Goal: Task Accomplishment & Management: Complete application form

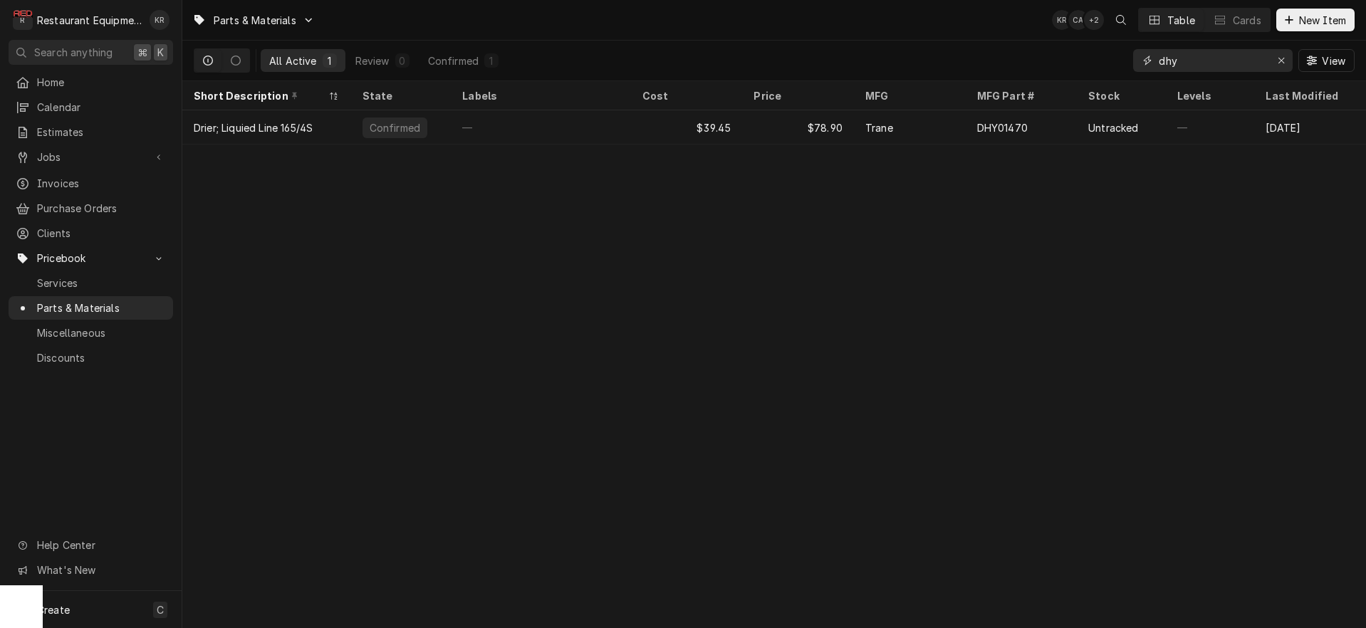
drag, startPoint x: 1225, startPoint y: 61, endPoint x: 1209, endPoint y: 63, distance: 15.8
click at [1213, 63] on input "dhy" at bounding box center [1212, 60] width 107 height 23
drag, startPoint x: 1209, startPoint y: 63, endPoint x: 1101, endPoint y: 71, distance: 107.9
click at [1159, 71] on input "dhy" at bounding box center [1212, 60] width 107 height 23
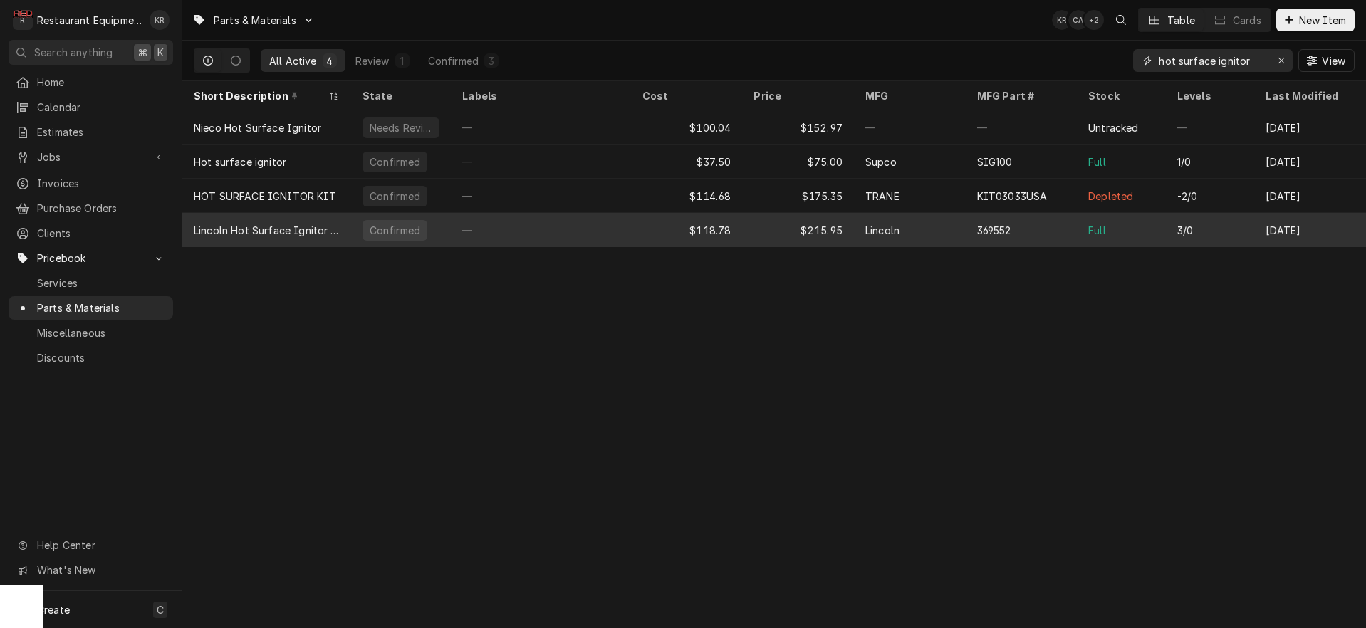
type input "hot surface ignitor"
click at [1056, 223] on div "369552" at bounding box center [1022, 230] width 112 height 34
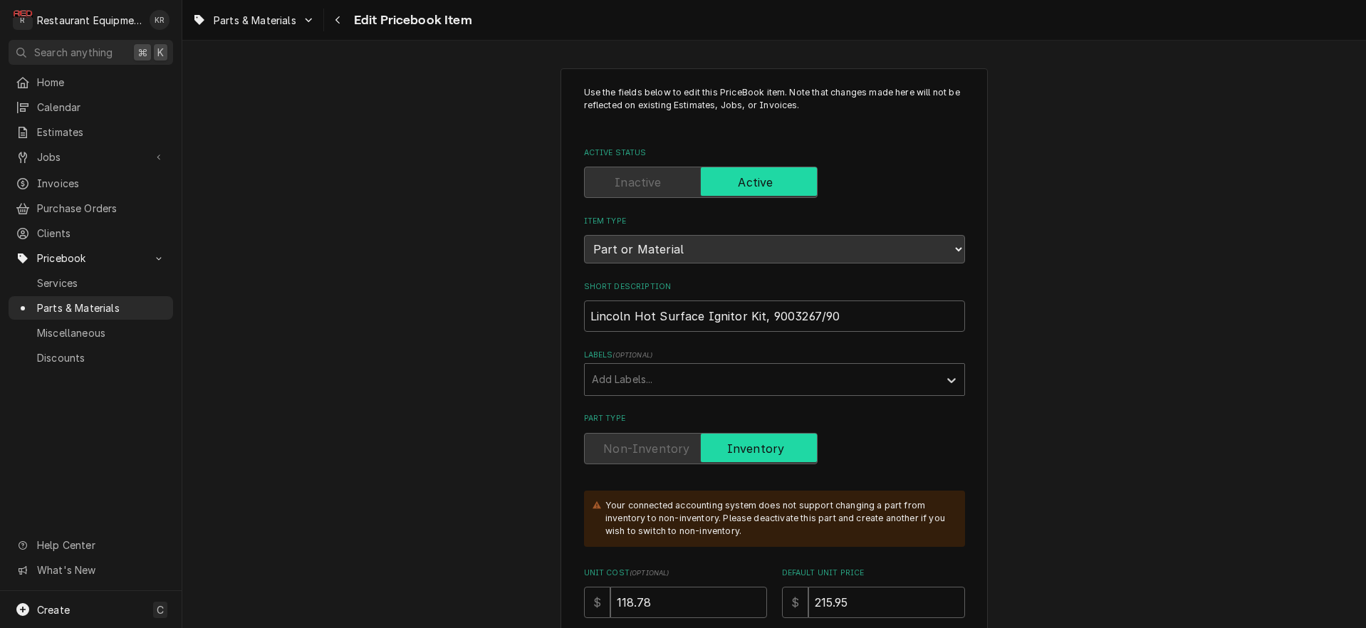
type textarea "x"
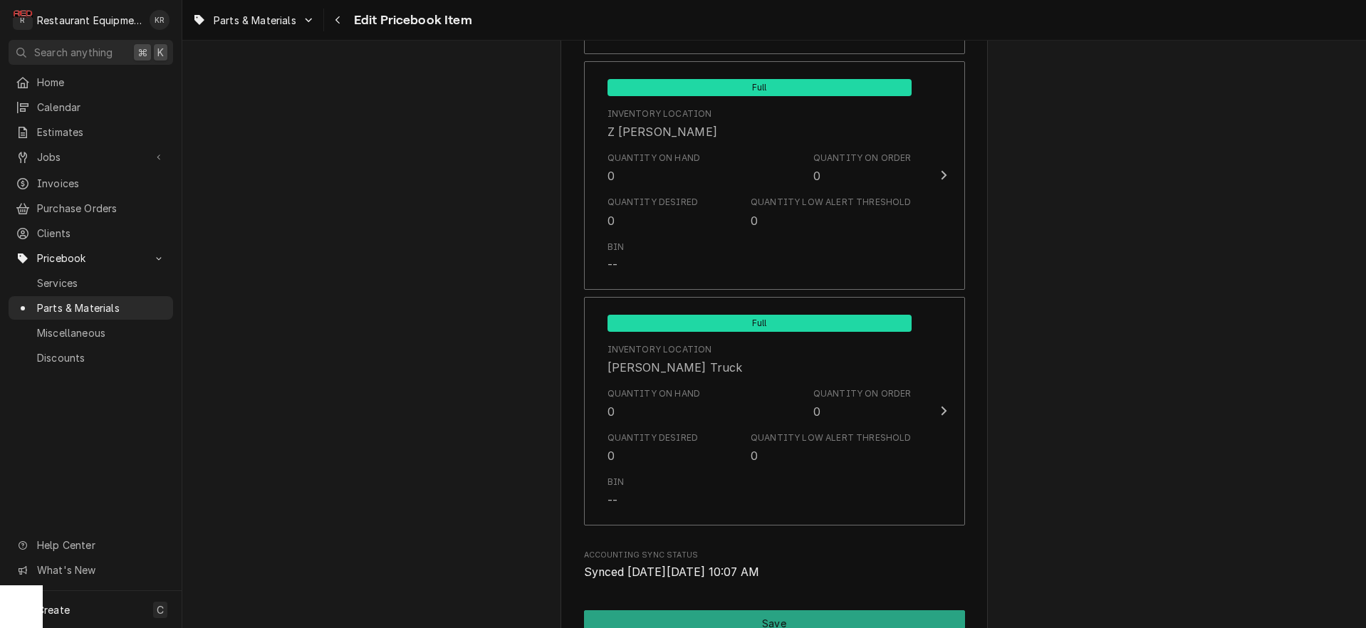
scroll to position [9421, 0]
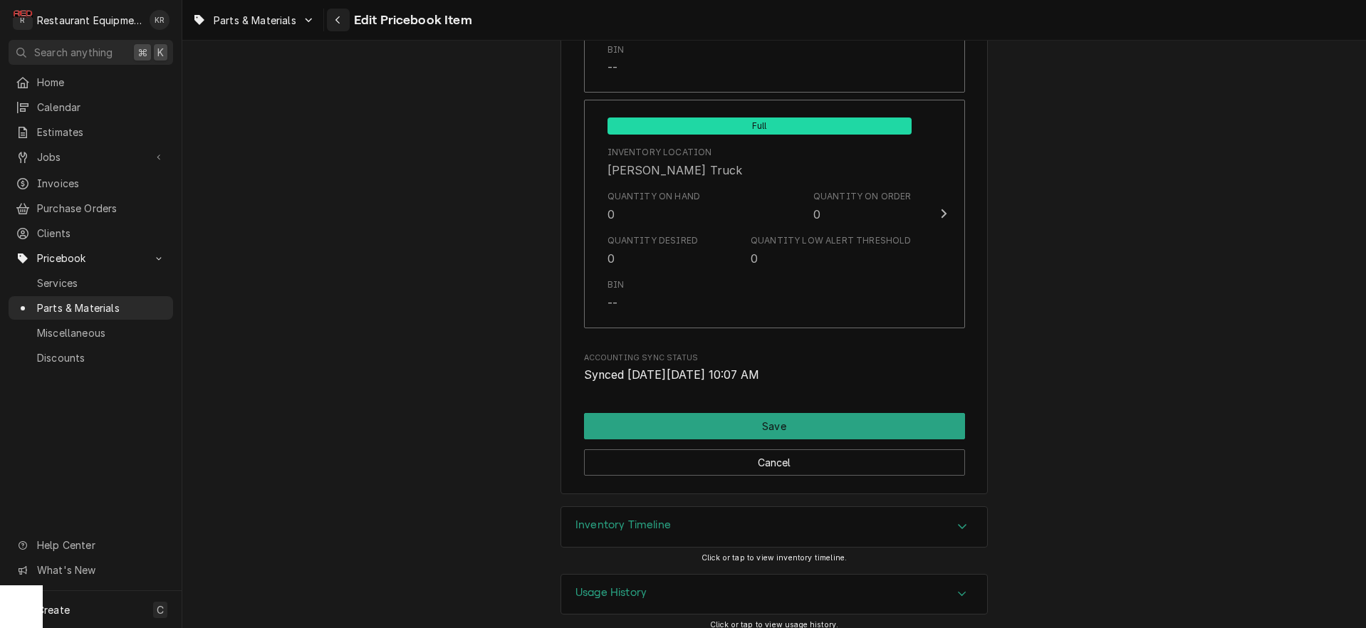
click at [341, 18] on icon "Navigate back" at bounding box center [338, 20] width 6 height 10
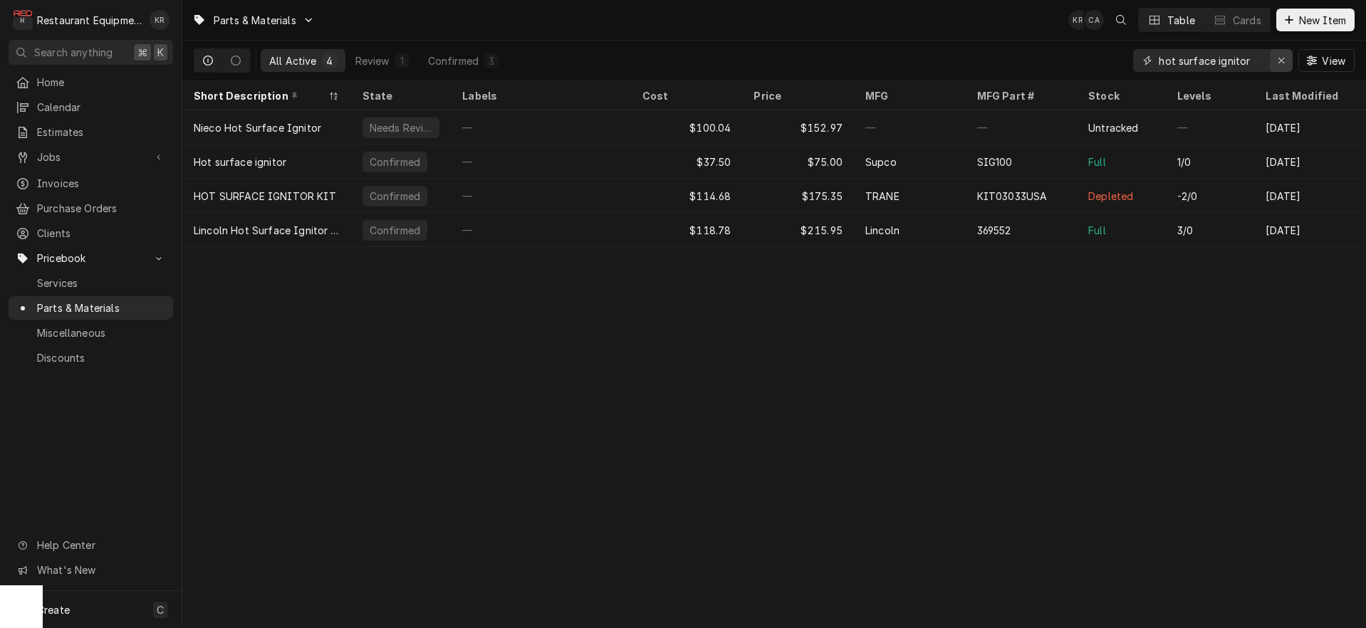
click at [1275, 58] on div "Erase input" at bounding box center [1281, 60] width 14 height 14
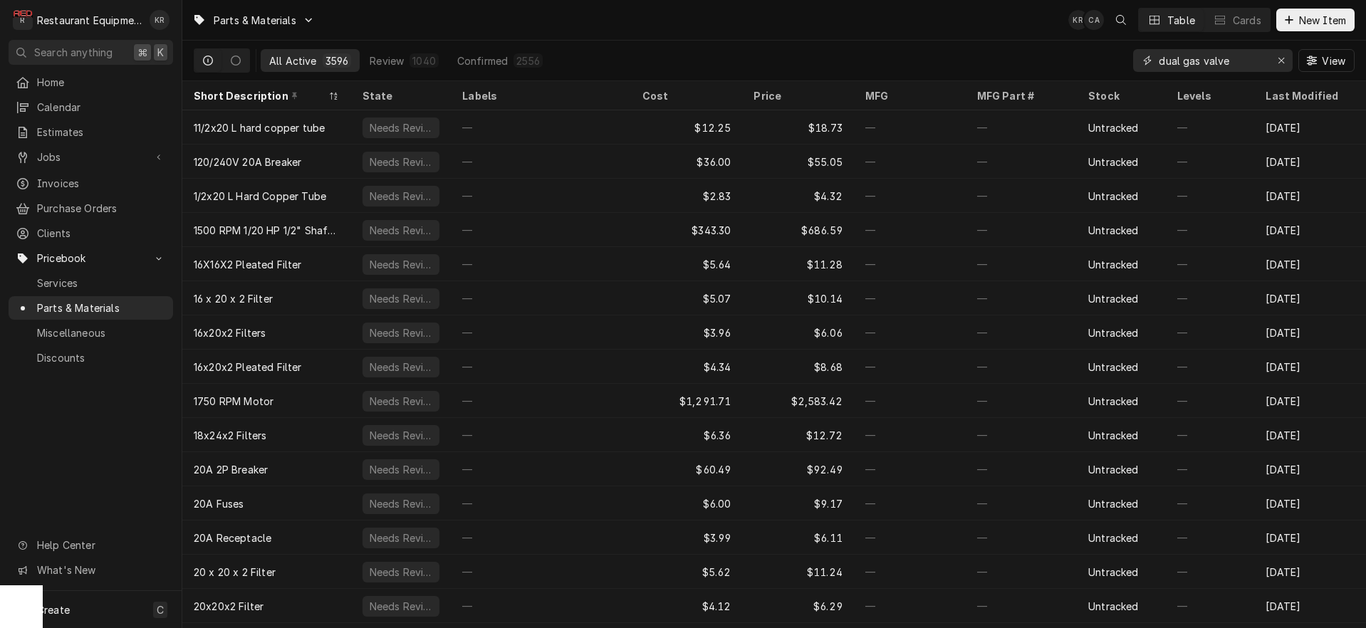
type input "dual gas valve"
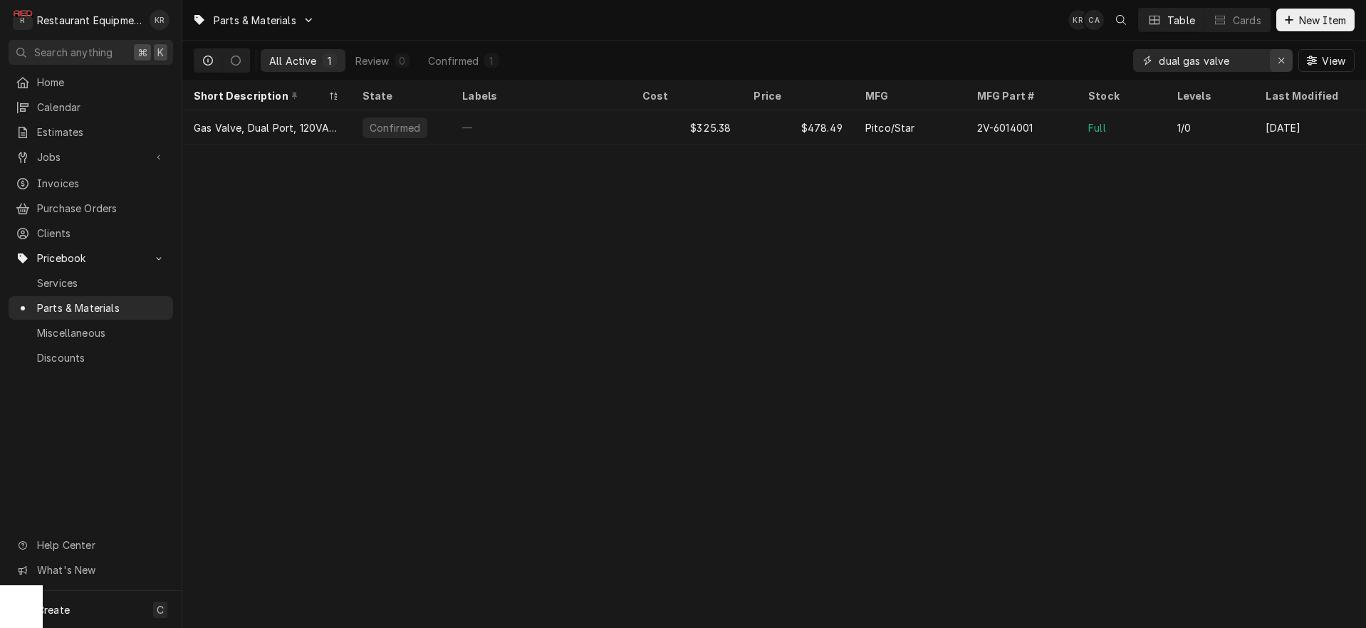
click at [1282, 63] on icon "Erase input" at bounding box center [1282, 61] width 8 height 10
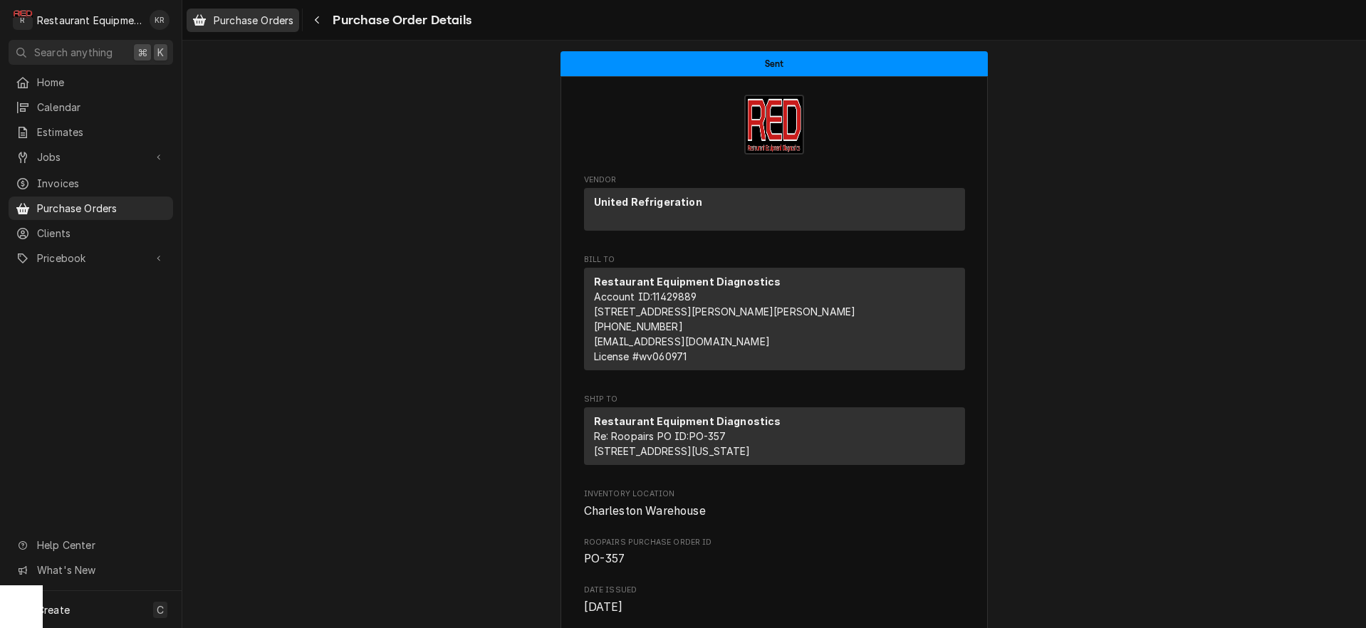
scroll to position [1077, 0]
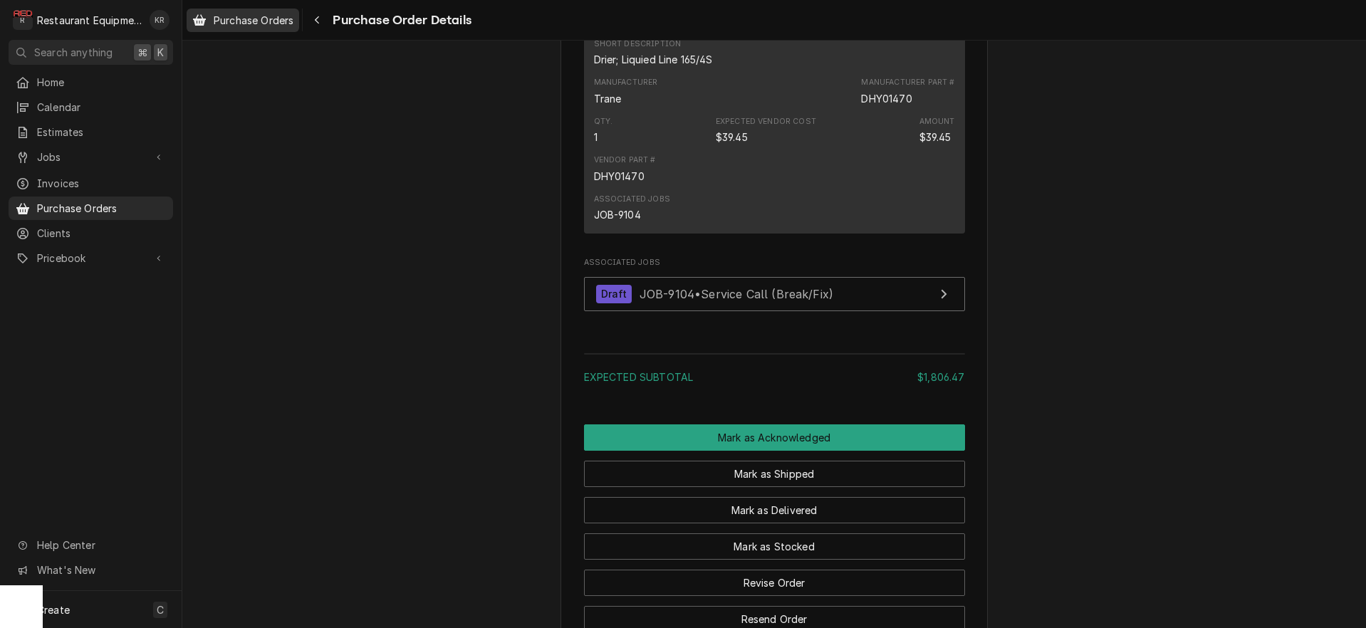
click at [262, 17] on span "Purchase Orders" at bounding box center [254, 20] width 80 height 15
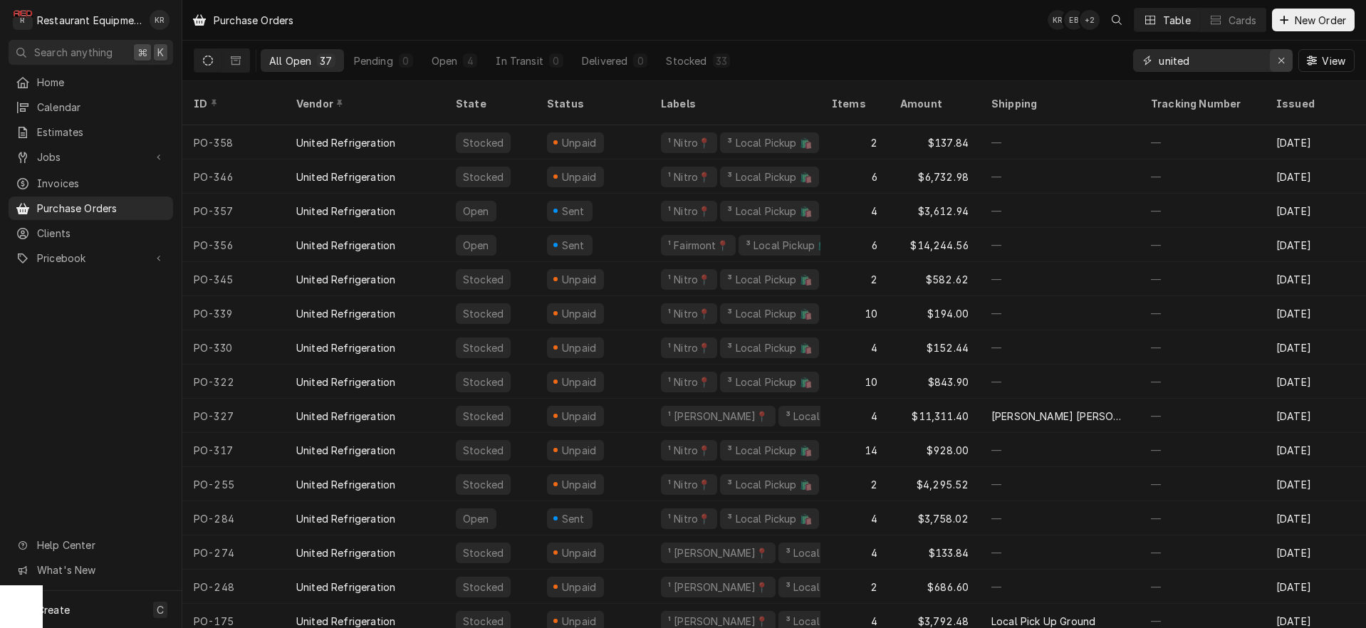
click at [1281, 59] on icon "Erase input" at bounding box center [1282, 61] width 8 height 10
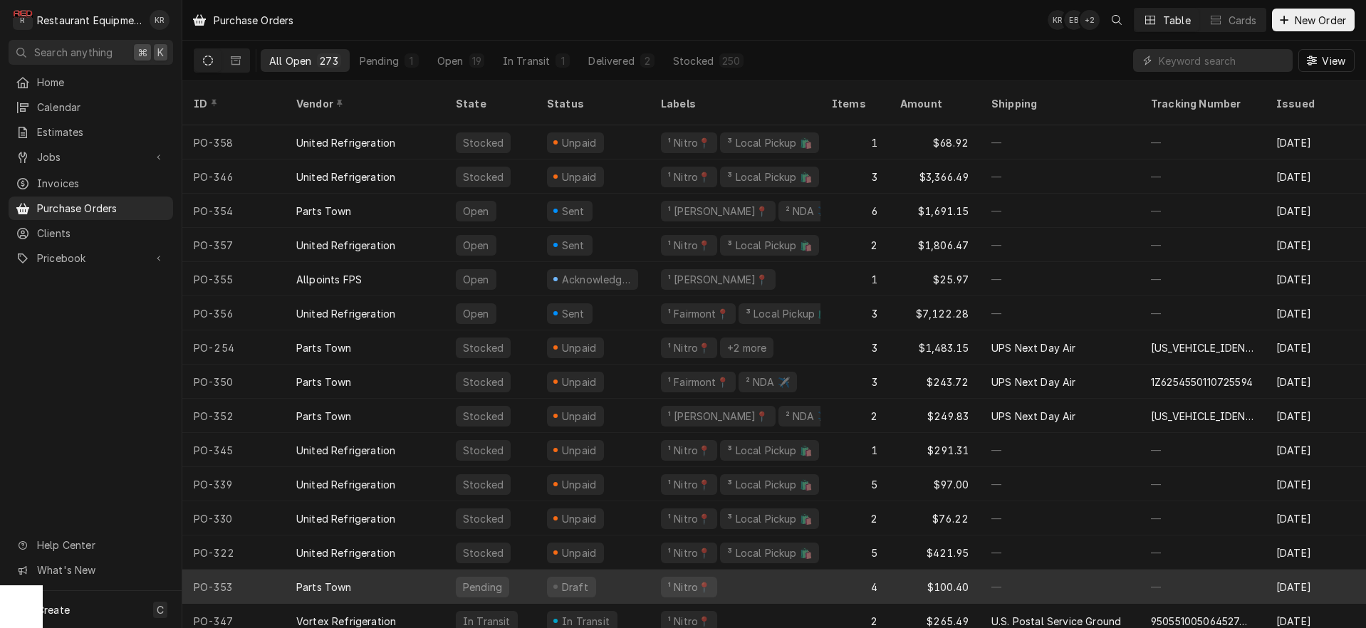
click at [588, 577] on div "Draft" at bounding box center [571, 587] width 49 height 21
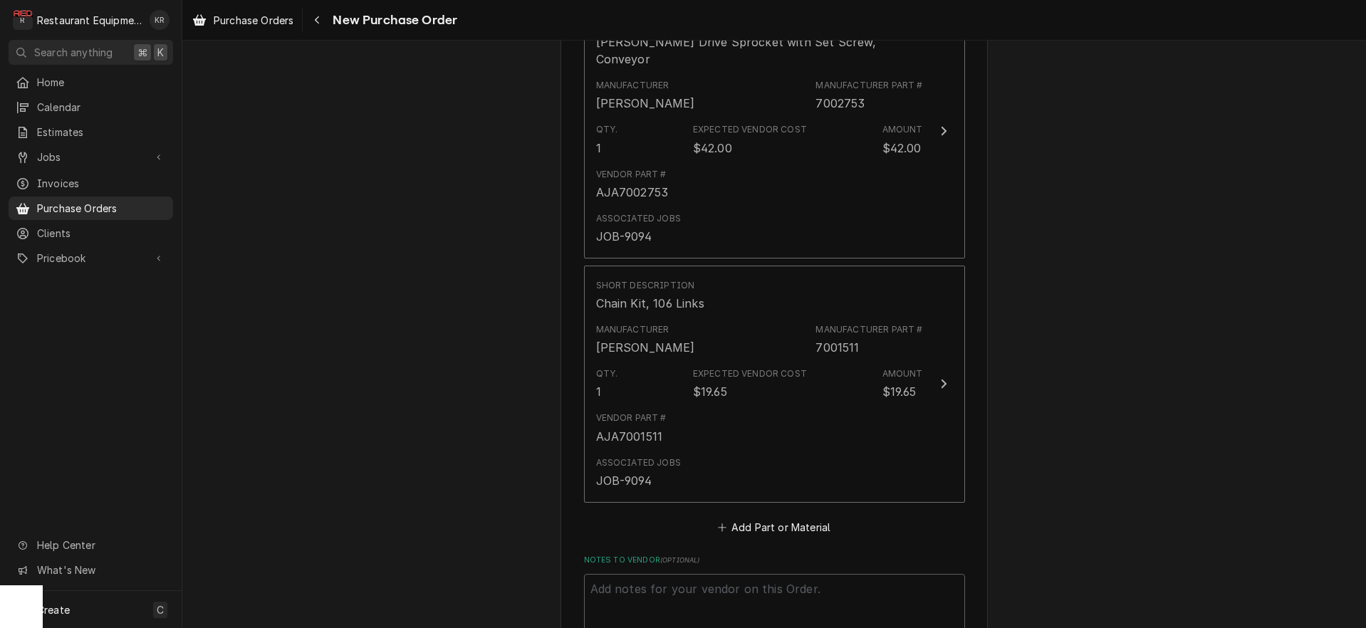
scroll to position [1185, 0]
click at [237, 22] on span "Purchase Orders" at bounding box center [254, 20] width 80 height 15
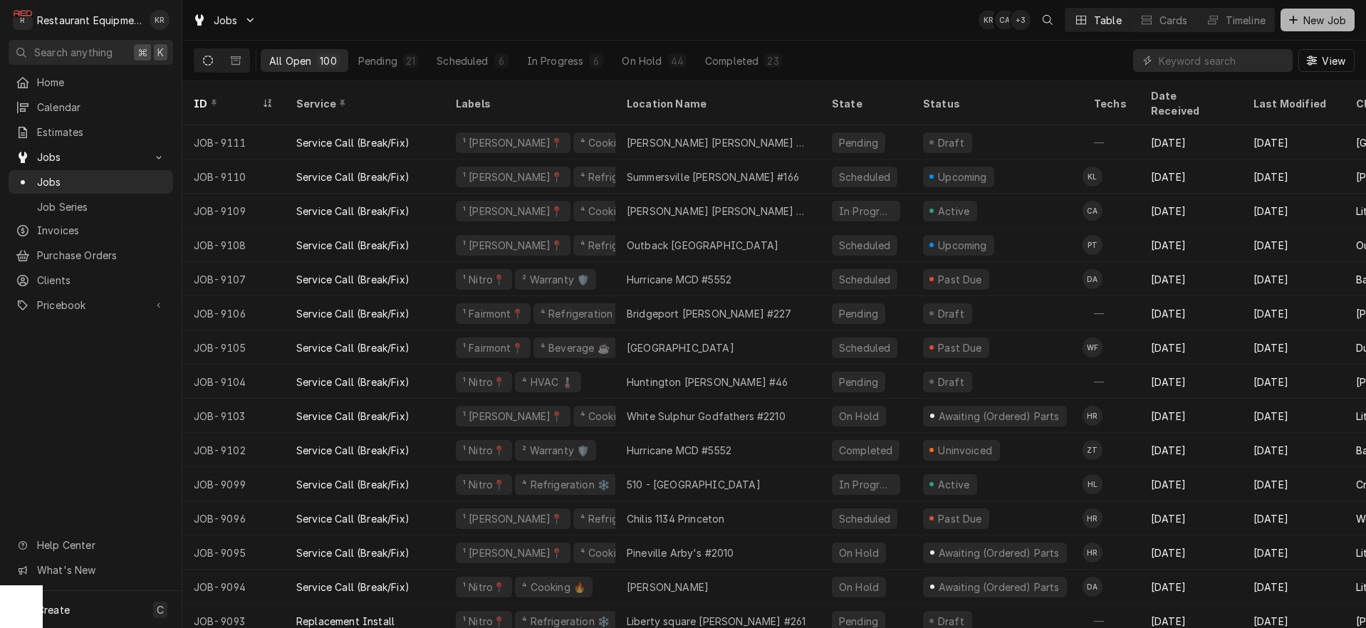
click at [1298, 19] on div "Dynamic Content Wrapper" at bounding box center [1294, 20] width 14 height 14
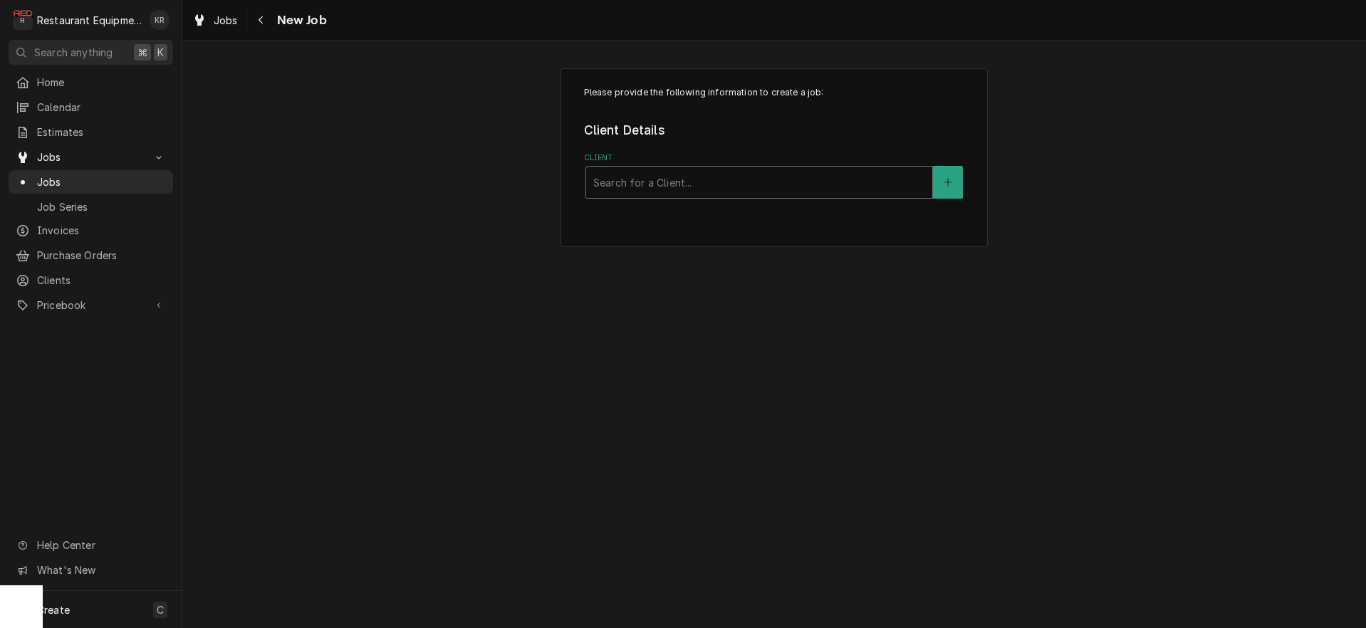
click at [637, 180] on div "Client" at bounding box center [759, 183] width 332 height 26
type input "allis"
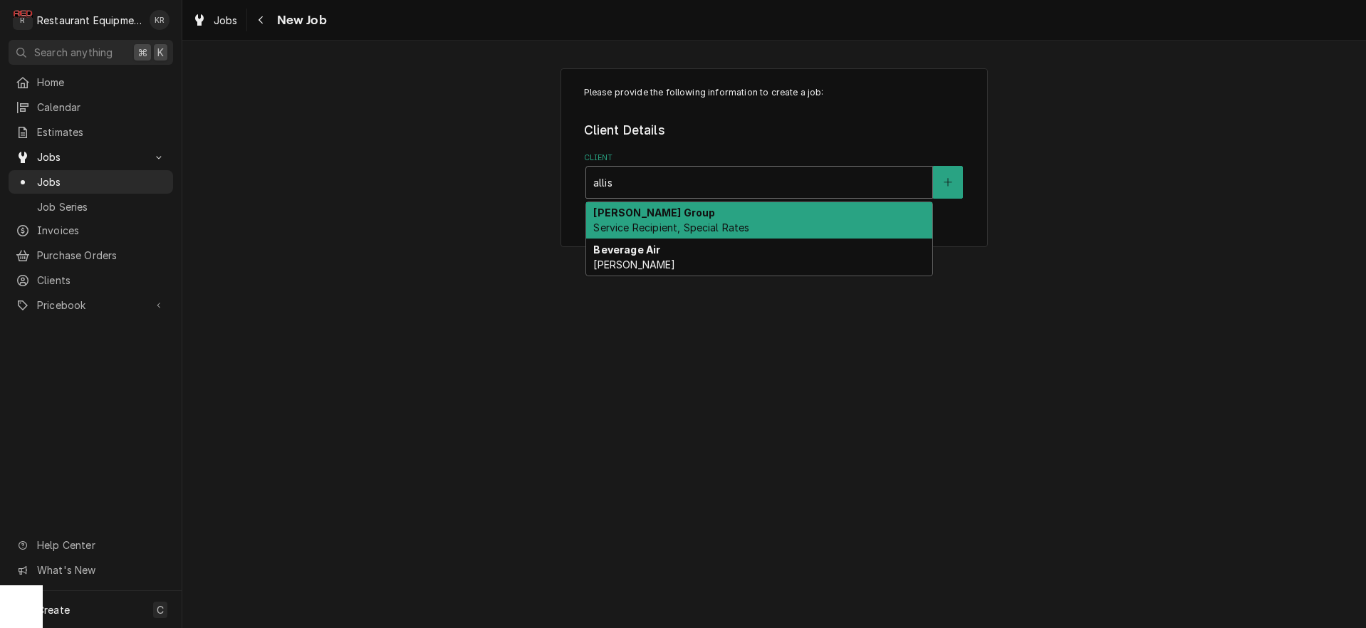
click at [635, 215] on strong "[PERSON_NAME] Group" at bounding box center [654, 213] width 122 height 12
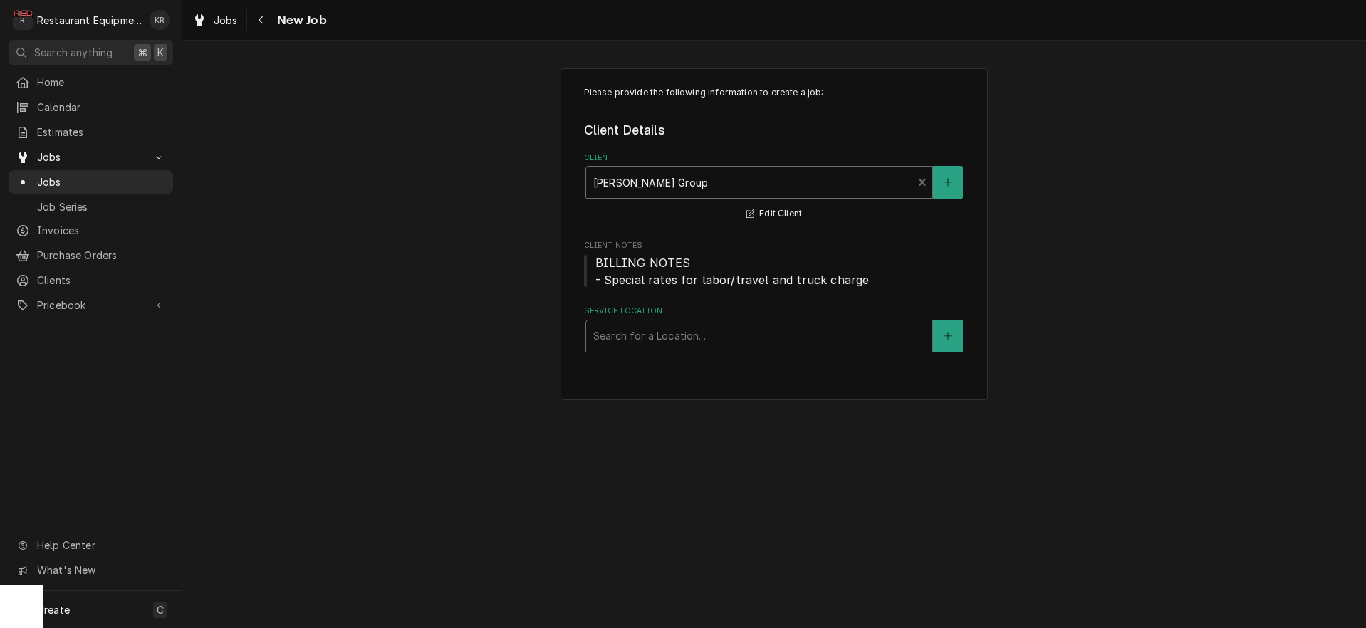
click at [664, 346] on div "Service Location" at bounding box center [759, 336] width 332 height 26
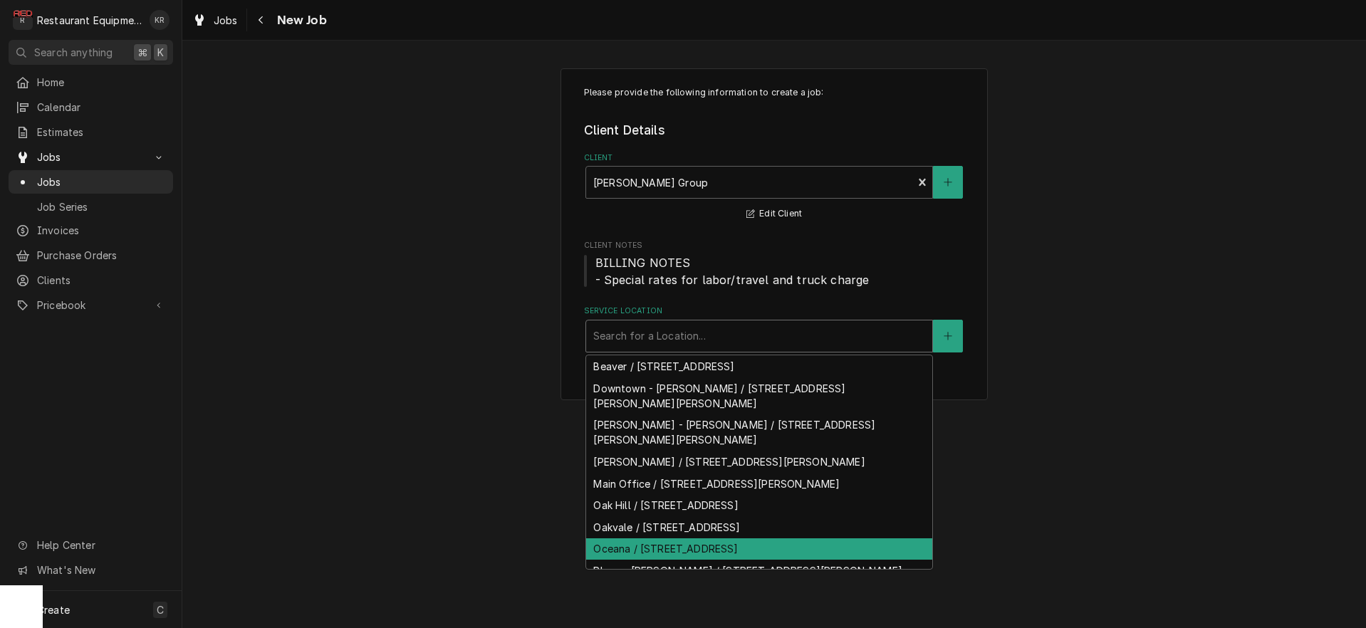
click at [667, 539] on div "Oceana / 7550 State Hwy 10, Oceana, WV 24870" at bounding box center [759, 550] width 346 height 22
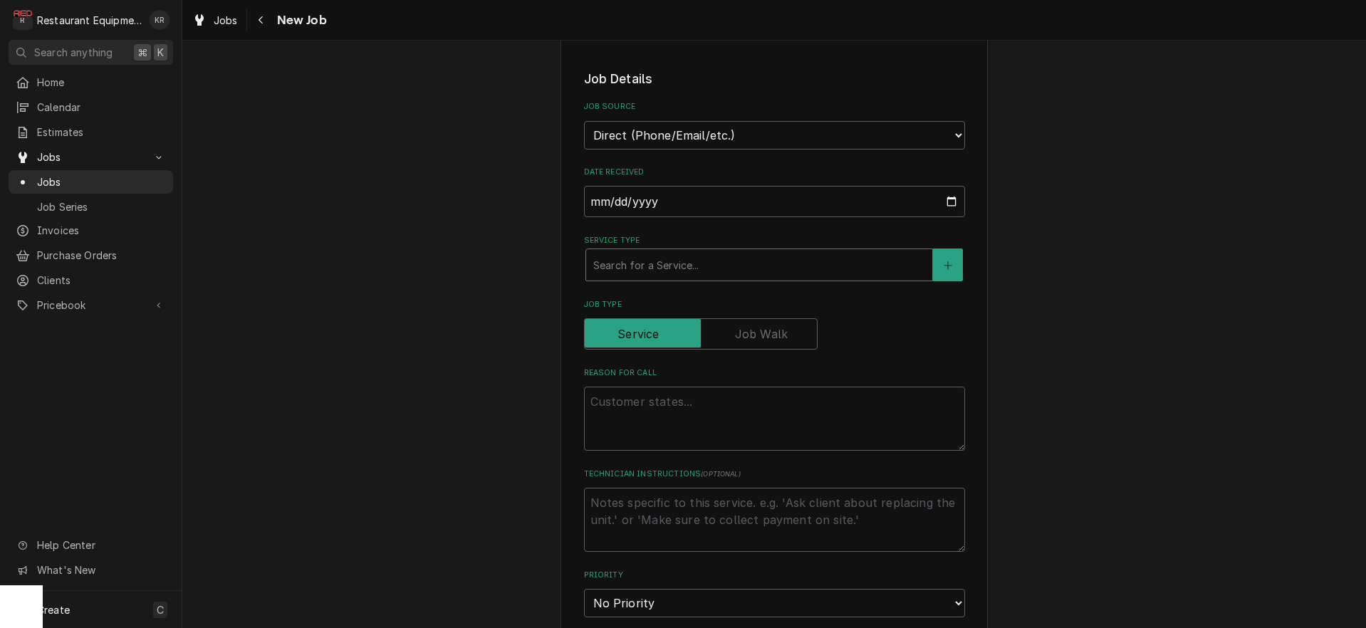
scroll to position [349, 0]
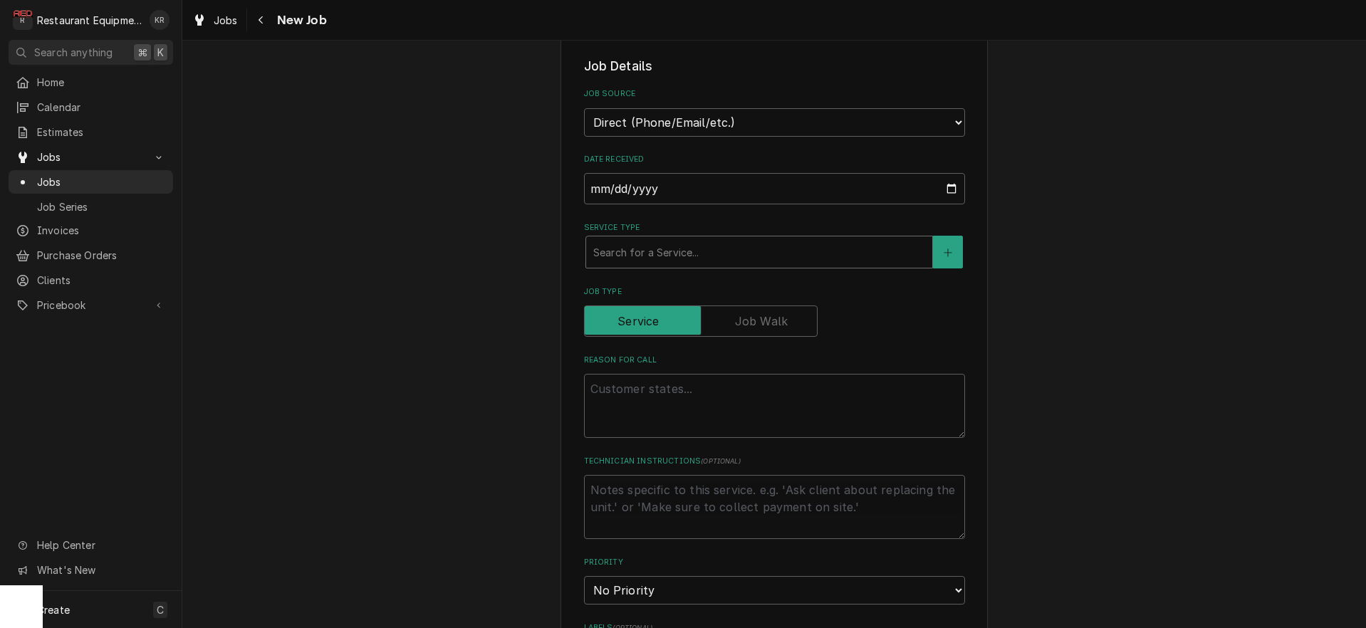
click at [650, 253] on div "Service Type" at bounding box center [759, 252] width 332 height 26
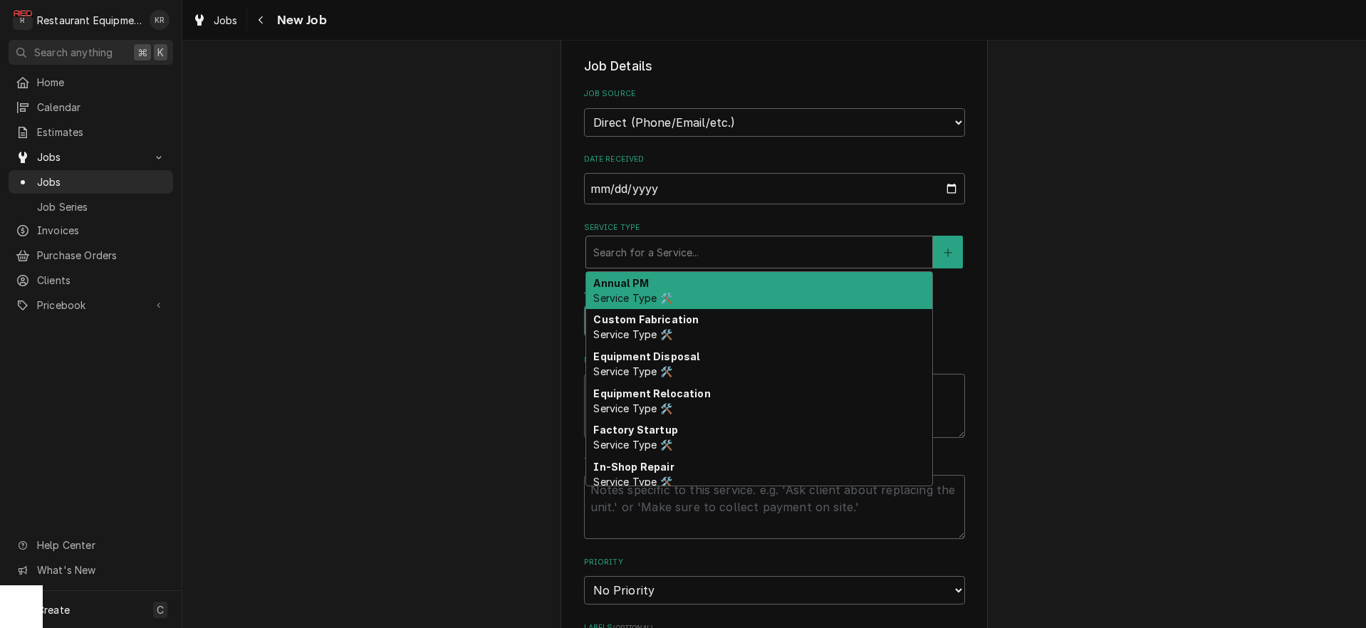
type input "b"
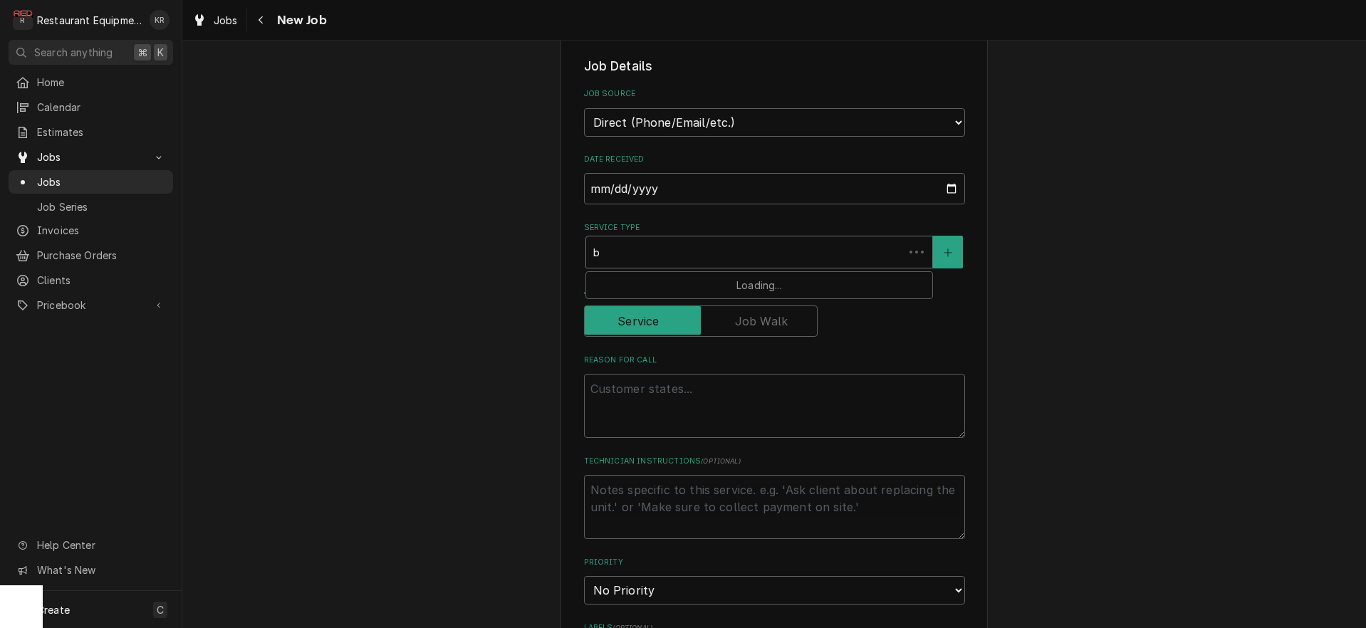
type textarea "x"
type input "br"
type textarea "x"
type input "bre"
type textarea "x"
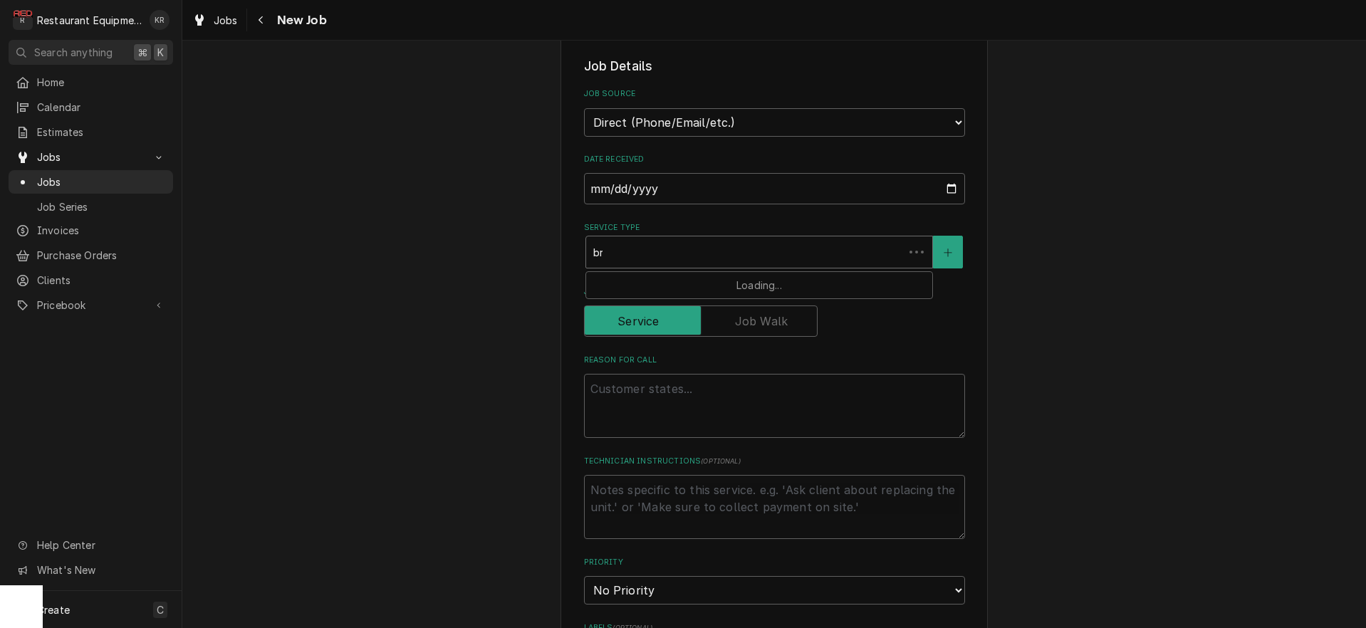
type input "brea"
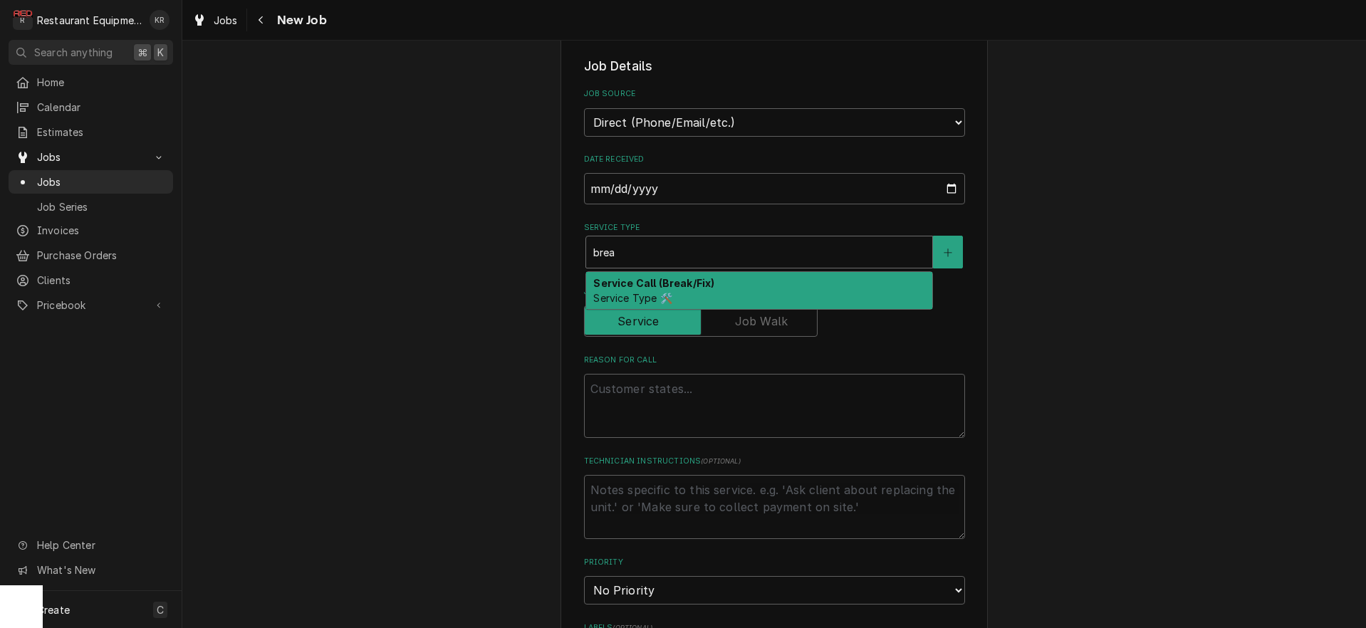
click at [650, 283] on strong "Service Call (Break/Fix)" at bounding box center [653, 283] width 121 height 12
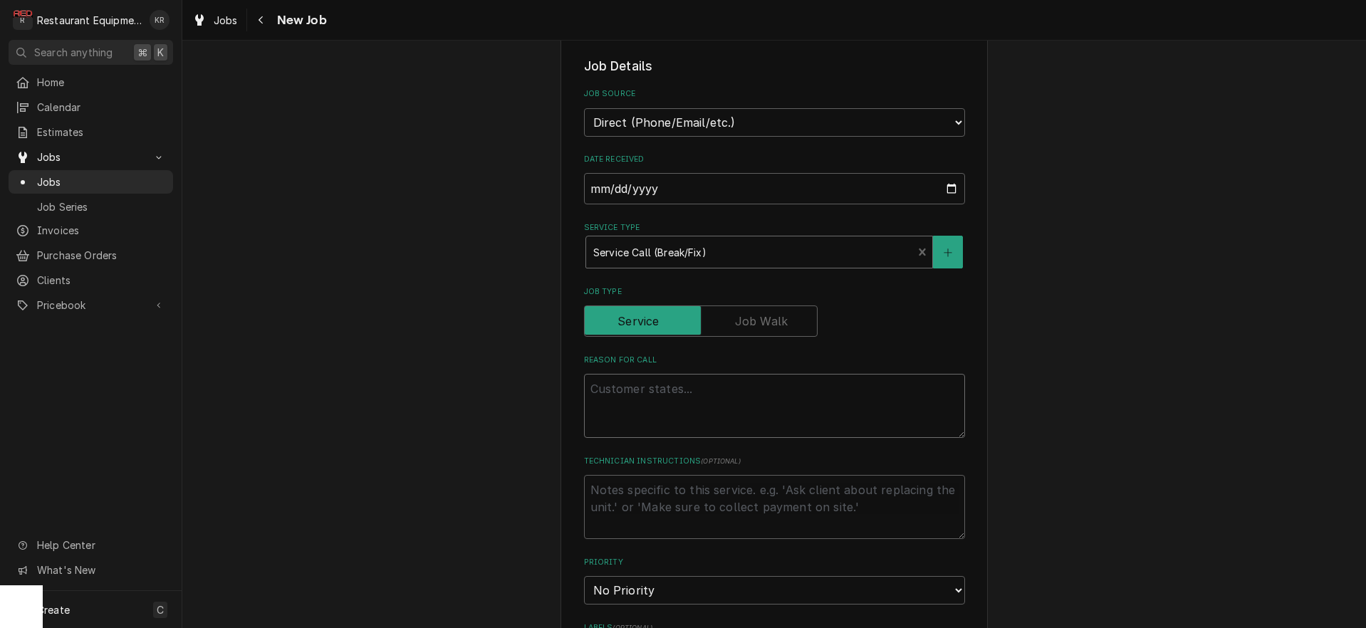
click at [657, 393] on textarea "Reason For Call" at bounding box center [774, 406] width 381 height 64
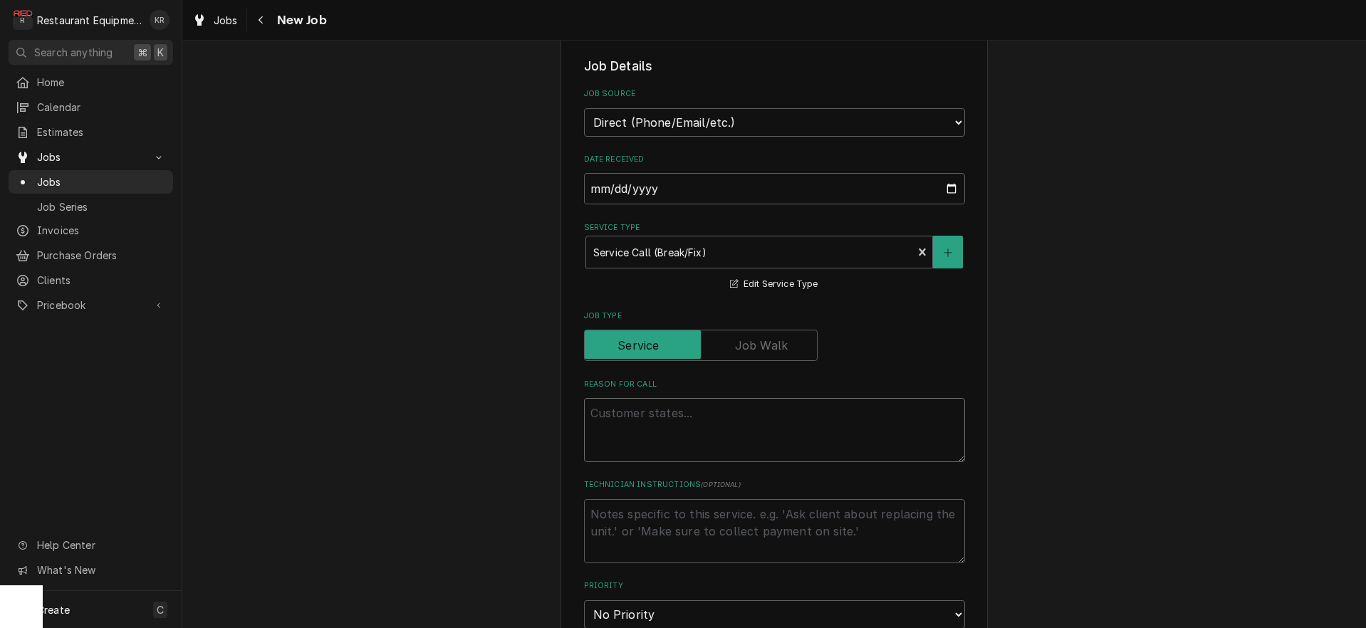
type textarea "x"
type textarea "G"
type textarea "x"
type textarea "Gr"
type textarea "x"
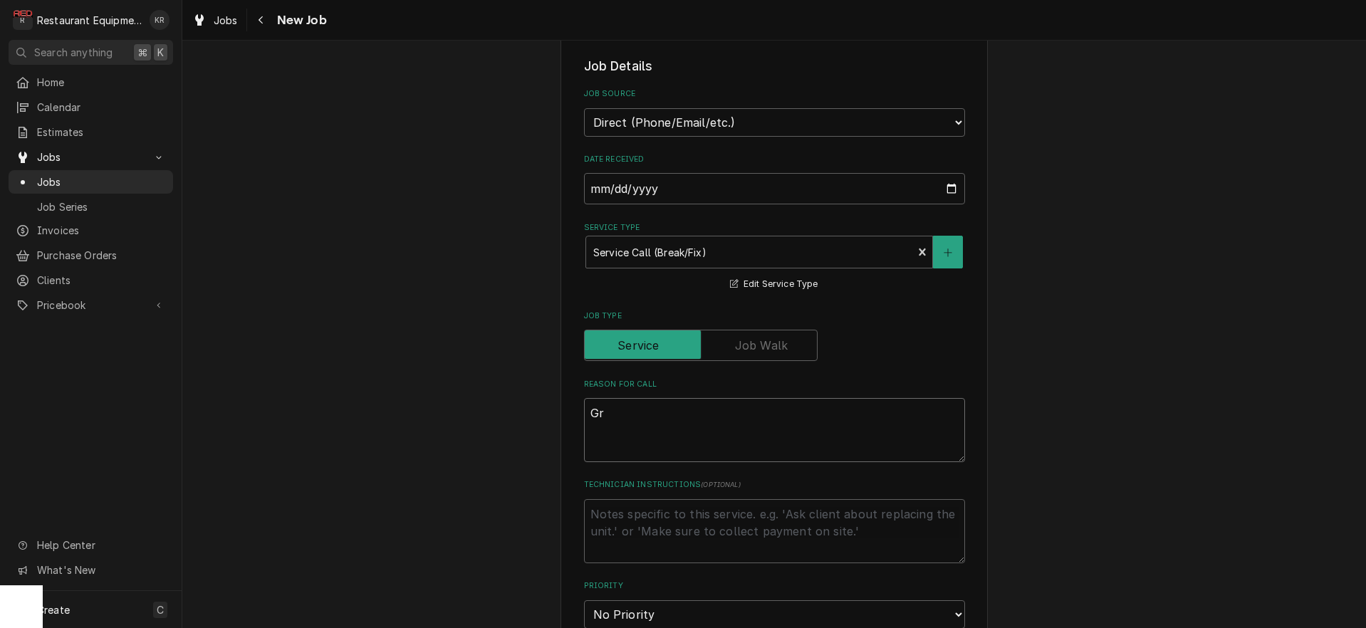
type textarea "Gri"
type textarea "x"
type textarea "Gril"
type textarea "x"
type textarea "Grill"
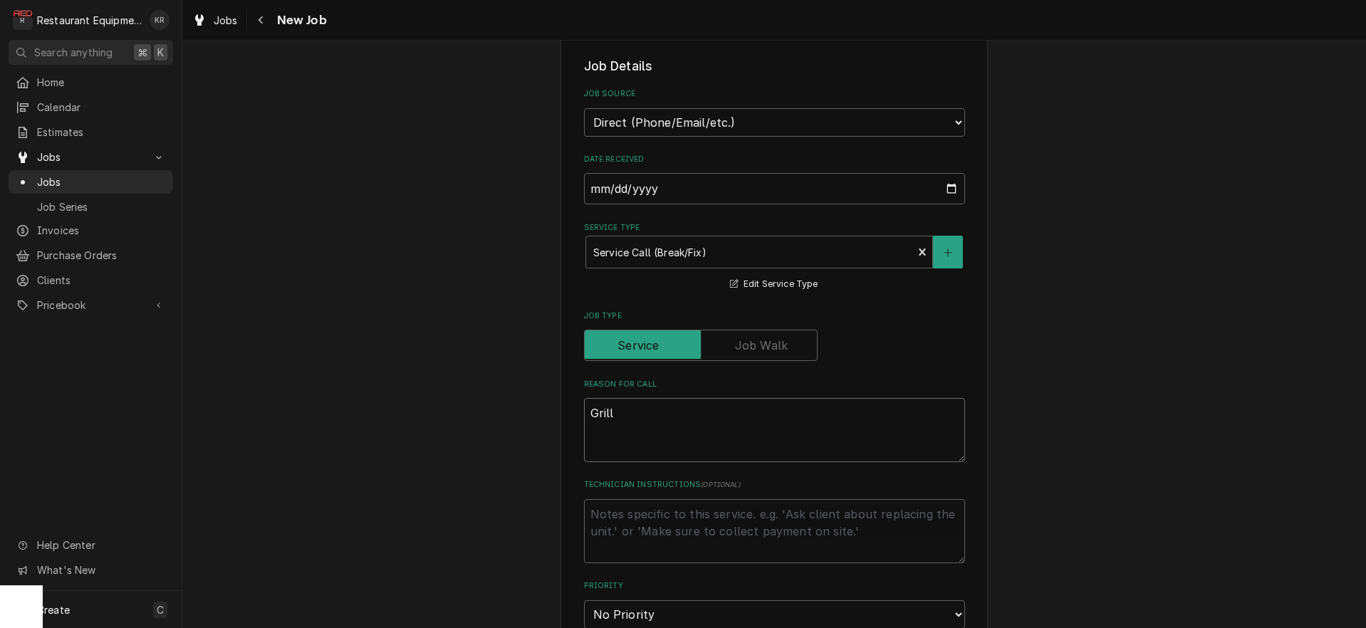
type textarea "x"
type textarea "Grill"
type textarea "x"
type textarea "Grill n"
type textarea "x"
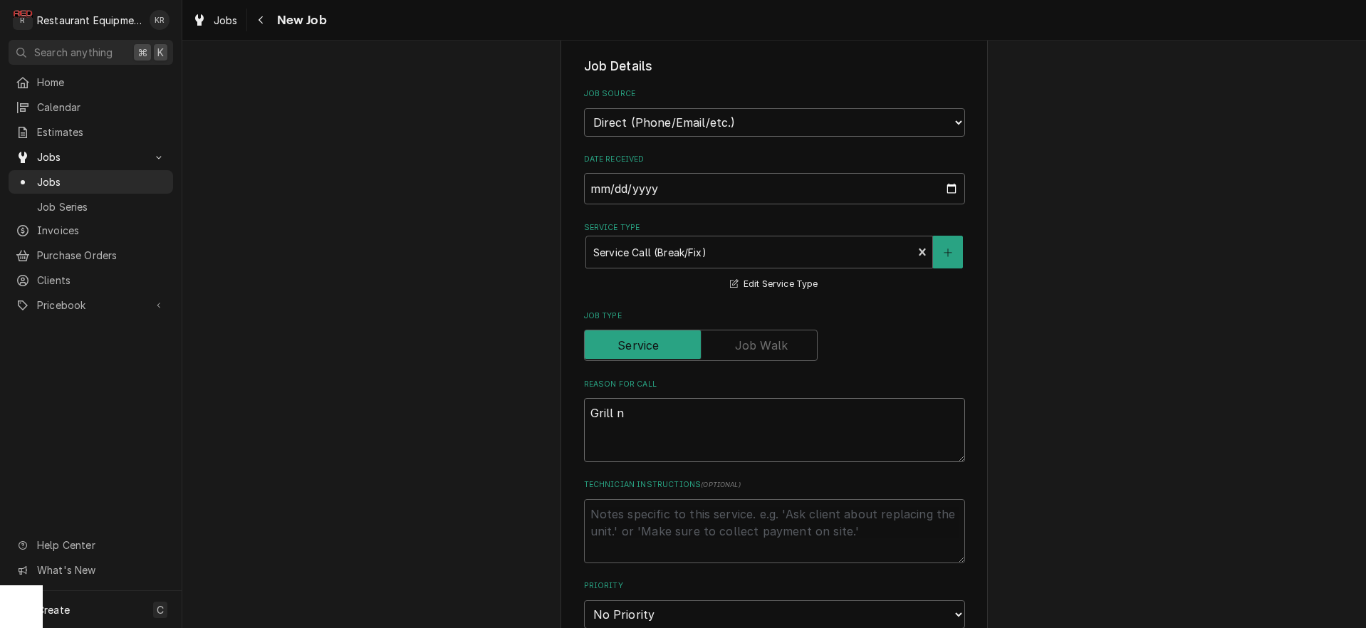
type textarea "Grill no"
type textarea "x"
type textarea "Grill not"
type textarea "x"
type textarea "Grill not"
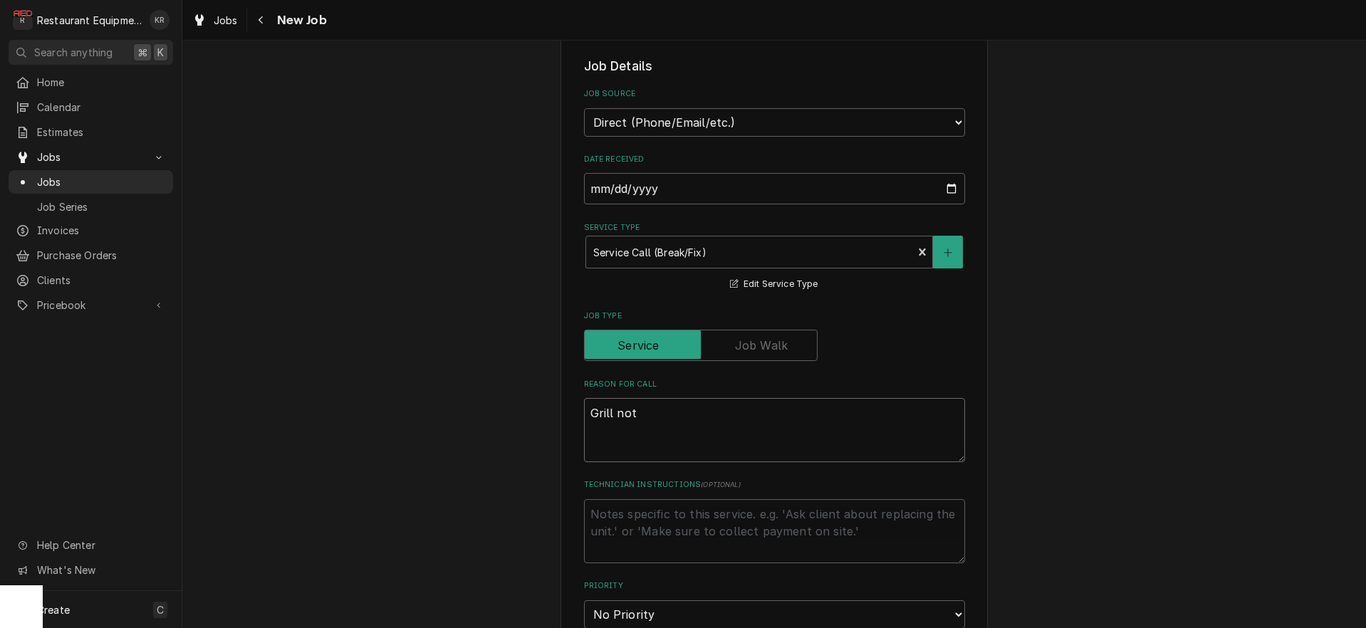
type textarea "x"
type textarea "Grill not w"
type textarea "x"
type textarea "Grill not wor"
type textarea "x"
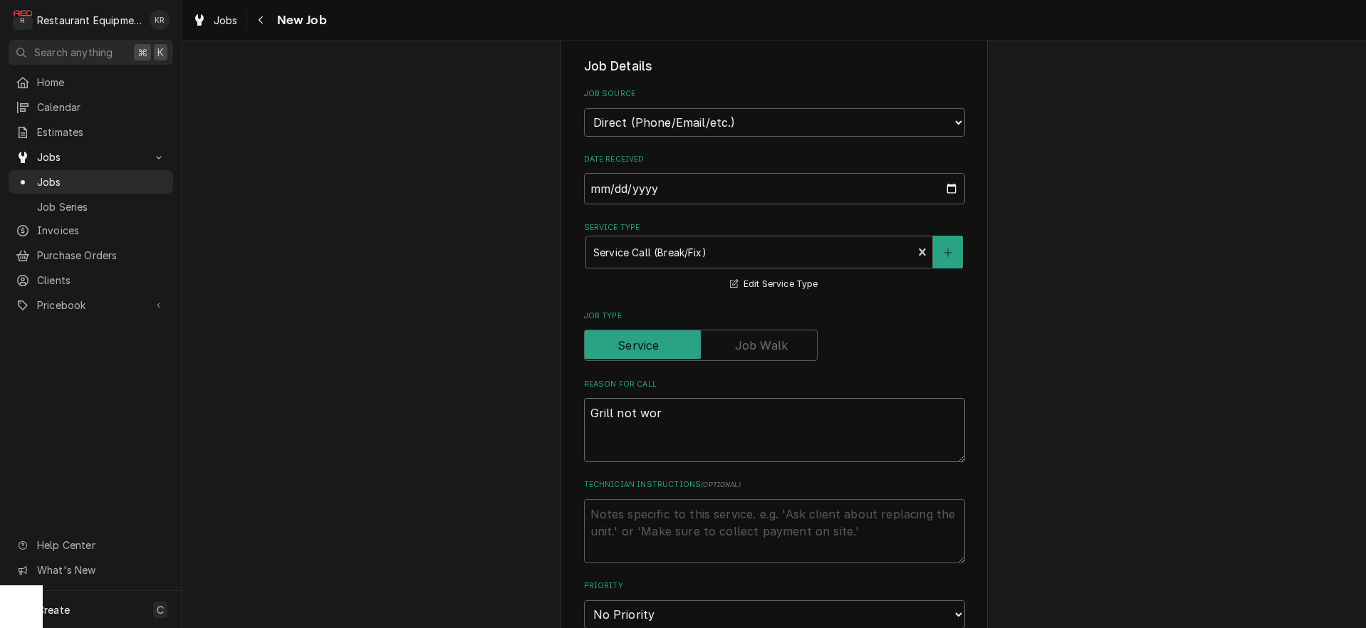
type textarea "Grill not work"
type textarea "x"
type textarea "Grill not worki"
type textarea "x"
type textarea "Grill not workin"
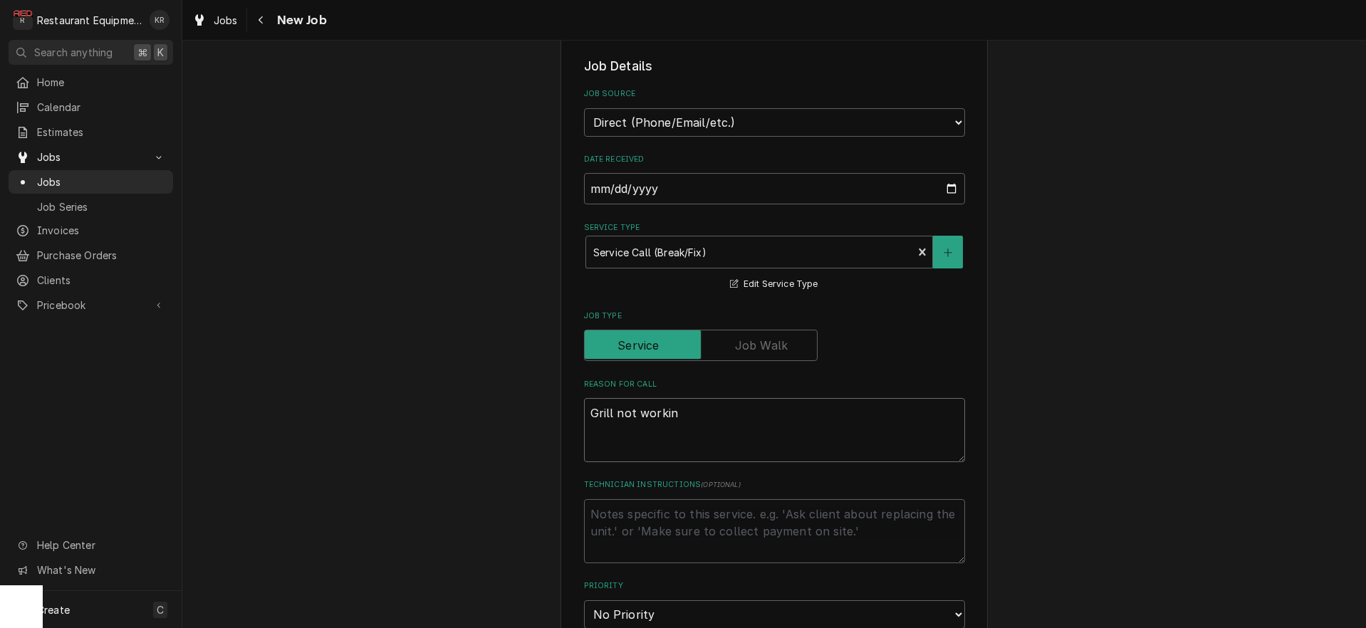
type textarea "x"
type textarea "Grill not working"
type textarea "x"
type textarea "Grill not working:"
type textarea "x"
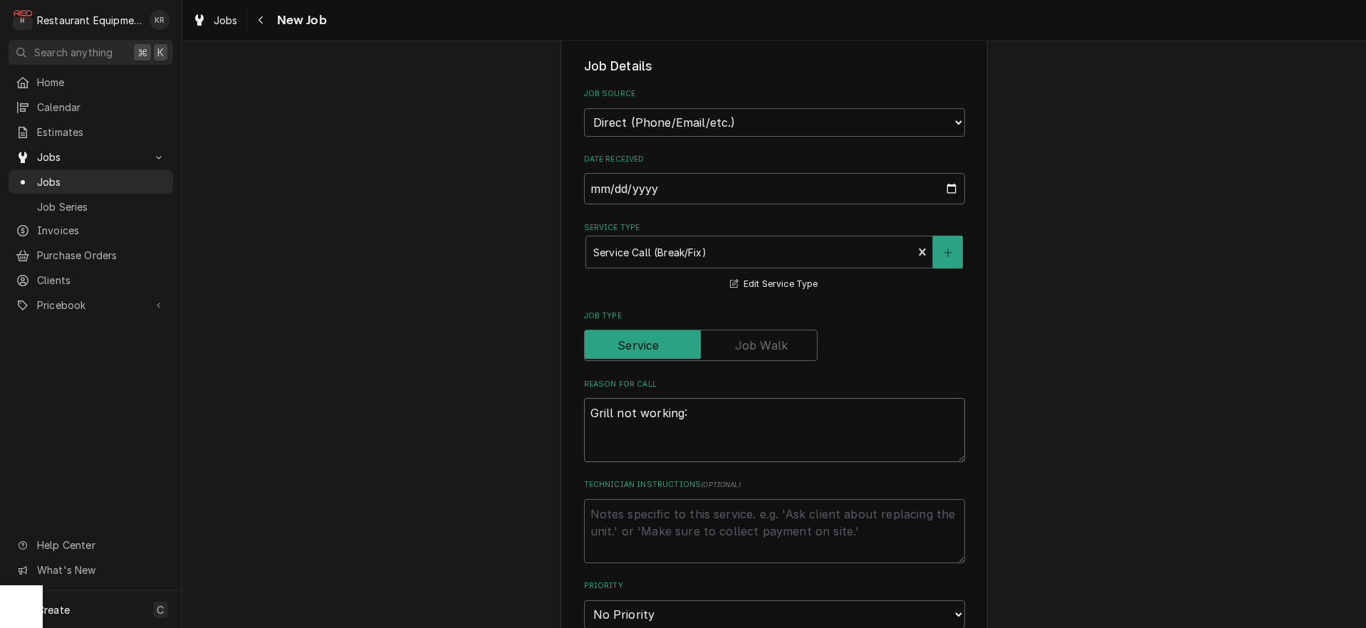
type textarea "Grill not working:"
type textarea "x"
type textarea "Grill not working: u"
type textarea "x"
type textarea "Grill not working: un"
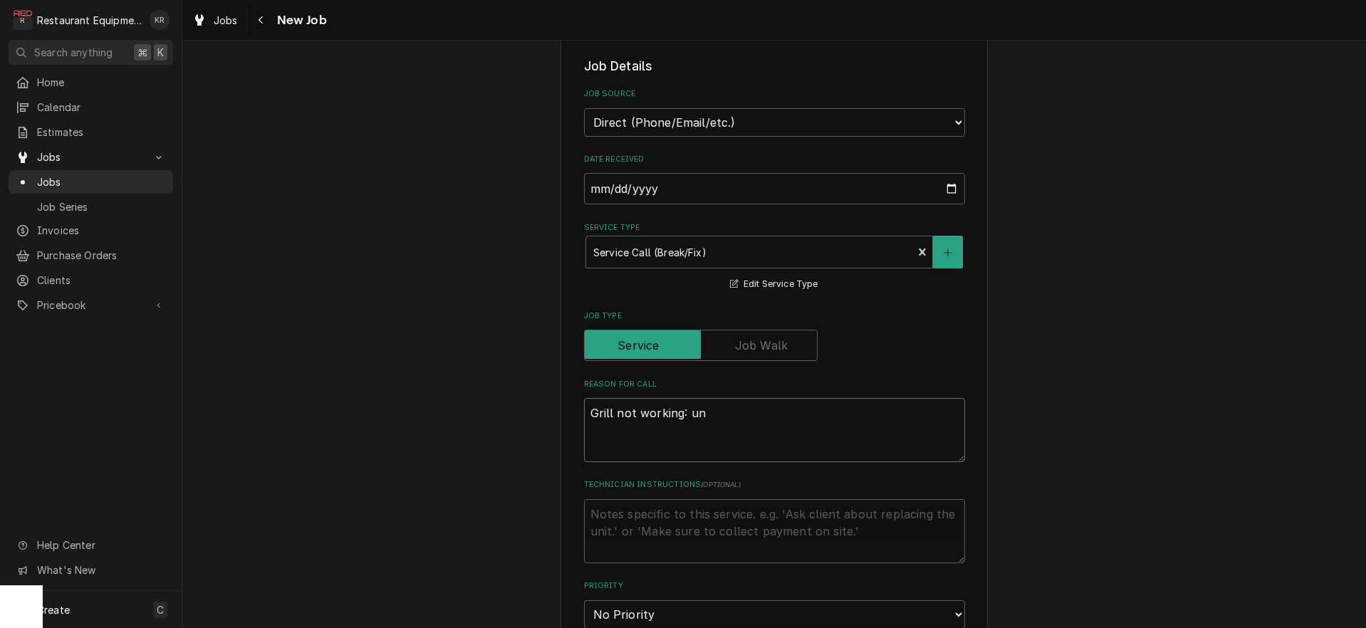
type textarea "x"
type textarea "Grill not working: unp"
type textarea "x"
type textarea "Grill not working: unpl"
type textarea "x"
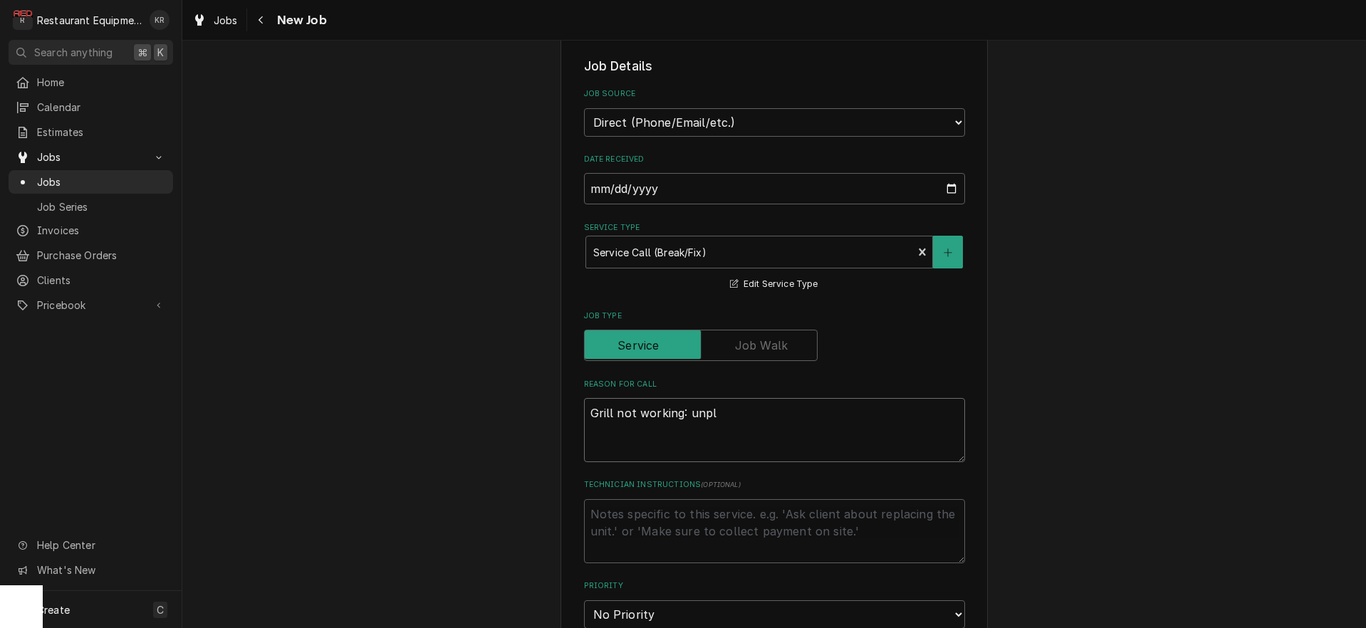
type textarea "Grill not working: unplu"
type textarea "x"
type textarea "Grill not working: unplug"
type textarea "x"
type textarea "Grill not working: unplug,"
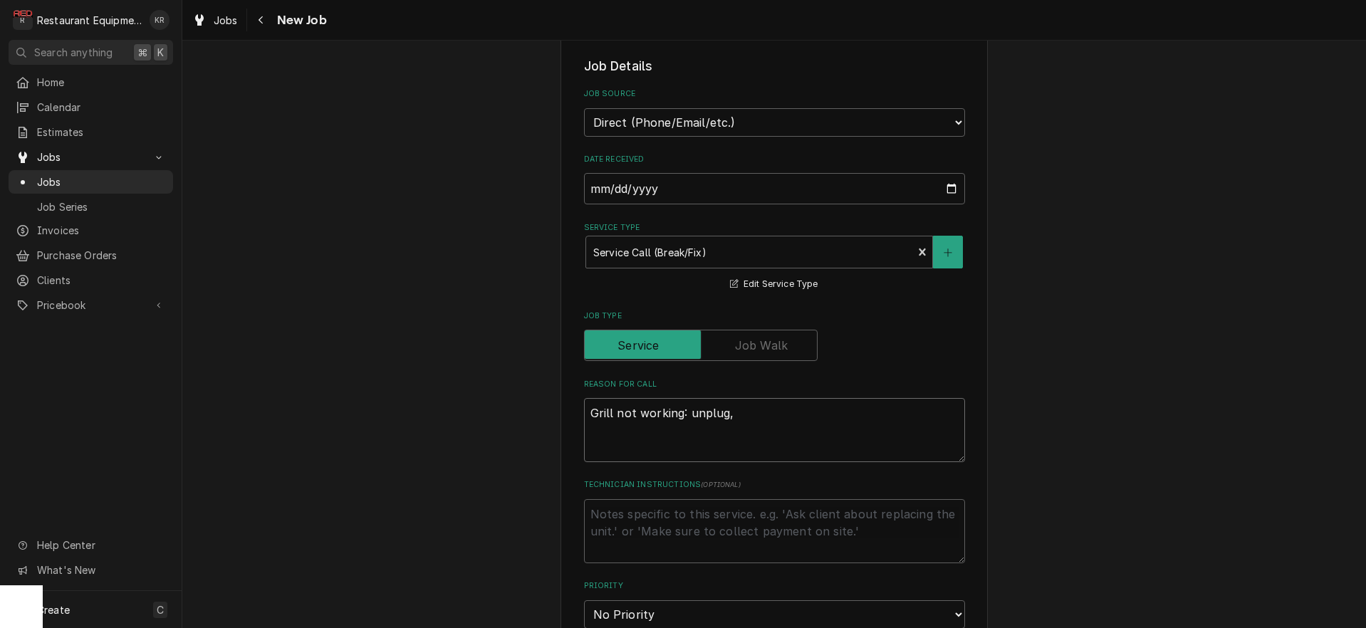
type textarea "x"
type textarea "Grill not working: unplug,"
type textarea "x"
type textarea "Grill not working: unplug, p"
type textarea "x"
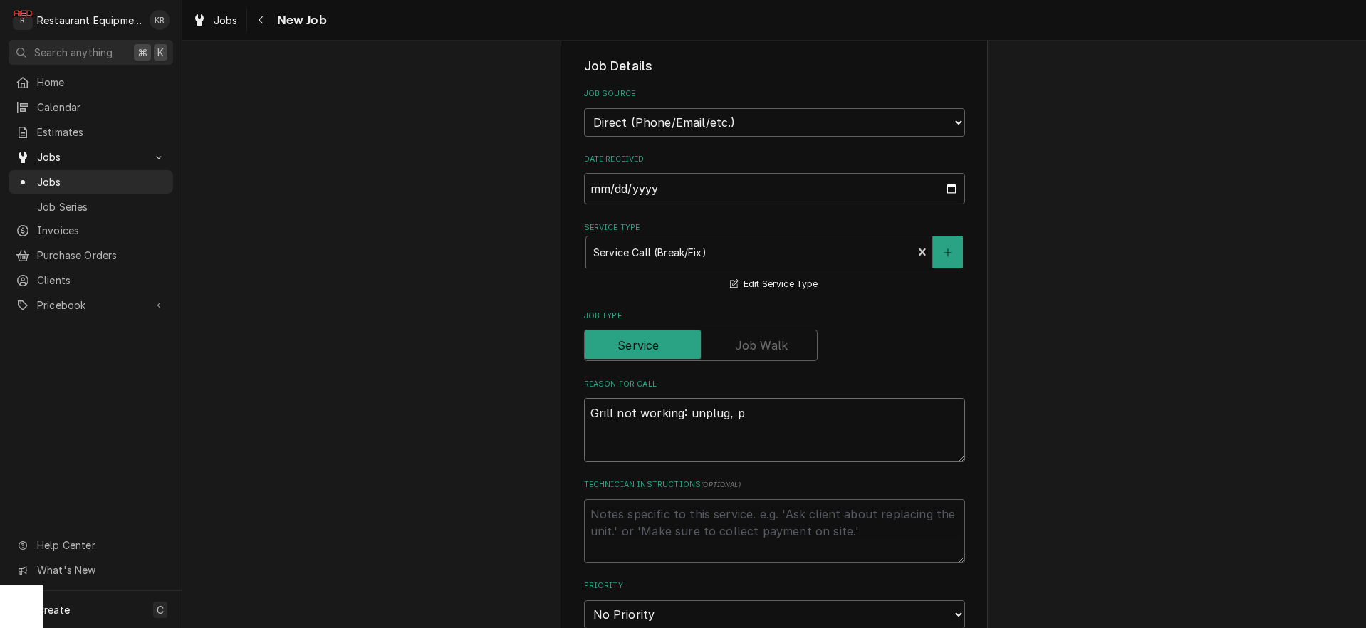
type textarea "Grill not working: unplug, po"
type textarea "x"
type textarea "Grill not working: unplug, pow"
type textarea "x"
type textarea "Grill not working: unplug, powe"
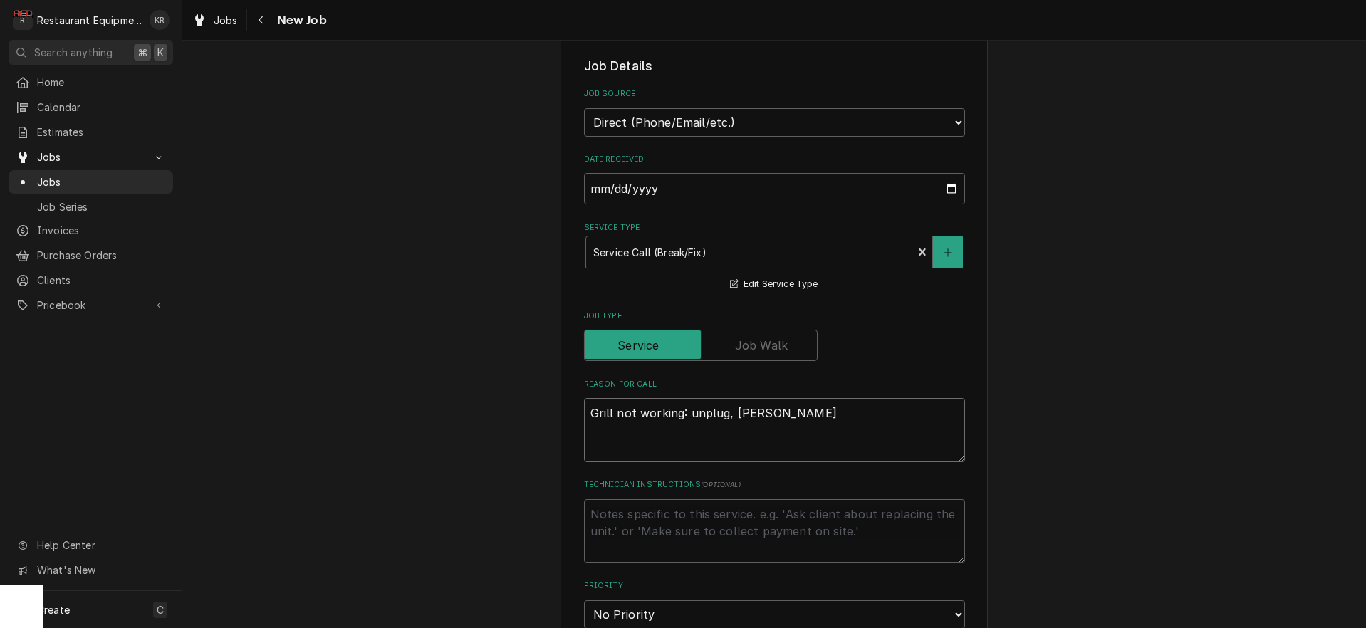
type textarea "x"
type textarea "Grill not working: unplug, power"
type textarea "x"
type textarea "Grill not working: unplug, powers"
type textarea "x"
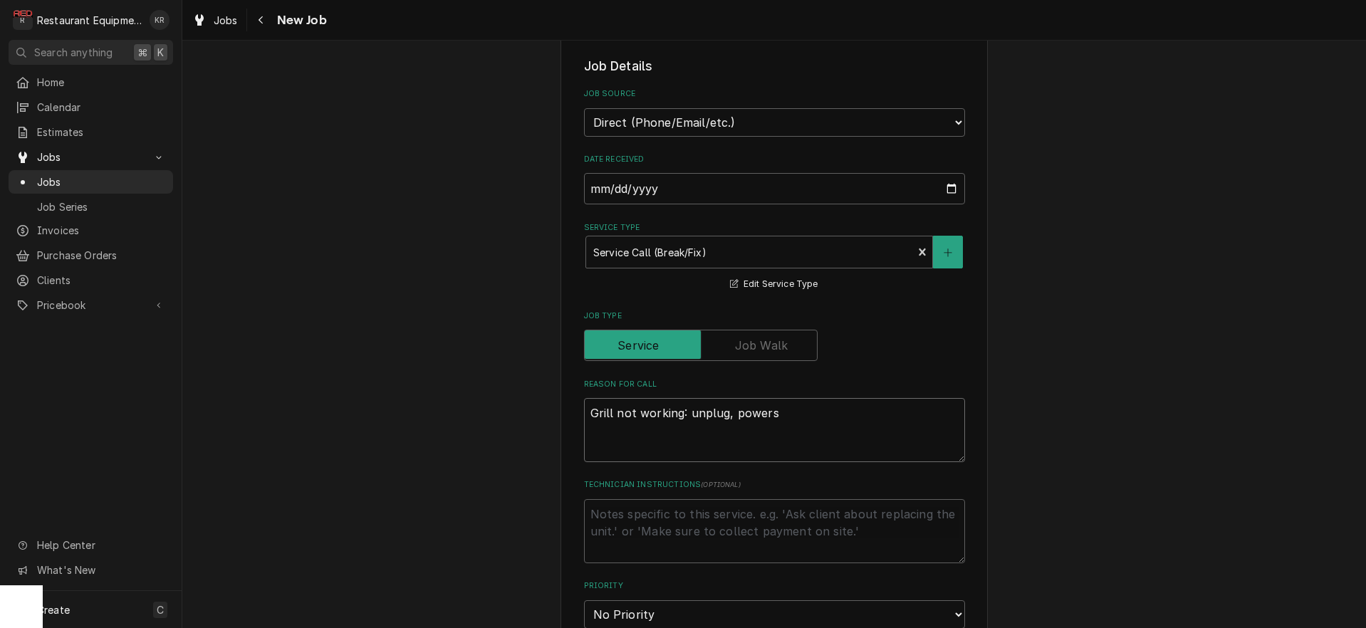
type textarea "Grill not working: unplug, powers"
type textarea "x"
type textarea "Grill not working: unplug, powers u"
type textarea "x"
type textarea "Grill not working: unplug, powers up"
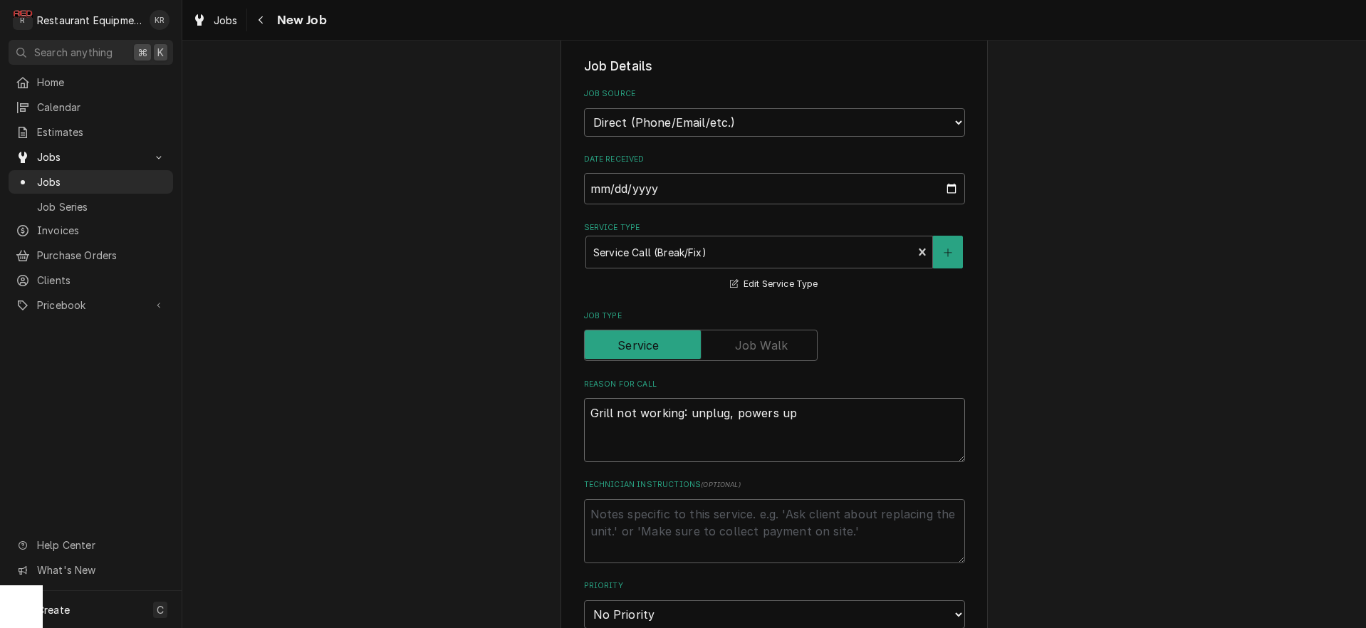
type textarea "x"
type textarea "Grill not working: unplug, powers up"
type textarea "x"
type textarea "Grill not working: unplug, powers up."
type textarea "x"
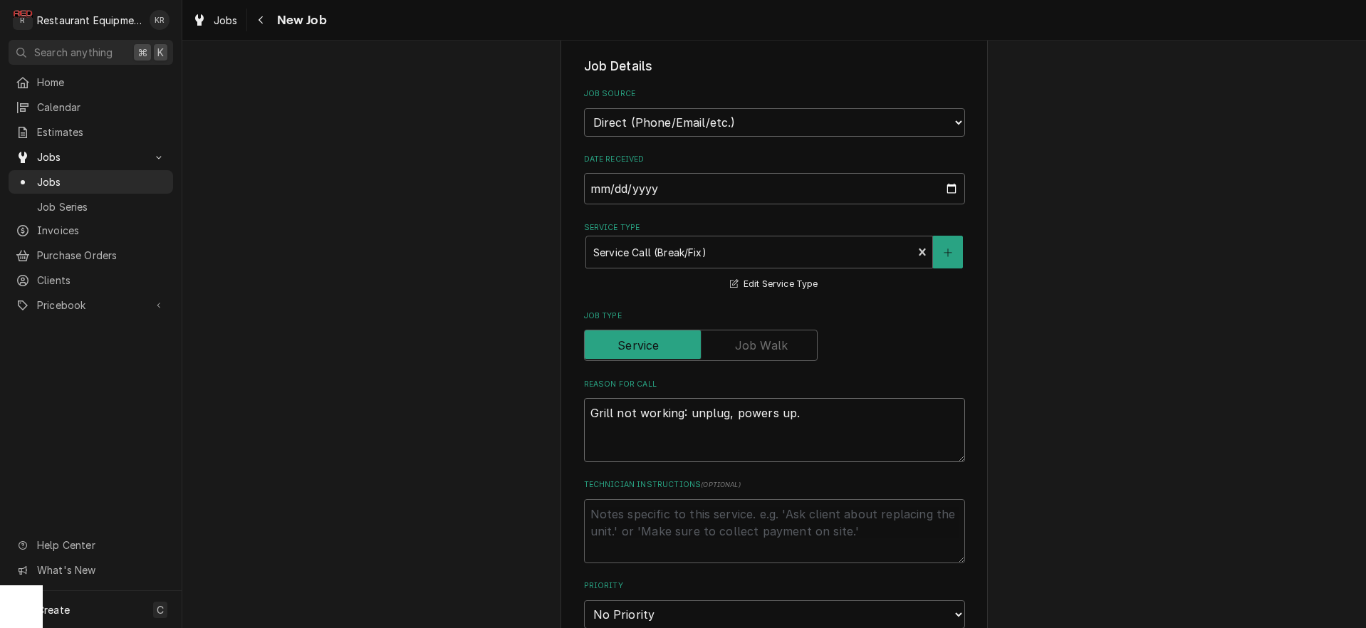
type textarea "Grill not working: unplug, powers up. c"
type textarea "x"
type textarea "Grill not working: unplug, powers up."
type textarea "x"
type textarea "Grill not working: unplug, powers up."
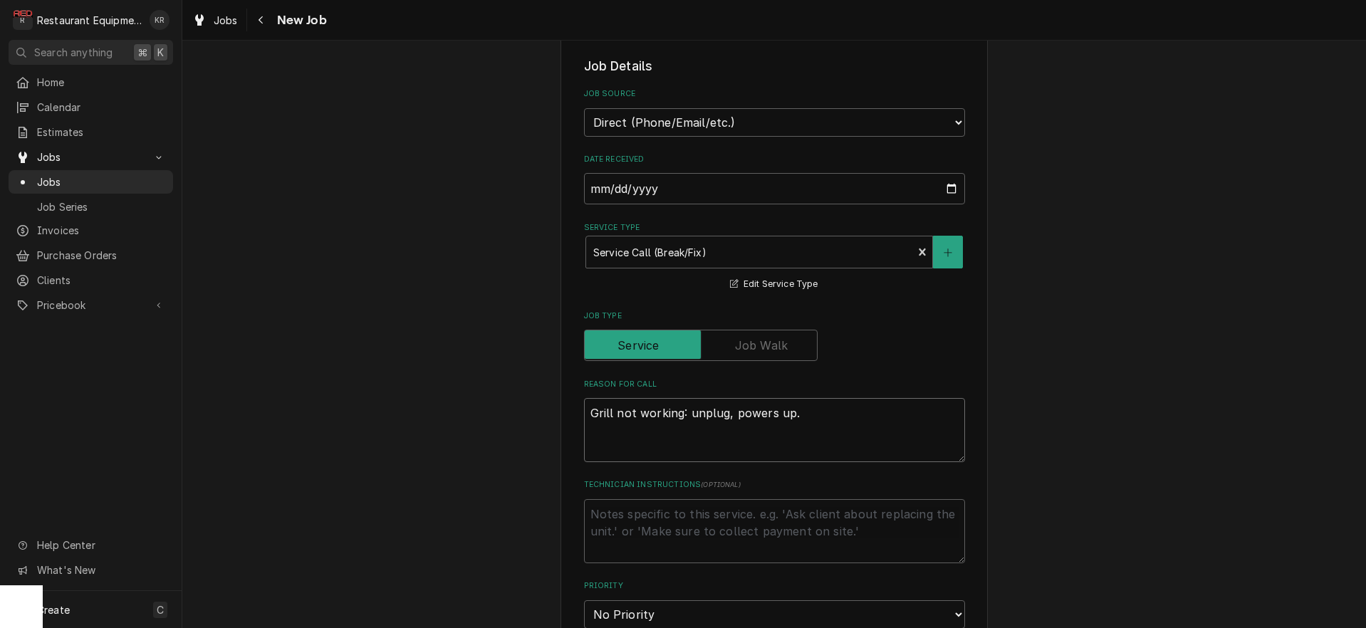
type textarea "x"
type textarea "Grill not working: unplug, powers up"
type textarea "x"
type textarea "Grill not working: unplug, powers u"
type textarea "x"
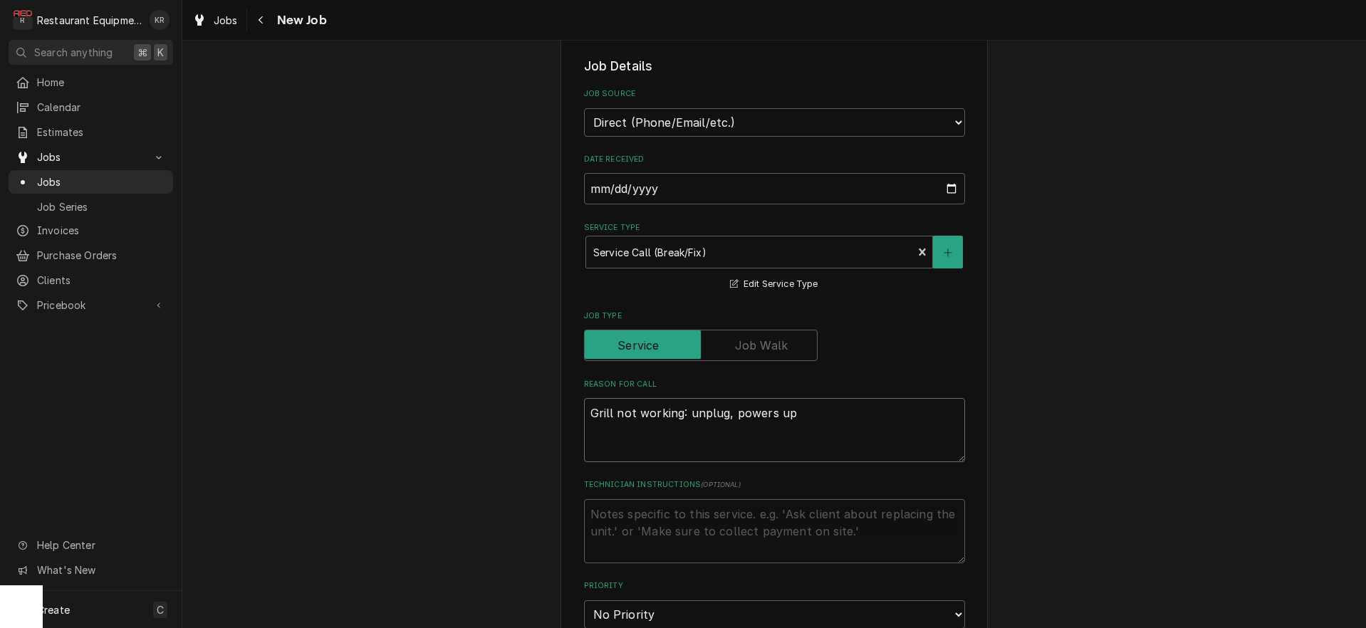
type textarea "Grill not working: unplug, powers up"
type textarea "x"
type textarea "Grill not working: unplug, powers up &"
type textarea "x"
type textarea "Grill not working: unplug, powers up &"
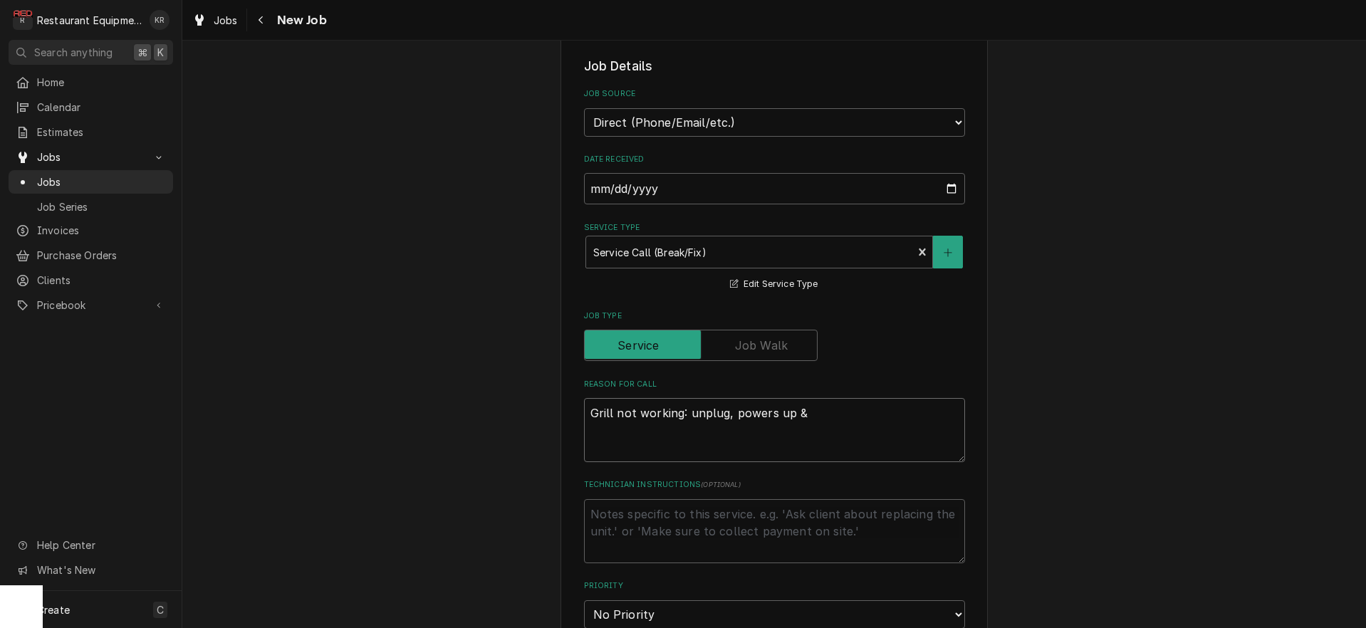
type textarea "x"
type textarea "Grill not working: unplug, powers up & c"
type textarea "x"
type textarea "Grill not working: unplug, powers up & co"
type textarea "x"
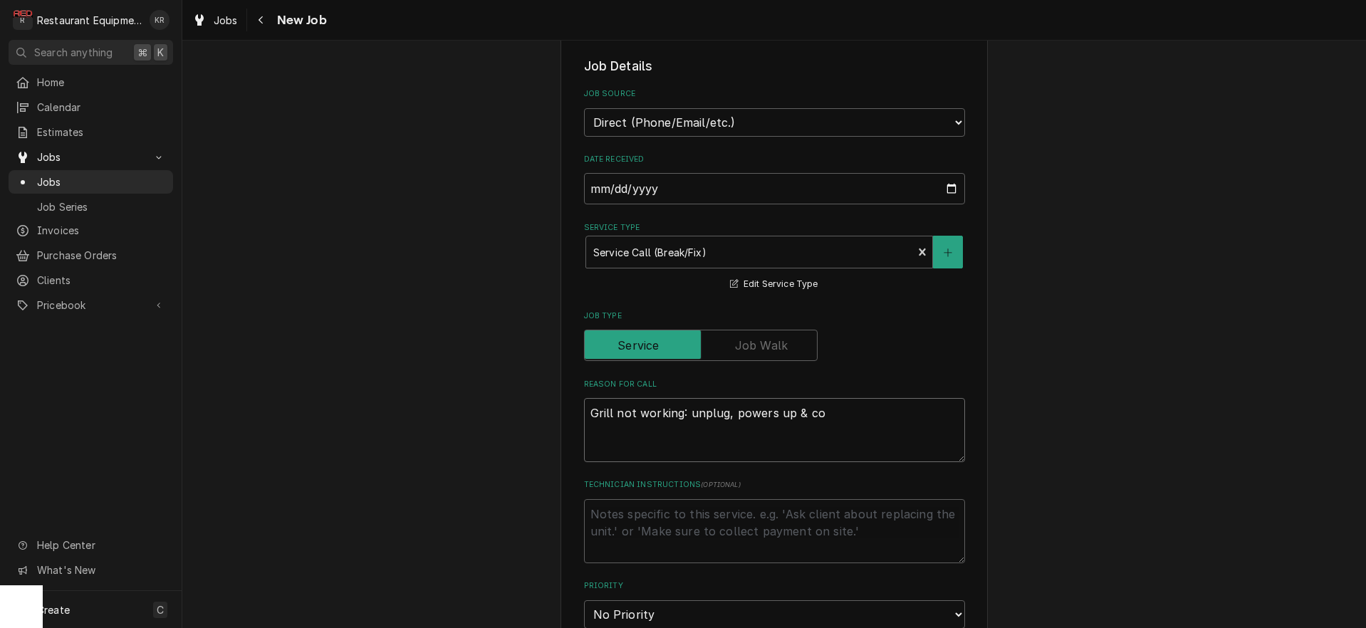
type textarea "Grill not working: unplug, powers up & coo"
type textarea "x"
type textarea "Grill not working: unplug, powers up & cook"
type textarea "x"
type textarea "Grill not working: unplug, powers up & cooks"
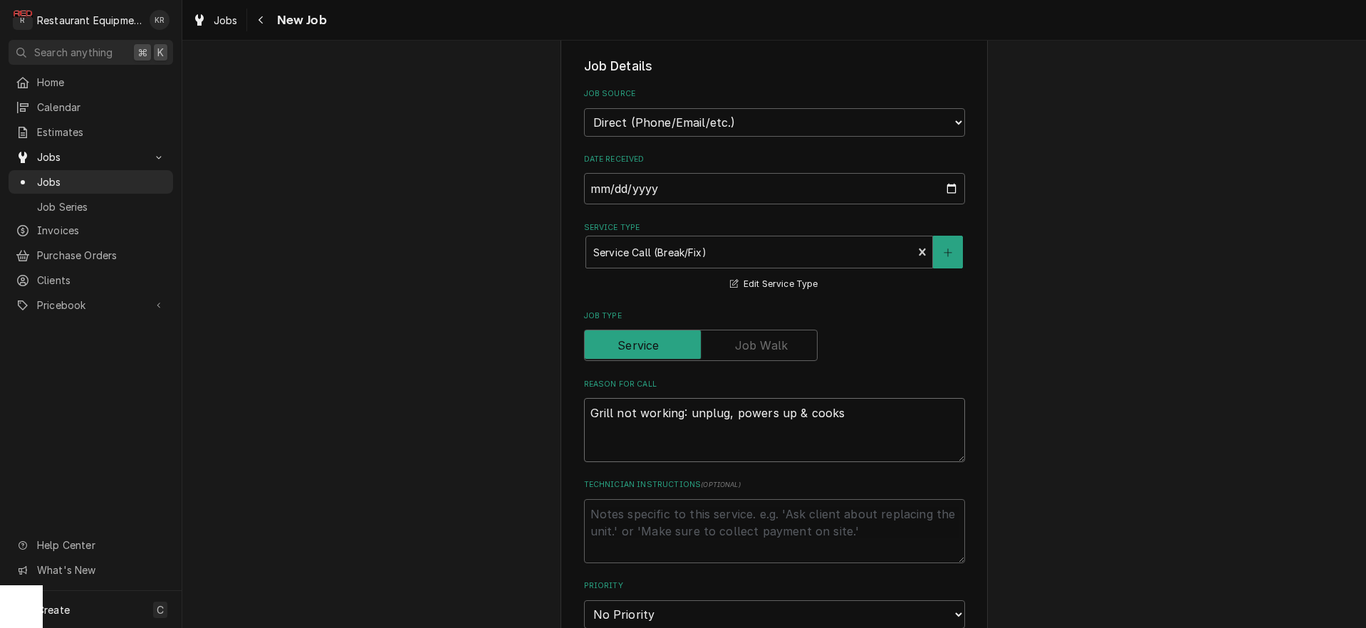
type textarea "x"
type textarea "Grill not working: unplug, powers up & cooks"
type textarea "x"
type textarea "Grill not working: unplug, powers up & cooks m"
type textarea "x"
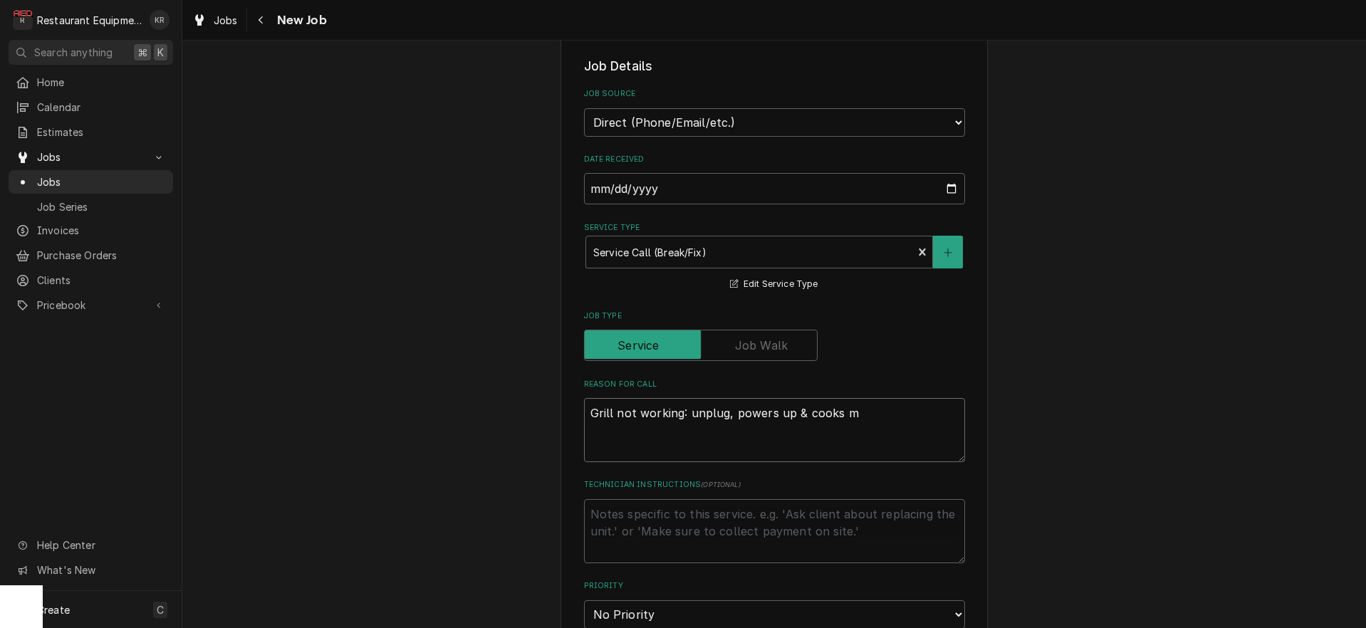
type textarea "Grill not working: unplug, powers up & cooks me"
type textarea "x"
type textarea "Grill not working: unplug, powers up & cooks m"
type textarea "x"
type textarea "Grill not working: unplug, powers up & cooks"
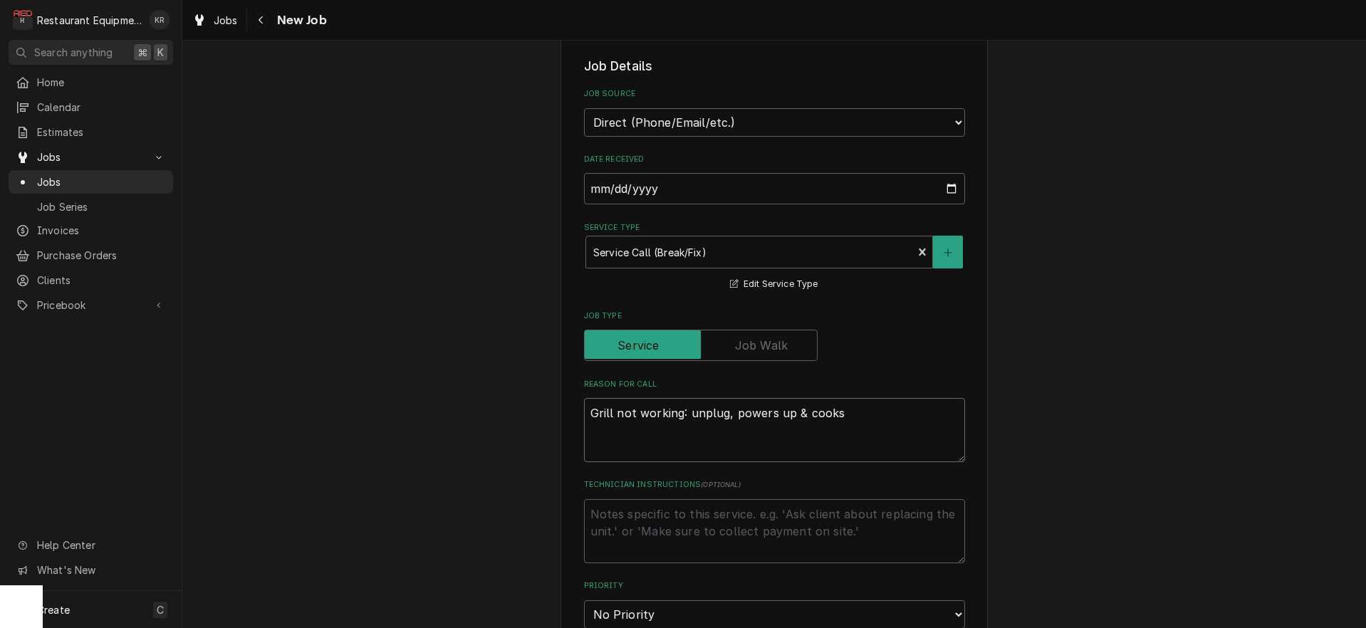
type textarea "x"
type textarea "Grill not working: unplug, powers up & cooks a"
type textarea "x"
type textarea "Grill not working: unplug, powers up & cooks a"
type textarea "x"
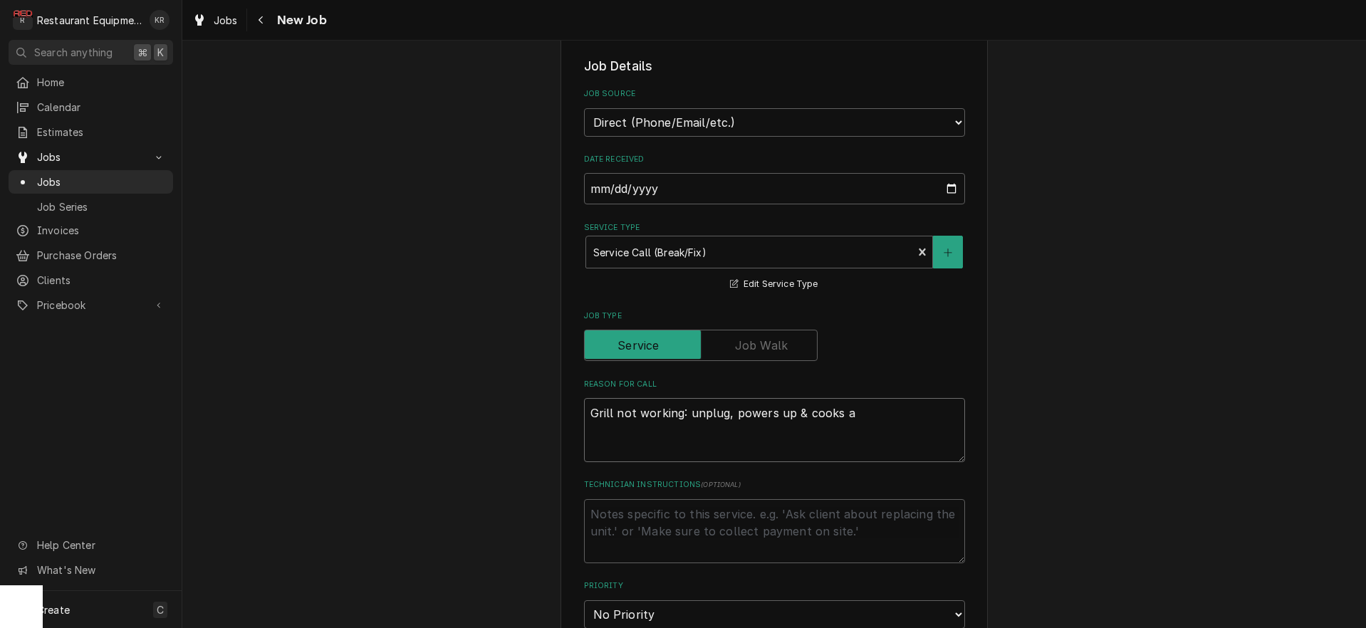
type textarea "Grill not working: unplug, powers up & cooks a r"
type textarea "x"
type textarea "Grill not working: unplug, powers up & cooks a ru"
type textarea "x"
type textarea "Grill not working: unplug, powers up & cooks a run"
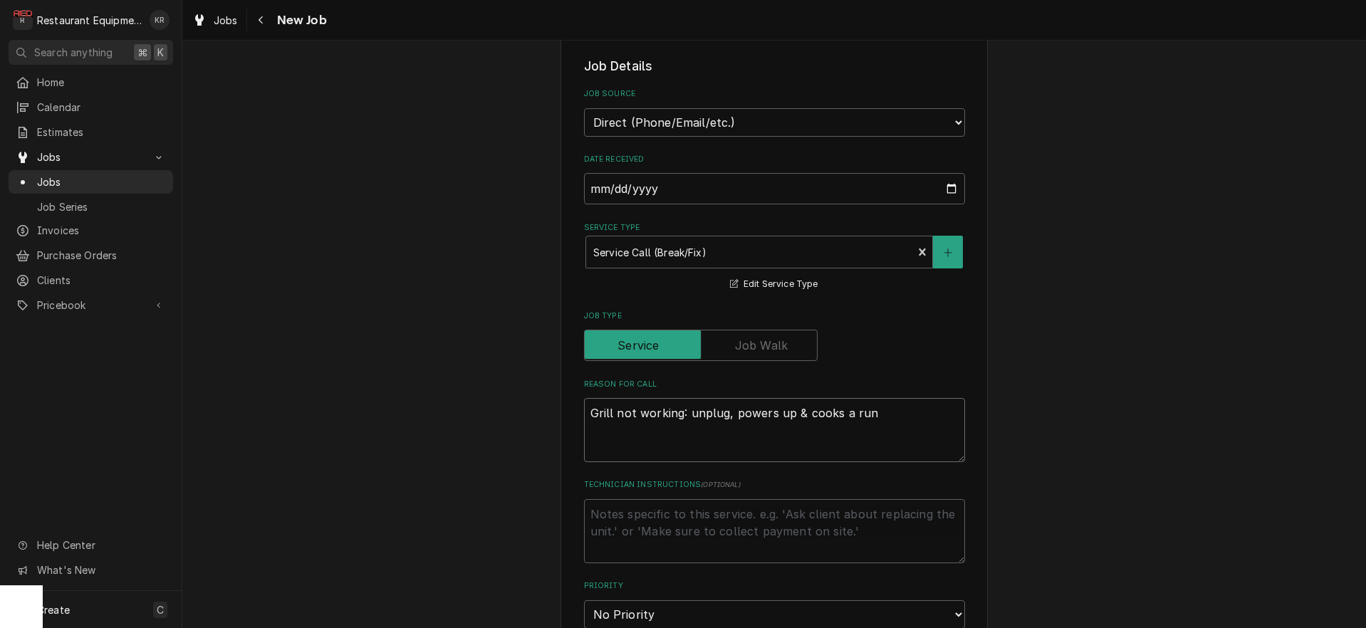
type textarea "x"
type textarea "Grill not working: unplug, powers up & cooks a run"
type textarea "x"
type textarea "Grill not working: unplug, powers up & cooks a run of"
type textarea "x"
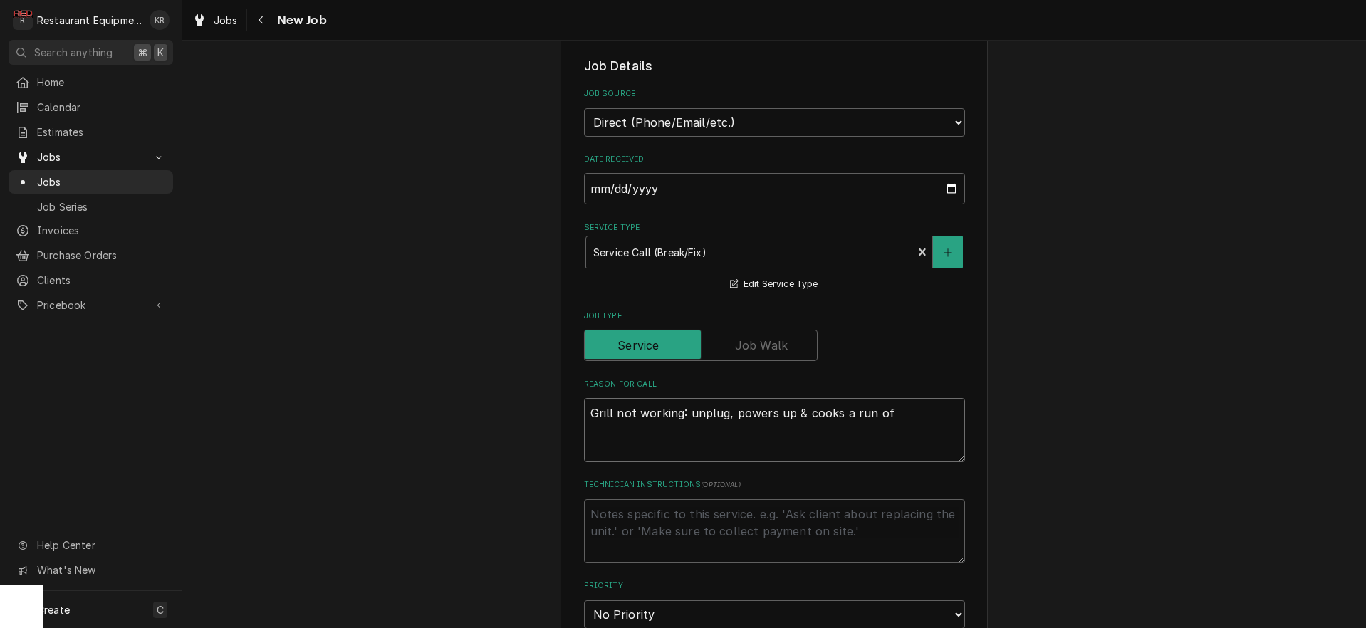
type textarea "Grill not working: unplug, powers up & cooks a run of"
type textarea "x"
type textarea "Grill not working: unplug, powers up & cooks a run of m"
type textarea "x"
type textarea "Grill not working: unplug, powers up & cooks a run of me"
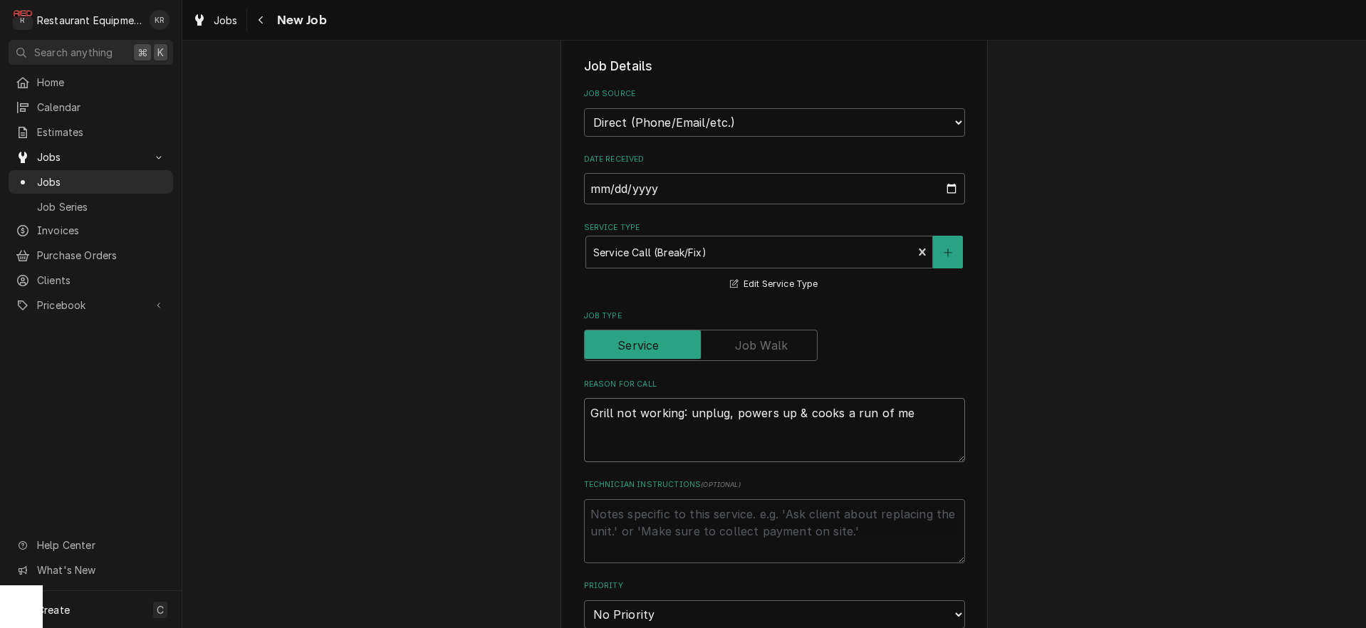
type textarea "x"
type textarea "Grill not working: unplug, powers up & cooks a run of mea"
type textarea "x"
type textarea "Grill not working: unplug, powers up & cooks a run of meat"
type textarea "x"
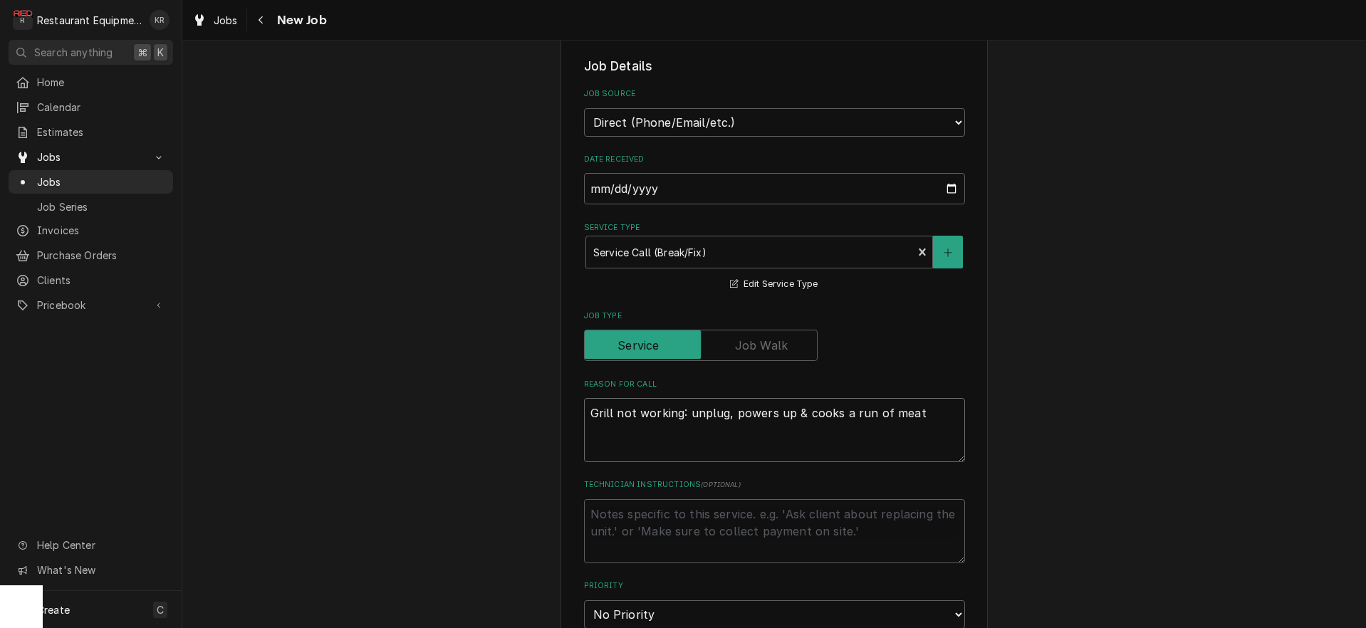
type textarea "Grill not working: unplug, powers up & cooks a run of meat"
type textarea "x"
type textarea "Grill not working: unplug, powers up & cooks a run of meat p"
type textarea "x"
type textarea "Grill not working: unplug, powers up & cooks a run of meat pro"
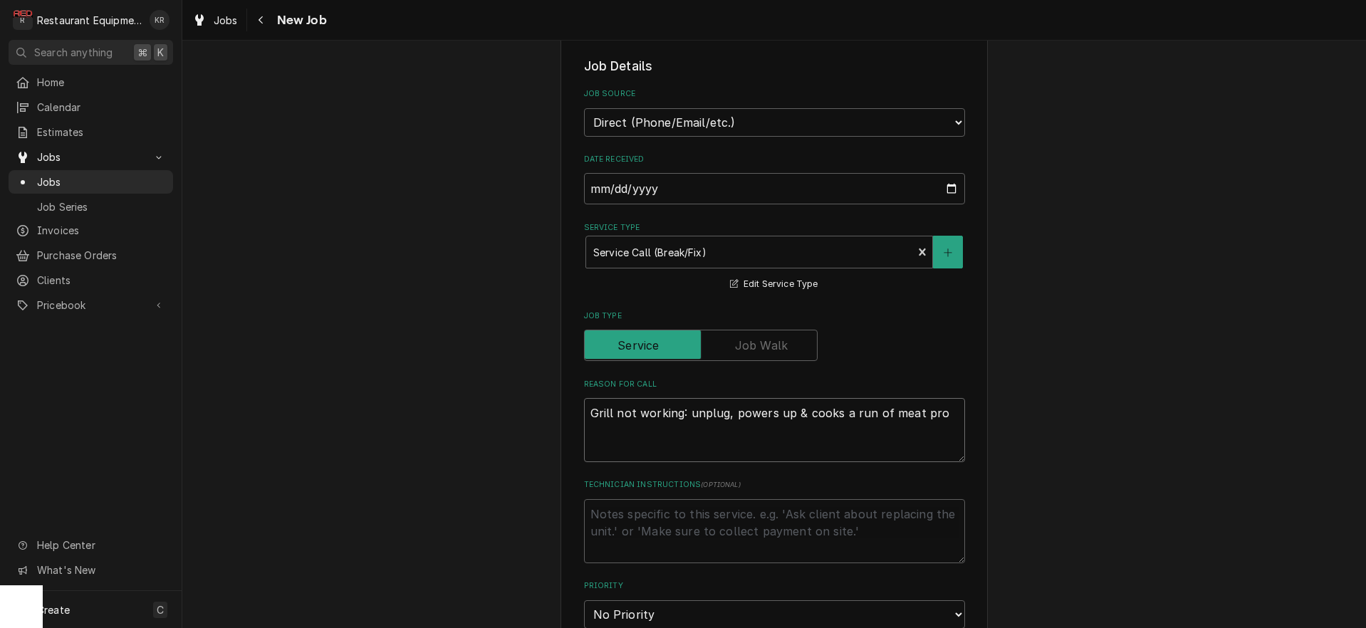
type textarea "x"
type textarea "Grill not working: unplug, powers up & cooks a run of meat prop"
type textarea "x"
type textarea "Grill not working: unplug, powers up & cooks a run of meat prope"
type textarea "x"
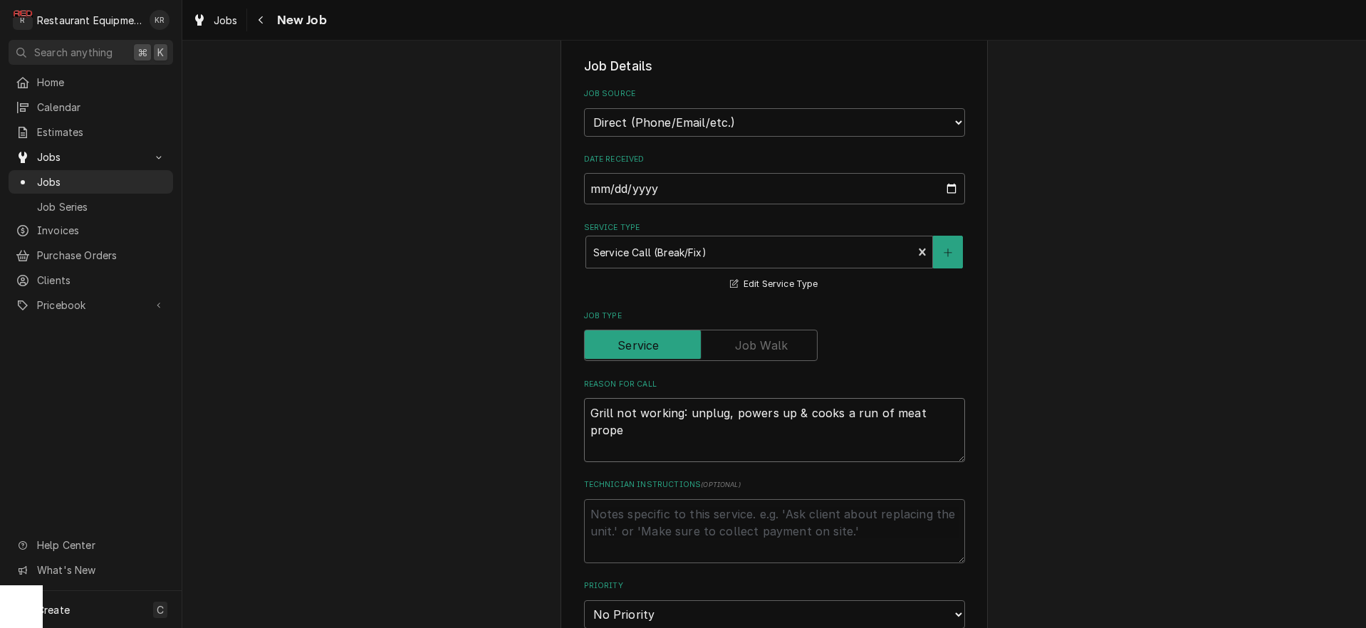
type textarea "Grill not working: unplug, powers up & cooks a run of meat proper"
type textarea "x"
type textarea "Grill not working: unplug, powers up & cooks a run of meat properl"
type textarea "x"
type textarea "Grill not working: unplug, powers up & cooks a run of meat properly"
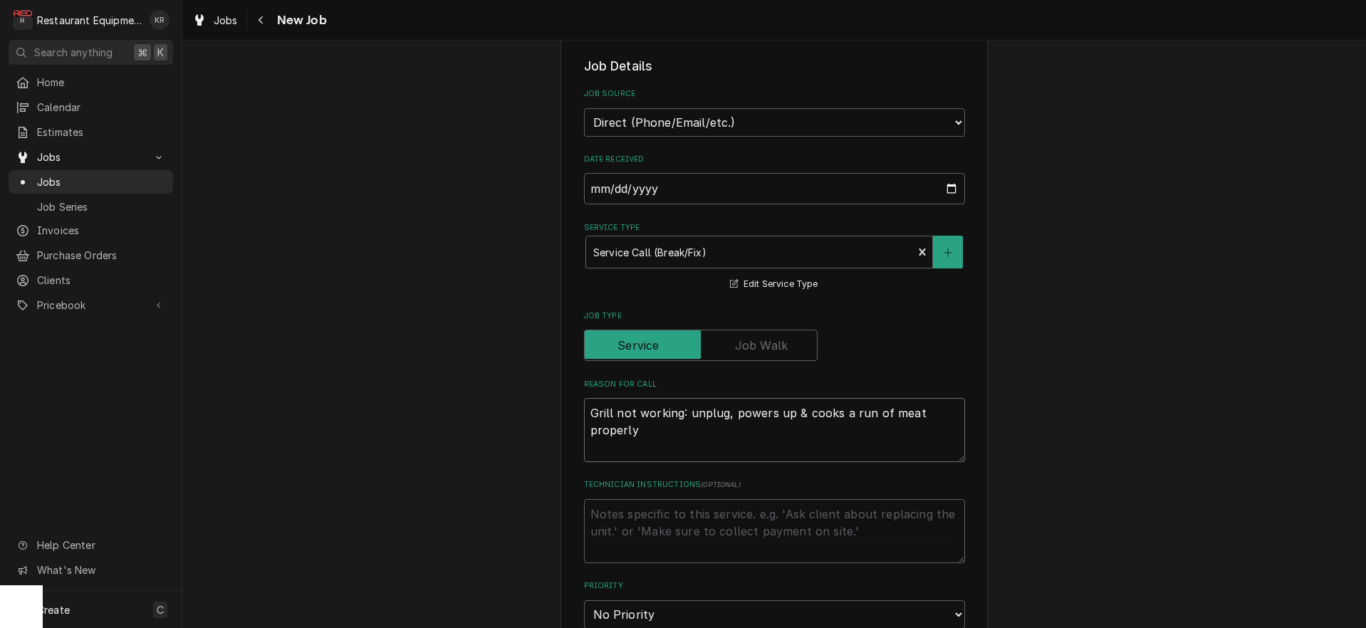
type textarea "x"
type textarea "Grill not working: unplug, powers up & cooks a run of meat properly"
type textarea "x"
type textarea "Grill not working: unplug, powers up & cooks a run of meat properly &"
type textarea "x"
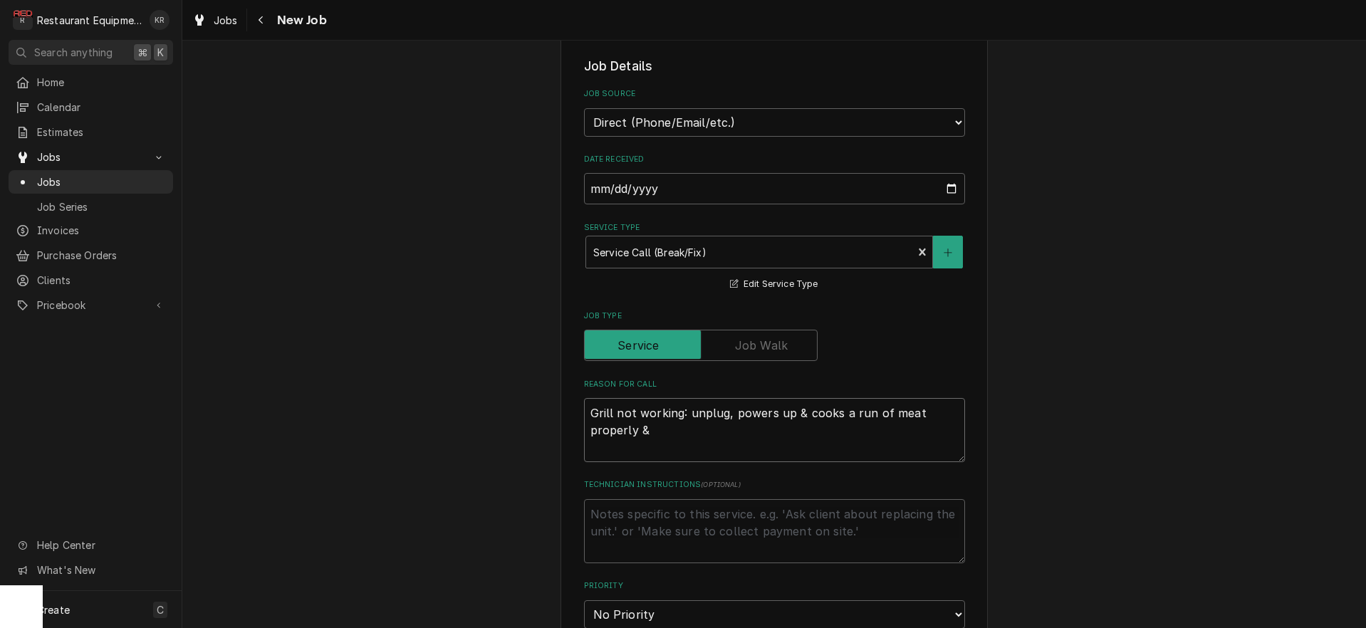
type textarea "Grill not working: unplug, powers up & cooks a run of meat properly &"
type textarea "x"
type textarea "Grill not working: unplug, powers up & cooks a run of meat properly & t"
type textarea "x"
type textarea "Grill not working: unplug, powers up & cooks a run of meat properly & th"
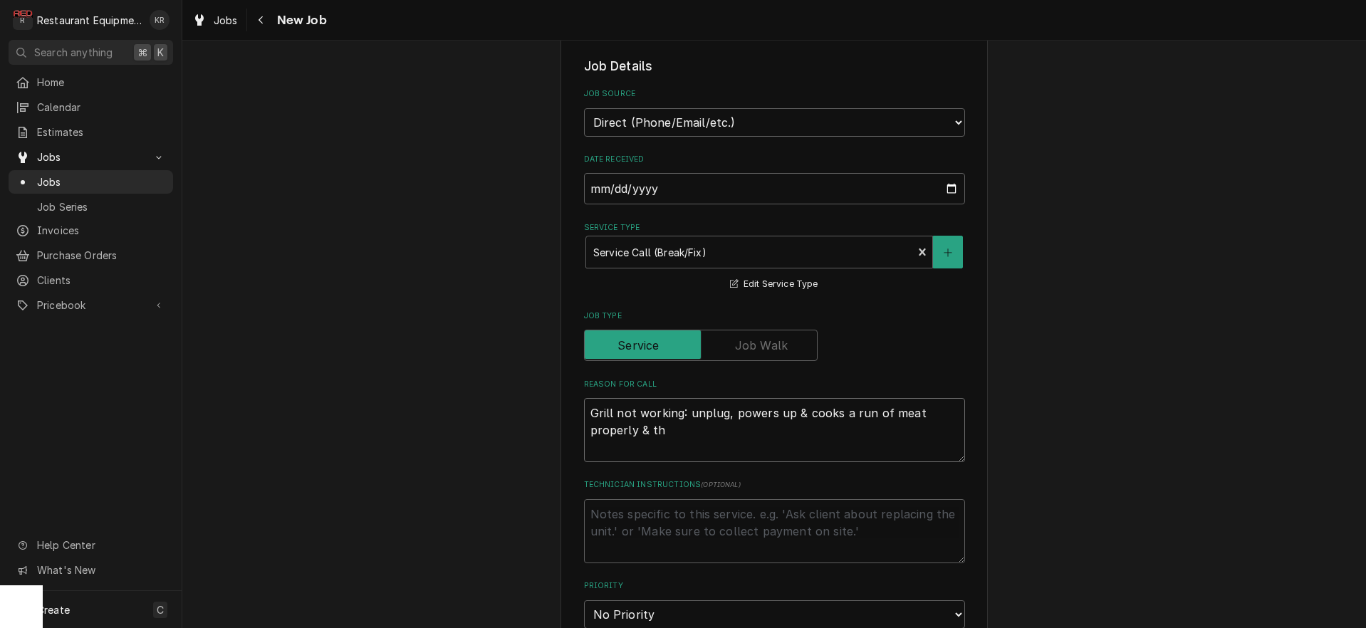
type textarea "x"
type textarea "Grill not working: unplug, powers up & cooks a run of meat properly & the"
type textarea "x"
type textarea "Grill not working: unplug, powers up & cooks a run of meat properly & then"
type textarea "x"
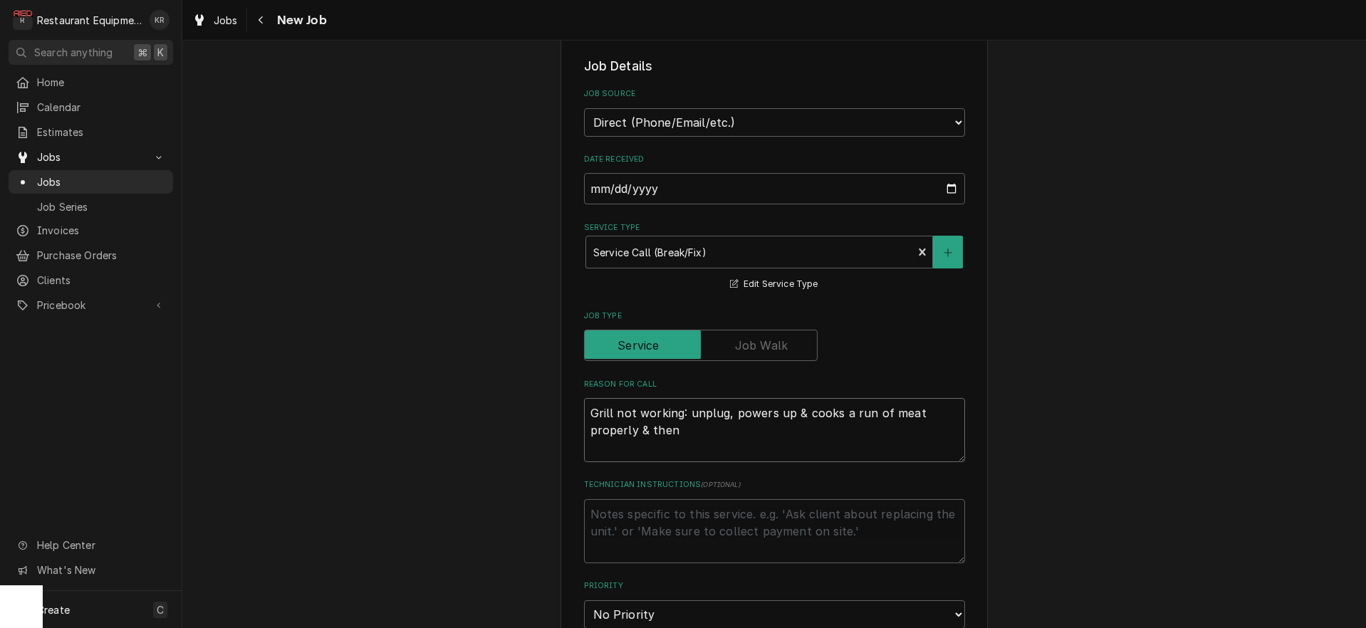
type textarea "Grill not working: unplug, powers up & cooks a run of meat properly & then d"
type textarea "x"
type textarea "Grill not working: unplug, powers up & cooks a run of meat properly & then dr"
type textarea "x"
type textarea "Grill not working: unplug, powers up & cooks a run of meat properly & then dro"
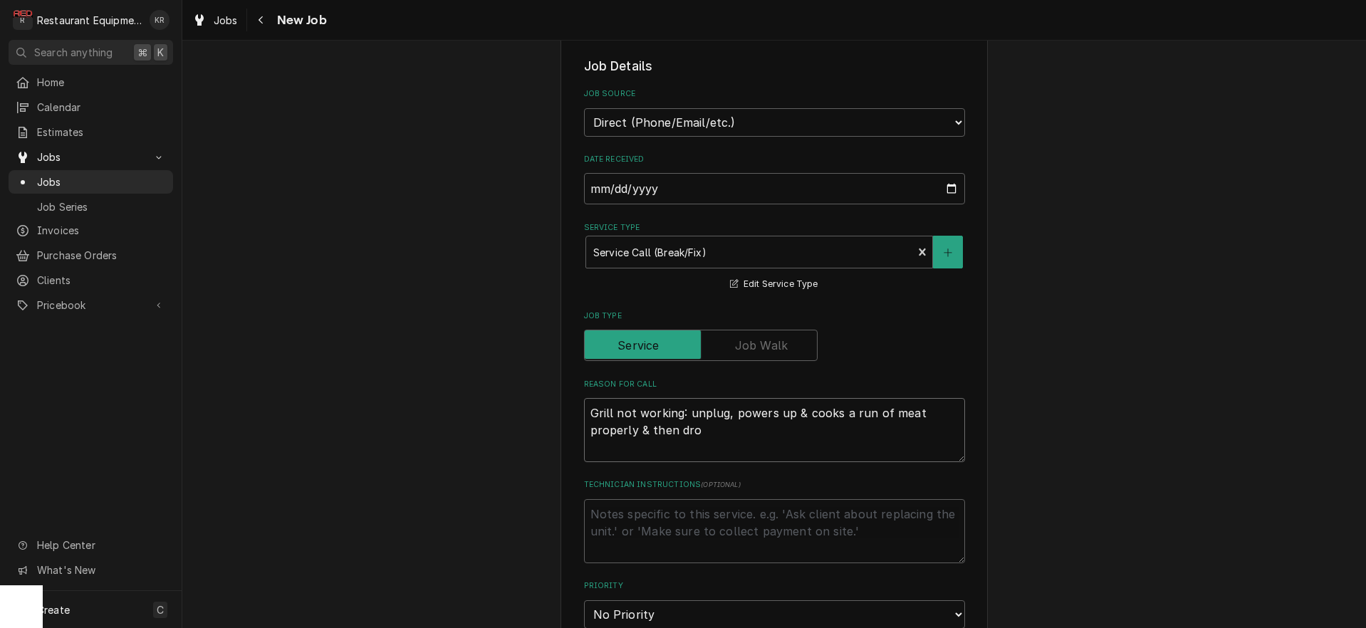
type textarea "x"
type textarea "Grill not working: unplug, powers up & cooks a run of meat properly & then drop"
type textarea "x"
type textarea "Grill not working: unplug, powers up & cooks a run of meat properly & then drops"
type textarea "x"
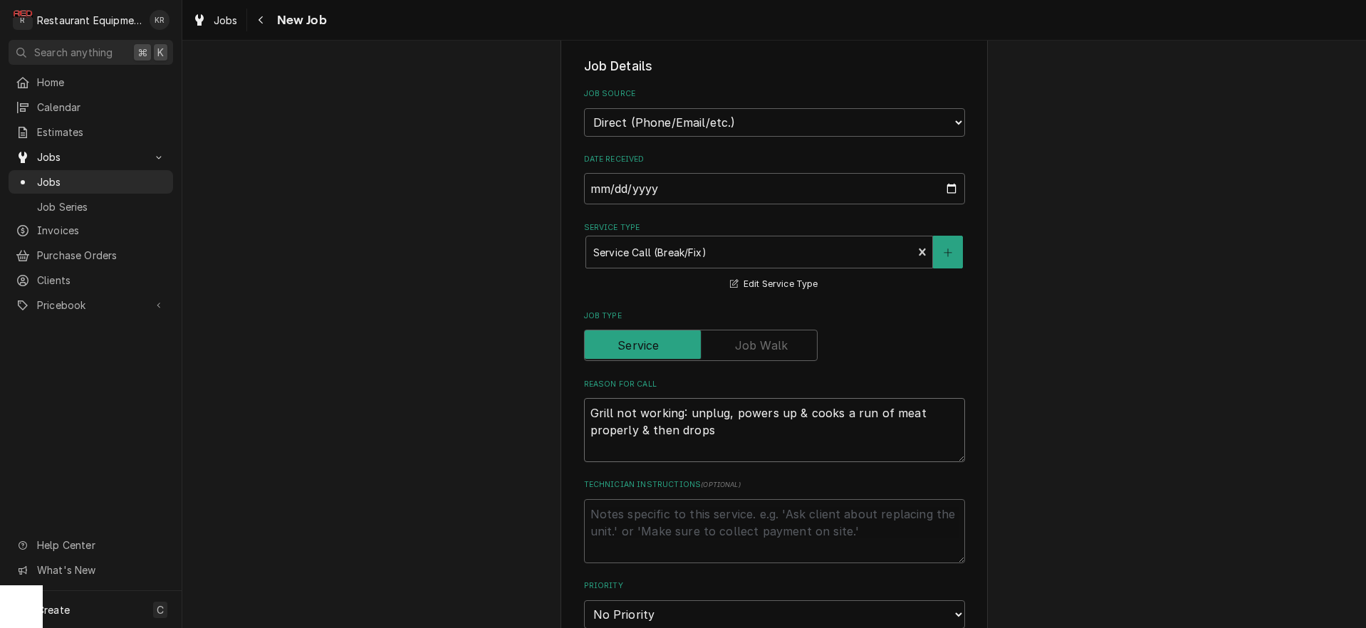
type textarea "Grill not working: unplug, powers up & cooks a run of meat properly & then drops"
type textarea "x"
type textarea "Grill not working: unplug, powers up & cooks a run of meat properly & then drop…"
type textarea "x"
type textarea "Grill not working: unplug, powers up & cooks a run of meat properly & then drop…"
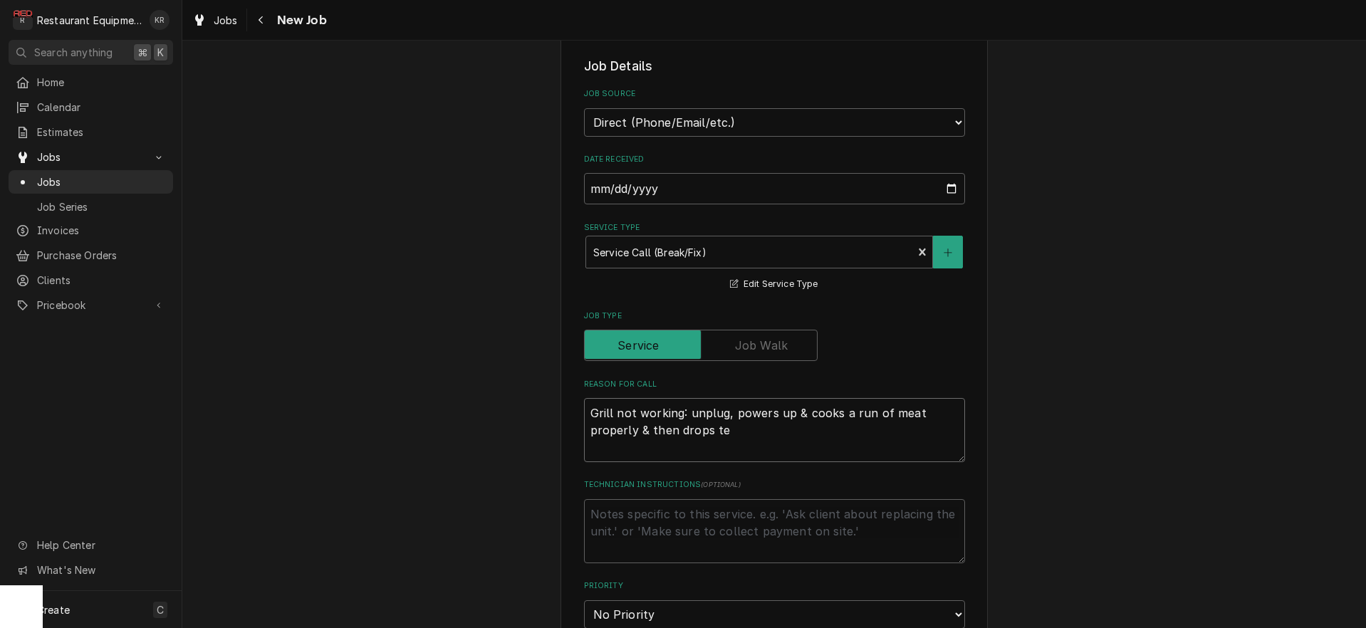
type textarea "x"
type textarea "Grill not working: unplug, powers up & cooks a run of meat properly & then drop…"
type textarea "x"
type textarea "Grill not working: unplug, powers up & cooks a run of meat properly & then drop…"
type textarea "x"
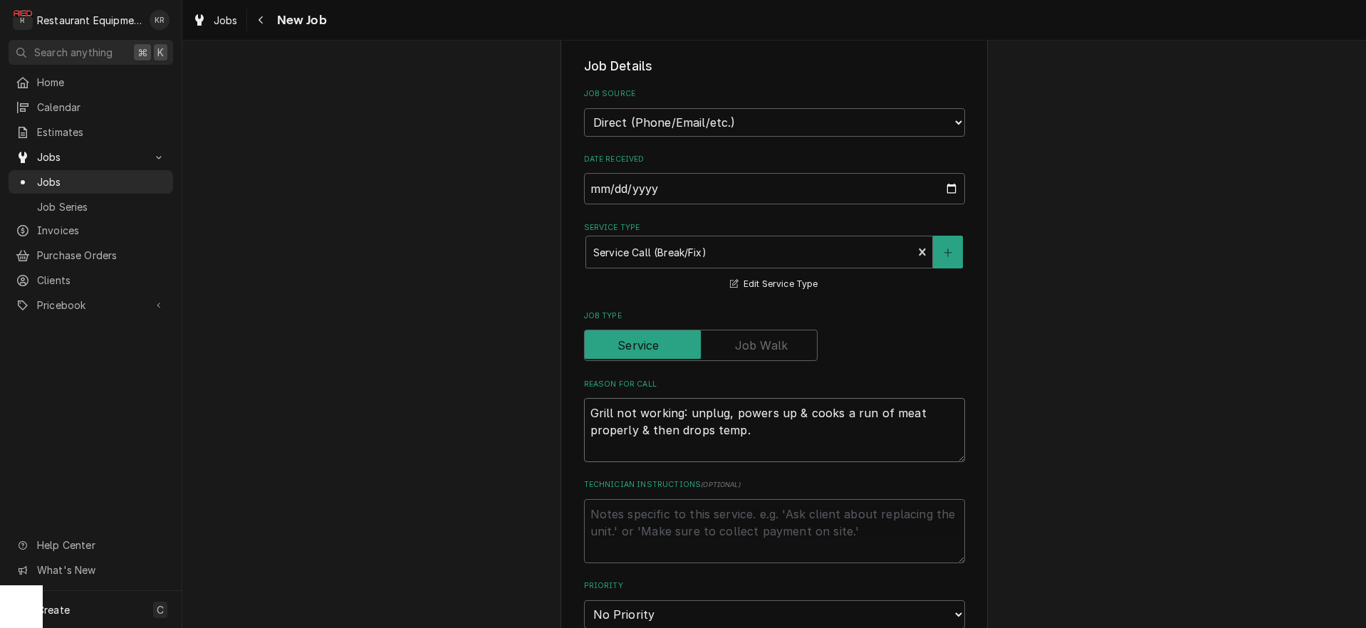
type textarea "Grill not working: unplug, powers up & cooks a run of meat properly & then drop…"
type textarea "x"
type textarea "Grill not working: unplug, powers up & cooks a run of meat properly & then drop…"
type textarea "x"
type textarea "Grill not working: unplug, powers up & cooks a run of meat properly & then drop…"
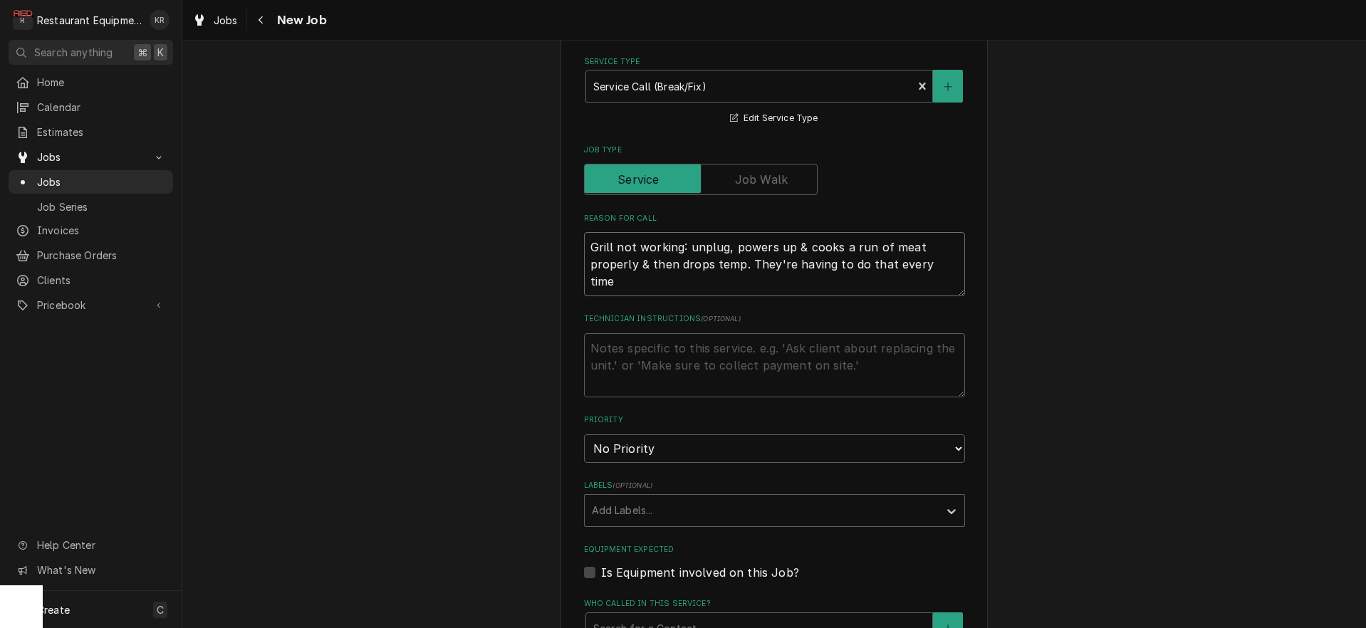
scroll to position [518, 0]
click option "Urgent" at bounding box center [0, 0] width 0 height 0
click at [650, 509] on div "Labels" at bounding box center [762, 508] width 340 height 26
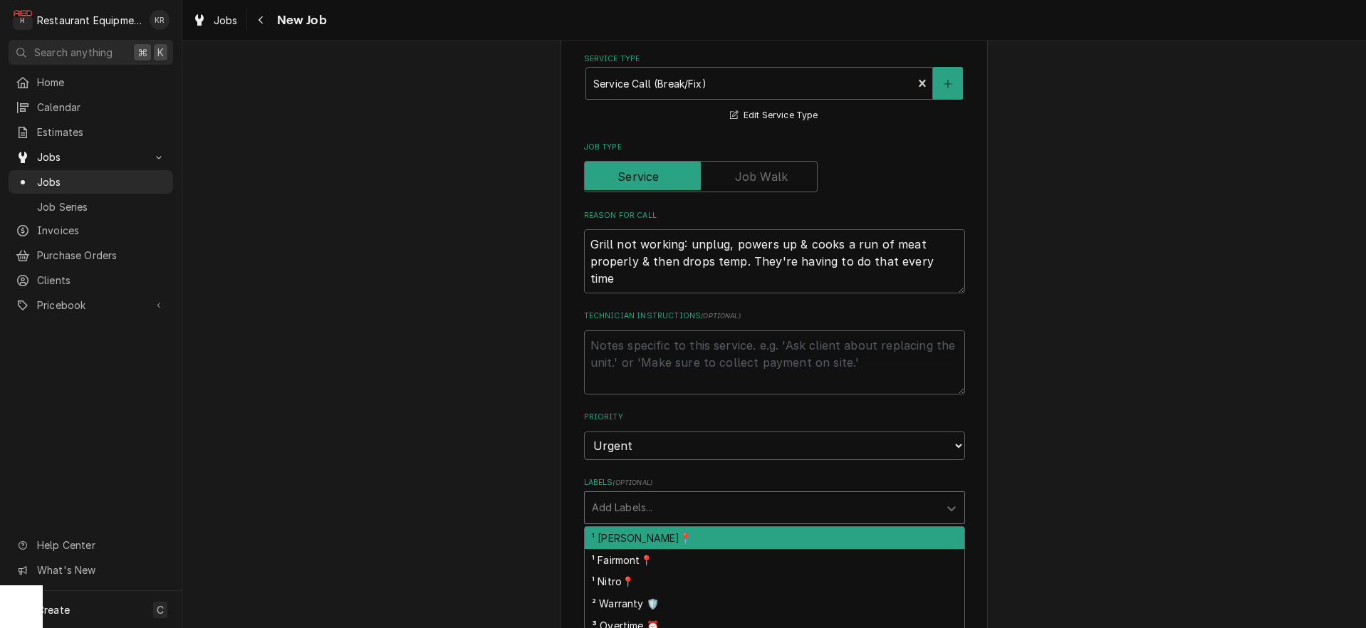
click at [661, 541] on div "¹ [PERSON_NAME]📍" at bounding box center [775, 538] width 380 height 22
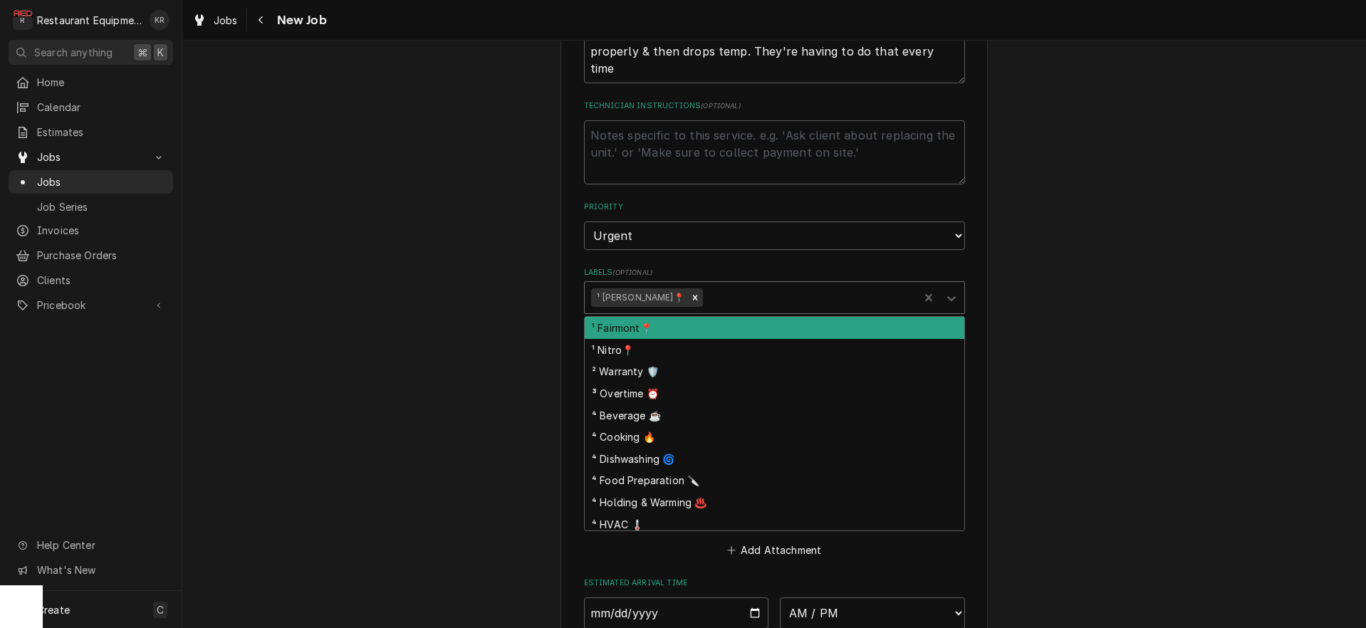
click at [706, 289] on div "Labels" at bounding box center [809, 298] width 207 height 26
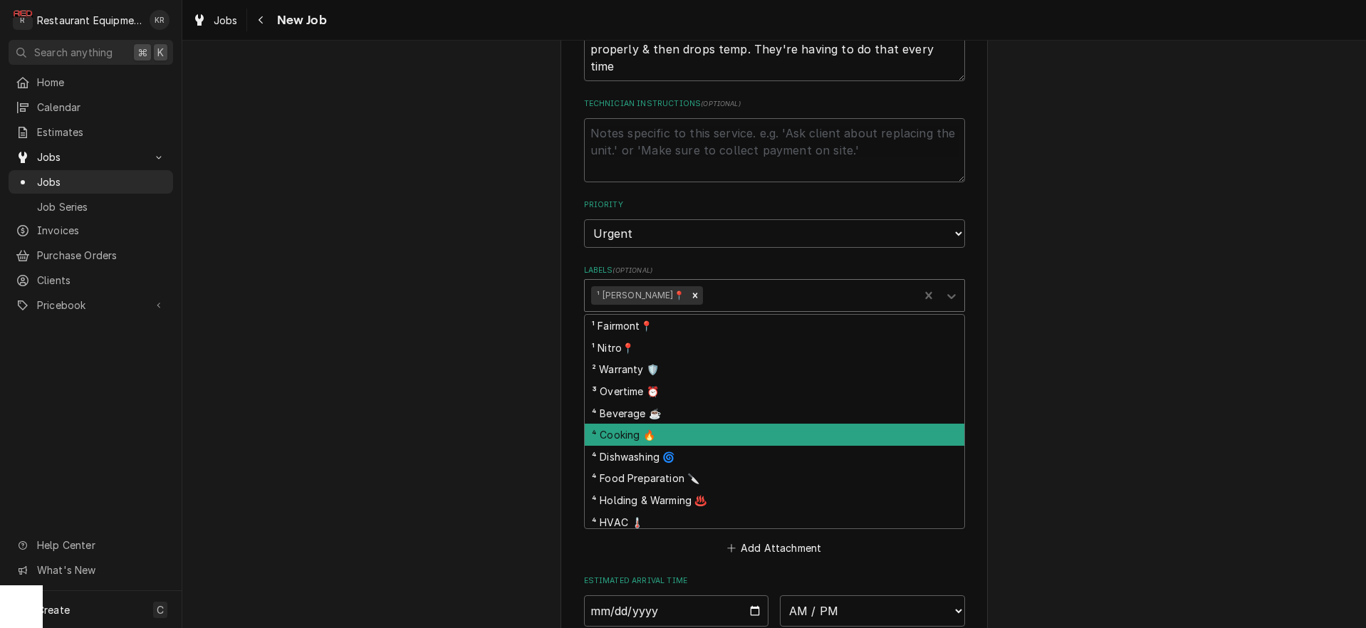
click at [694, 435] on div "⁴ Cooking 🔥" at bounding box center [775, 435] width 380 height 22
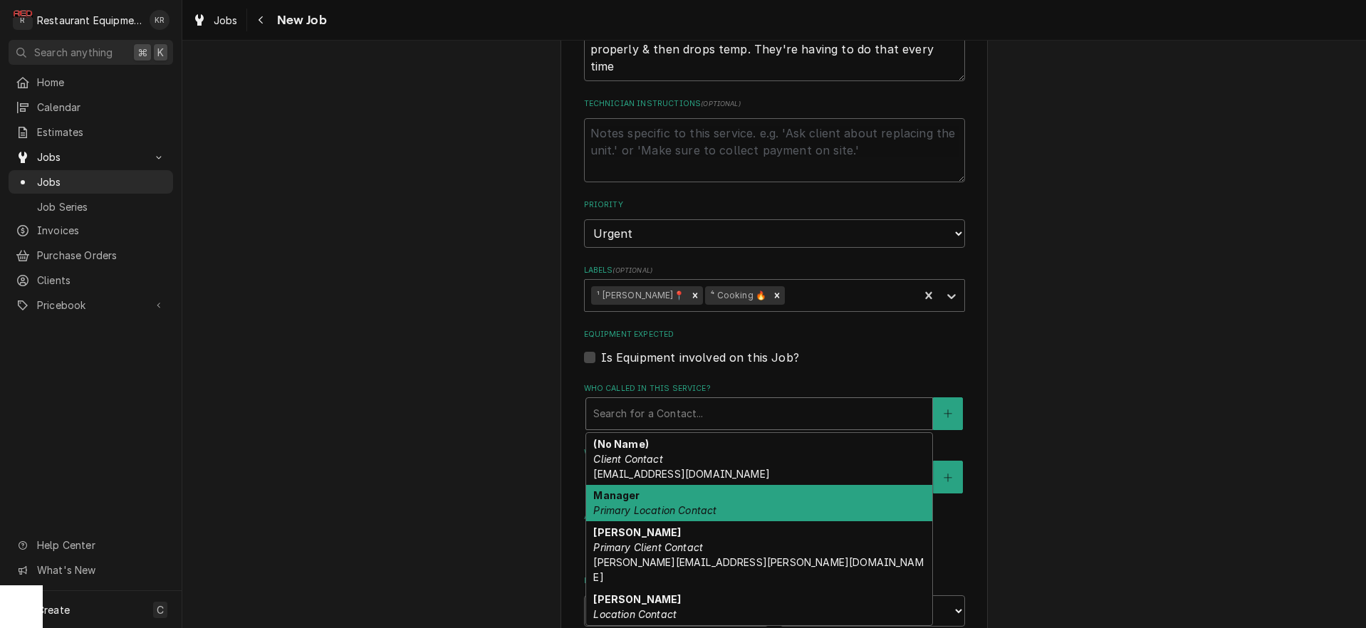
click at [640, 513] on em "Primary Location Contact" at bounding box center [654, 510] width 123 height 12
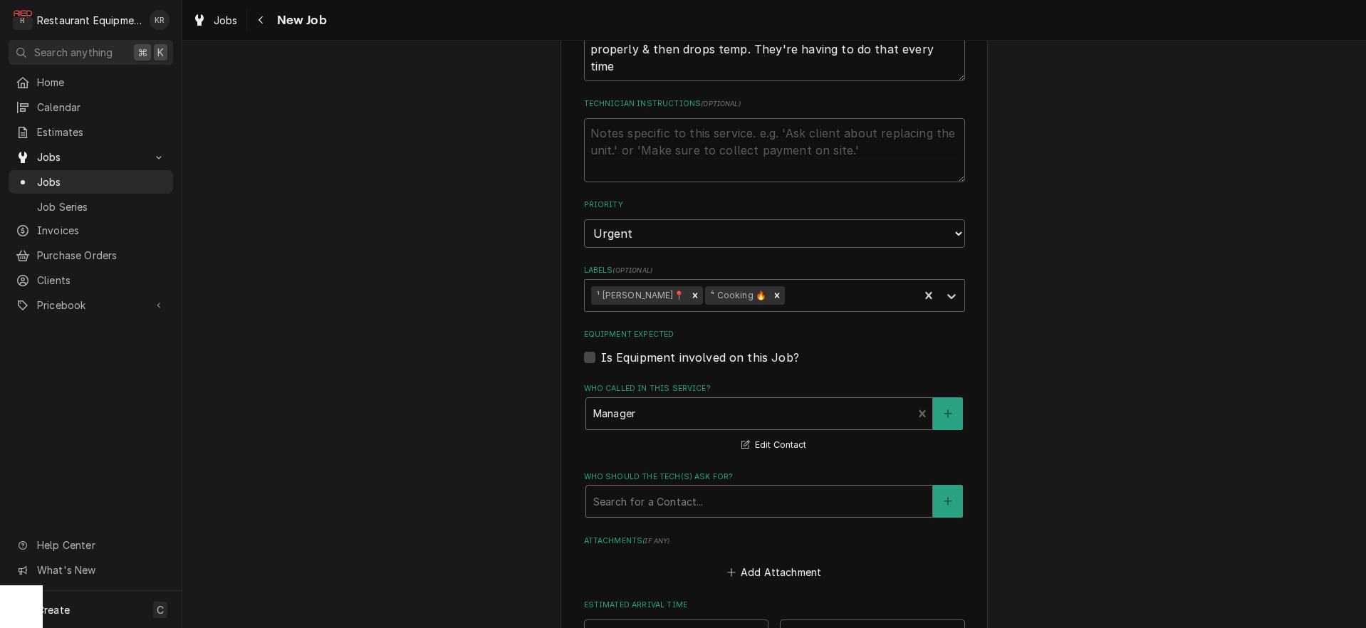
click at [632, 497] on div "Who should the tech(s) ask for?" at bounding box center [759, 502] width 332 height 26
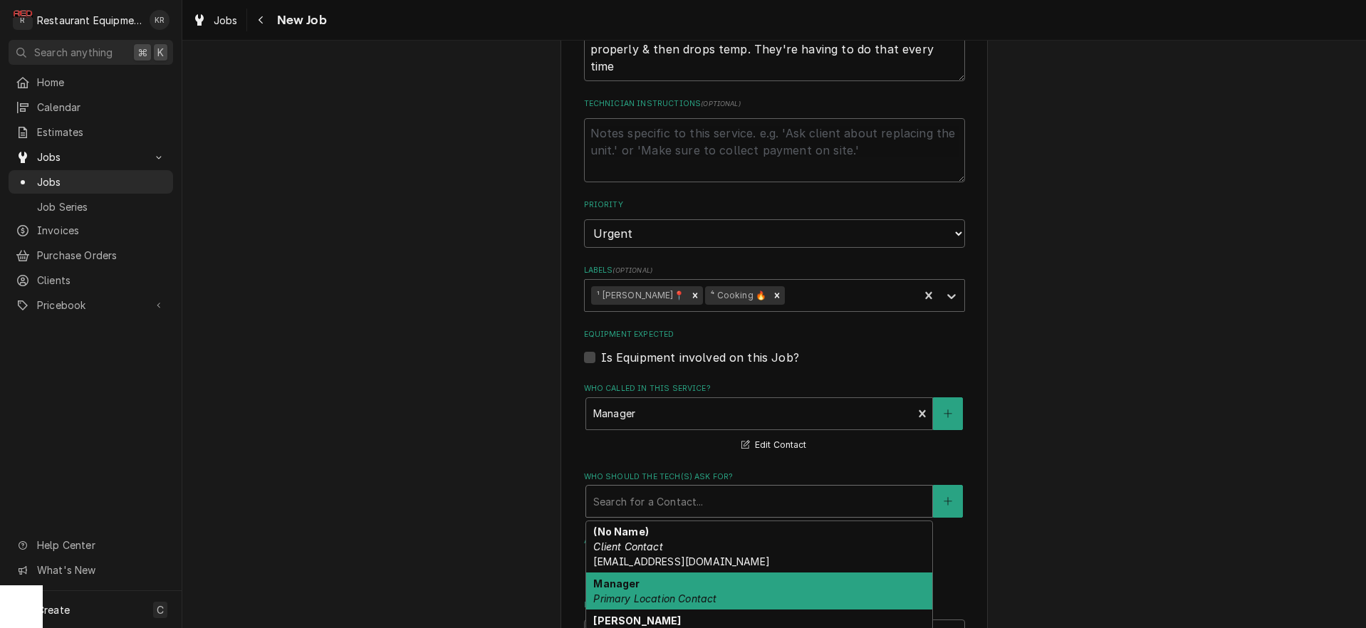
click at [628, 595] on em "Primary Location Contact" at bounding box center [654, 599] width 123 height 12
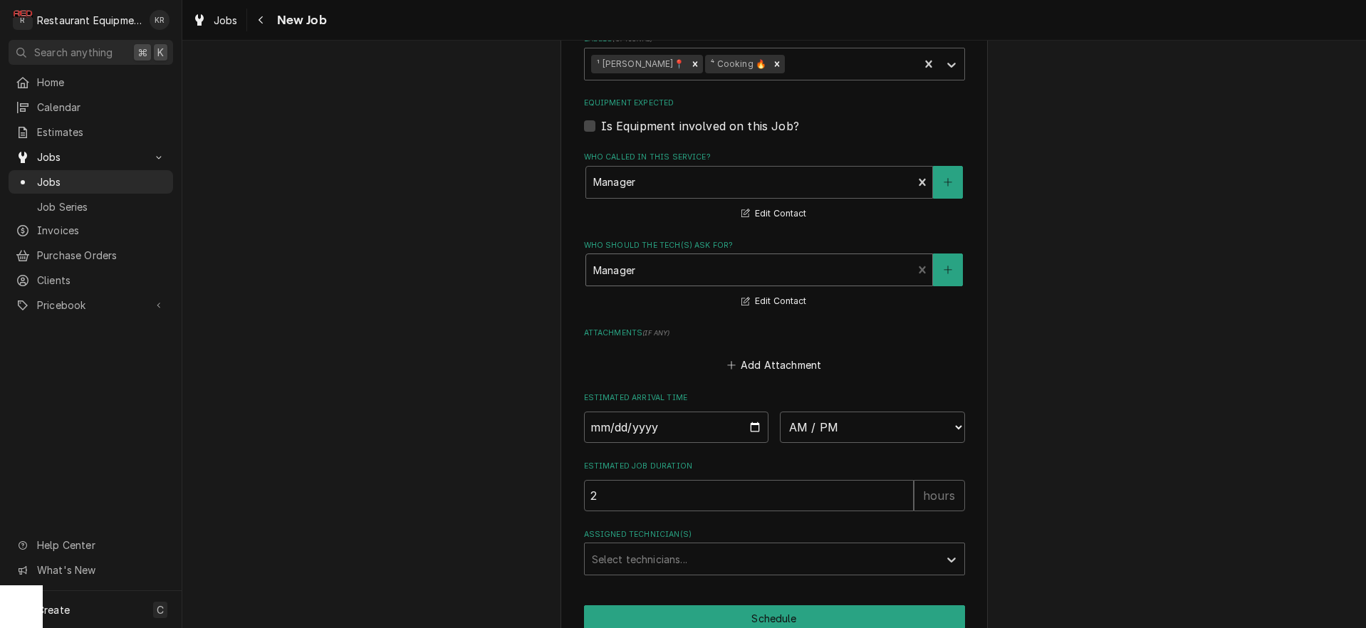
scroll to position [978, 0]
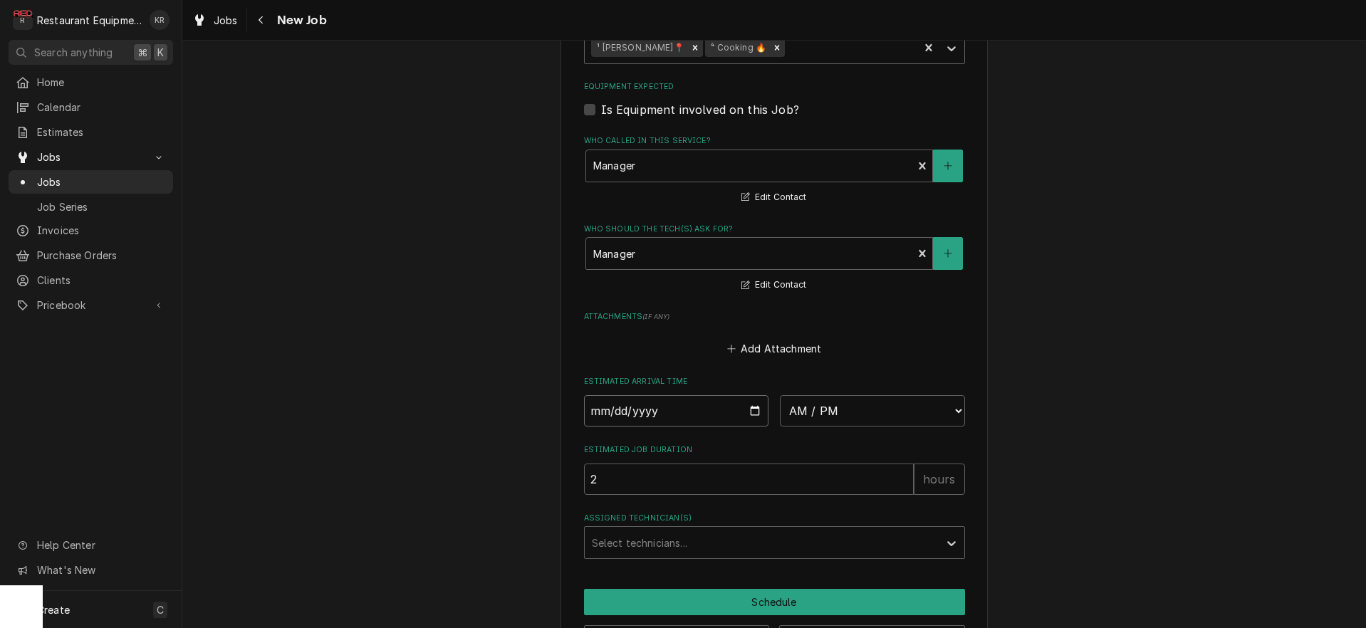
click at [752, 413] on input "Date" at bounding box center [676, 410] width 185 height 31
click at [780, 395] on select "AM / PM 6:00 AM 6:15 AM 6:30 AM 6:45 AM 7:00 AM 7:15 AM 7:30 AM 7:45 AM 8:00 AM…" at bounding box center [872, 410] width 185 height 31
click option "10:30 AM" at bounding box center [0, 0] width 0 height 0
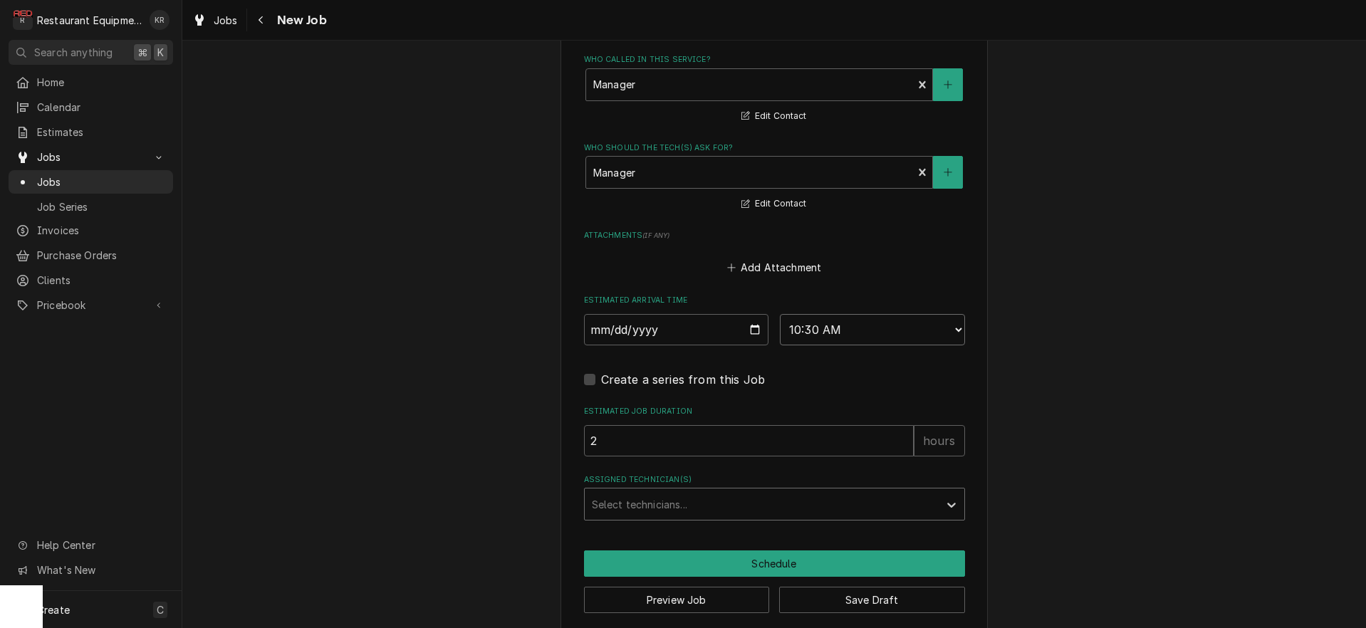
scroll to position [1073, 0]
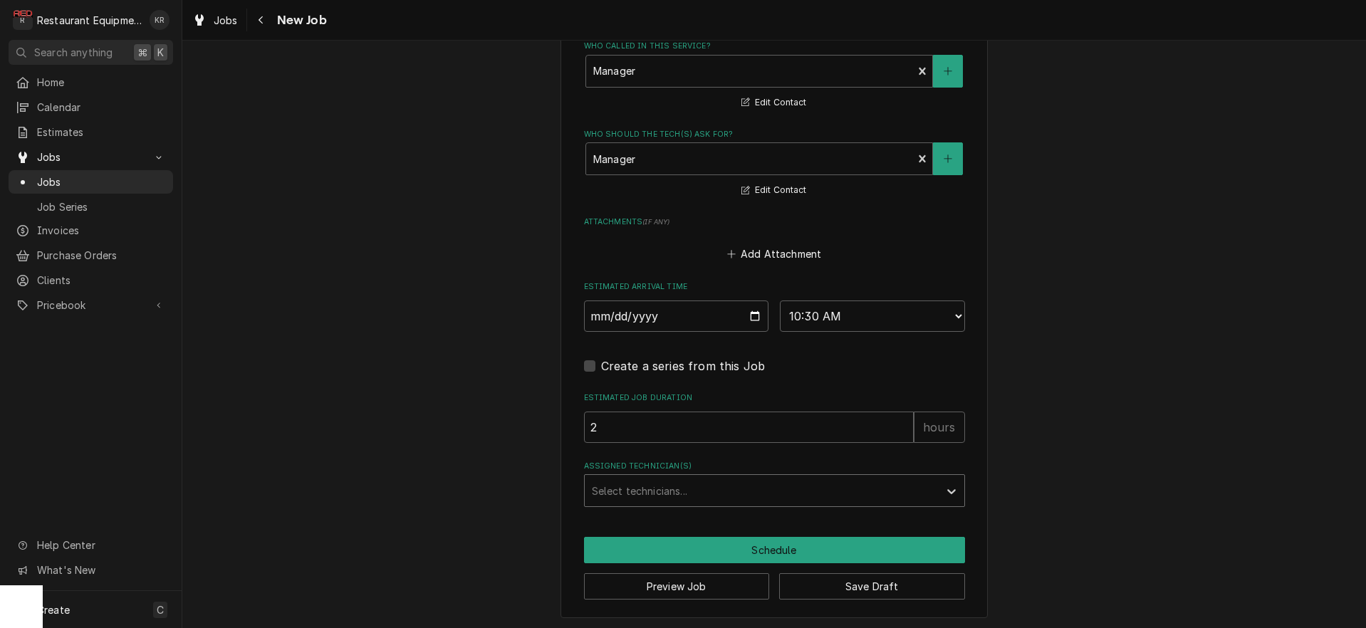
click at [643, 479] on div "Assigned Technician(s)" at bounding box center [762, 491] width 340 height 26
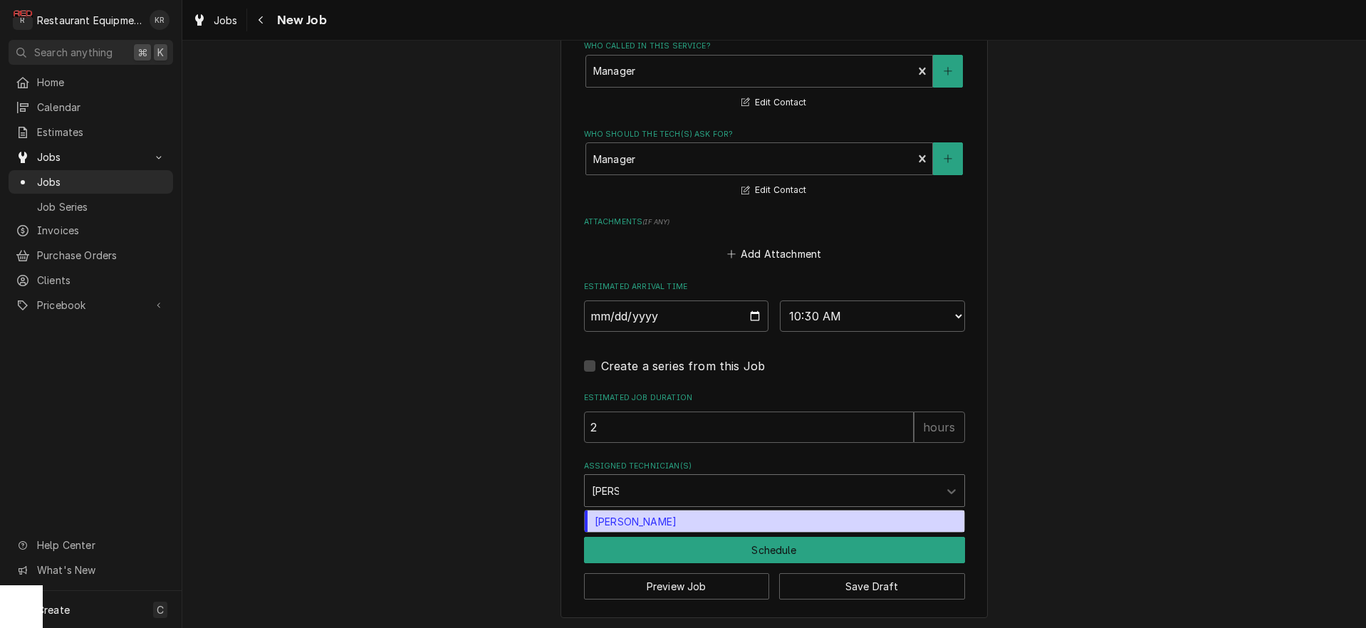
click at [634, 521] on div "Thomas Ross" at bounding box center [775, 522] width 380 height 22
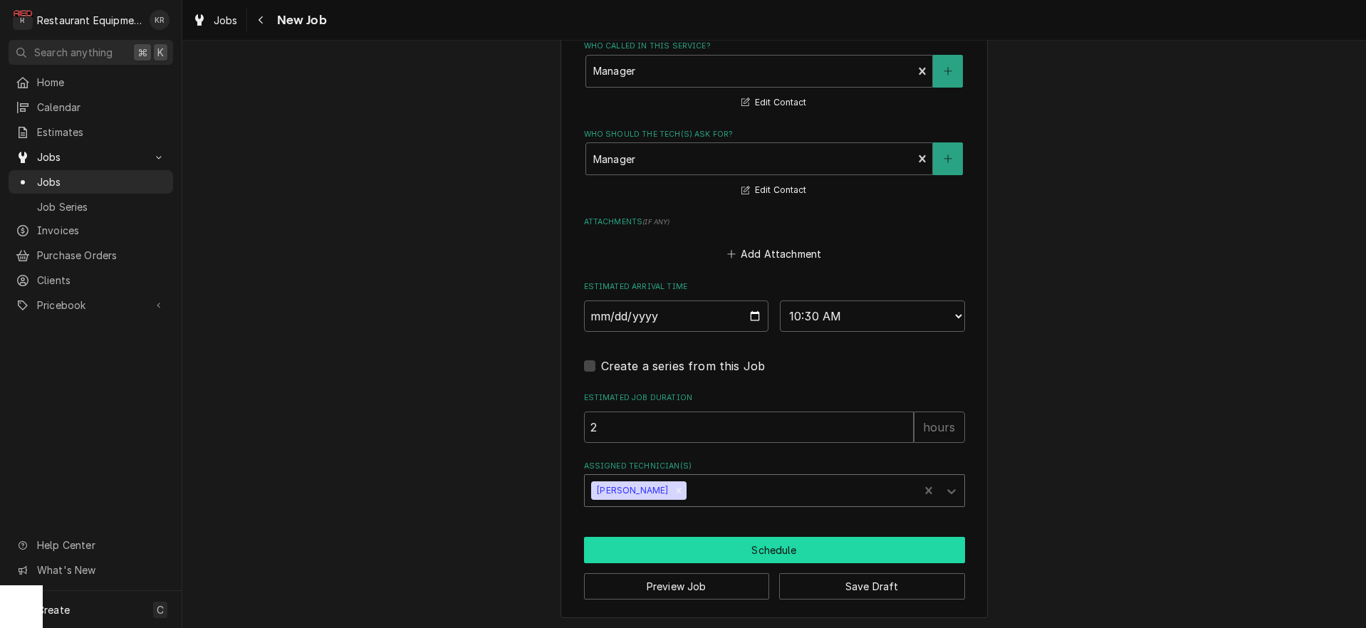
click at [633, 545] on button "Schedule" at bounding box center [774, 550] width 381 height 26
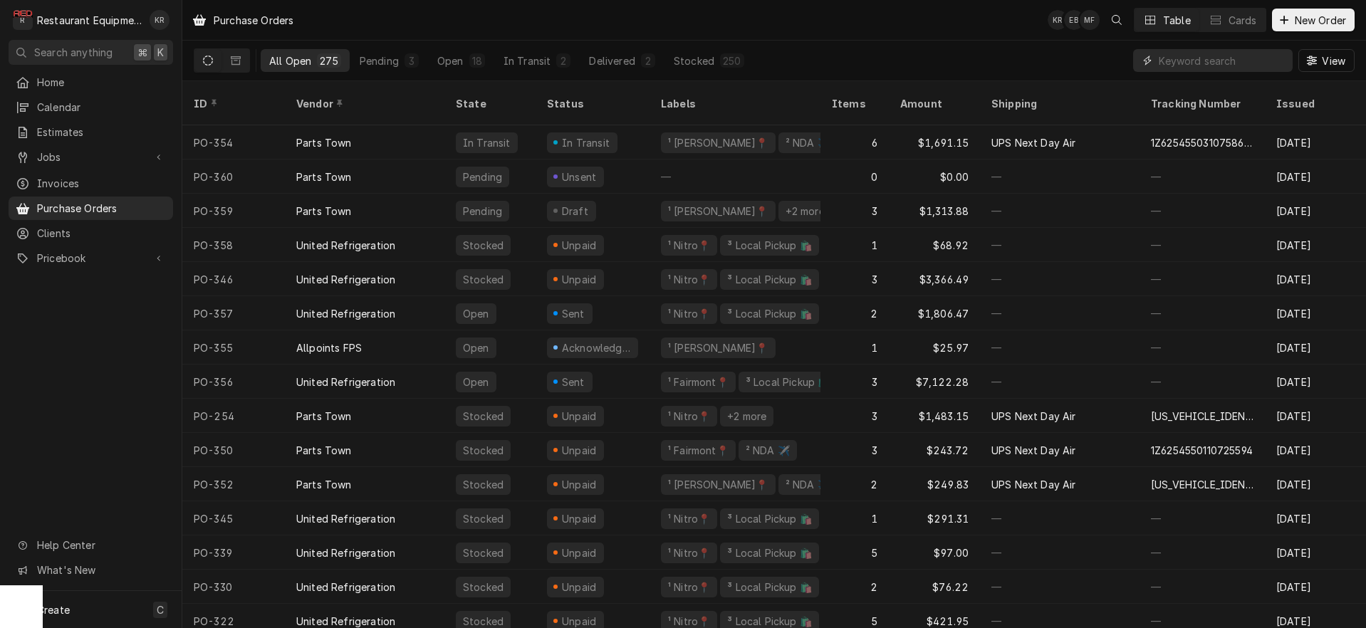
click at [1188, 65] on input "Dynamic Content Wrapper" at bounding box center [1222, 60] width 127 height 23
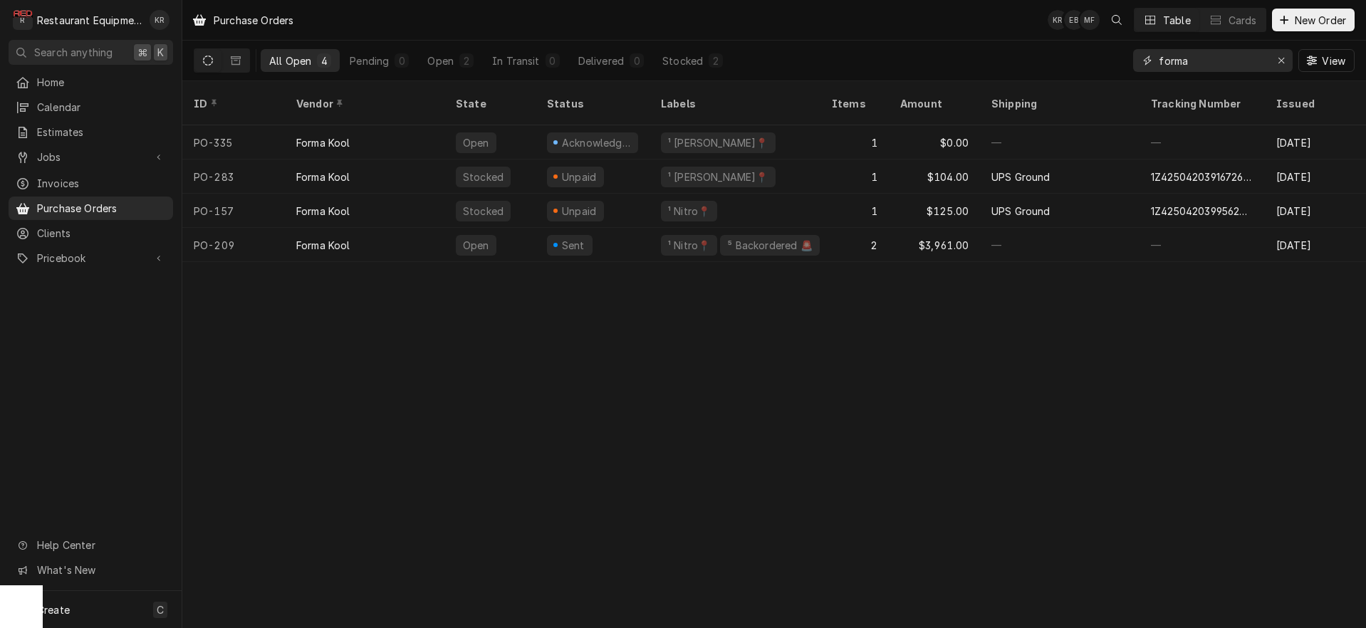
type input "forma"
click at [607, 228] on div "Sent" at bounding box center [593, 245] width 114 height 34
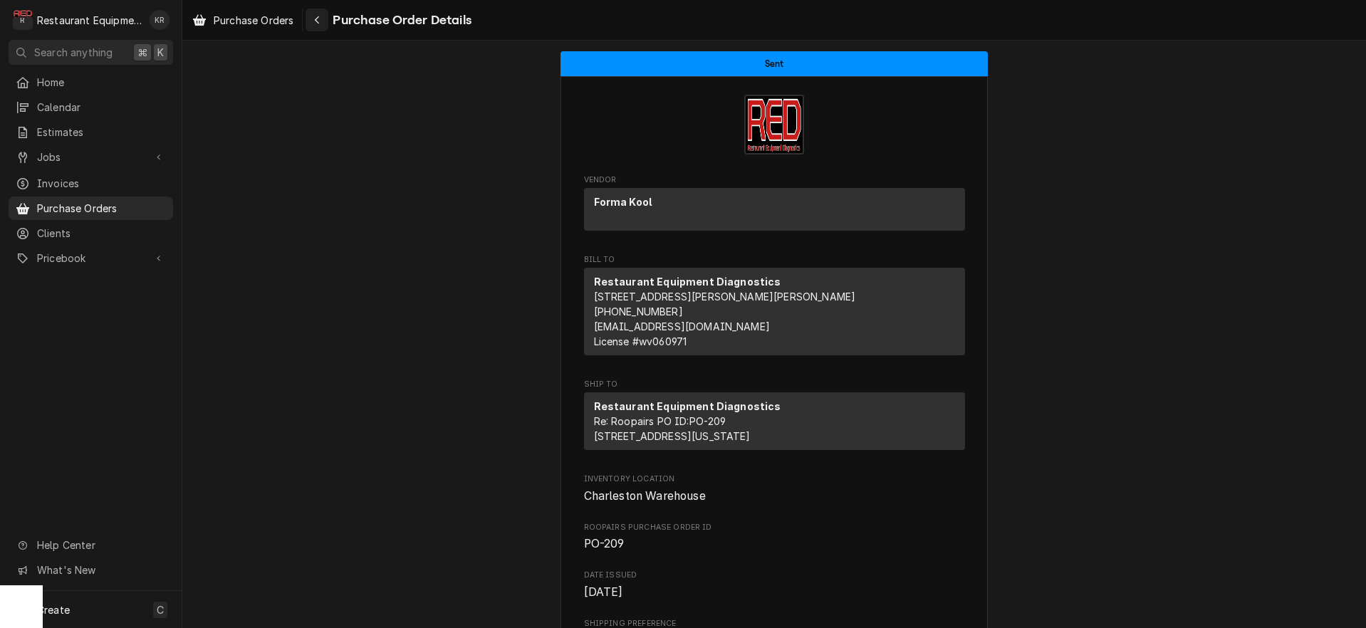
click at [321, 15] on icon "Navigate back" at bounding box center [317, 20] width 6 height 10
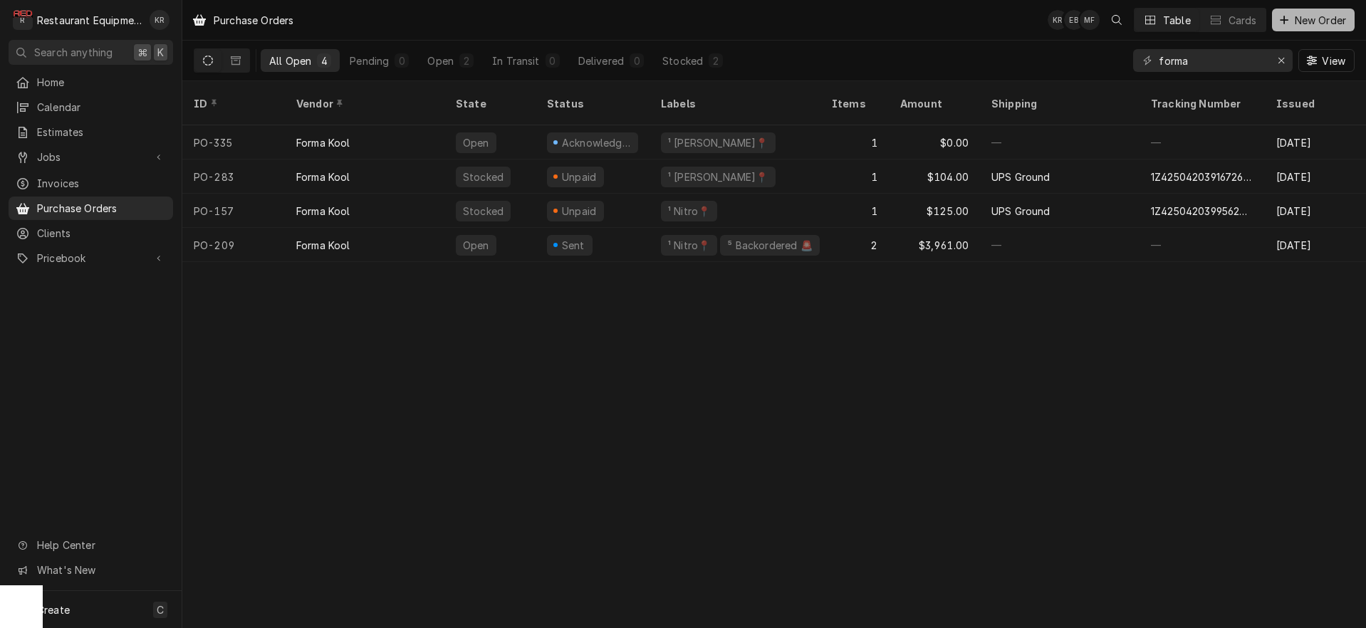
click at [1316, 23] on span "New Order" at bounding box center [1320, 20] width 57 height 15
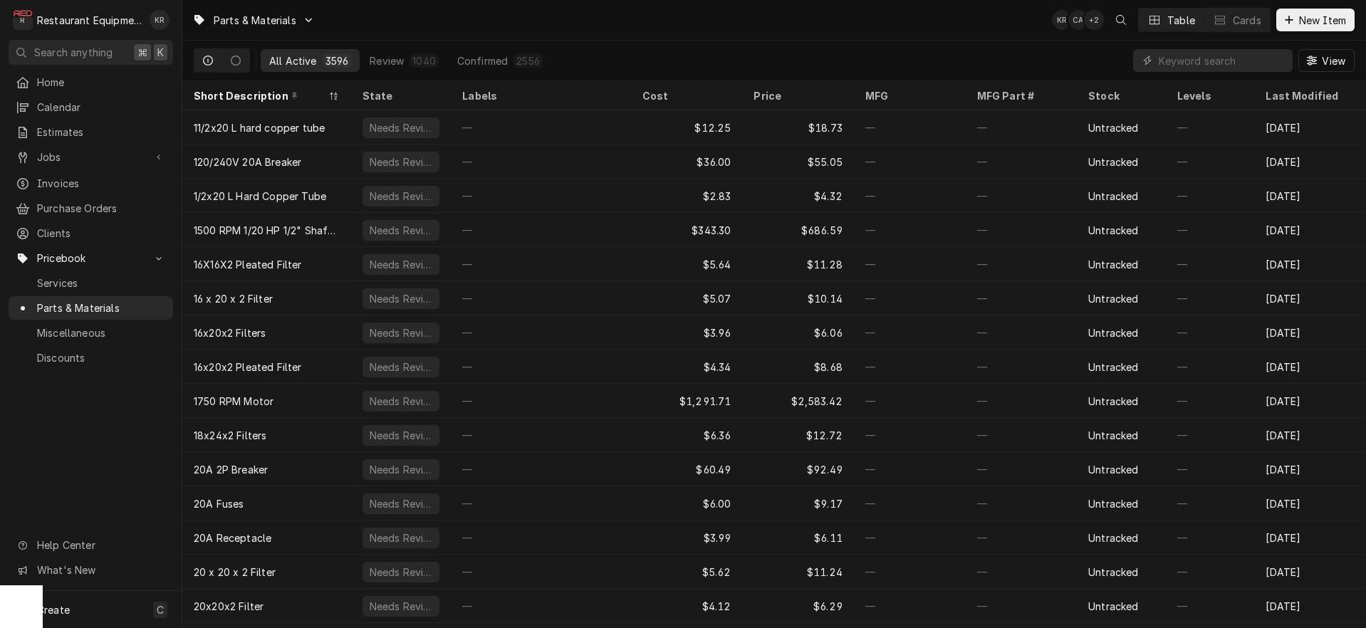
click at [1217, 62] on input "Dynamic Content Wrapper" at bounding box center [1222, 60] width 127 height 23
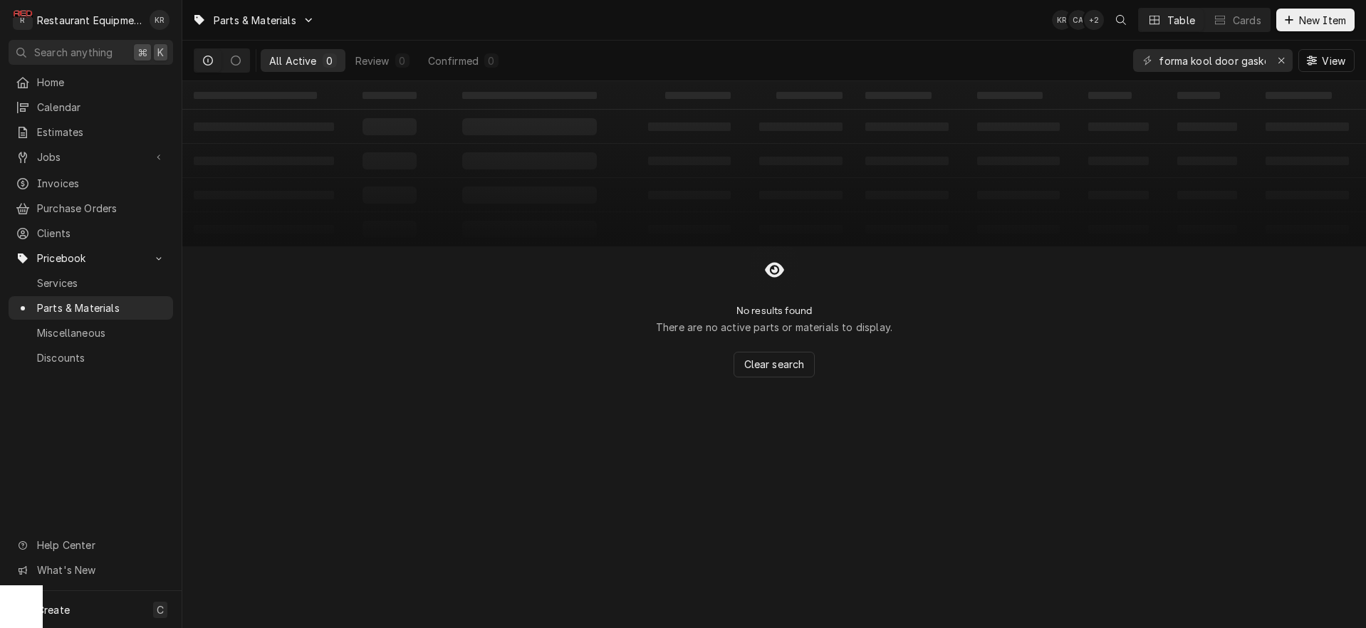
scroll to position [0, 6]
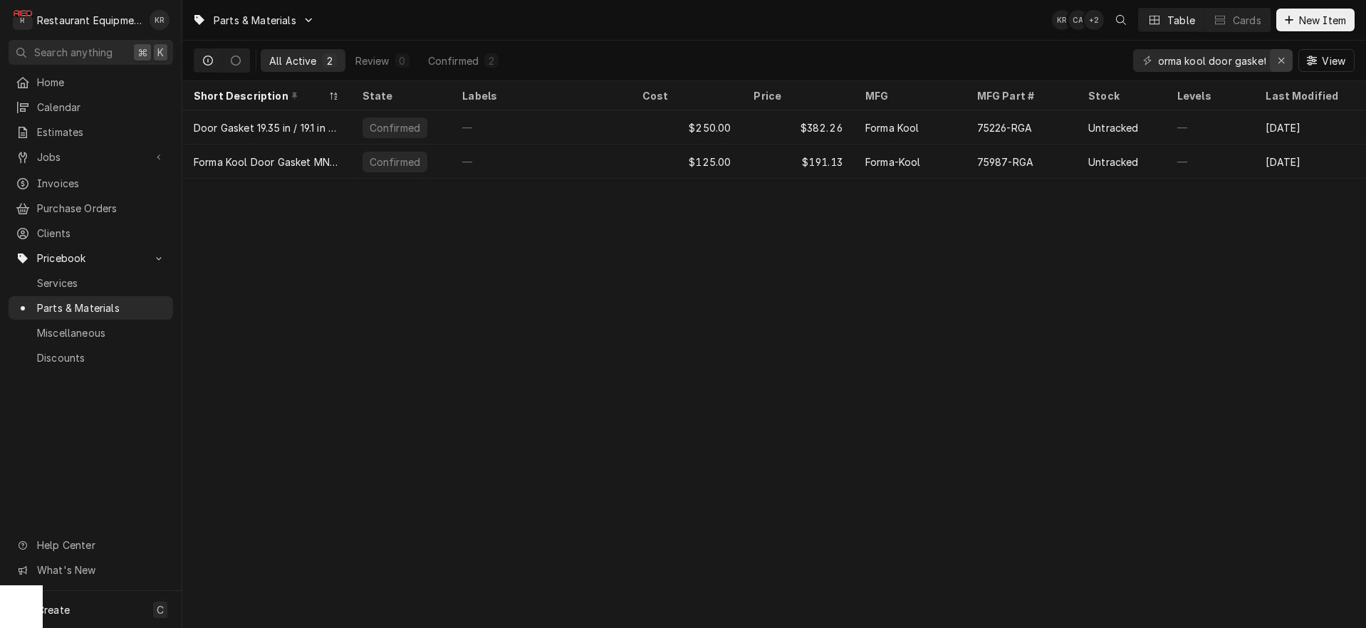
type input "forma kool door gasket"
click at [1287, 61] on div "Erase input" at bounding box center [1281, 60] width 14 height 14
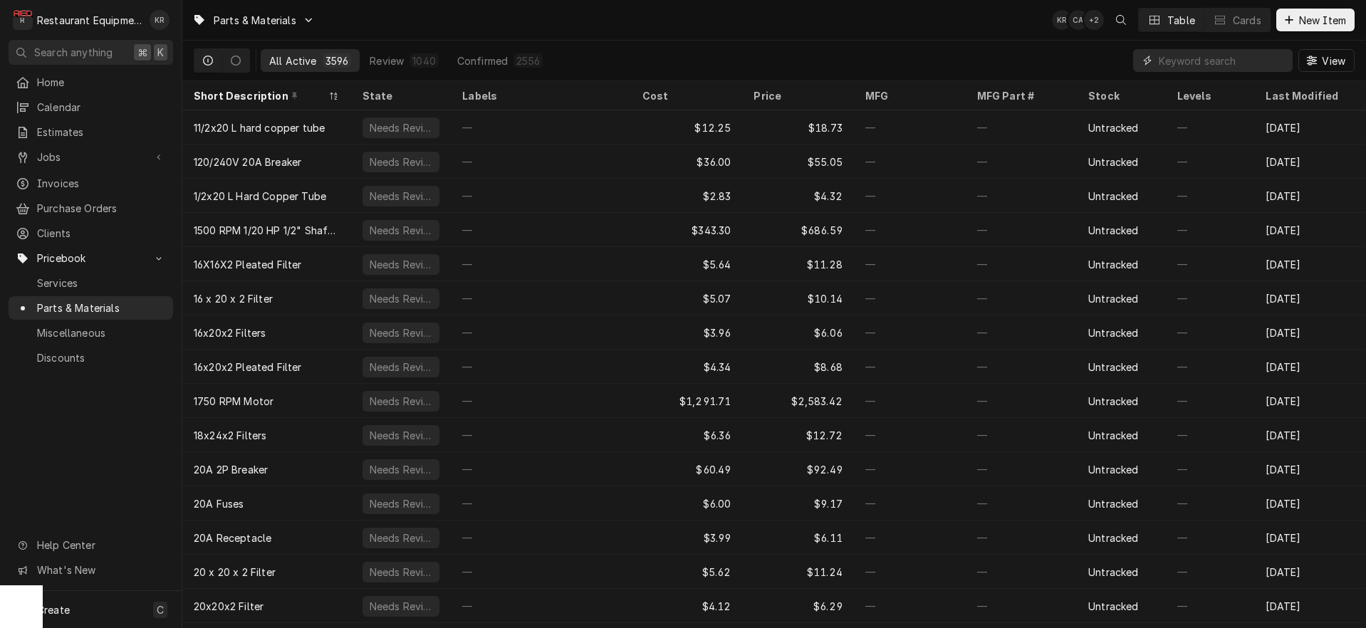
click at [1180, 63] on input "Dynamic Content Wrapper" at bounding box center [1222, 60] width 127 height 23
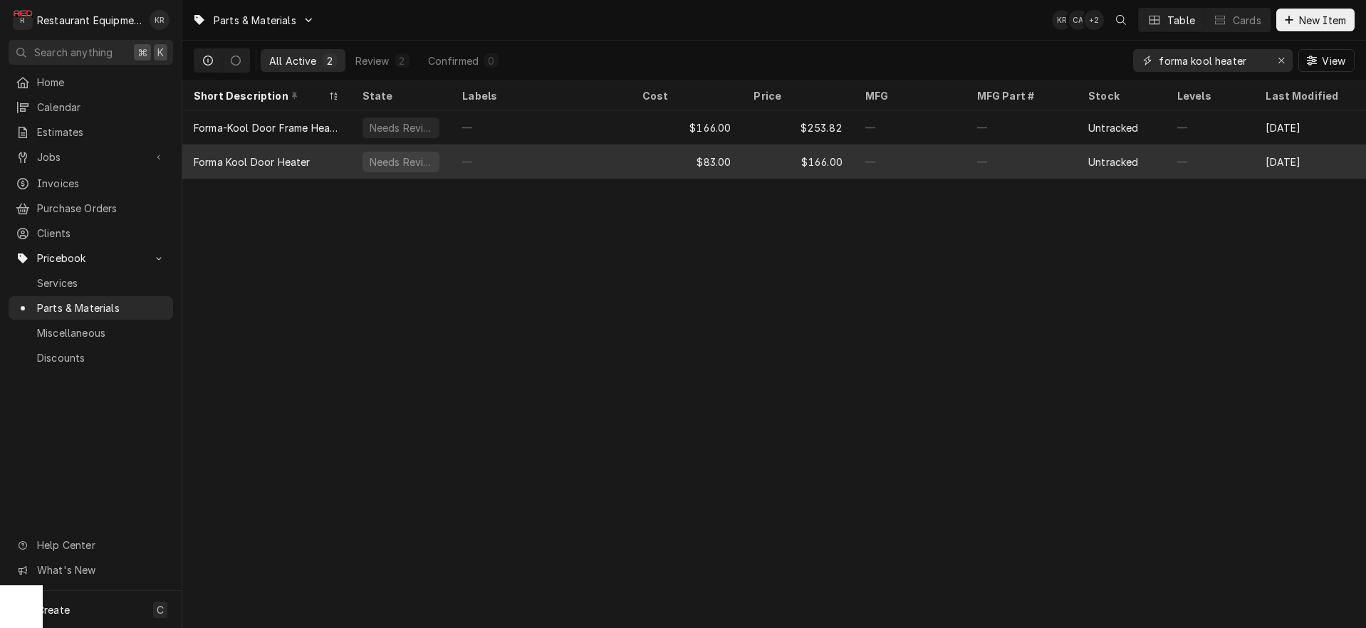
type input "forma kool heater"
click at [749, 164] on div "$166.00" at bounding box center [798, 162] width 112 height 34
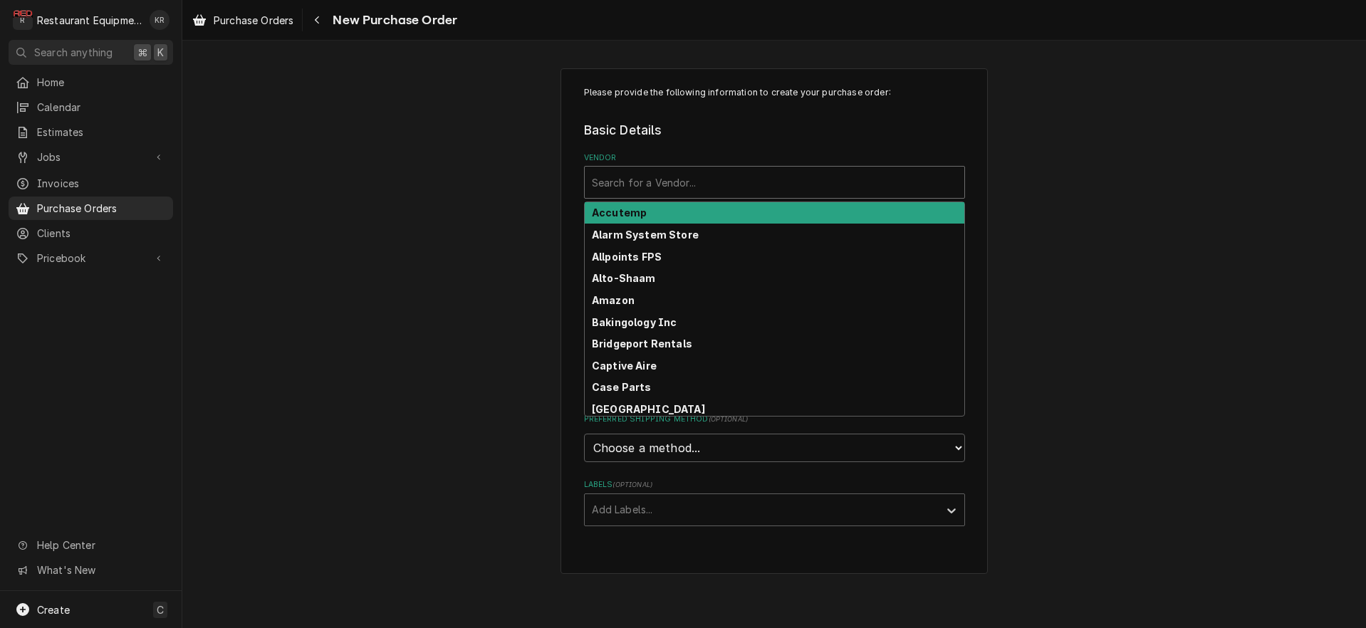
click at [767, 187] on div "Vendor" at bounding box center [774, 183] width 365 height 26
type input "f"
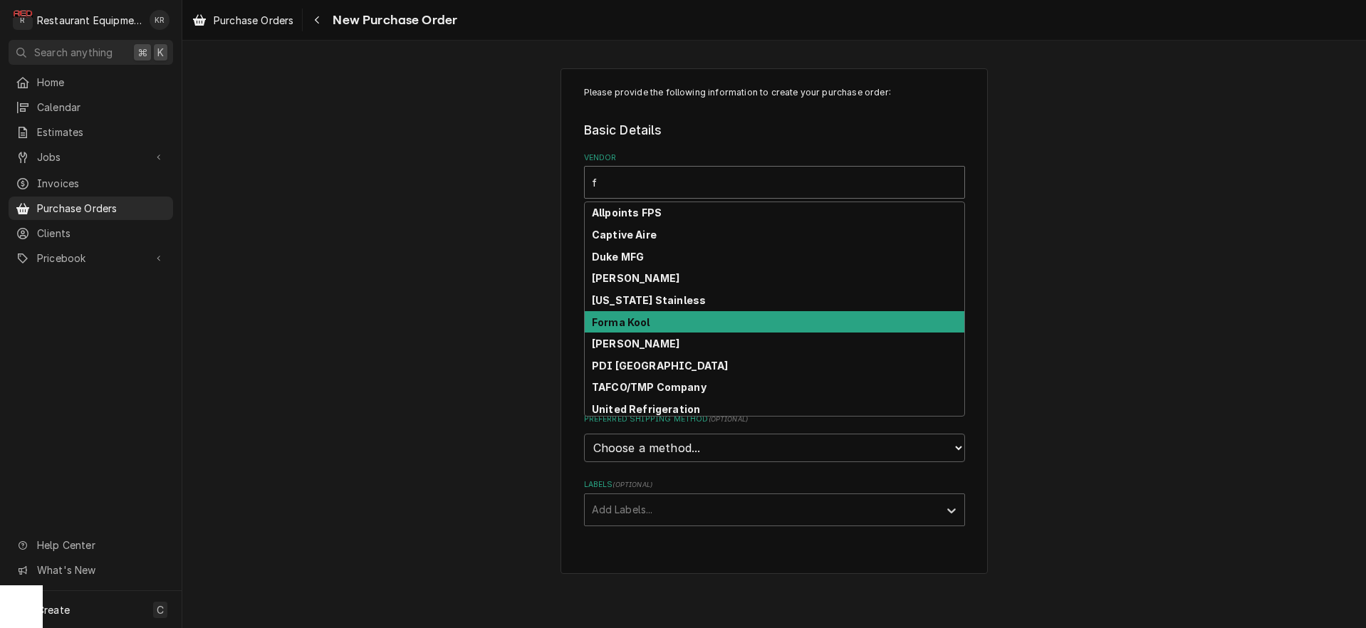
click at [672, 326] on div "Forma Kool" at bounding box center [775, 322] width 380 height 22
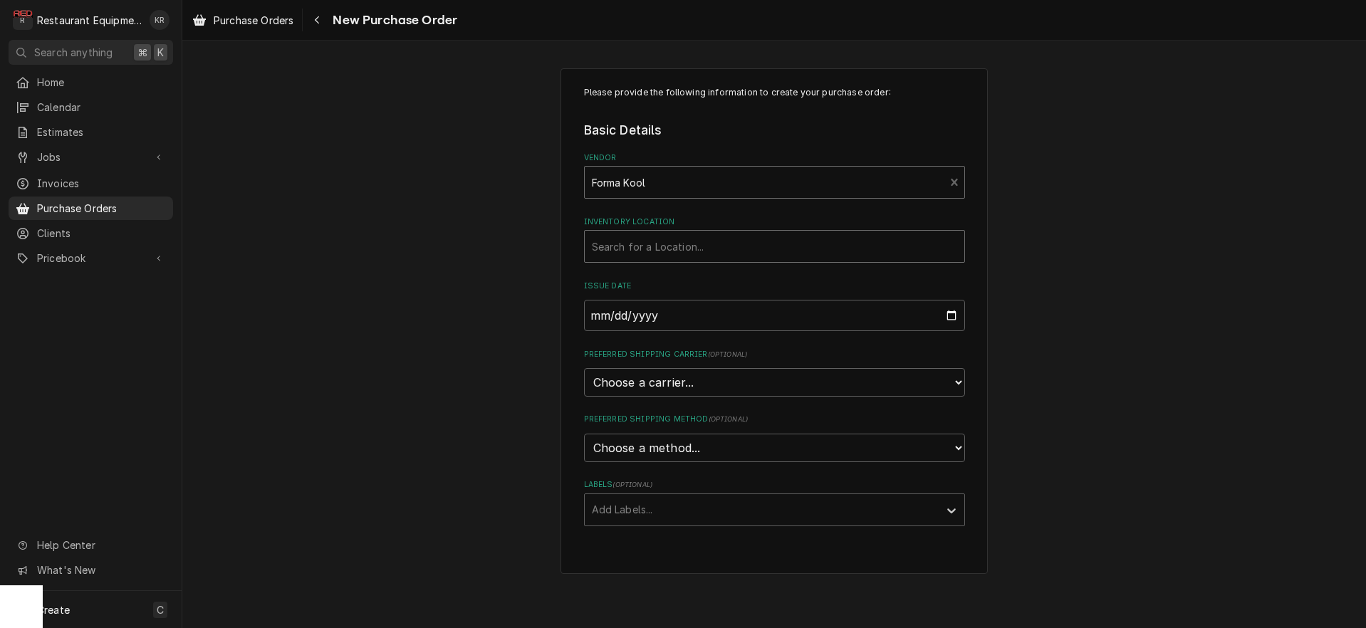
click at [675, 235] on div "Inventory Location" at bounding box center [774, 247] width 365 height 26
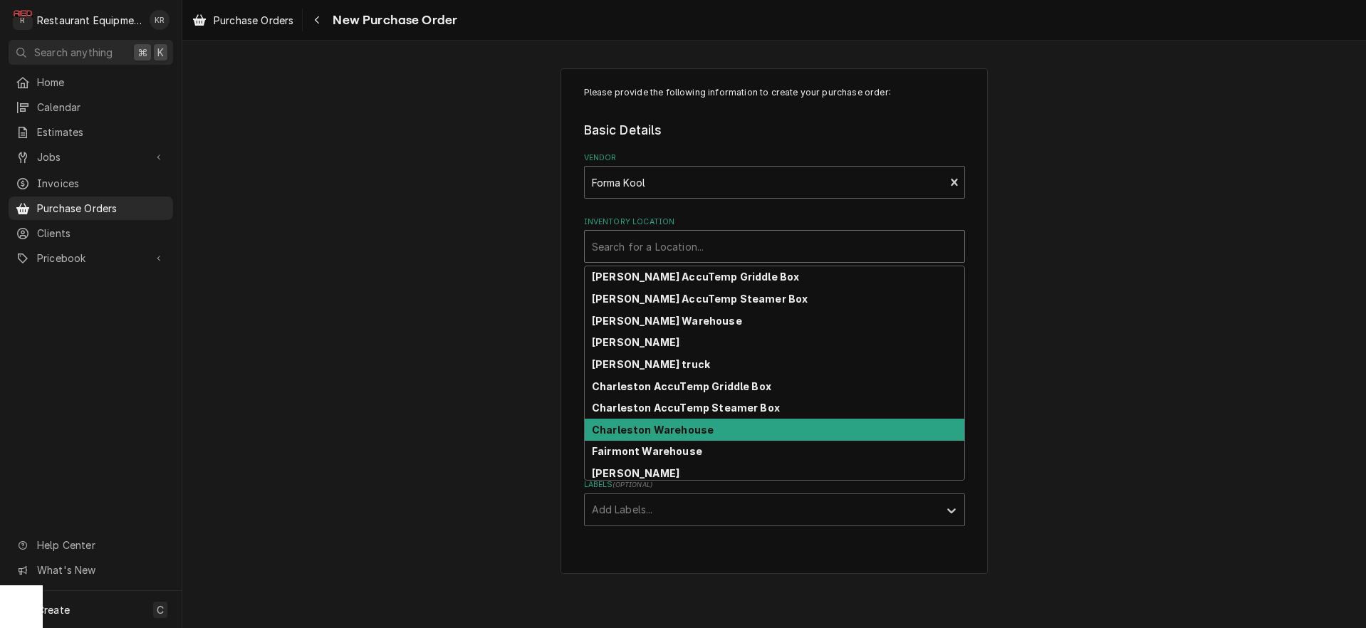
click at [684, 432] on strong "Charleston Warehouse" at bounding box center [653, 430] width 122 height 12
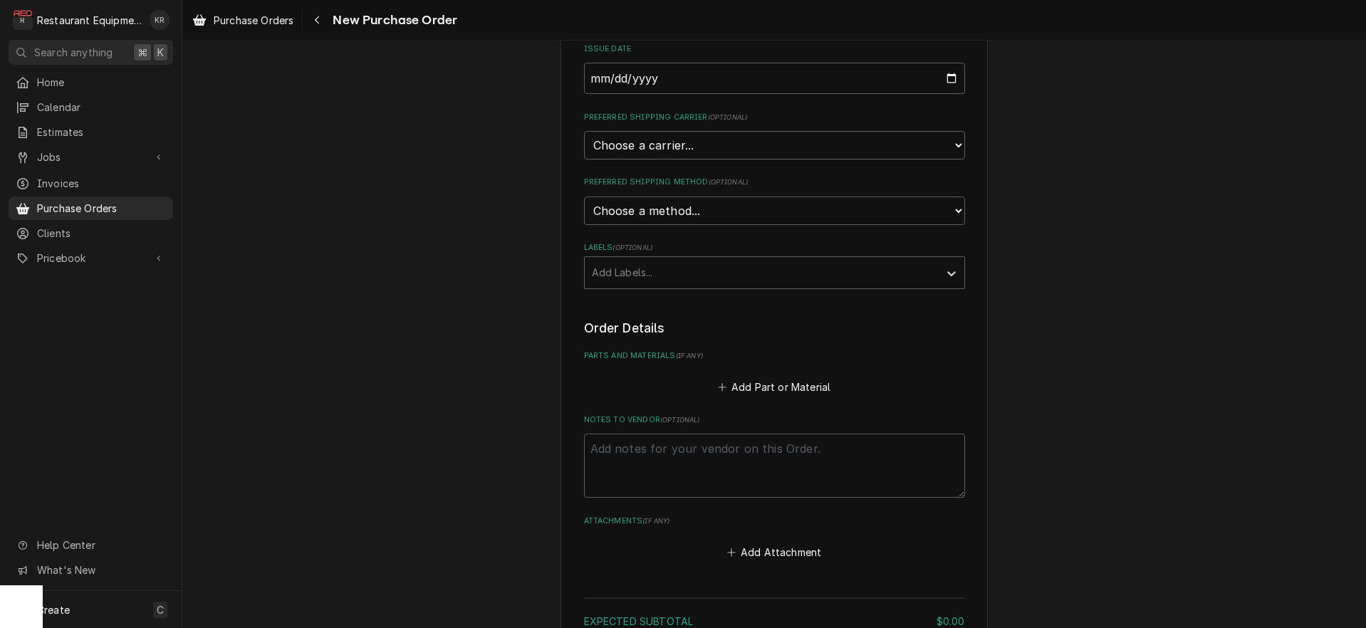
scroll to position [287, 0]
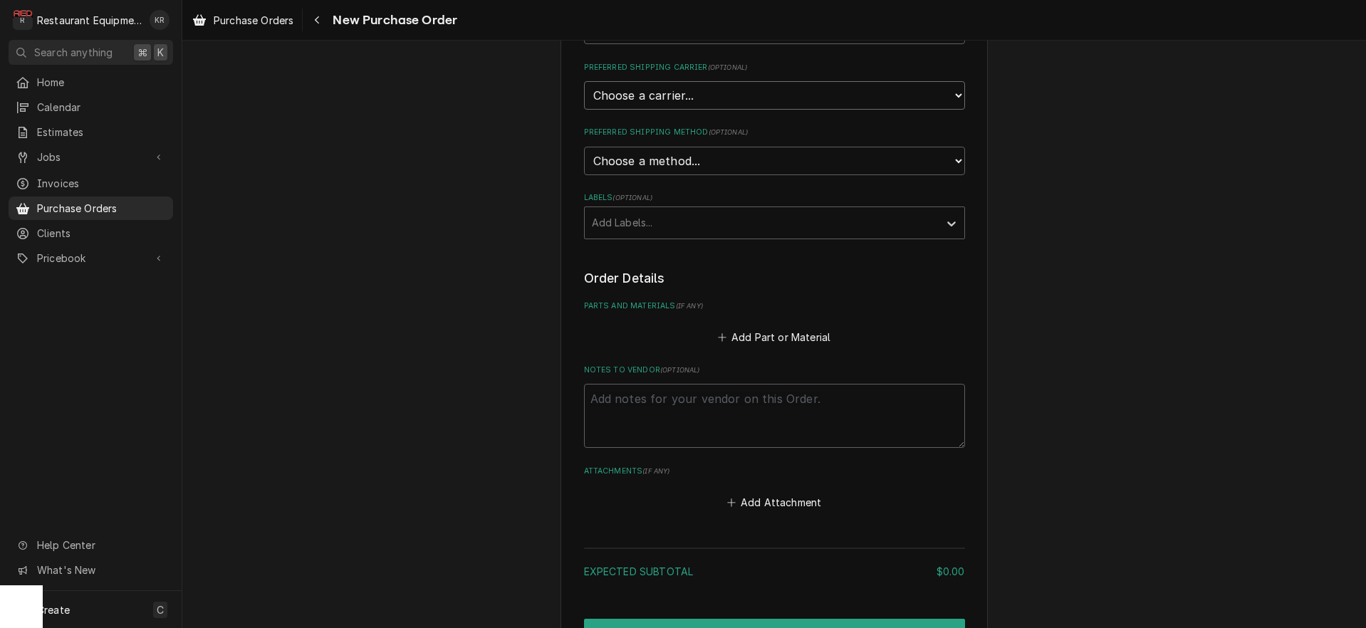
select select "4"
click option "UPS" at bounding box center [0, 0] width 0 height 0
type textarea "x"
select select "1"
click option "Ground" at bounding box center [0, 0] width 0 height 0
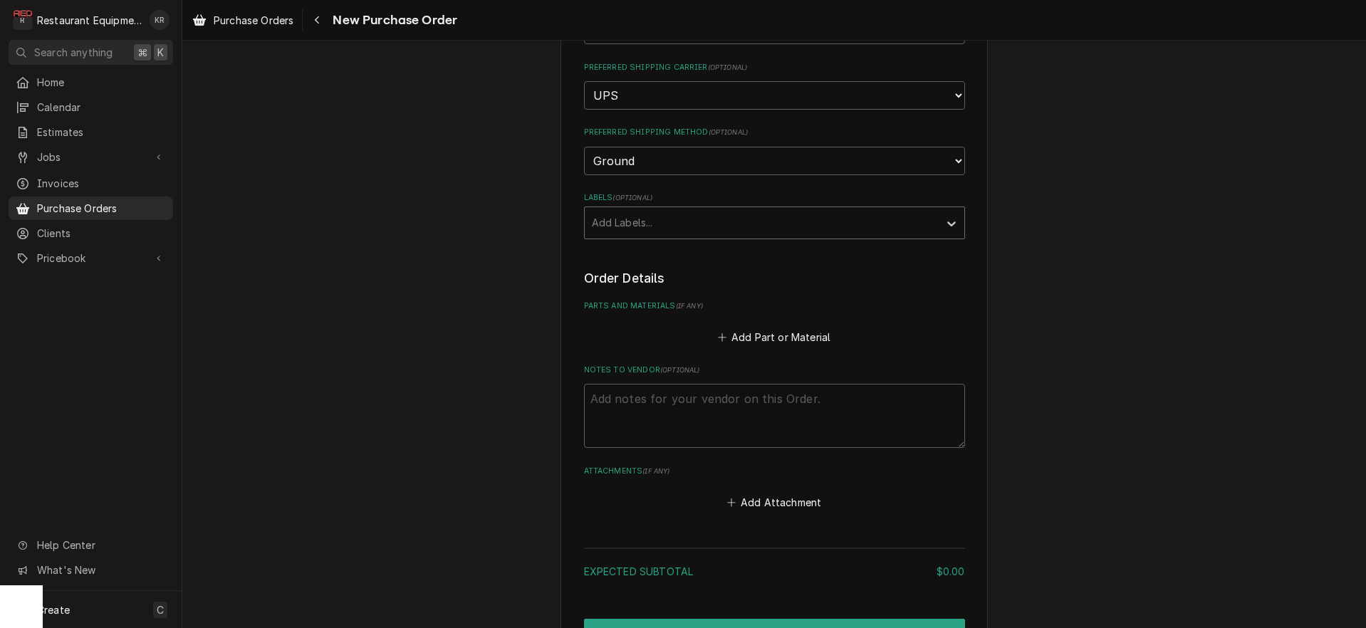
click at [672, 225] on div "Labels" at bounding box center [762, 223] width 340 height 26
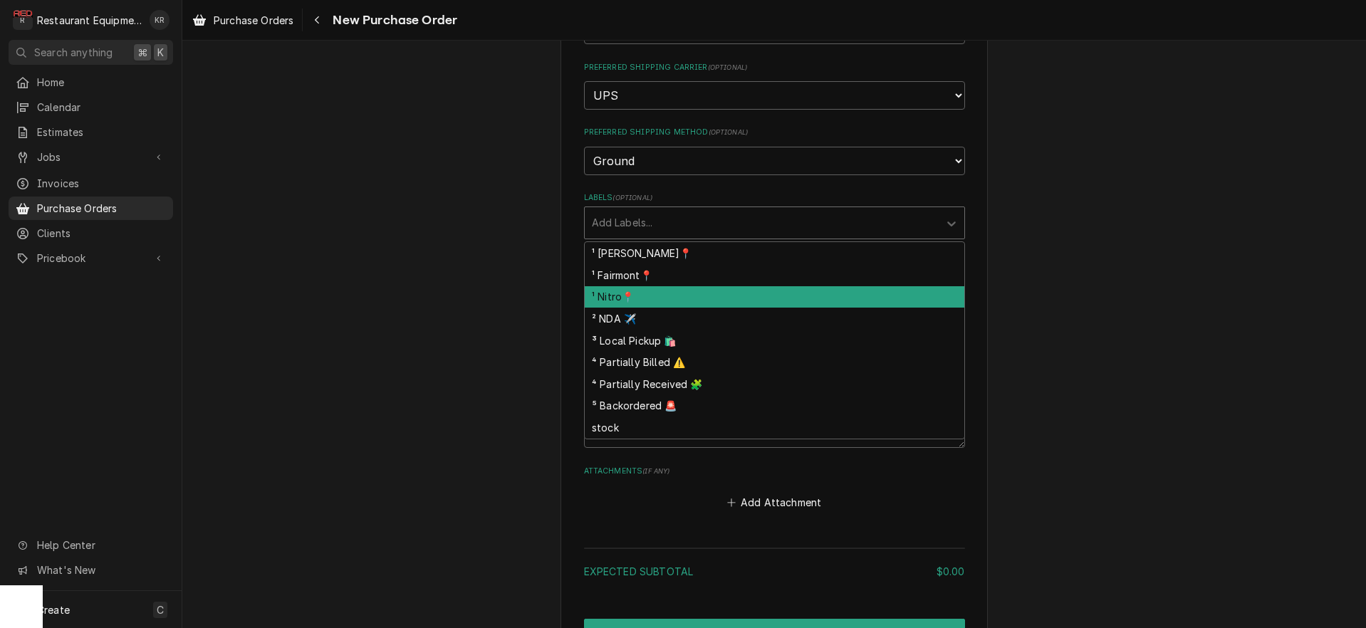
drag, startPoint x: 671, startPoint y: 293, endPoint x: 680, endPoint y: 289, distance: 9.6
click at [672, 293] on div "¹ Nitro📍" at bounding box center [775, 297] width 380 height 22
type textarea "x"
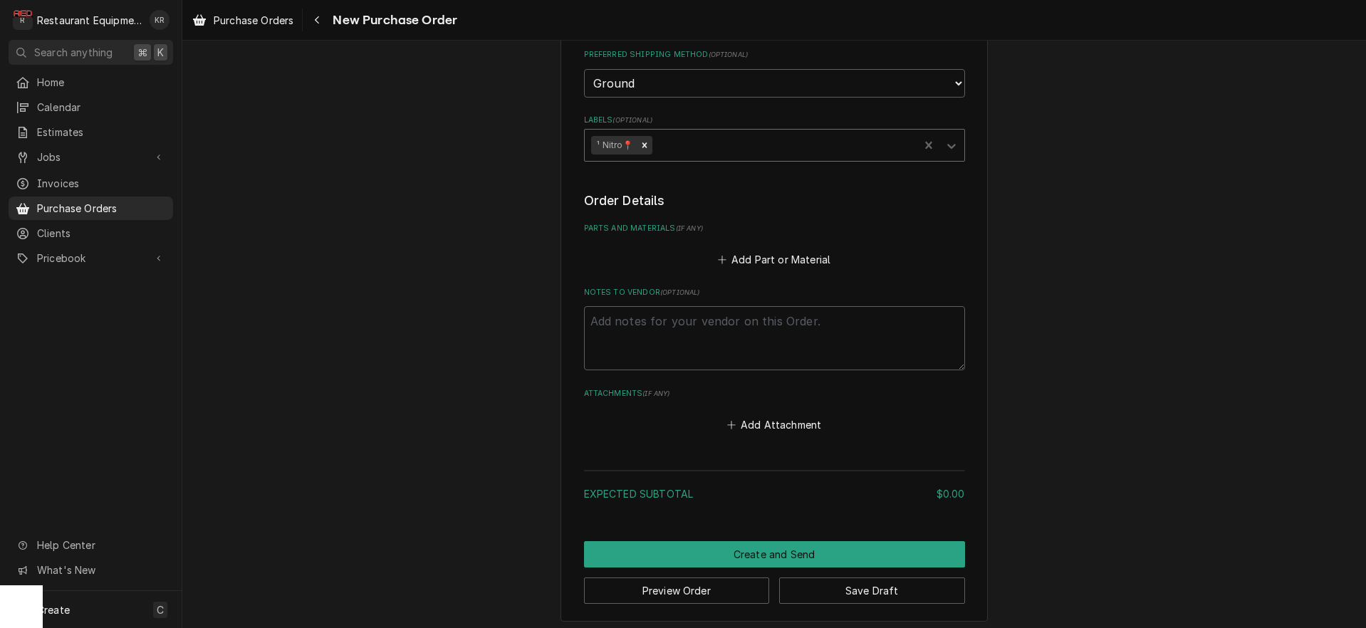
scroll to position [368, 0]
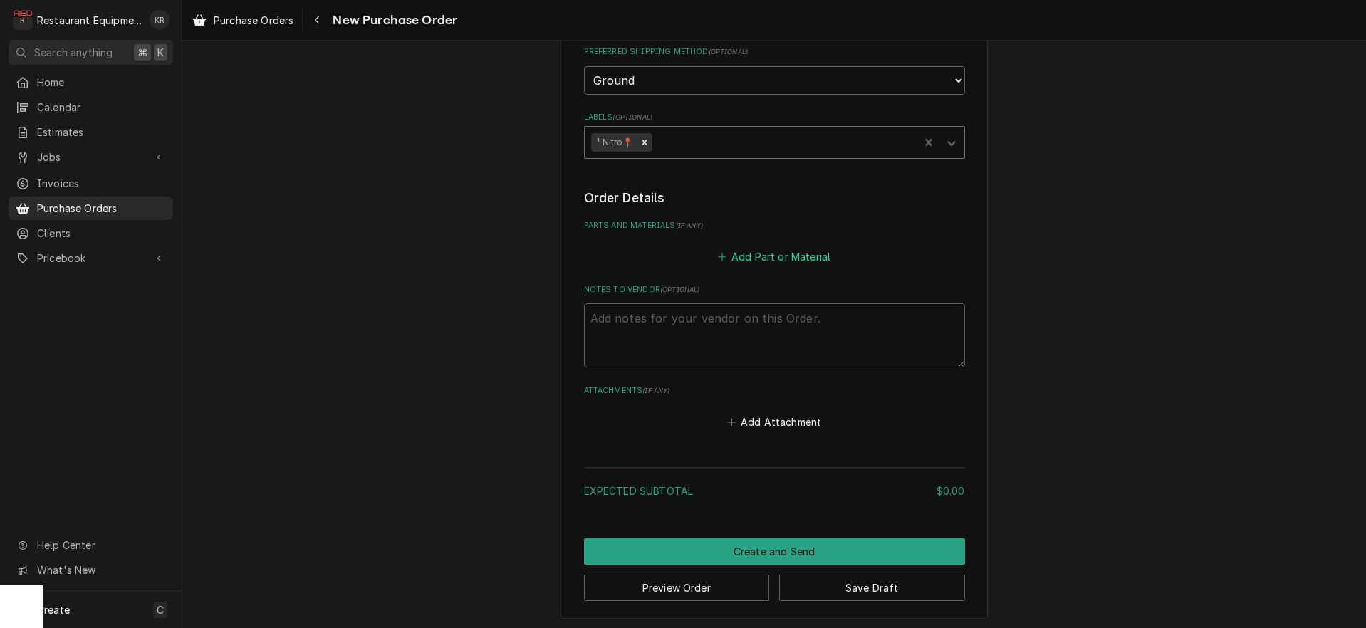
click at [784, 258] on button "Add Part or Material" at bounding box center [774, 256] width 118 height 20
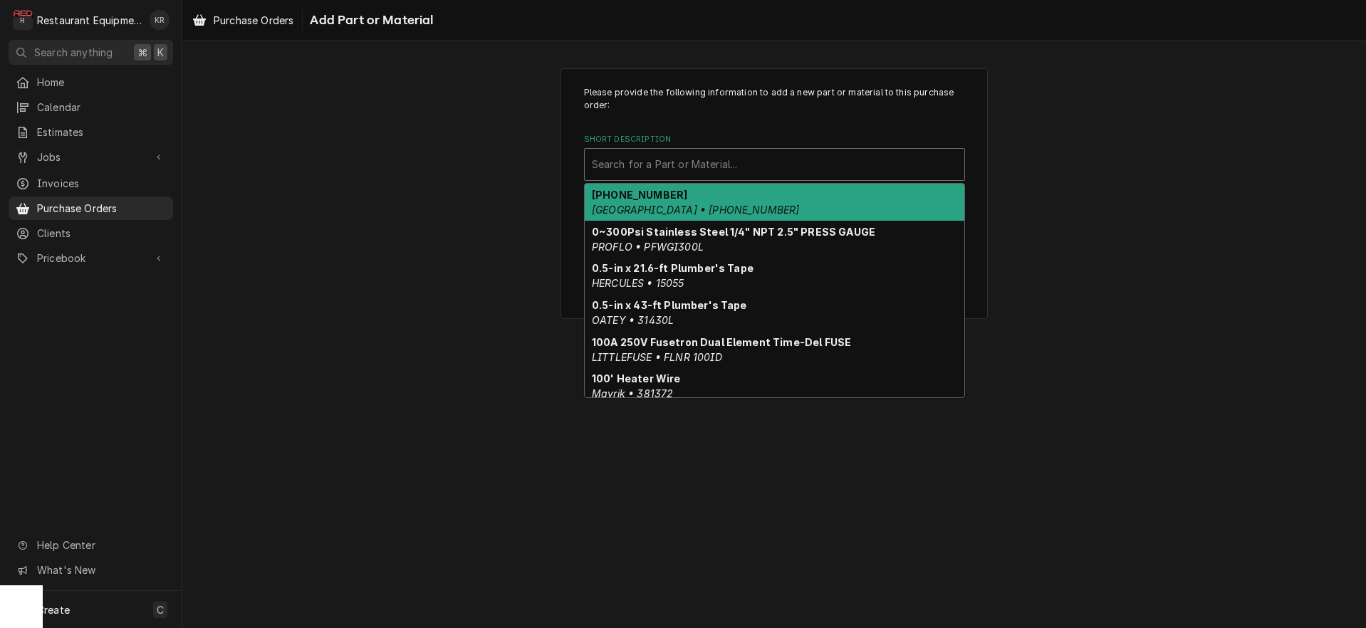
click at [729, 164] on div "Short Description" at bounding box center [774, 165] width 365 height 26
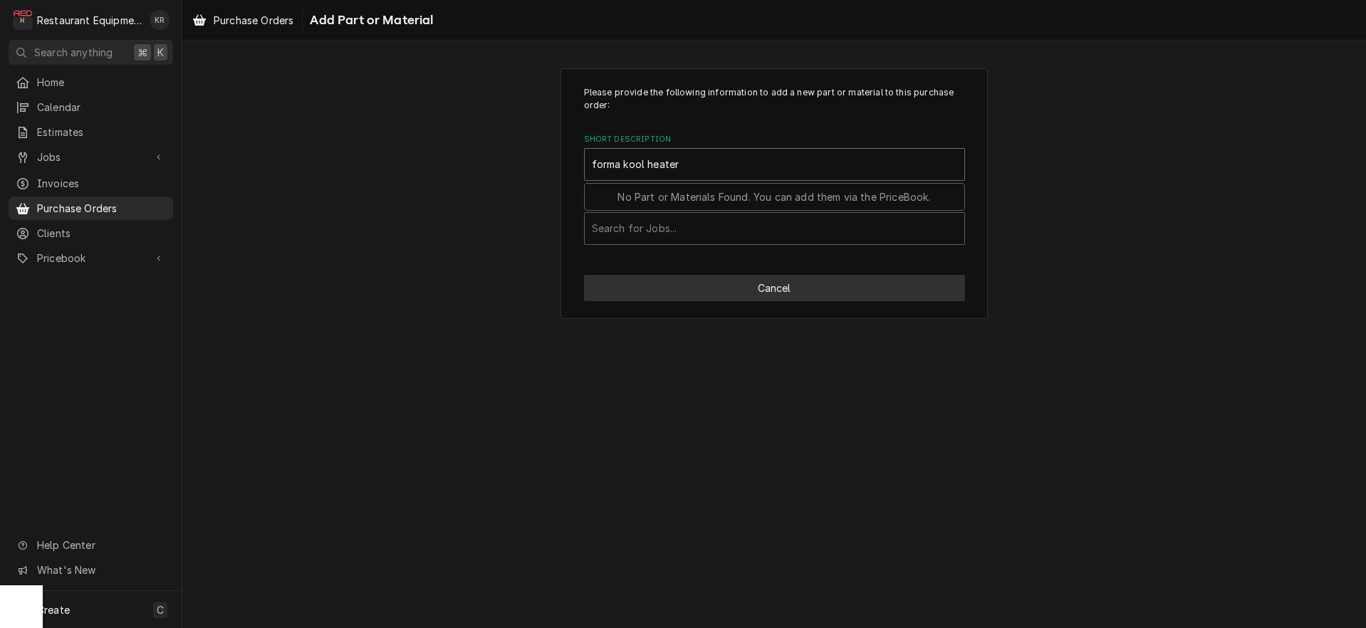
type input "forma kool heater"
click at [757, 291] on button "Cancel" at bounding box center [774, 288] width 381 height 26
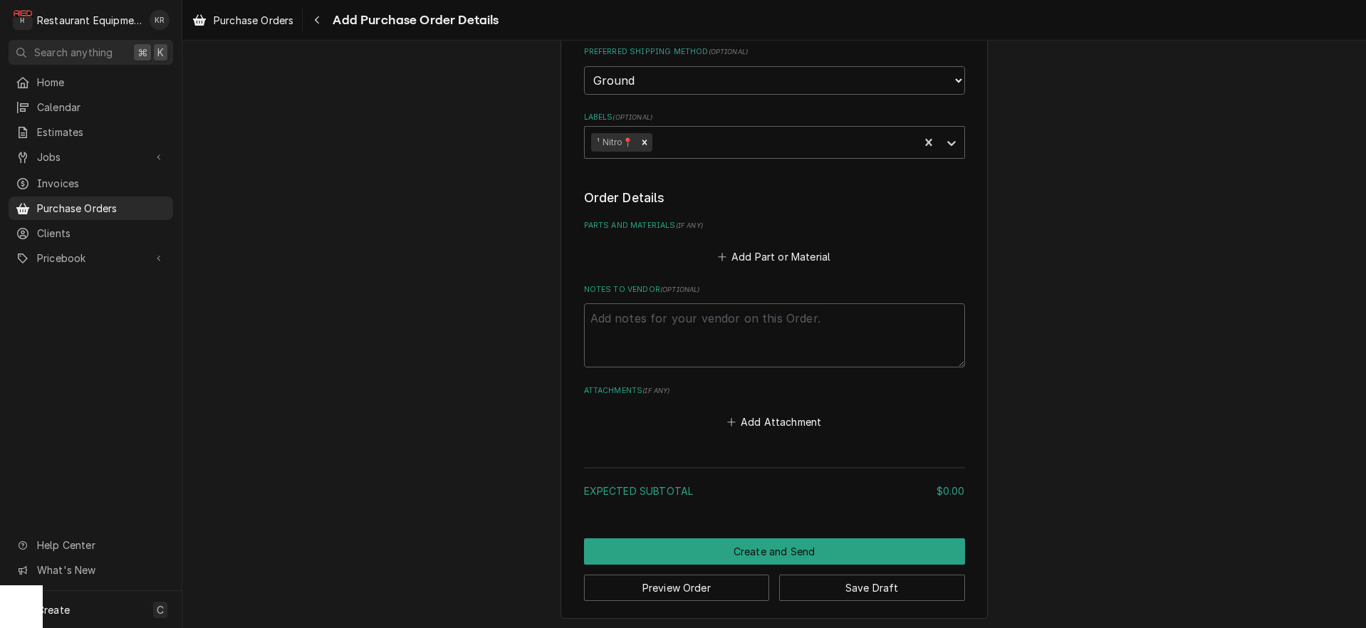
type textarea "x"
click at [760, 261] on button "Add Part or Material" at bounding box center [774, 256] width 118 height 20
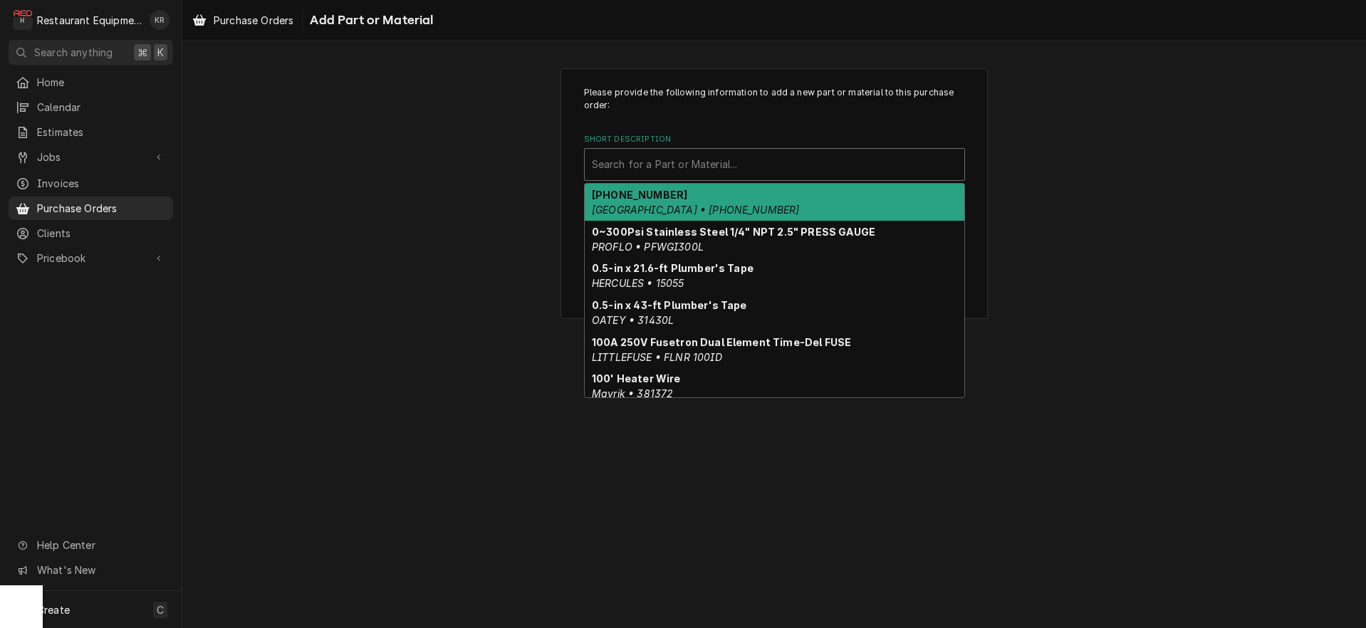
click at [739, 173] on div "Short Description" at bounding box center [774, 165] width 365 height 26
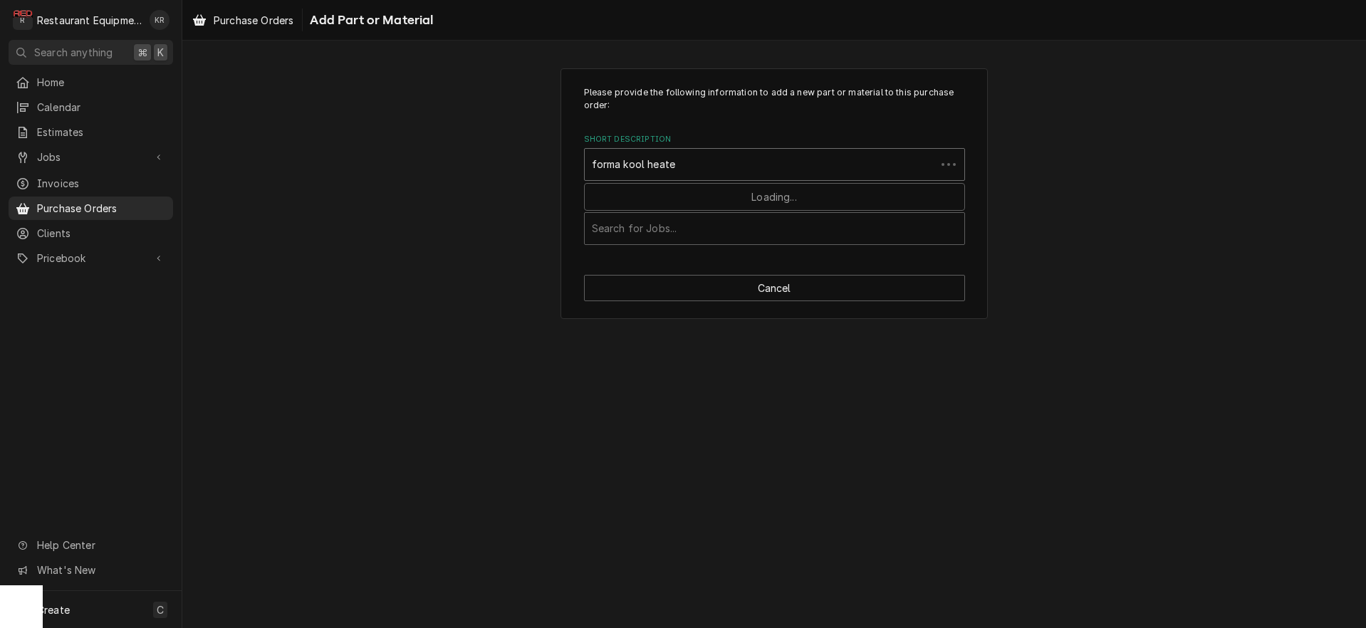
type input "forma kool heater"
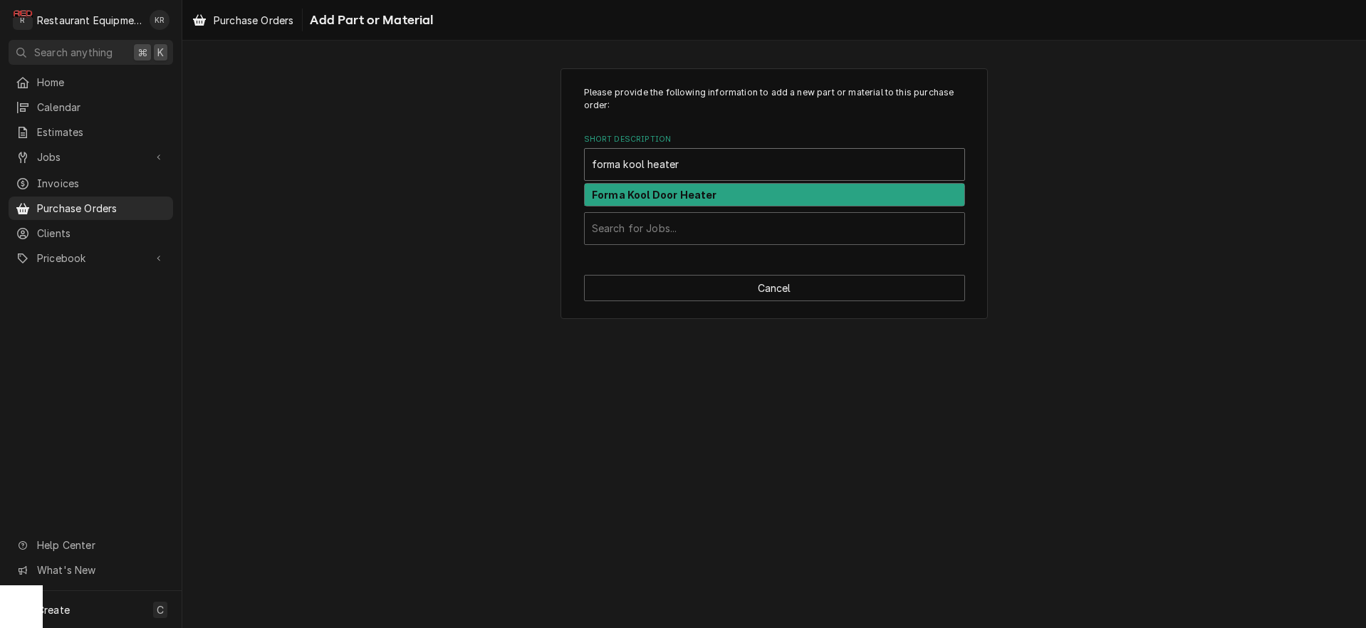
click at [722, 198] on div "Forma Kool Door Heater" at bounding box center [775, 195] width 380 height 22
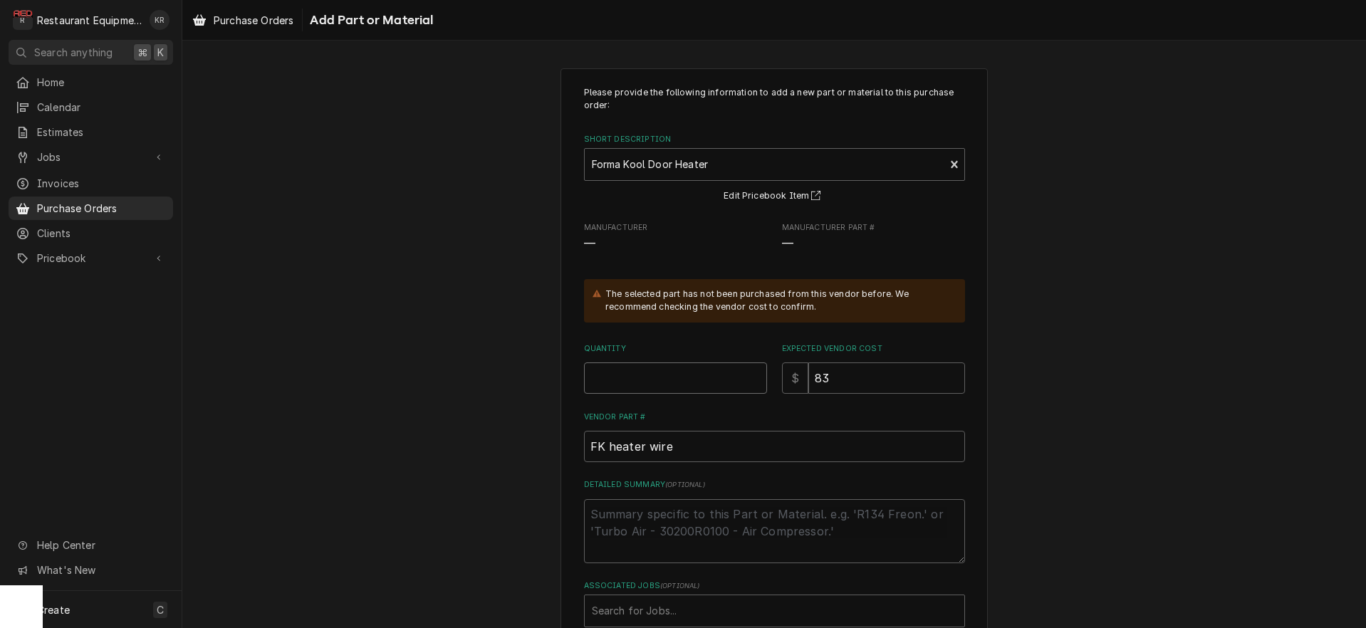
click at [667, 383] on input "Quantity" at bounding box center [675, 378] width 183 height 31
type textarea "x"
type input "1"
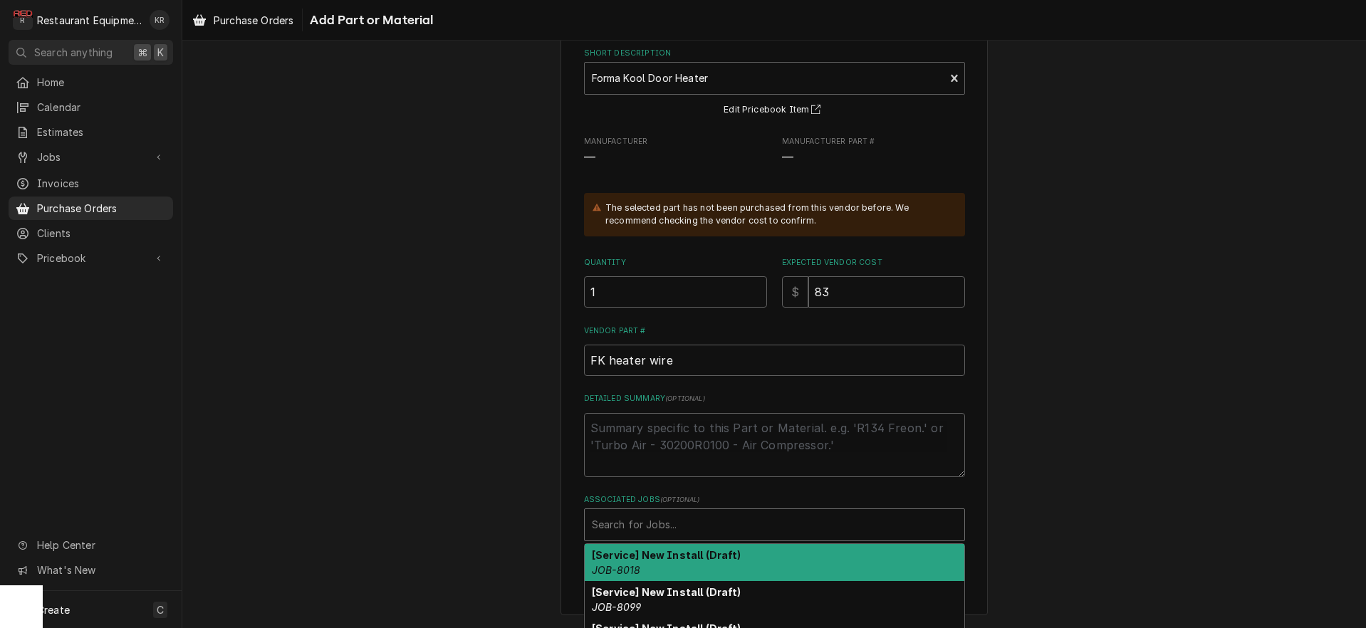
click at [675, 534] on div "Associated Jobs" at bounding box center [774, 525] width 365 height 26
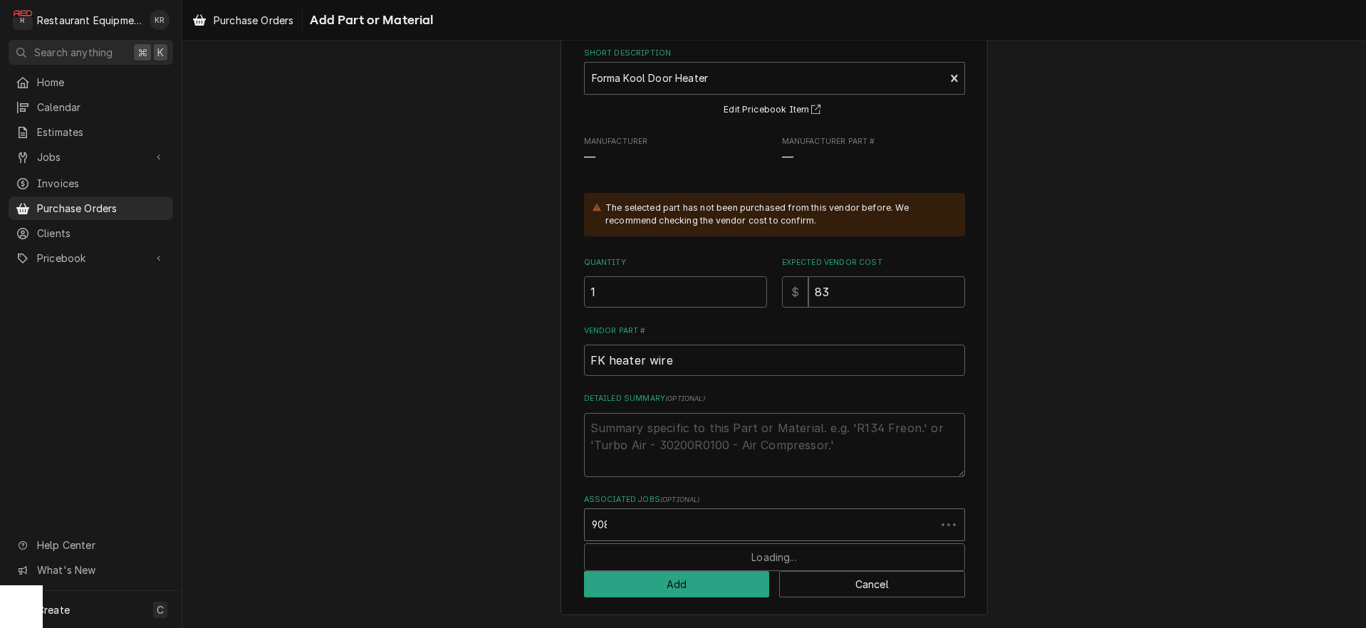
type input "9081"
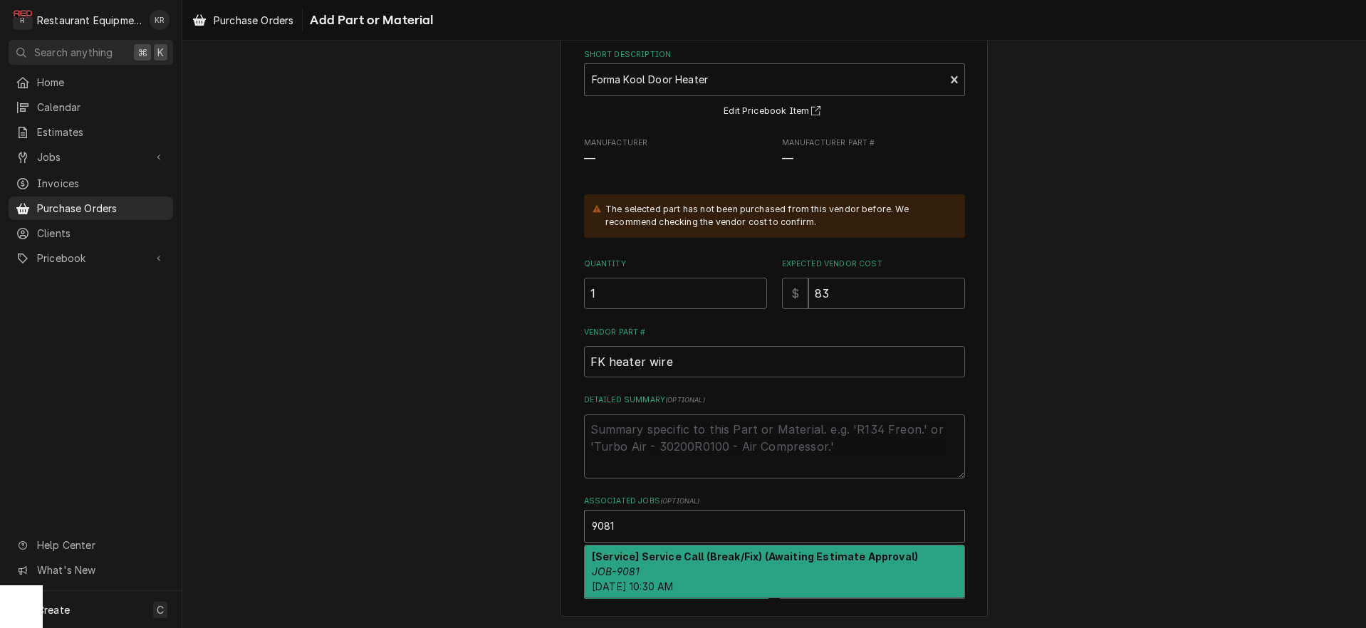
click at [654, 569] on div "[Service] Service Call (Break/Fix) (Awaiting Estimate Approval) JOB-9081 Wed, O…" at bounding box center [775, 572] width 380 height 52
type textarea "x"
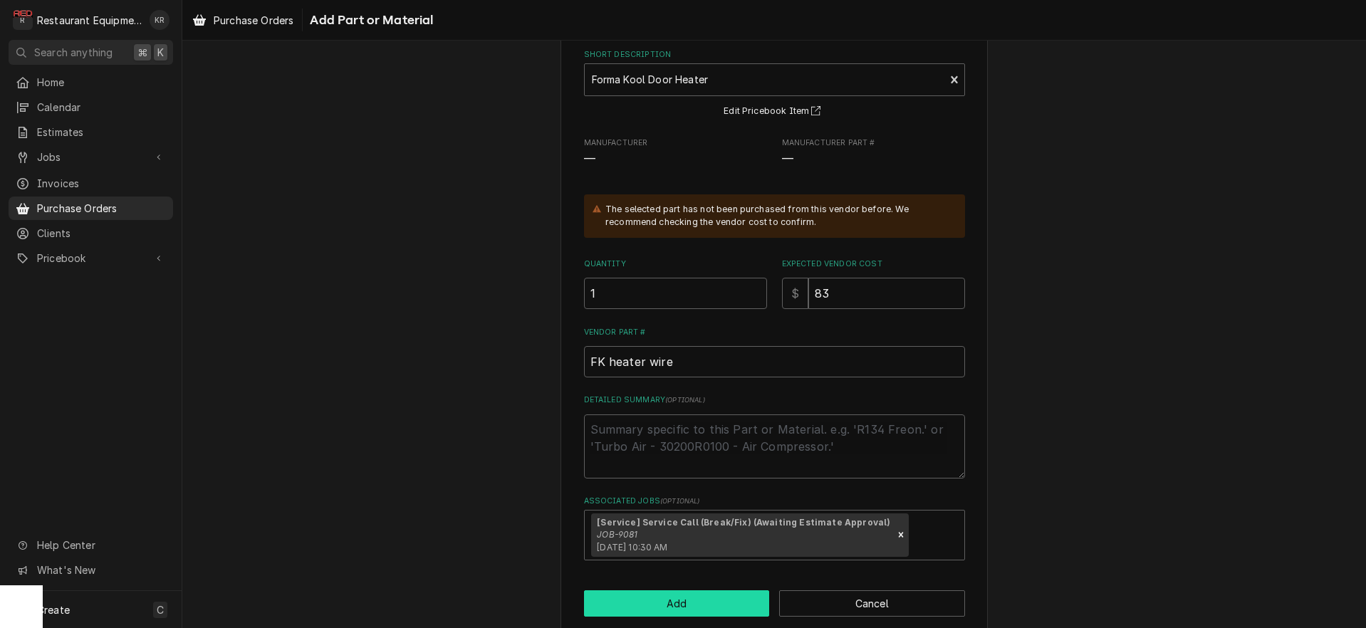
click at [650, 601] on button "Add" at bounding box center [677, 604] width 186 height 26
type textarea "x"
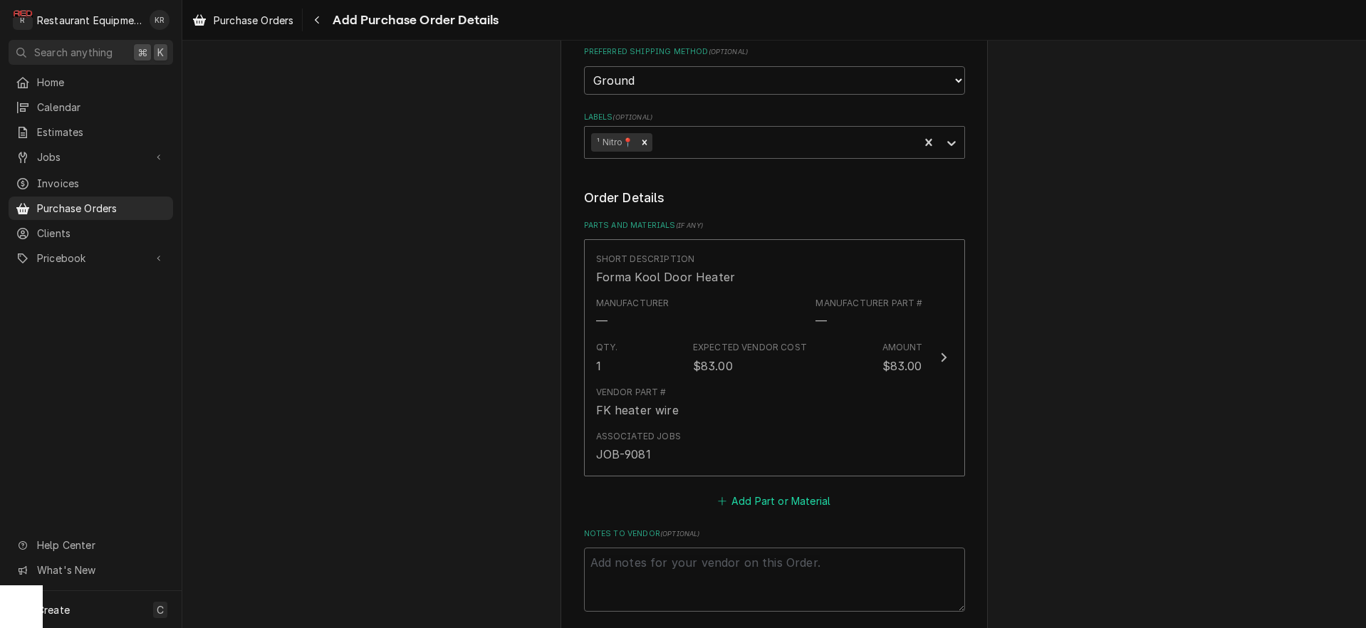
click at [792, 506] on button "Add Part or Material" at bounding box center [774, 501] width 118 height 20
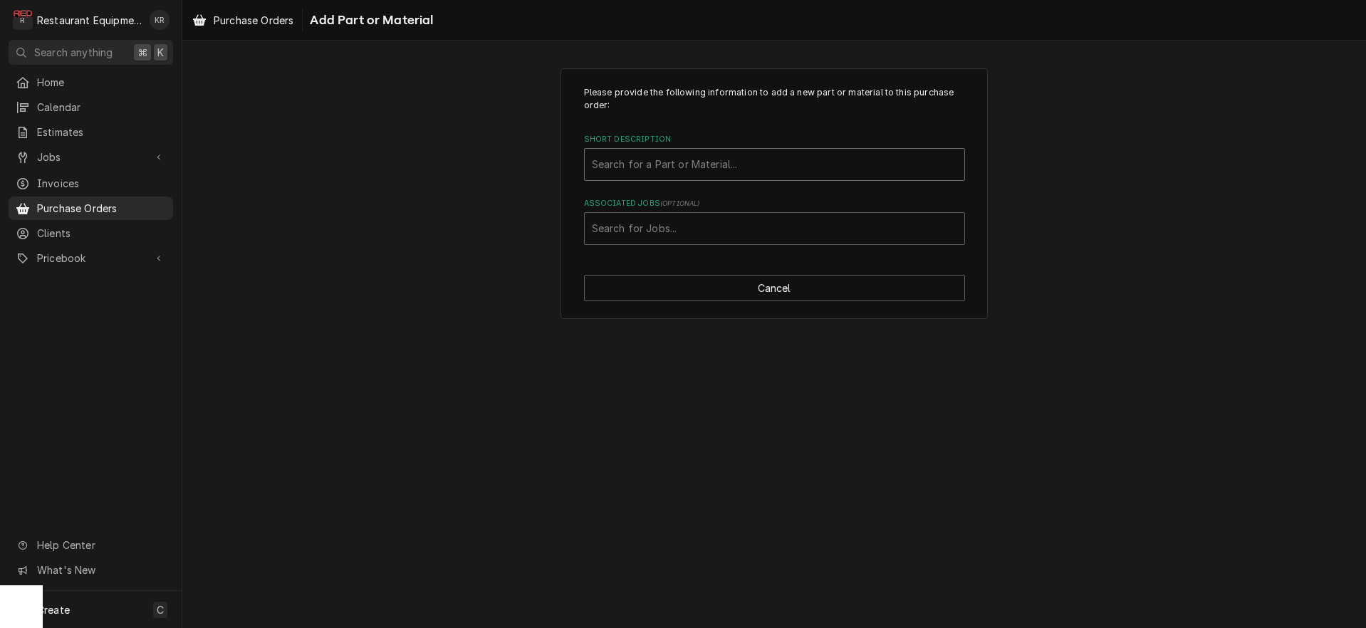
click at [686, 155] on div "Short Description" at bounding box center [774, 165] width 365 height 26
type input "forma kool door gas"
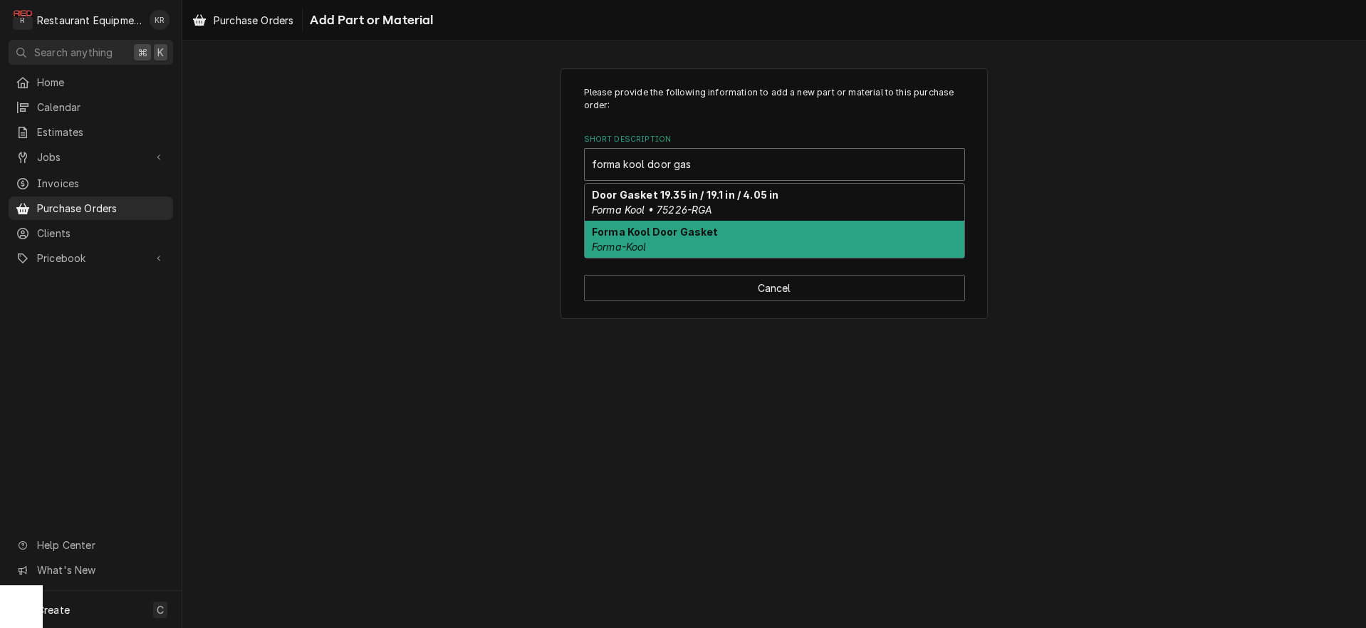
click at [669, 241] on div "Forma Kool Door Gasket Forma-Kool" at bounding box center [775, 239] width 380 height 37
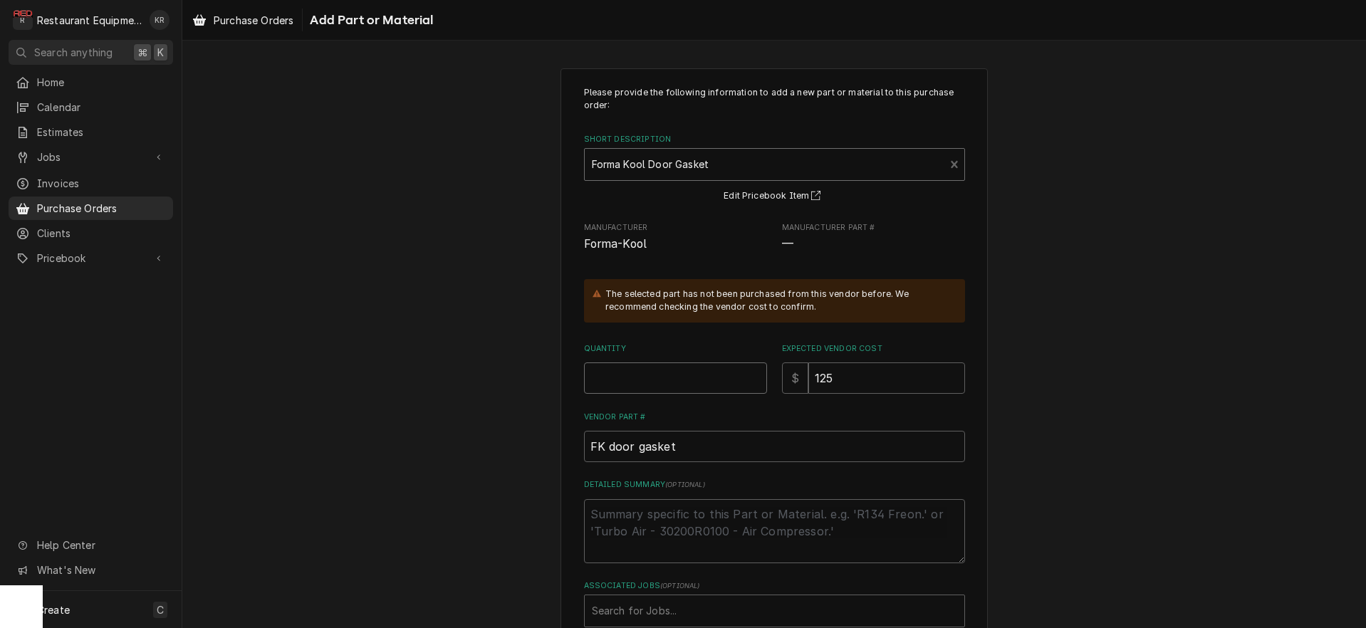
click at [660, 387] on input "Quantity" at bounding box center [675, 378] width 183 height 31
type textarea "x"
type input "1"
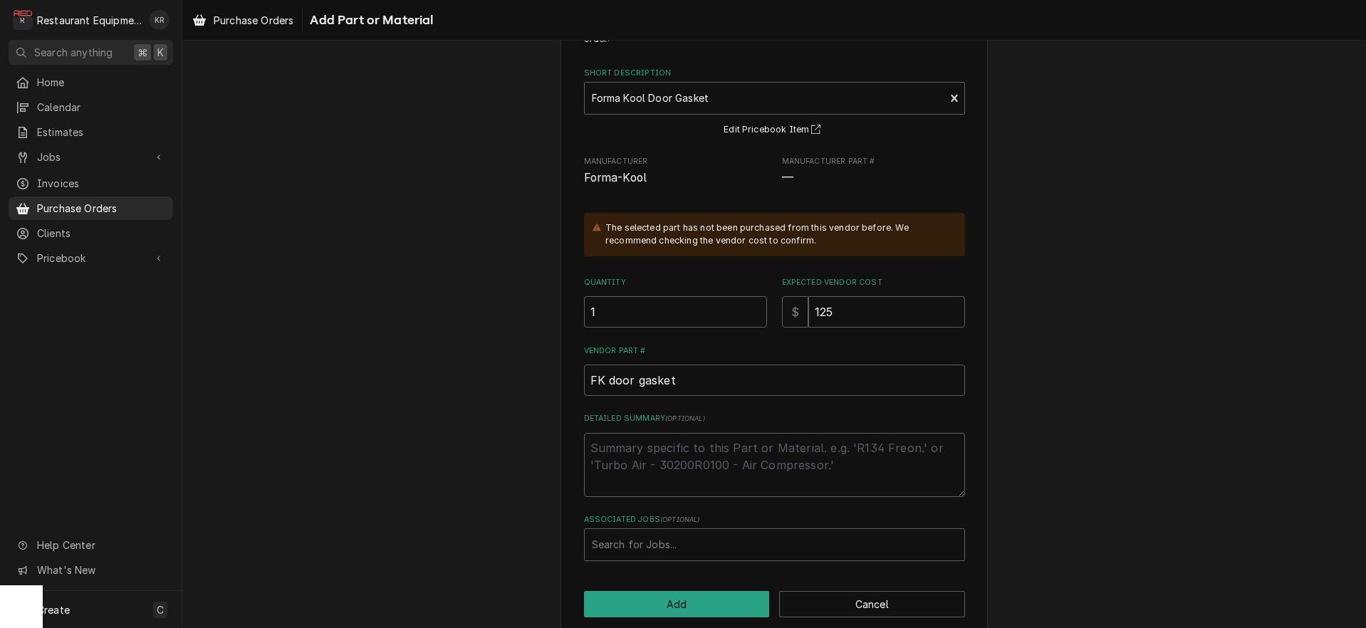
scroll to position [86, 0]
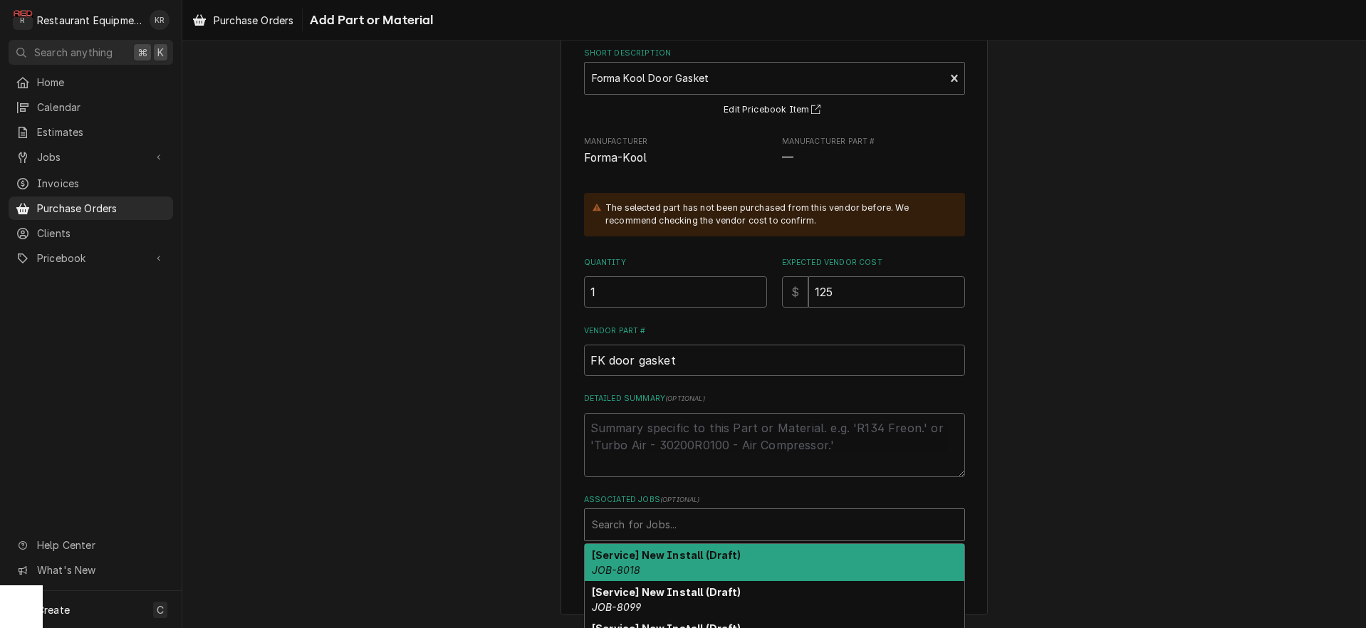
click at [732, 527] on div "Associated Jobs" at bounding box center [774, 525] width 365 height 26
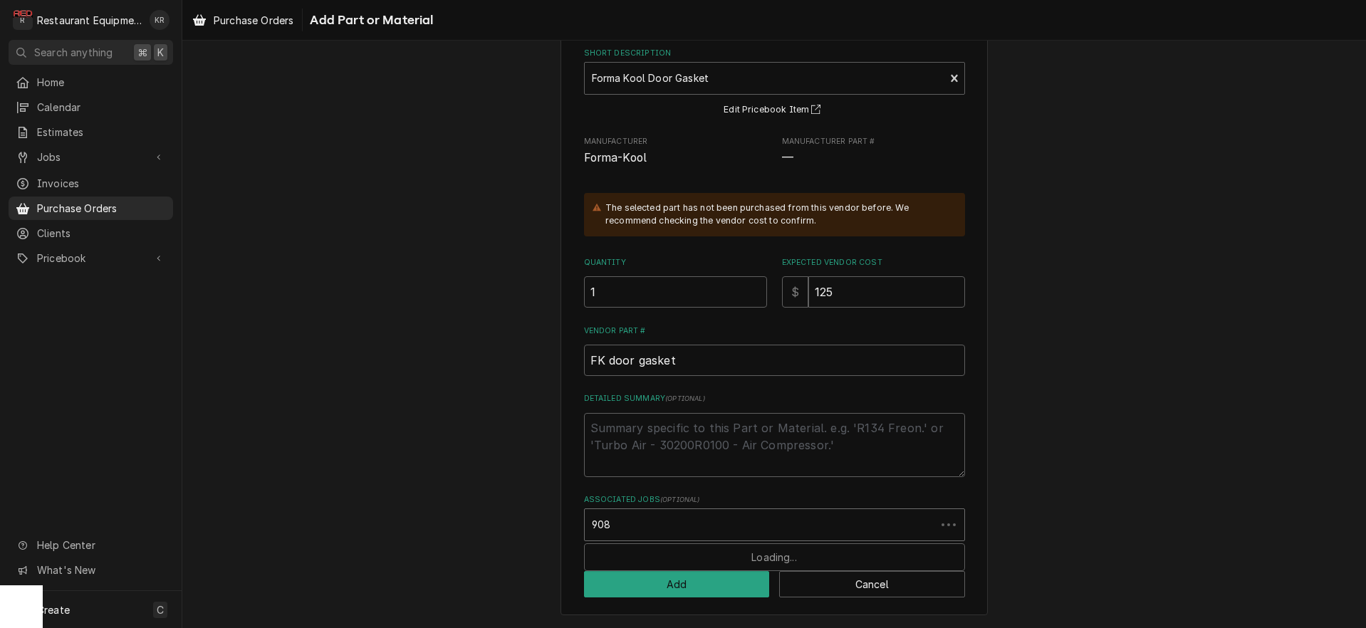
type input "9081"
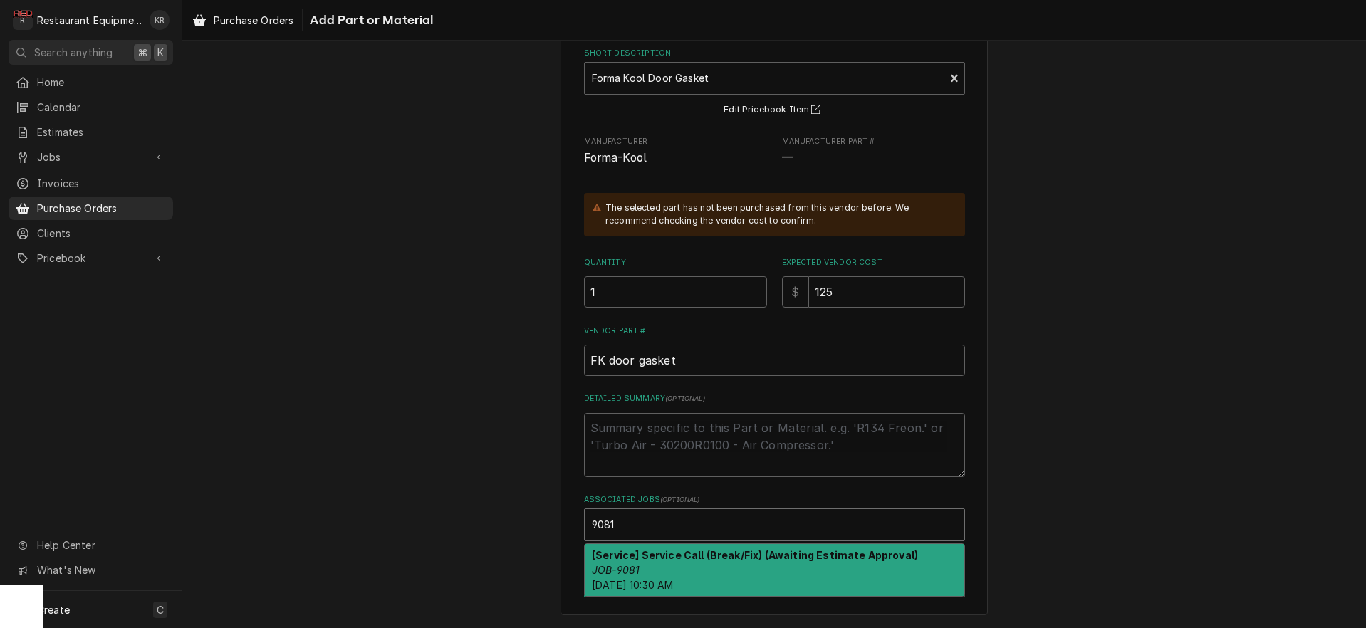
click at [729, 569] on div "[Service] Service Call (Break/Fix) (Awaiting Estimate Approval) JOB-9081 Wed, O…" at bounding box center [775, 570] width 380 height 52
type textarea "x"
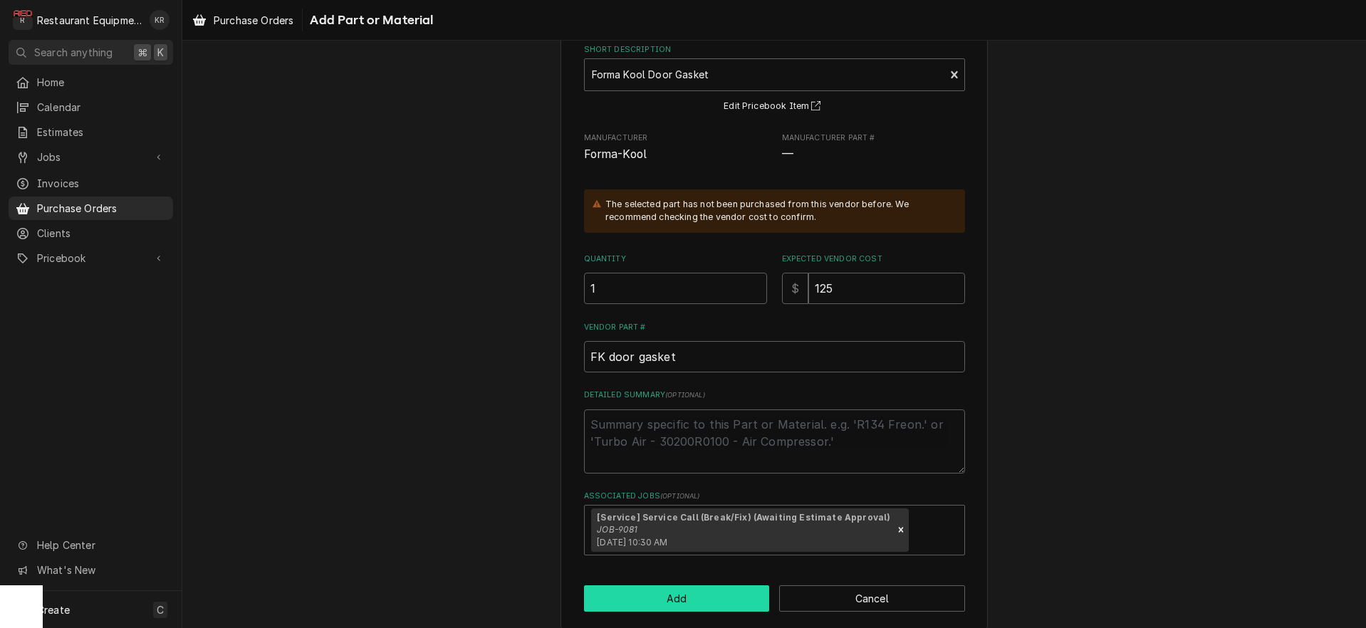
click at [710, 598] on button "Add" at bounding box center [677, 599] width 186 height 26
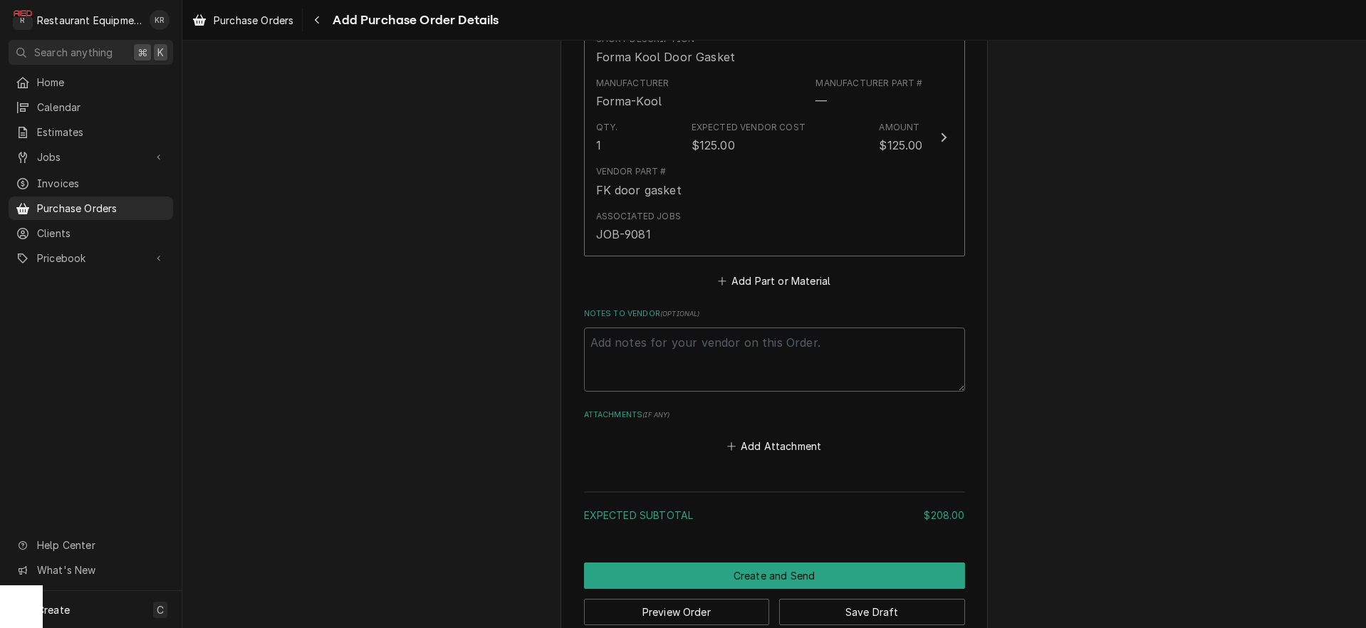
scroll to position [857, 0]
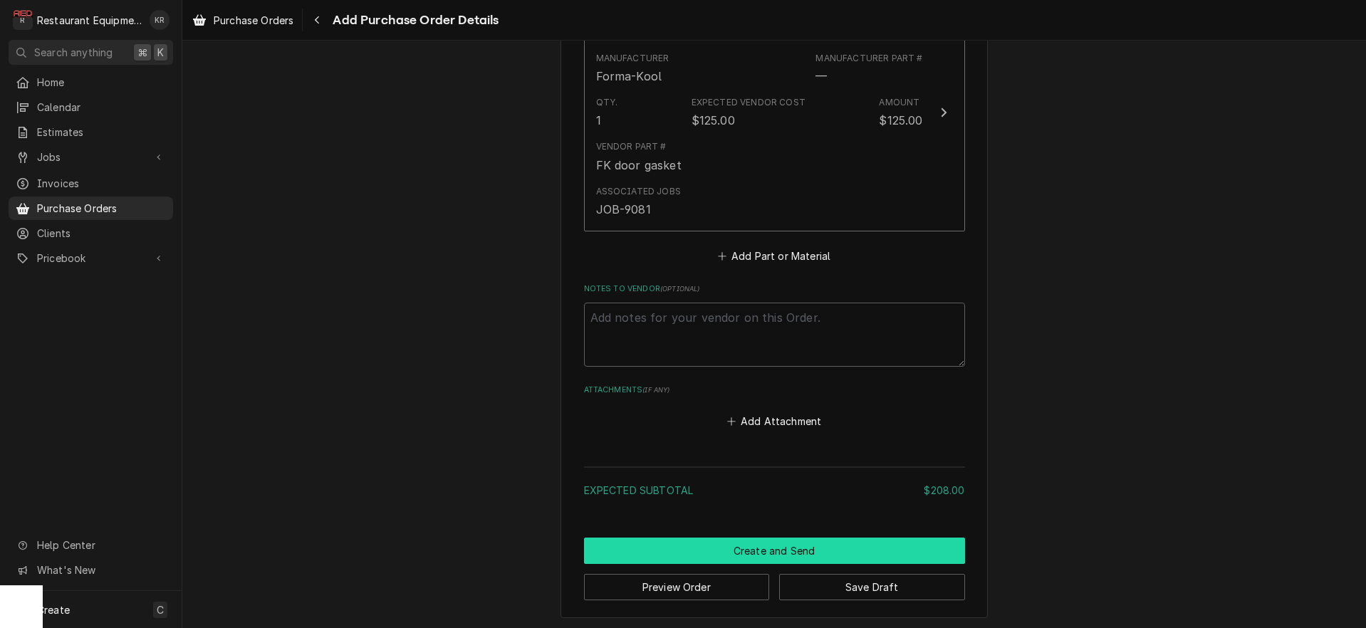
click at [775, 551] on button "Create and Send" at bounding box center [774, 551] width 381 height 26
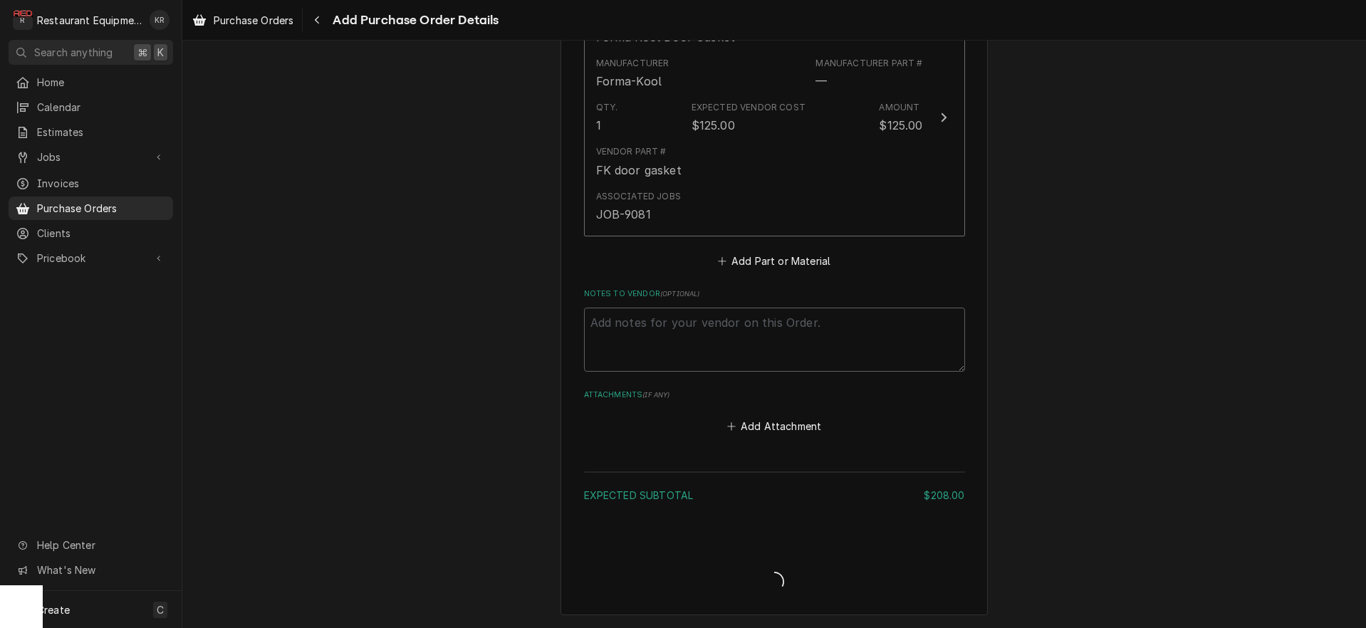
scroll to position [849, 0]
type textarea "x"
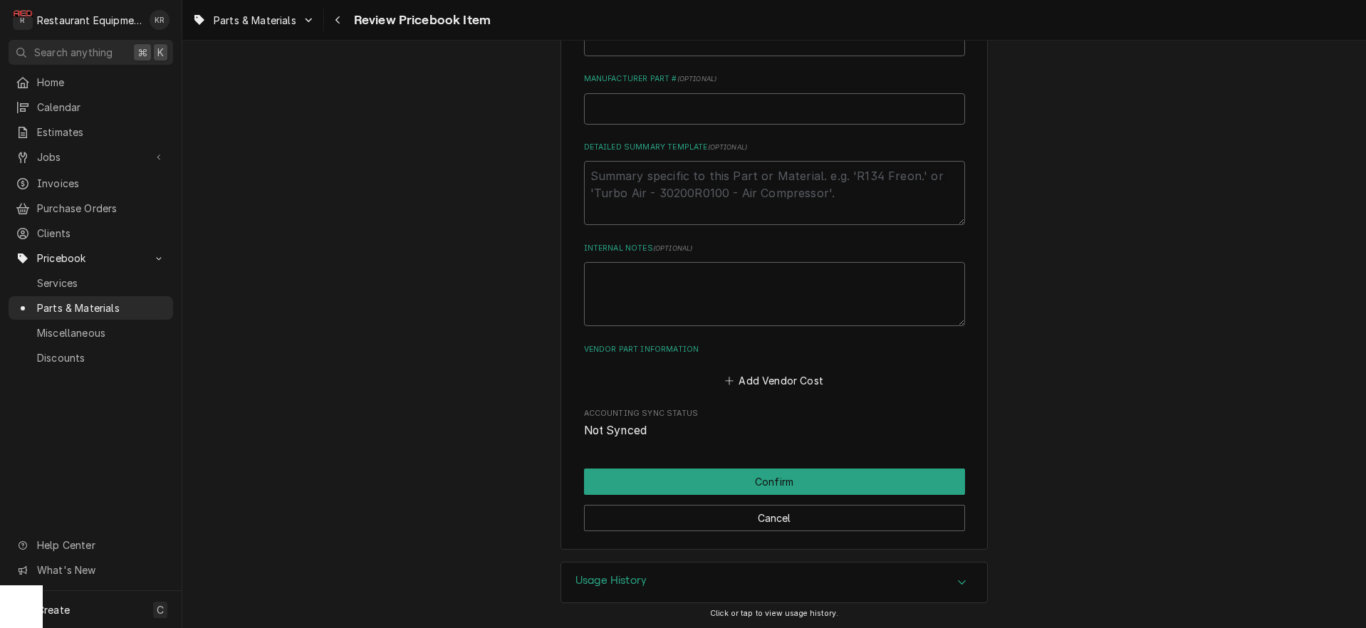
click at [796, 365] on div "Add Vendor Cost" at bounding box center [774, 377] width 381 height 28
click at [794, 378] on button "Add Vendor Cost" at bounding box center [774, 382] width 103 height 20
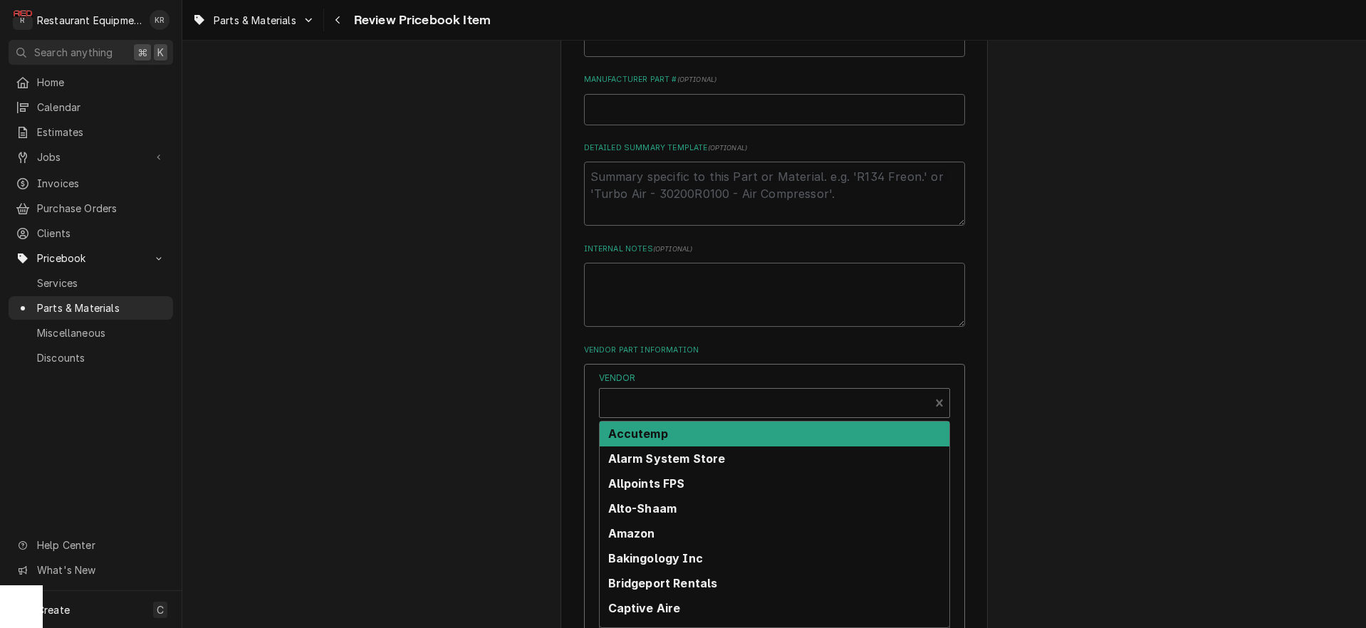
type textarea "x"
click at [685, 407] on div "Vendor" at bounding box center [765, 409] width 316 height 34
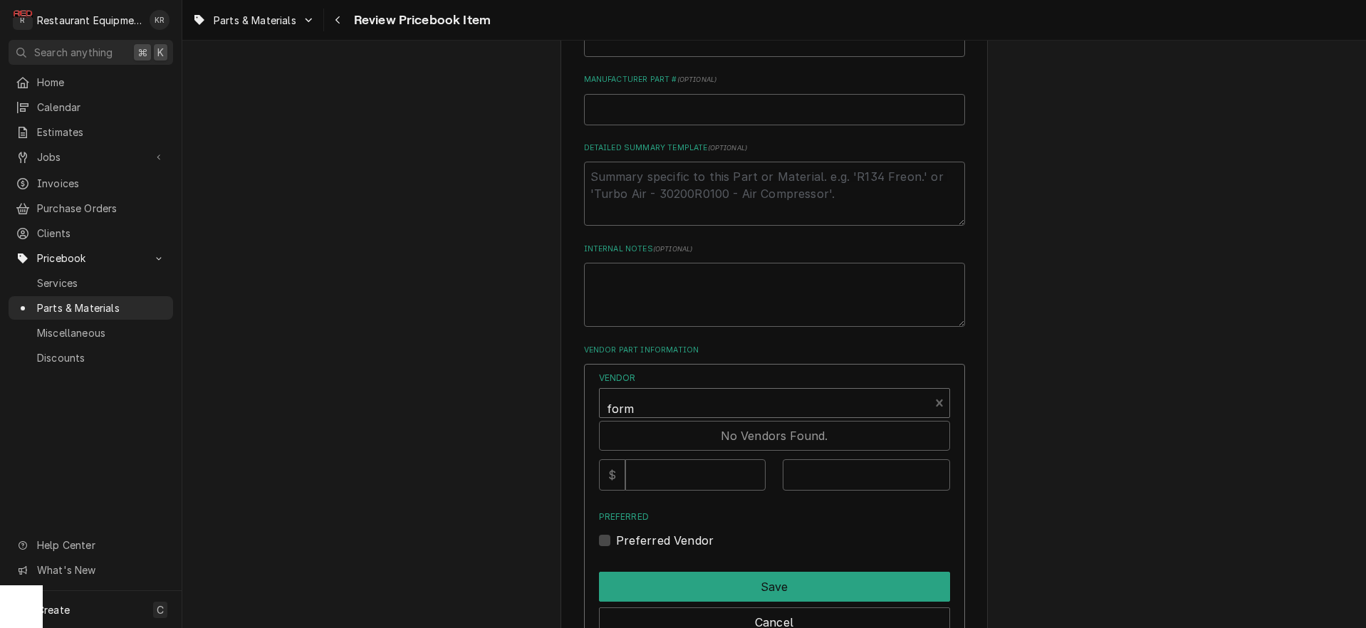
type input "forma"
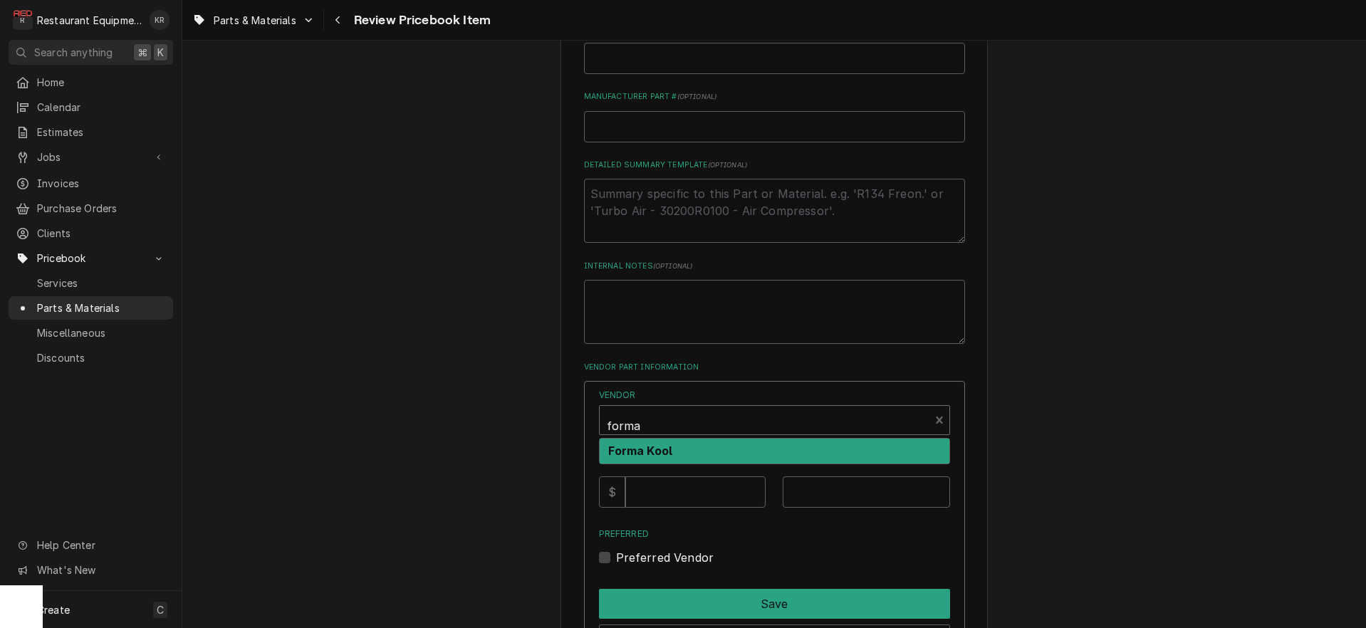
scroll to position [596, 0]
click at [673, 451] on strong "Forma Kool" at bounding box center [640, 450] width 65 height 14
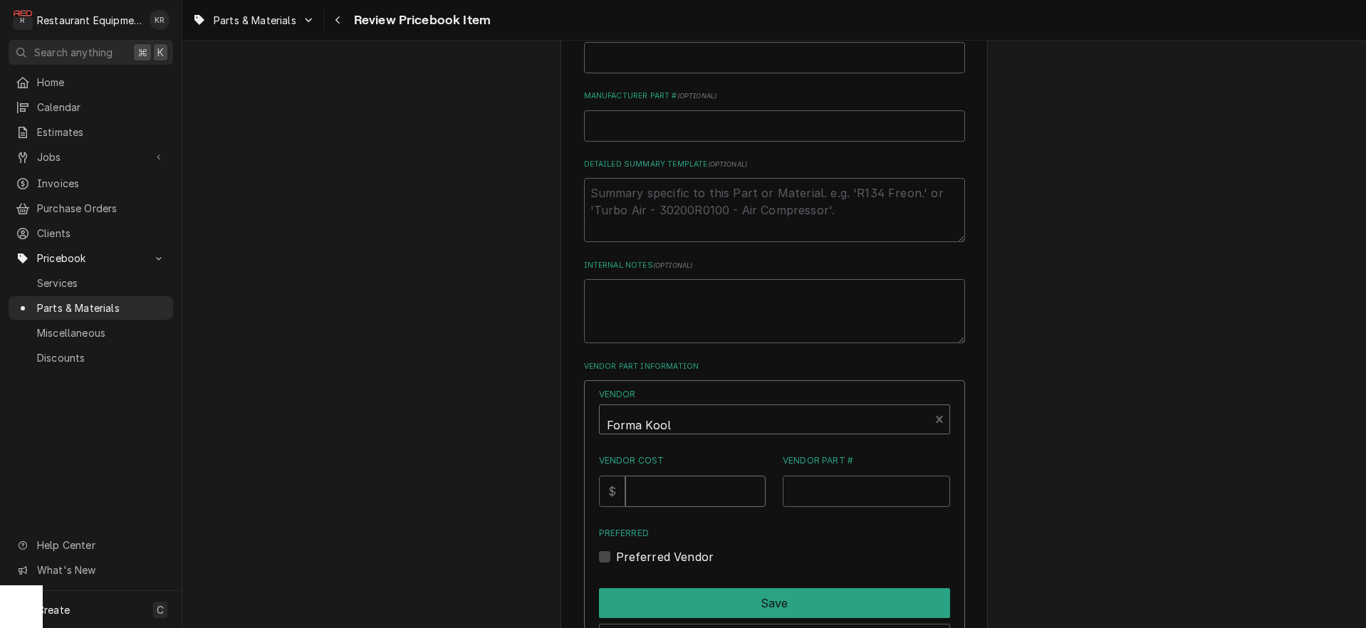
click at [677, 503] on input "Vendor Cost" at bounding box center [695, 491] width 140 height 31
type input "83"
type input "FK heater wire"
click at [621, 560] on label "Preferred Vendor" at bounding box center [665, 557] width 98 height 17
click at [621, 560] on input "Preferred" at bounding box center [791, 564] width 351 height 31
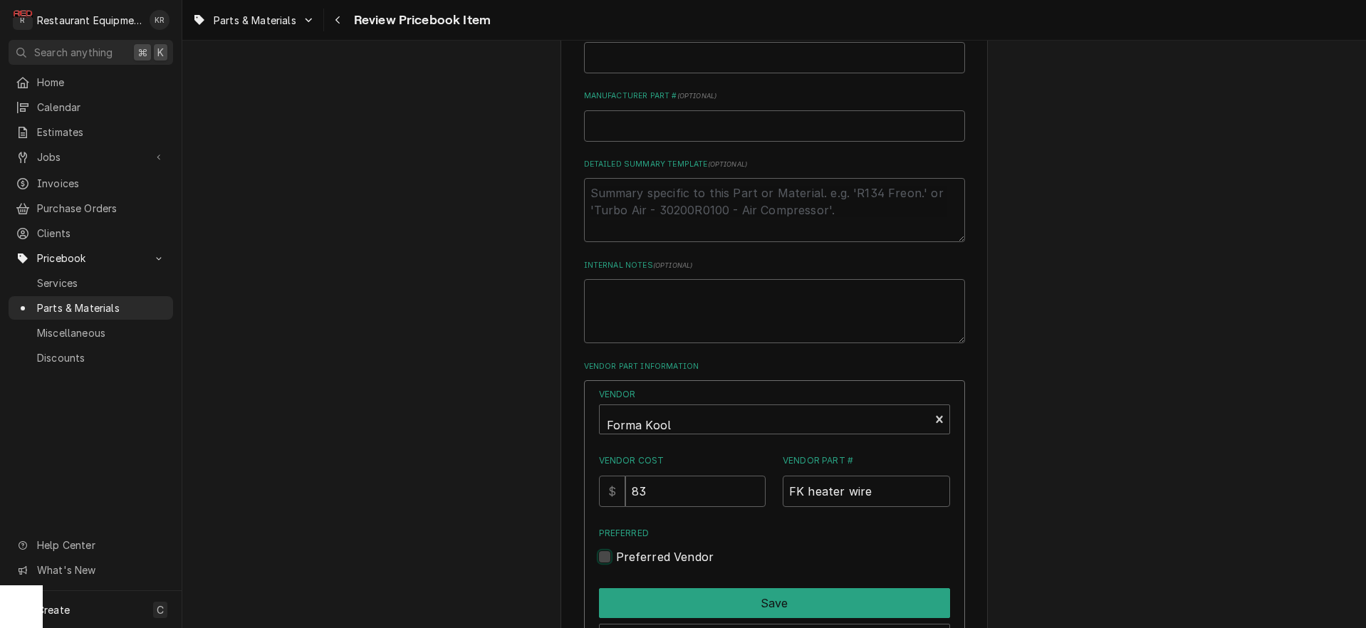
checkbox input "true"
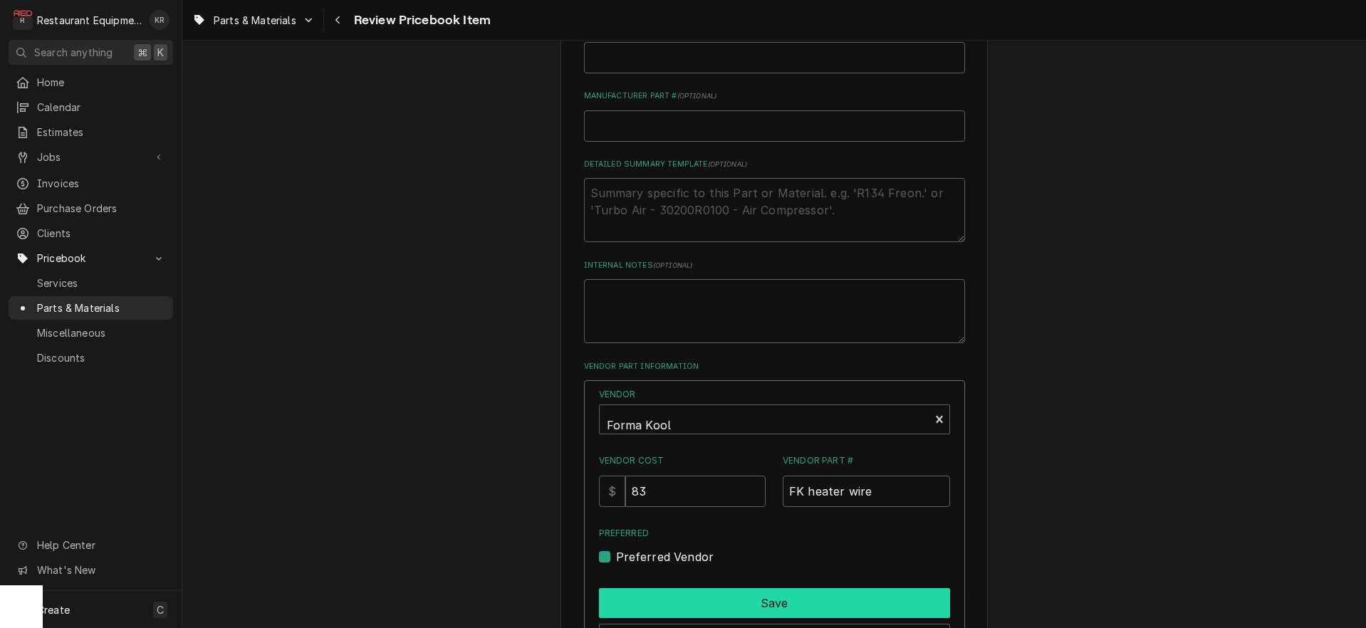
click at [716, 603] on button "Save" at bounding box center [774, 603] width 351 height 30
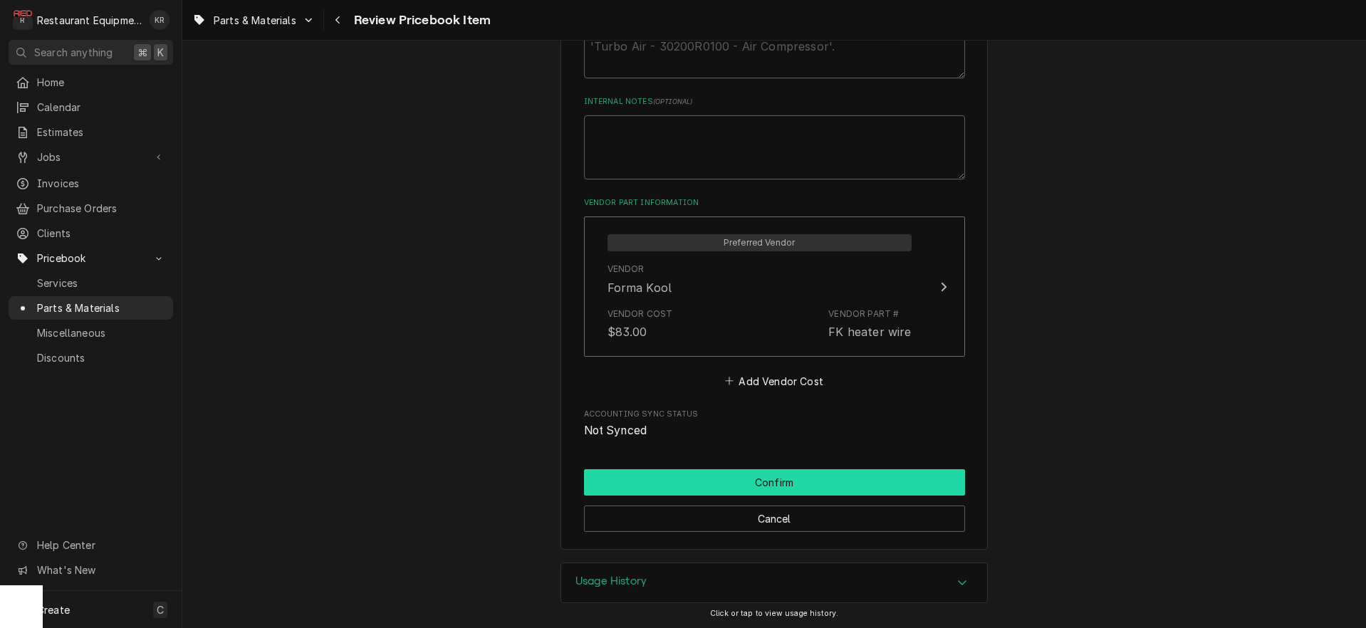
click at [769, 473] on button "Confirm" at bounding box center [774, 482] width 381 height 26
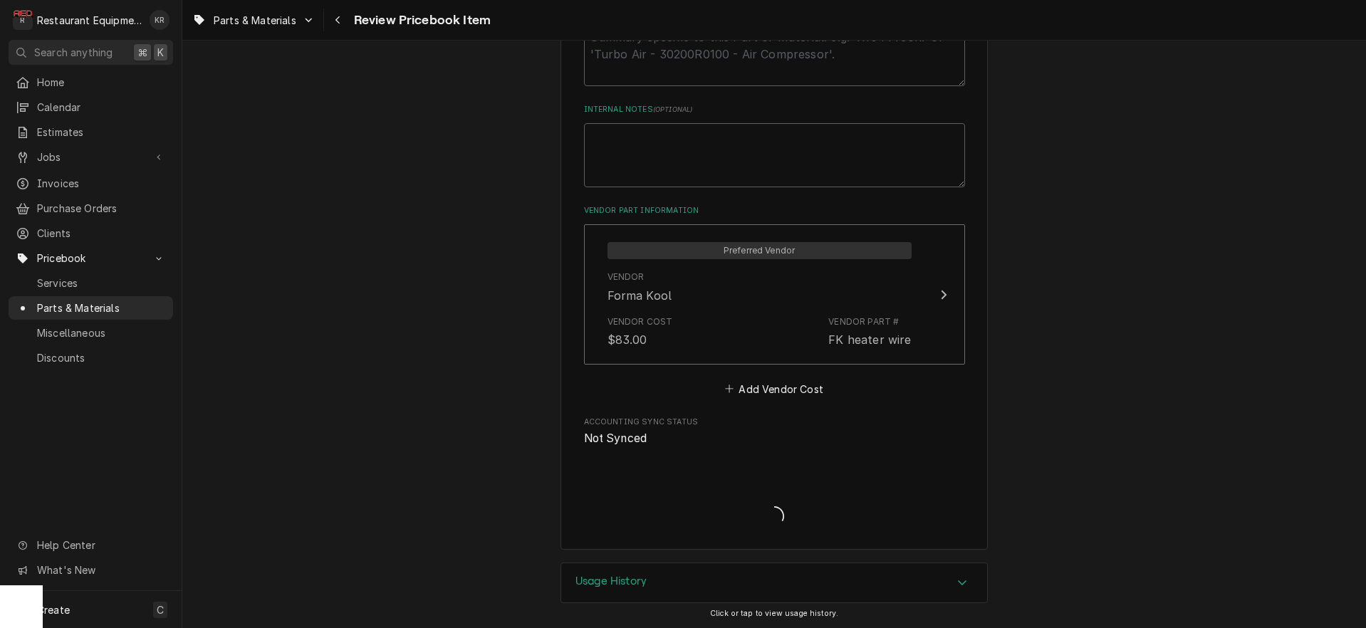
type textarea "x"
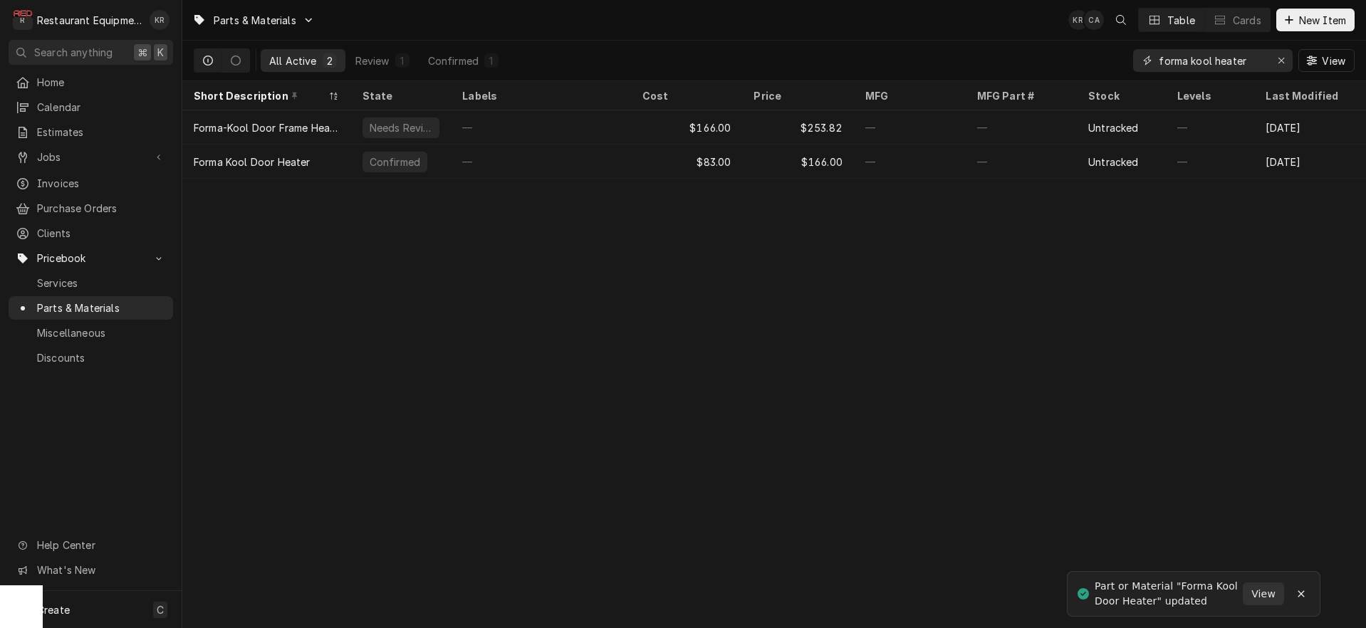
click at [1224, 58] on input "forma kool heater" at bounding box center [1212, 60] width 107 height 23
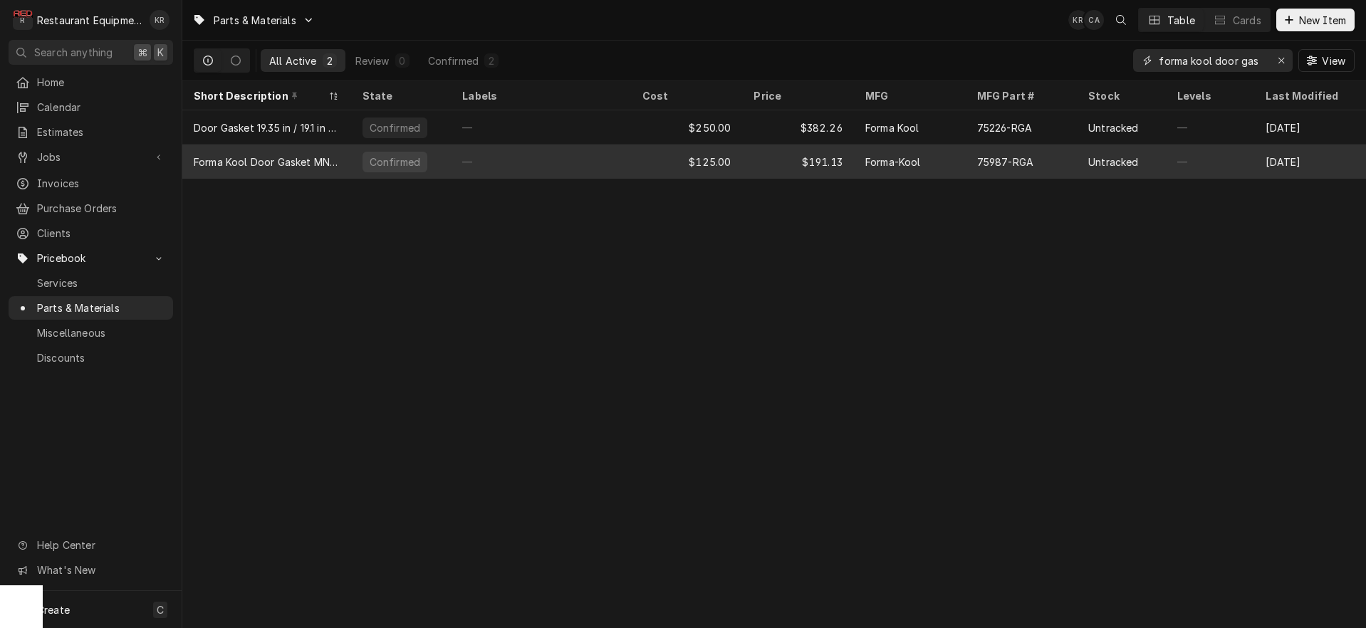
type input "forma kool door gas"
click at [714, 153] on div "$125.00" at bounding box center [687, 162] width 112 height 34
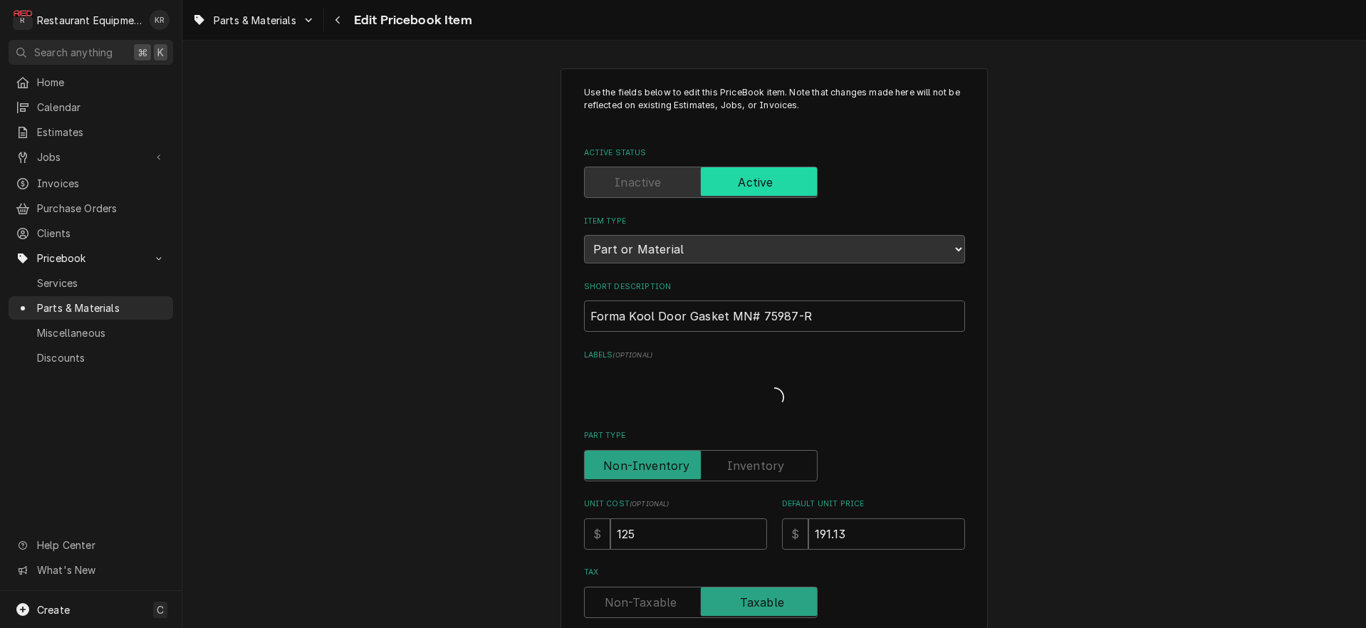
type textarea "x"
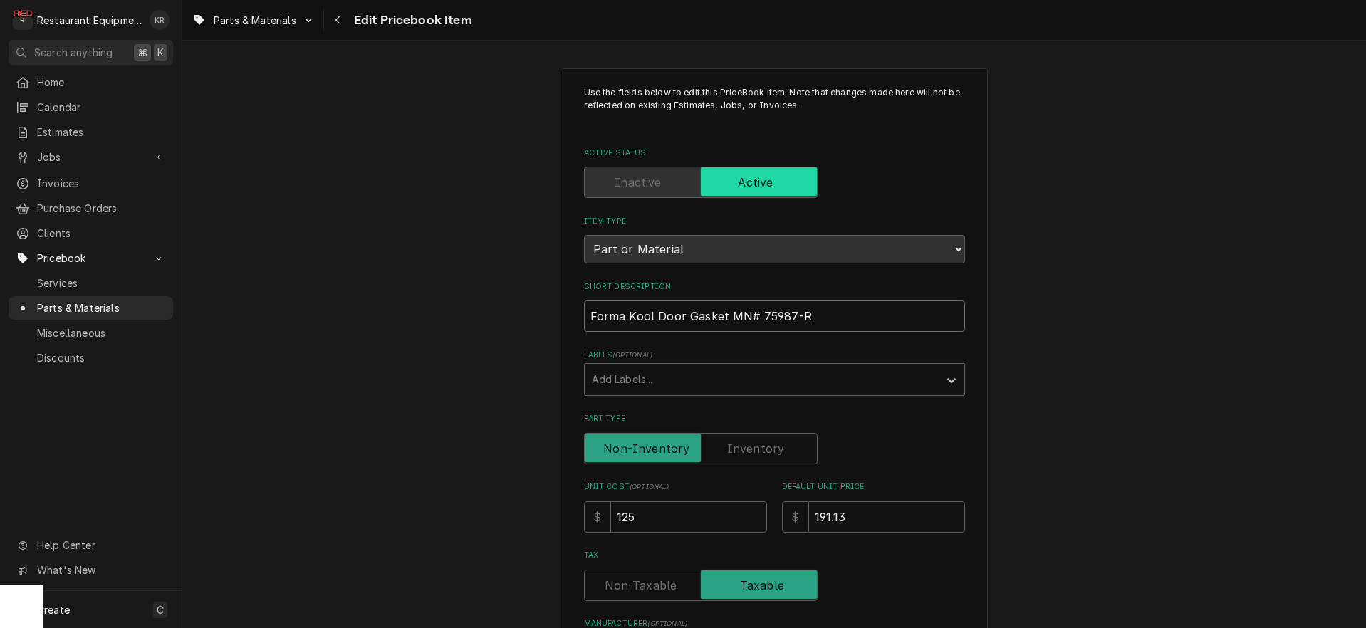
drag, startPoint x: 723, startPoint y: 312, endPoint x: 811, endPoint y: 318, distance: 87.9
click at [811, 318] on input "Forma Kool Door Gasket MN# 75987-R" at bounding box center [774, 316] width 381 height 31
click at [809, 317] on input "Forma Kool Door Gasket MN# 75987-R" at bounding box center [774, 316] width 381 height 31
drag, startPoint x: 801, startPoint y: 318, endPoint x: 733, endPoint y: 314, distance: 67.8
click at [727, 316] on input "Forma Kool Door Gasket MN# 75987-R" at bounding box center [774, 316] width 381 height 31
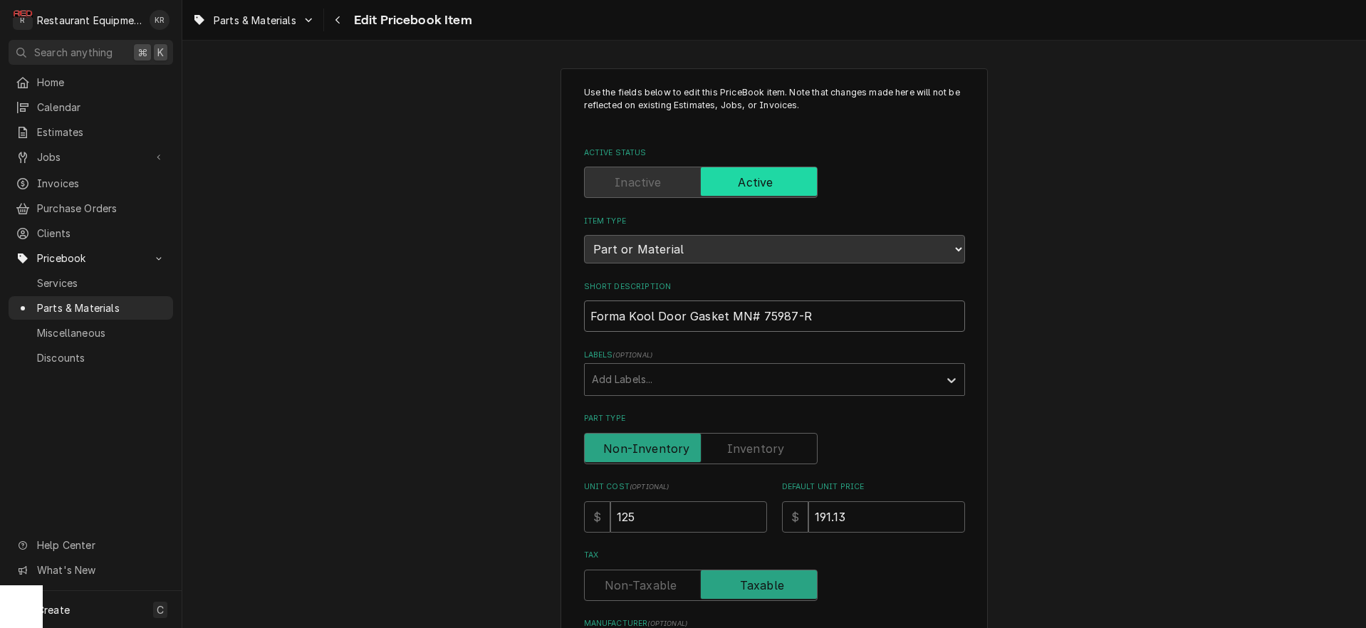
type input "Forma Kool Door Gasket"
type textarea "x"
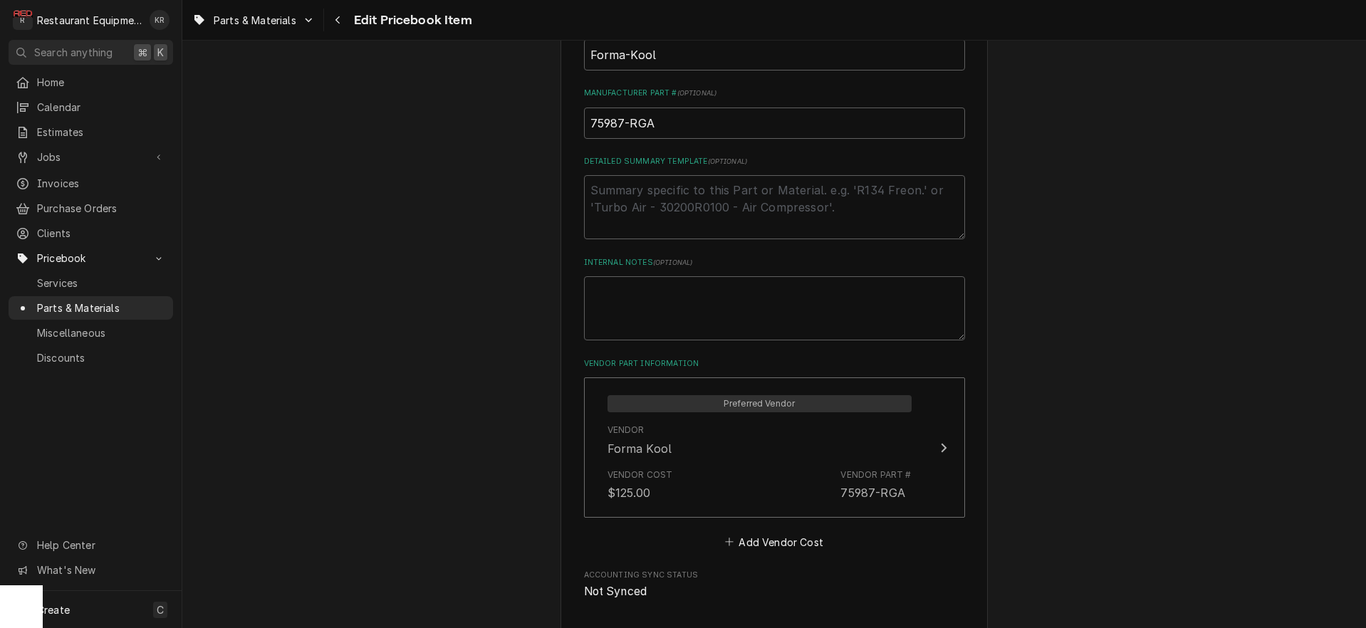
scroll to position [596, 0]
type input "Forma Kool Door Gasket"
drag, startPoint x: 672, startPoint y: 128, endPoint x: 558, endPoint y: 121, distance: 114.9
click at [584, 121] on input "75987-RGA" at bounding box center [774, 125] width 381 height 31
type textarea "x"
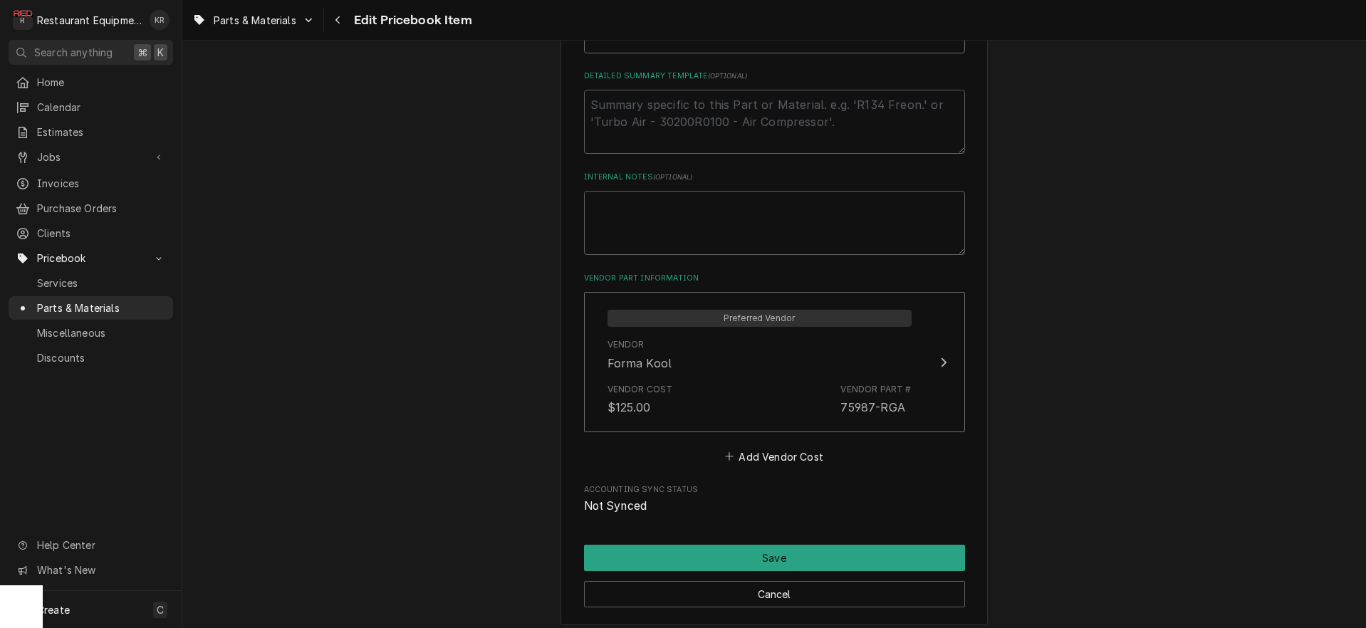
scroll to position [760, 0]
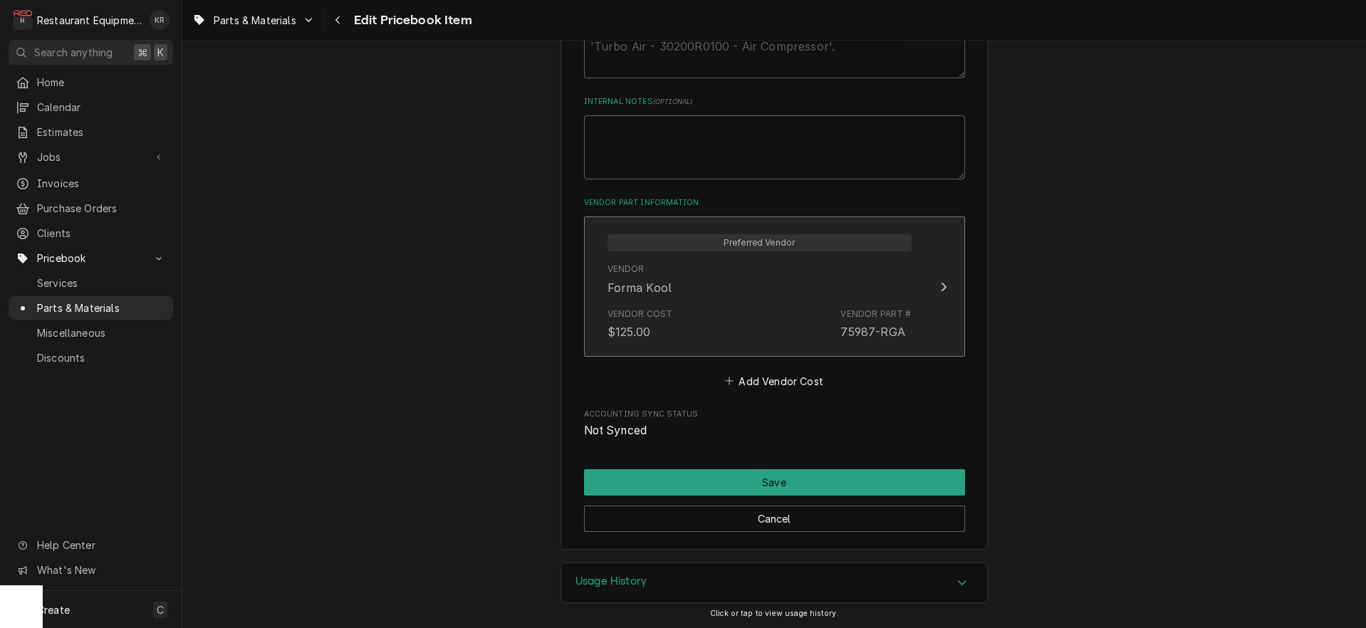
click at [761, 291] on div "Vendor Forma Kool" at bounding box center [760, 279] width 304 height 44
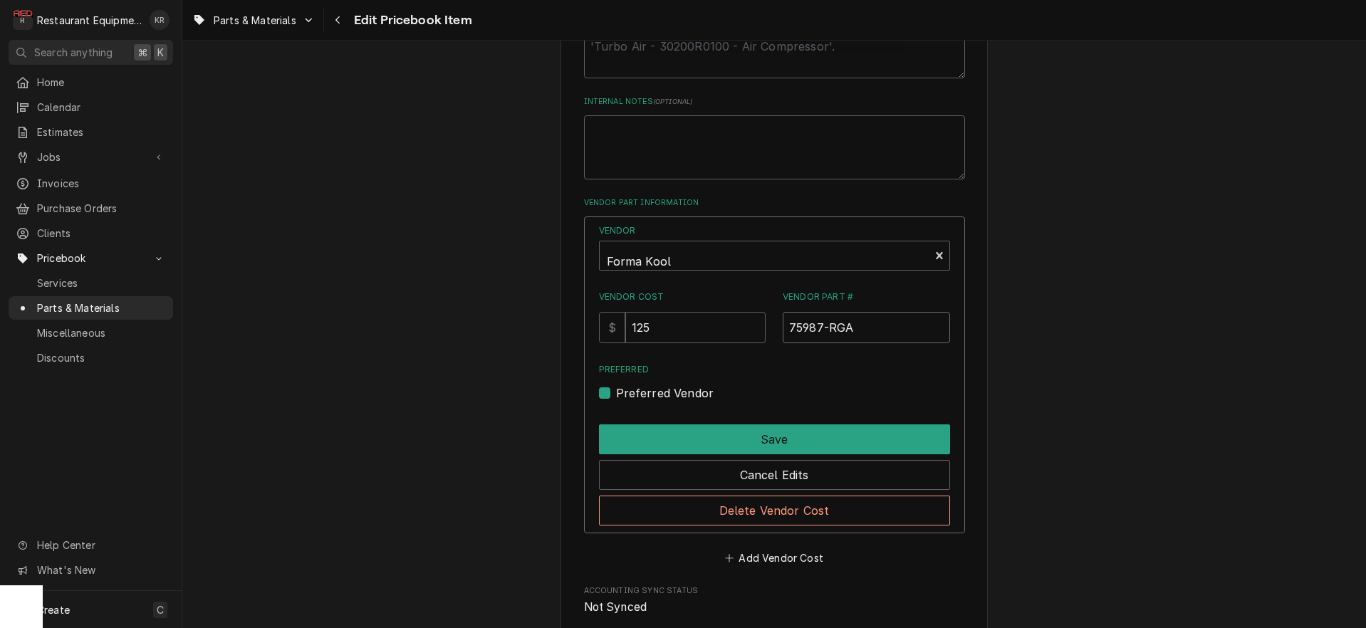
drag, startPoint x: 859, startPoint y: 327, endPoint x: 743, endPoint y: 321, distance: 116.3
click at [783, 321] on input "75987-RGA" at bounding box center [866, 327] width 167 height 31
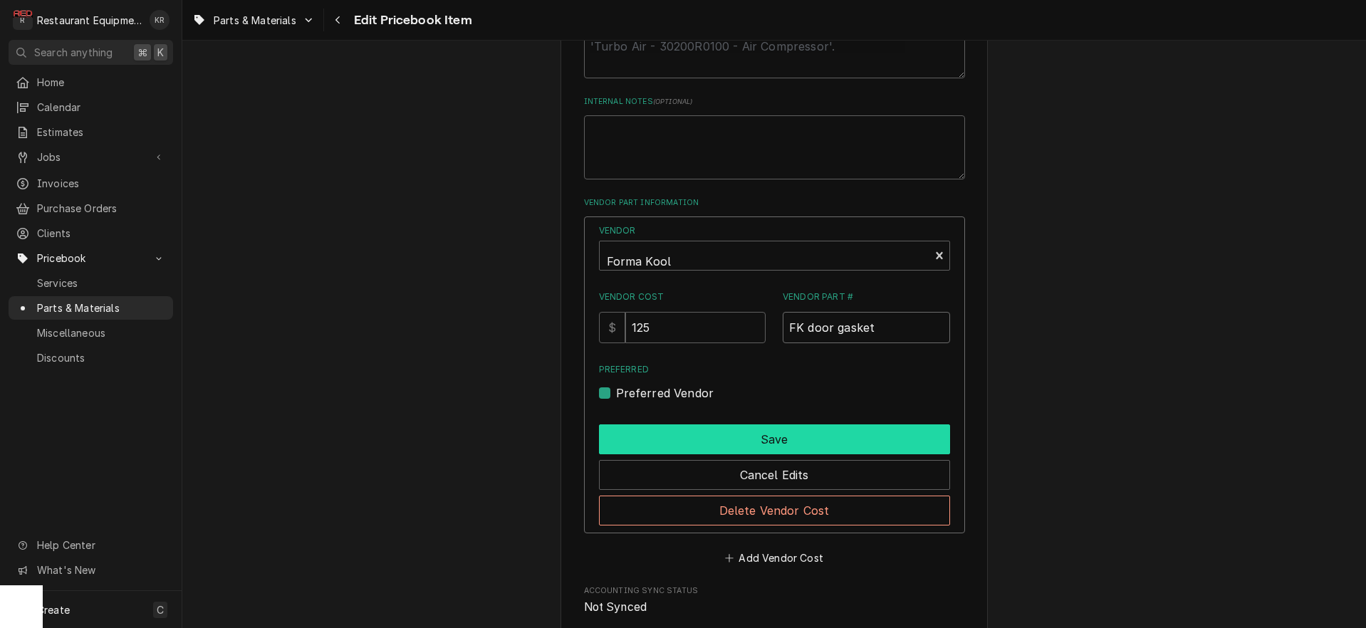
type input "FK door gasket"
click at [757, 440] on button "Save" at bounding box center [774, 440] width 351 height 30
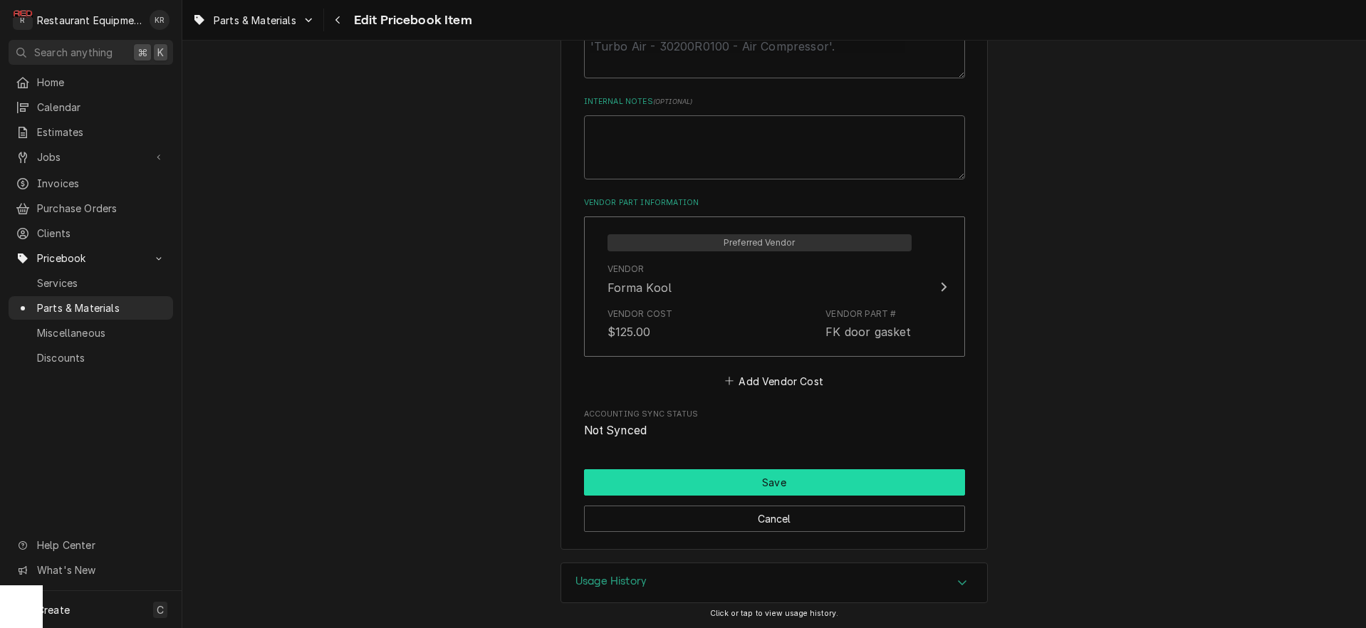
click at [757, 480] on button "Save" at bounding box center [774, 482] width 381 height 26
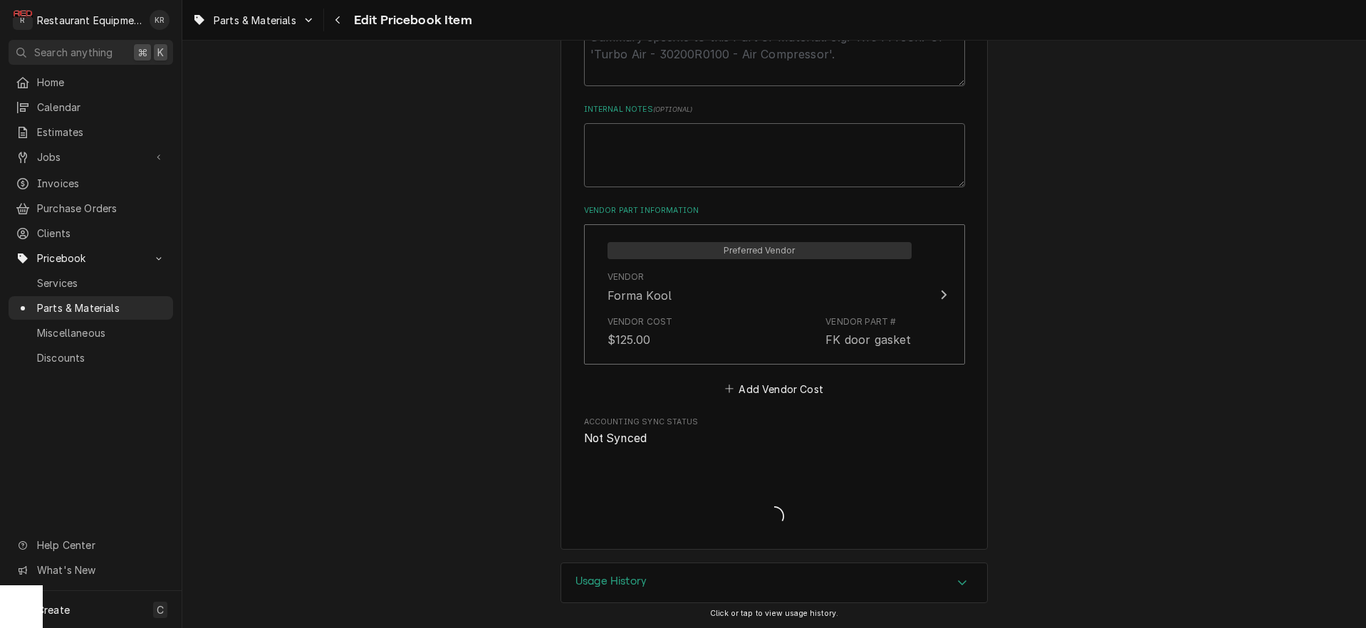
type textarea "x"
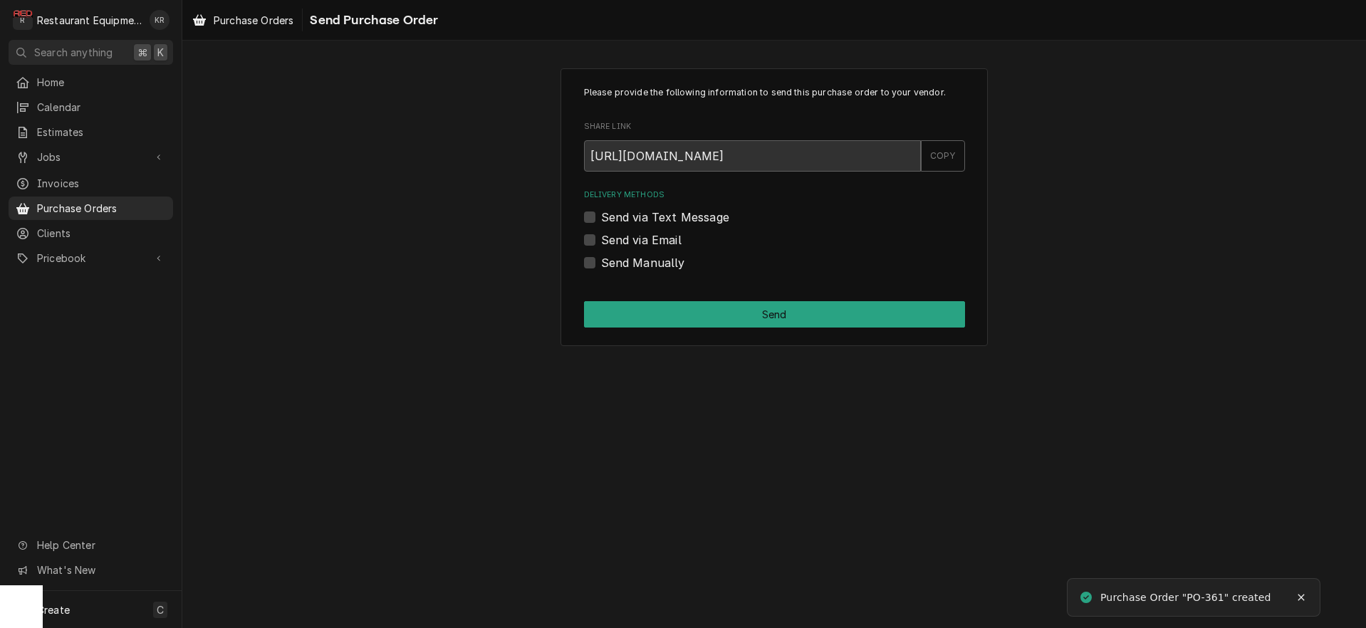
click at [596, 263] on div "Send Manually" at bounding box center [774, 262] width 381 height 17
click at [601, 264] on label "Send Manually" at bounding box center [643, 262] width 84 height 17
click at [601, 264] on input "Send Manually" at bounding box center [791, 269] width 381 height 31
checkbox input "true"
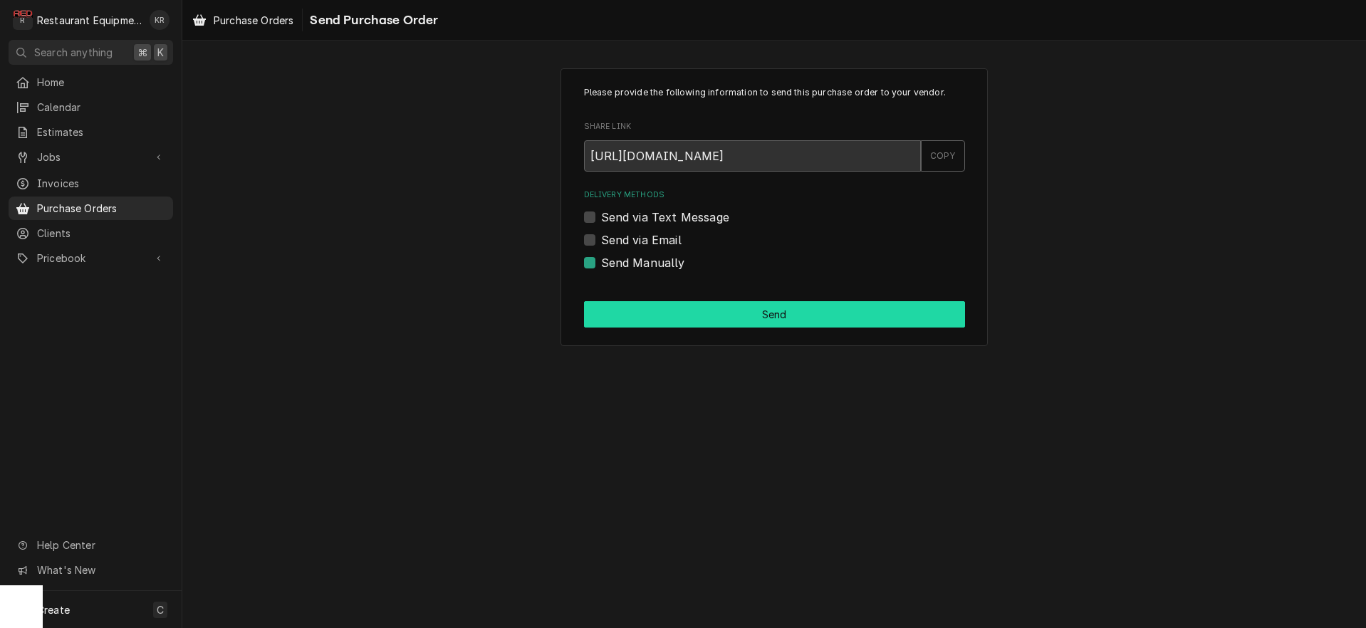
click at [717, 313] on button "Send" at bounding box center [774, 314] width 381 height 26
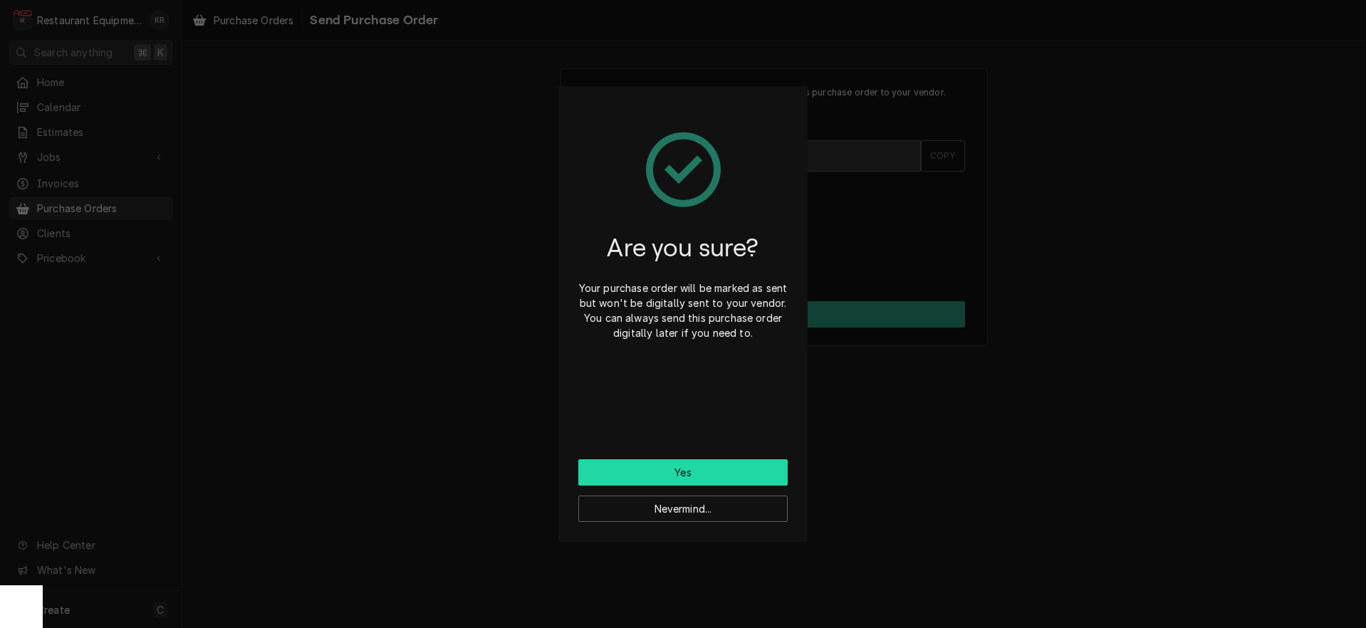
click at [683, 466] on button "Yes" at bounding box center [682, 472] width 209 height 26
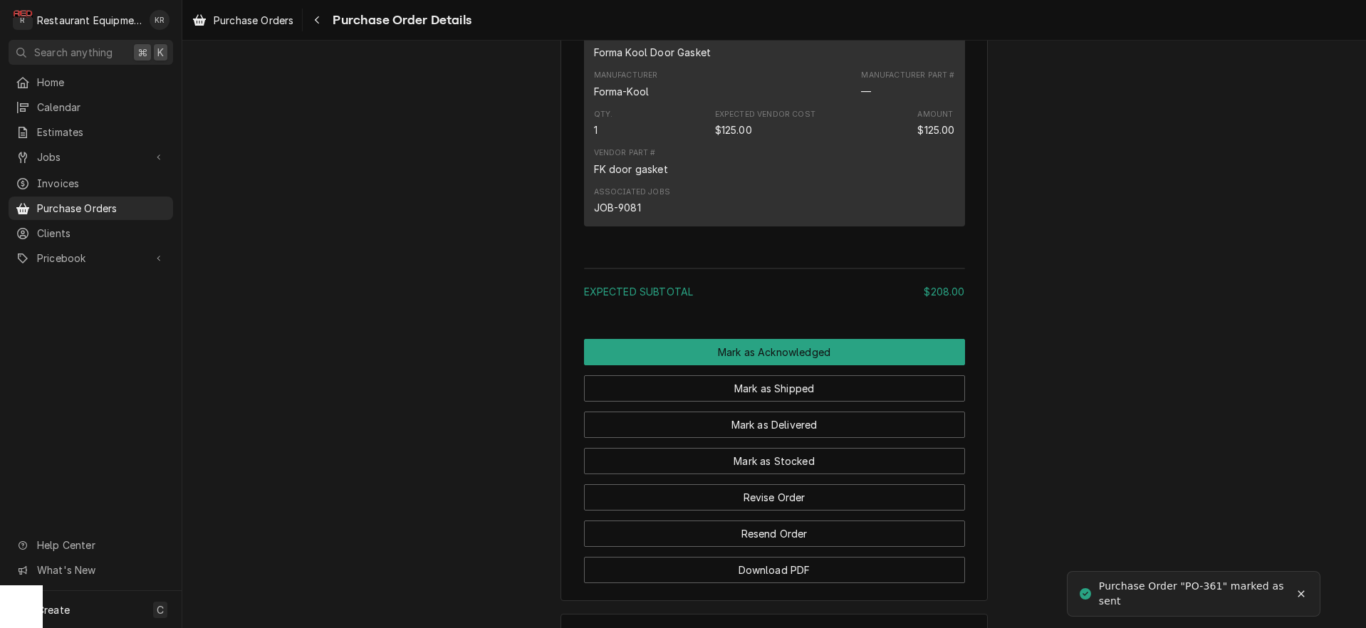
scroll to position [1079, 0]
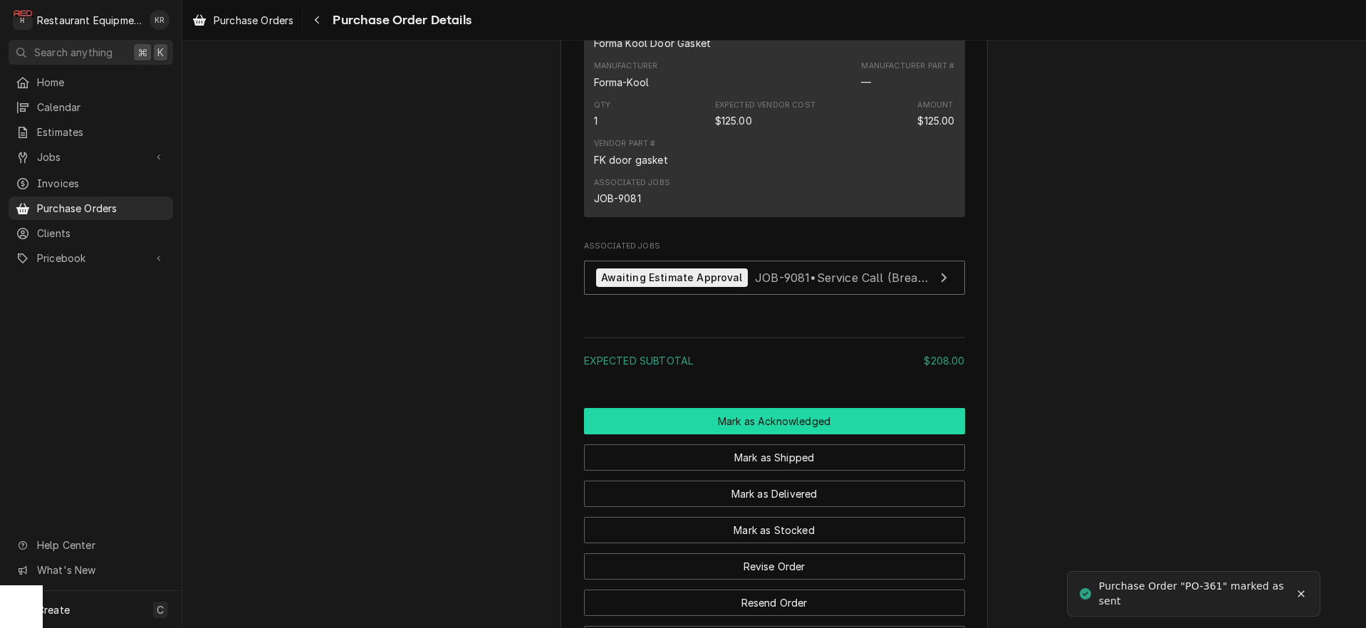
click at [767, 435] on button "Mark as Acknowledged" at bounding box center [774, 421] width 381 height 26
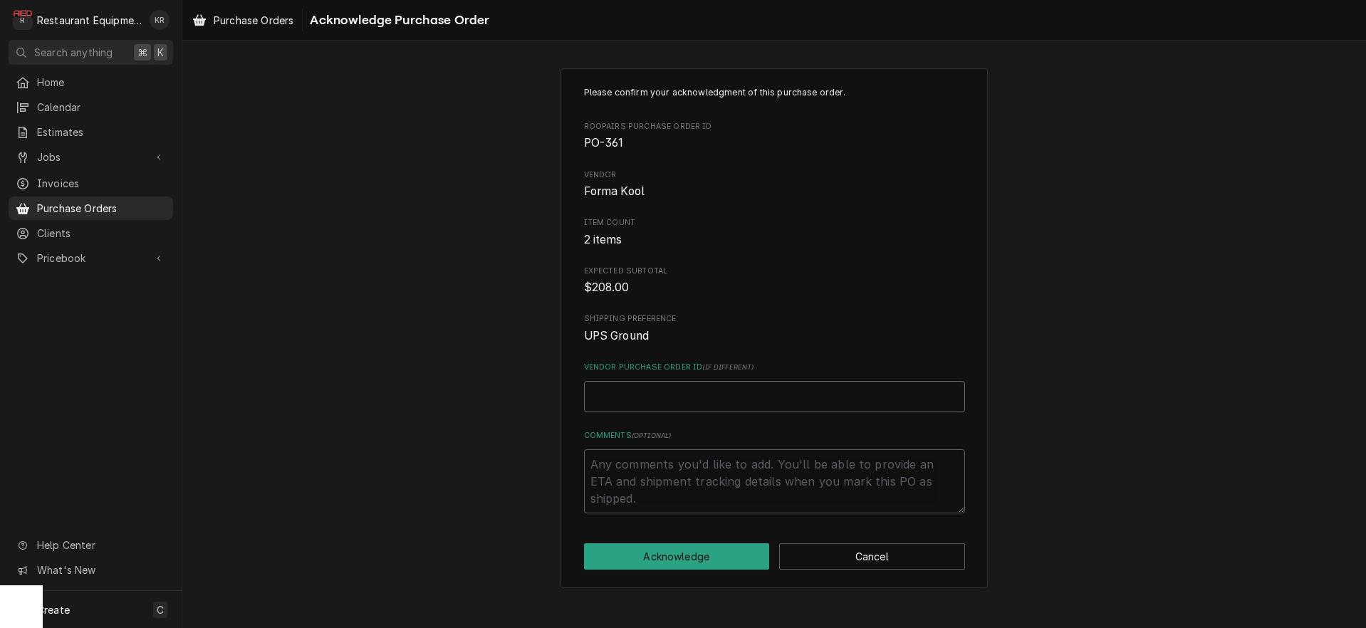
click at [648, 399] on input "Vendor Purchase Order ID ( if different )" at bounding box center [774, 396] width 381 height 31
type textarea "x"
type input "8"
type textarea "x"
type input "86"
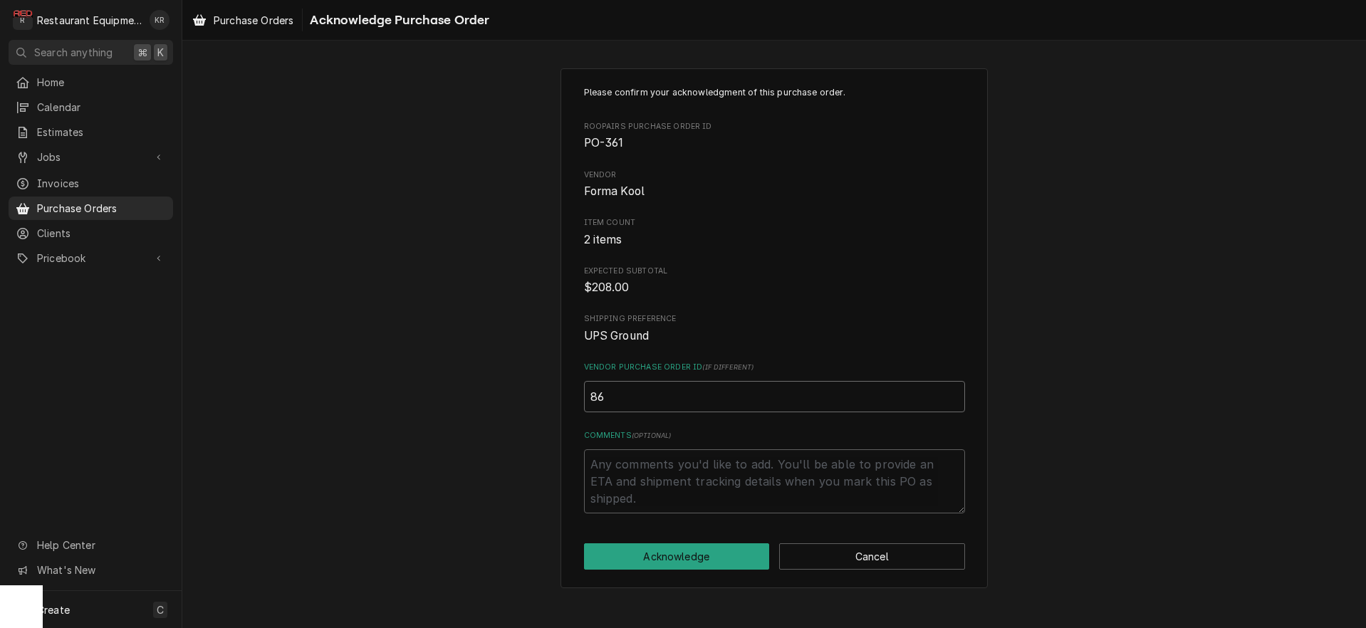
type textarea "x"
type input "866"
type textarea "x"
type input "8662"
type textarea "x"
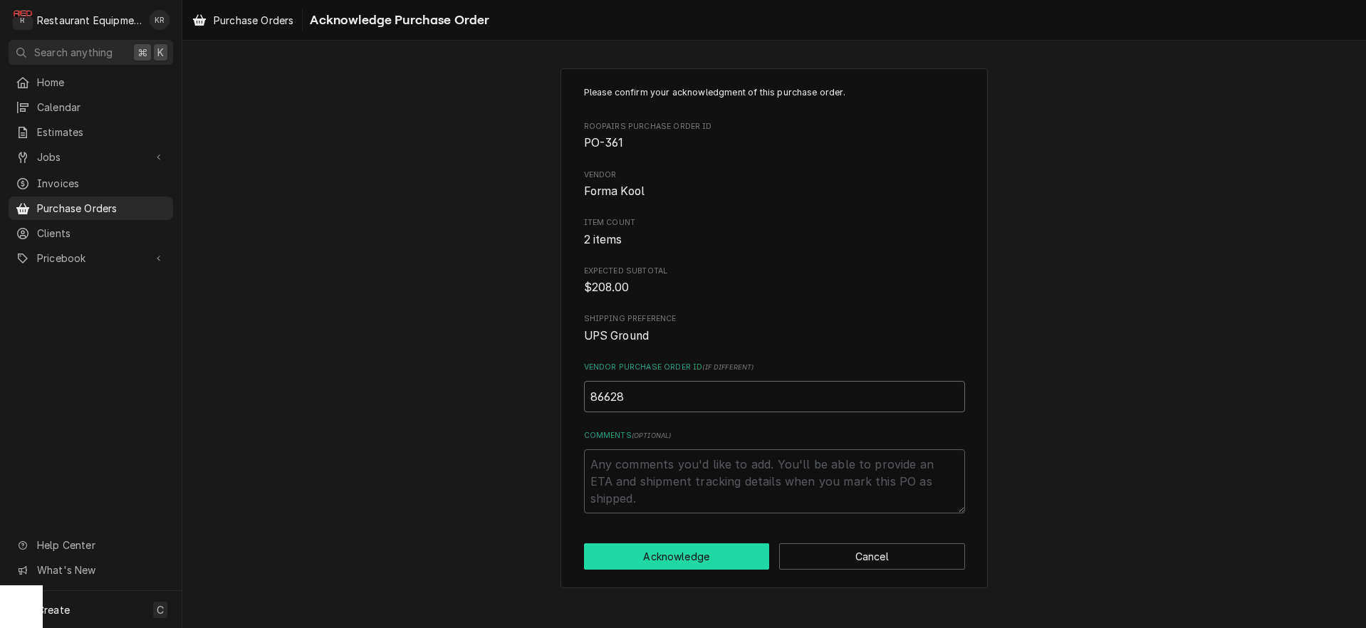
type input "86628"
drag, startPoint x: 672, startPoint y: 567, endPoint x: 672, endPoint y: 559, distance: 7.9
click at [672, 563] on button "Acknowledge" at bounding box center [677, 557] width 186 height 26
type textarea "x"
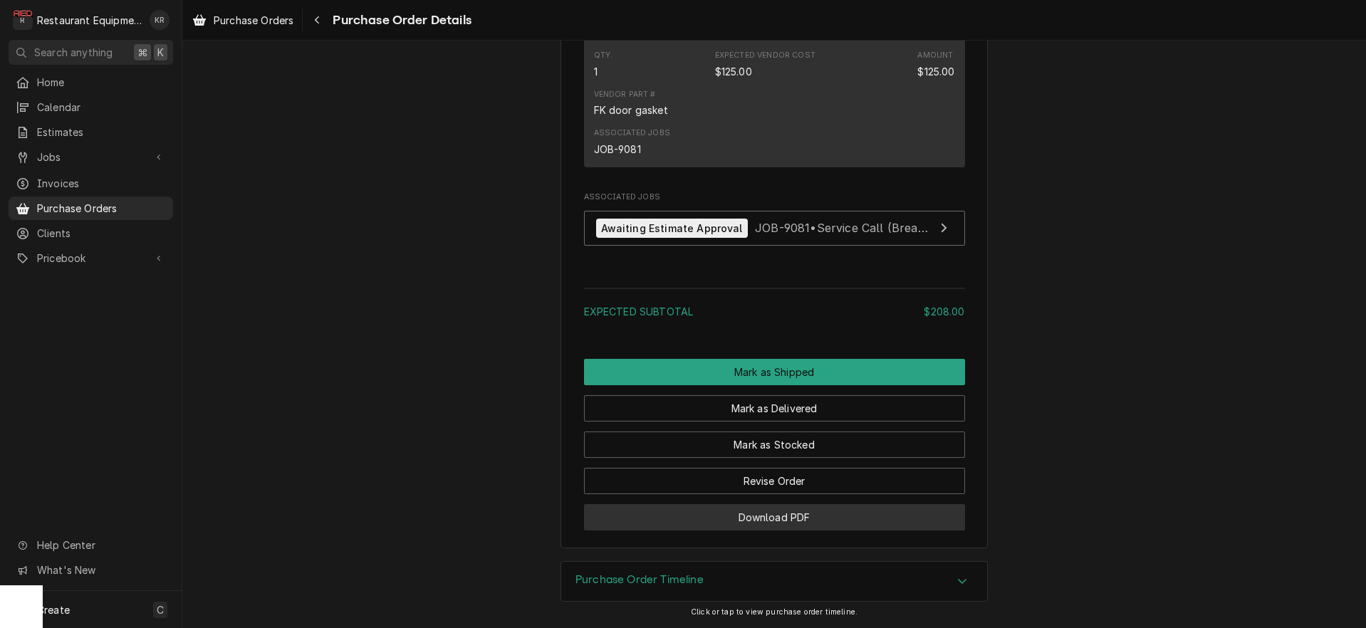
scroll to position [1206, 0]
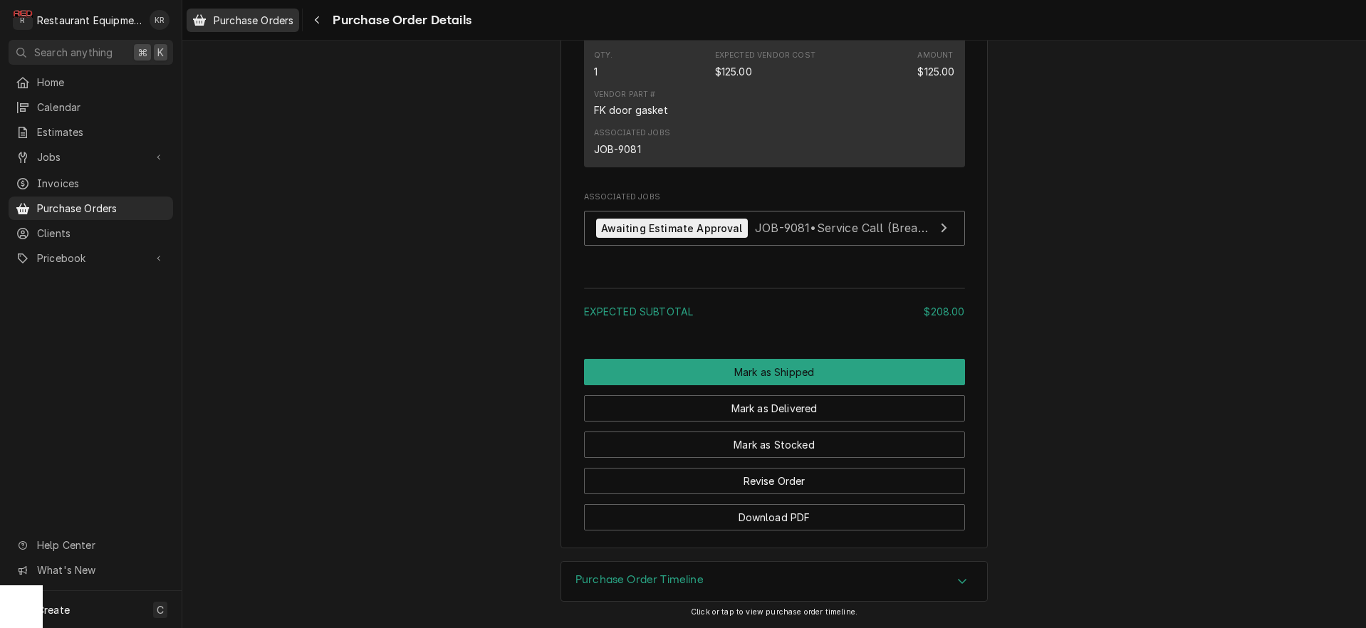
click at [269, 25] on span "Purchase Orders" at bounding box center [254, 20] width 80 height 15
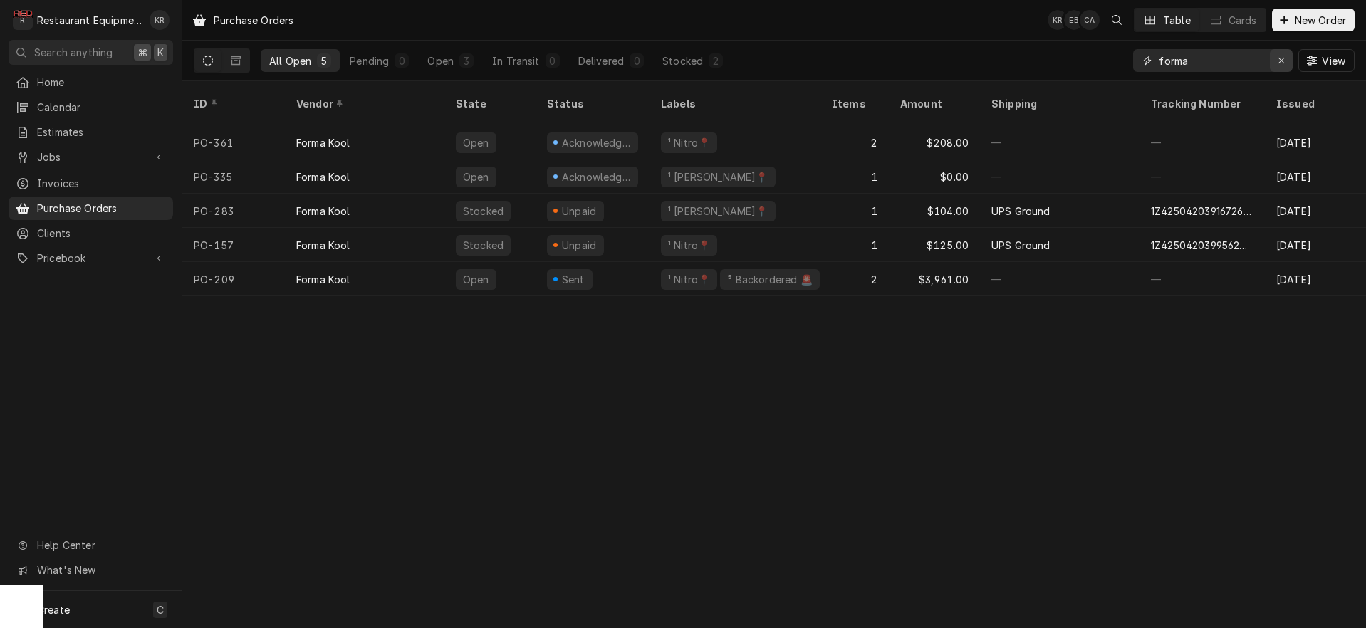
click at [1284, 62] on icon "Erase input" at bounding box center [1282, 61] width 8 height 10
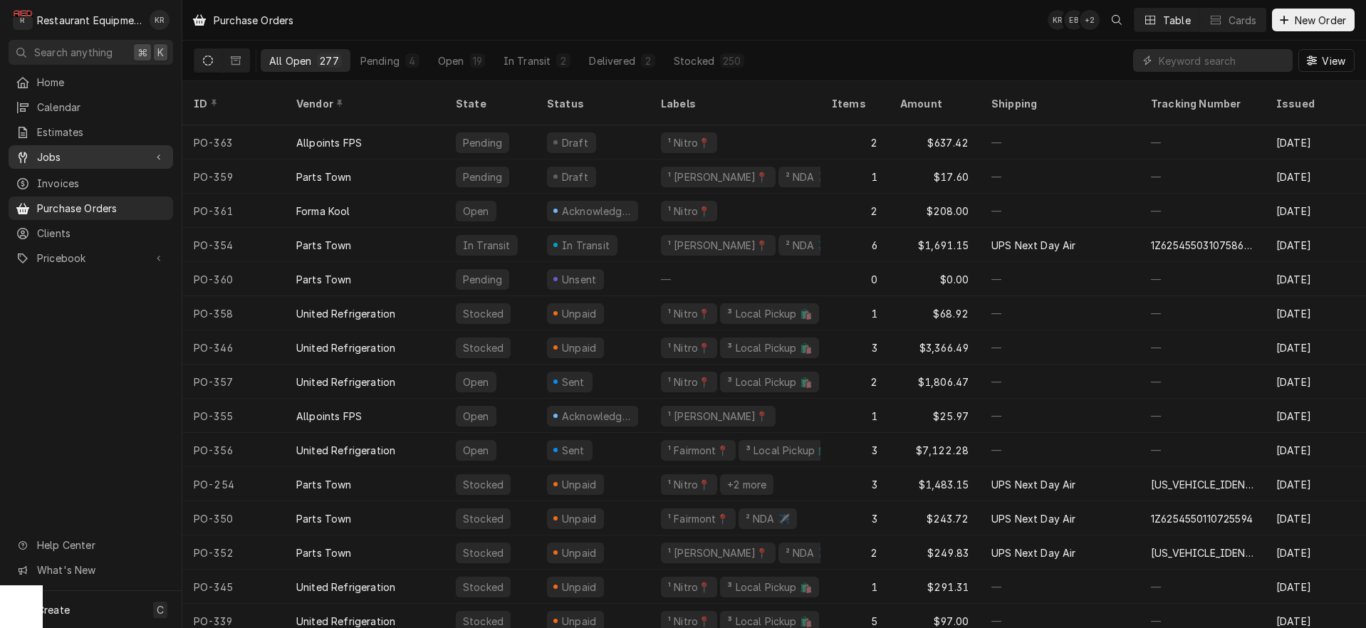
click at [66, 150] on span "Jobs" at bounding box center [91, 157] width 108 height 15
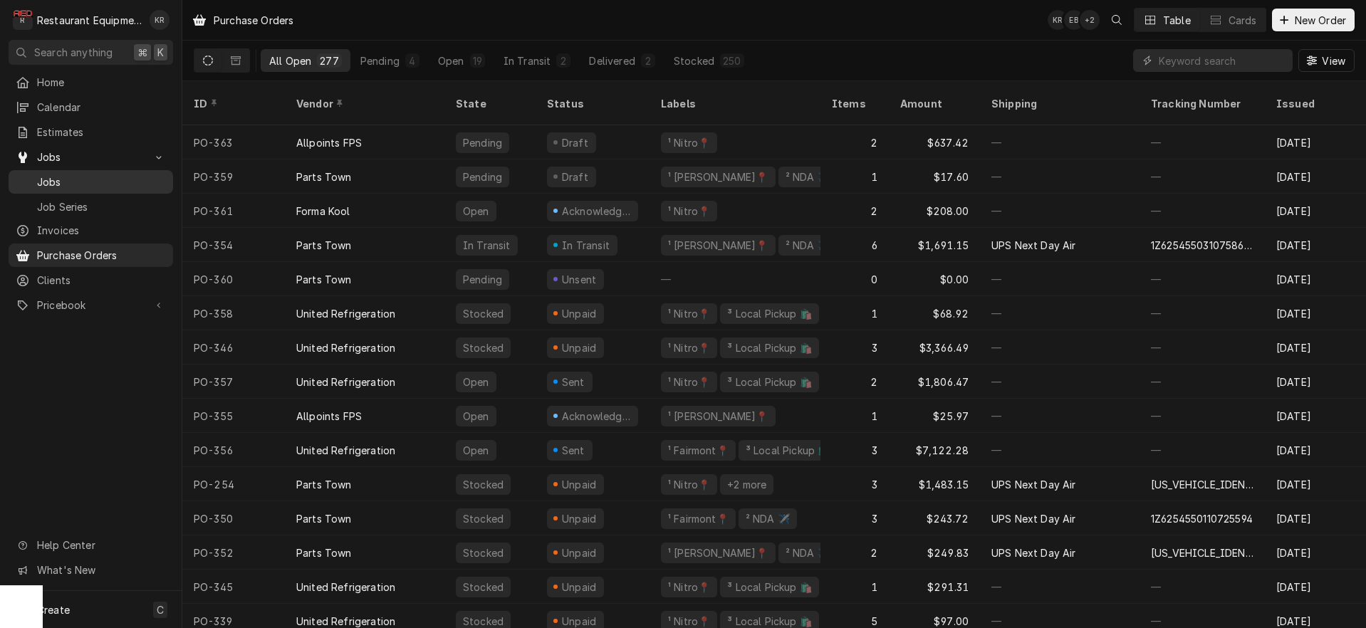
click at [71, 182] on span "Jobs" at bounding box center [101, 182] width 129 height 15
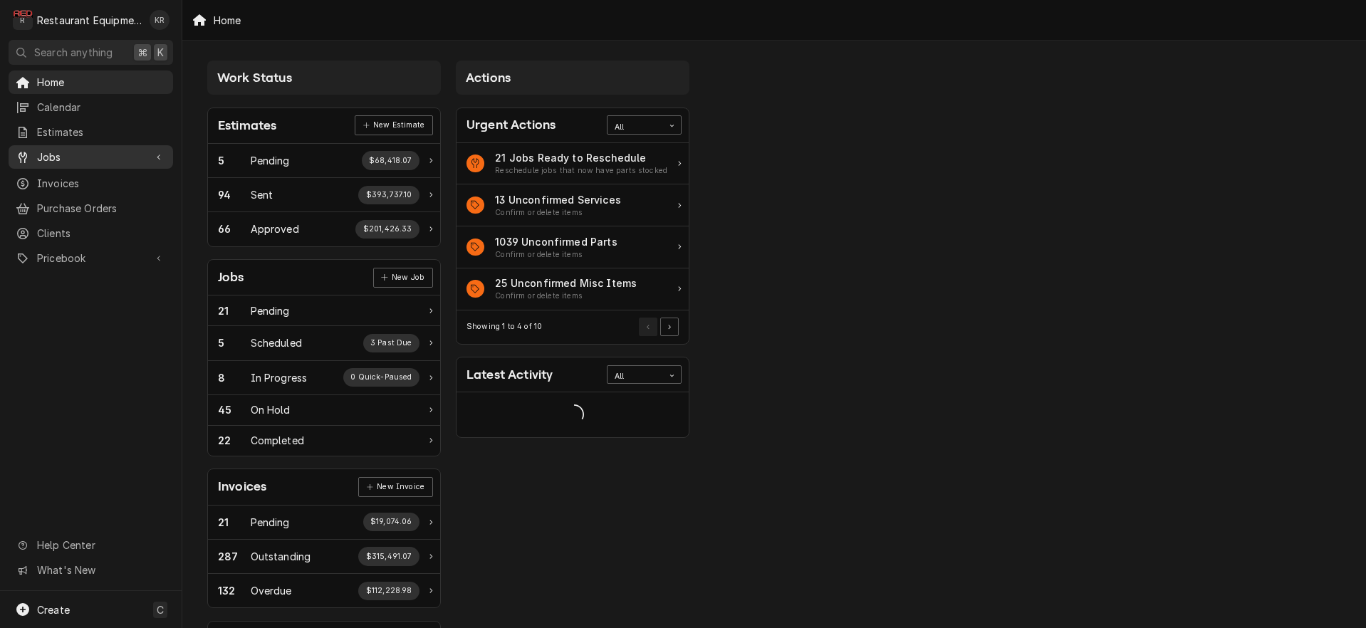
click at [56, 152] on span "Jobs" at bounding box center [91, 157] width 108 height 15
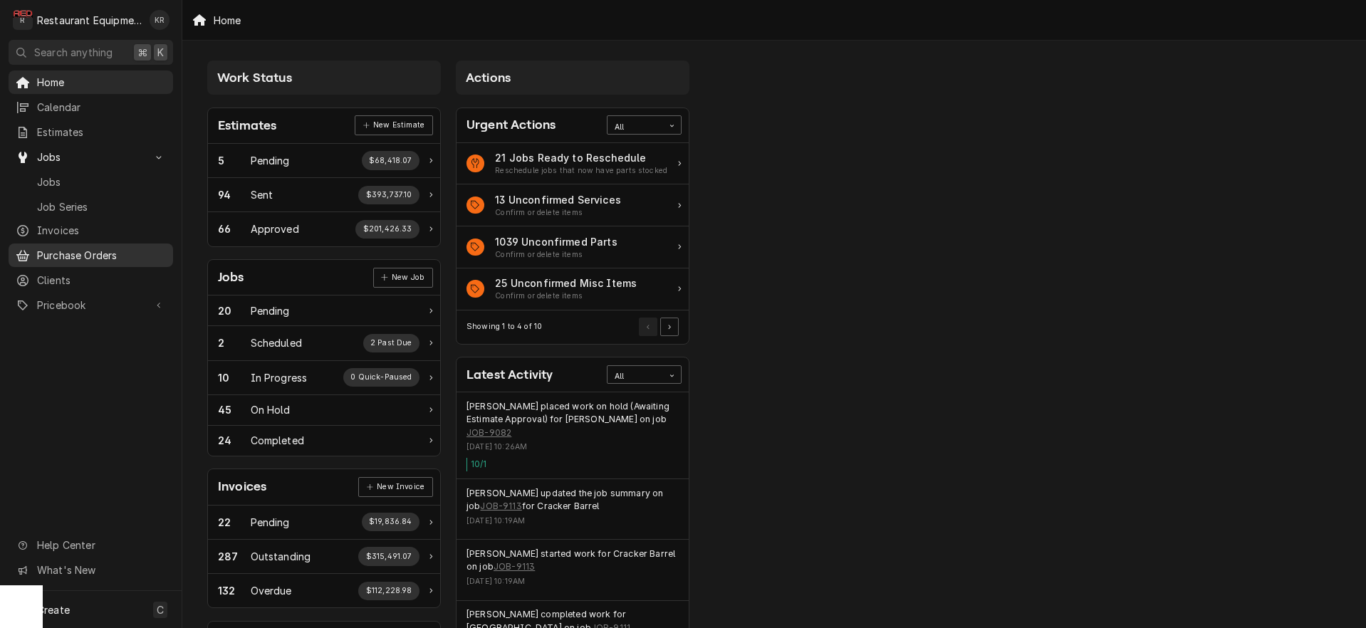
click at [79, 249] on span "Purchase Orders" at bounding box center [101, 255] width 129 height 15
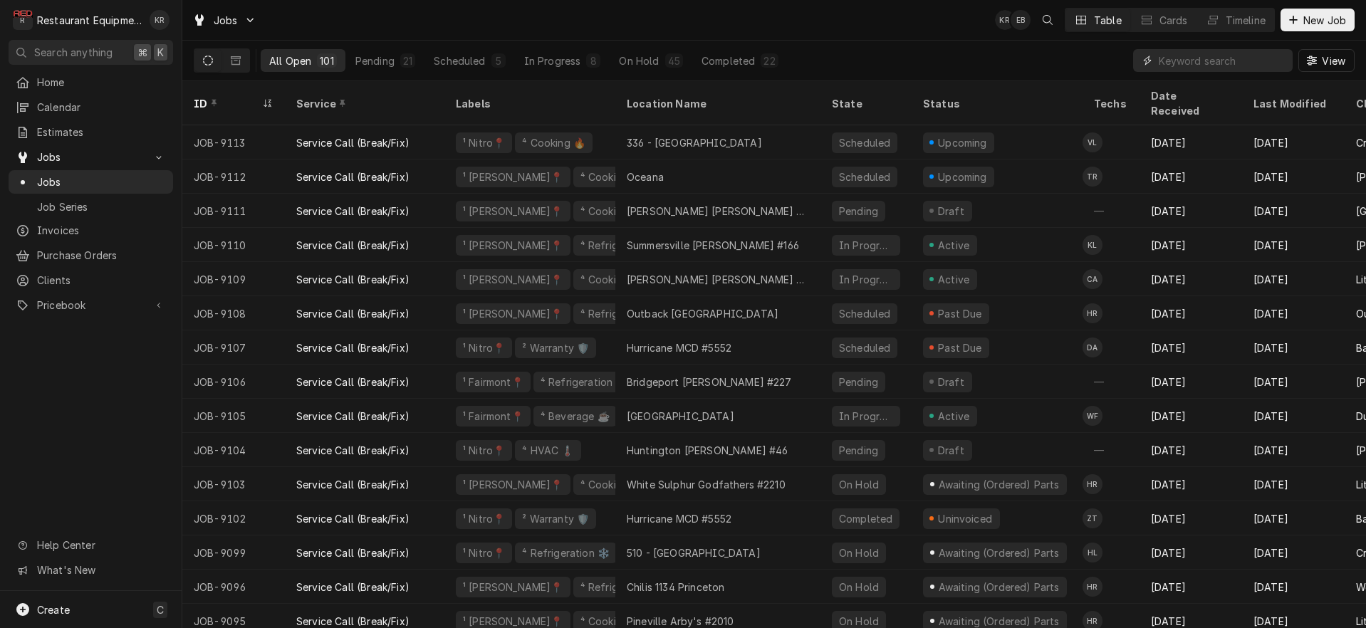
click at [1177, 58] on input "Dynamic Content Wrapper" at bounding box center [1222, 60] width 127 height 23
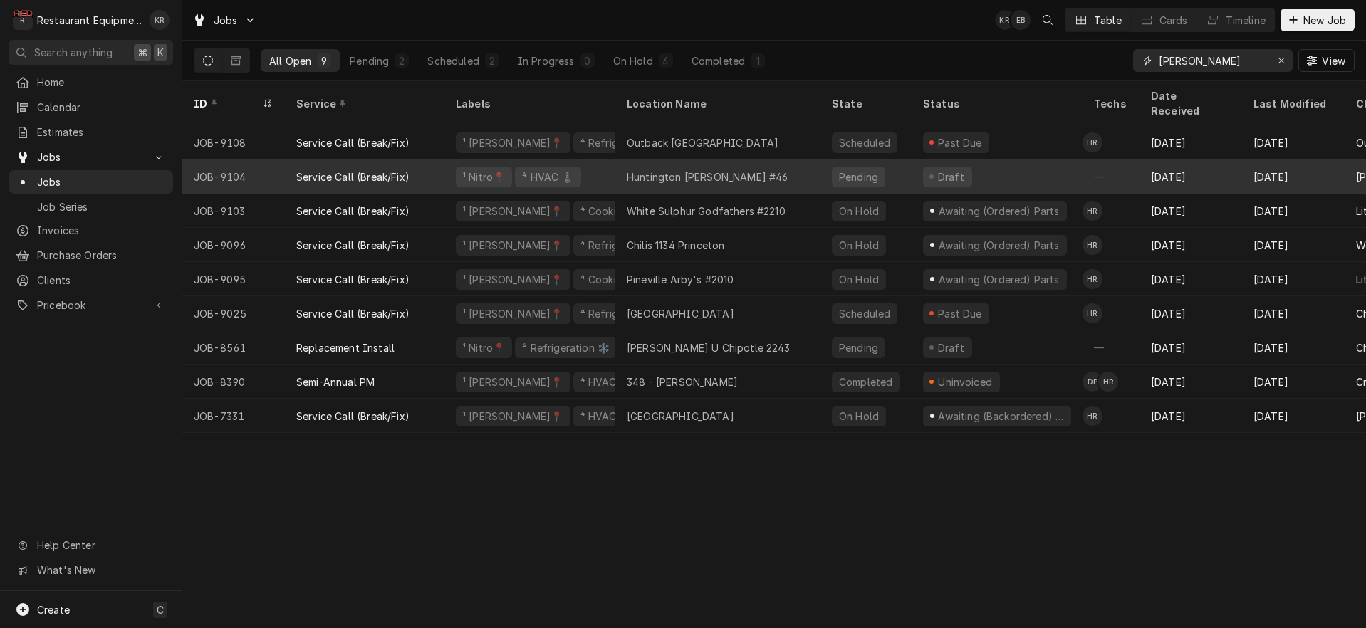
type input "[PERSON_NAME]"
click at [636, 170] on div "Huntington [PERSON_NAME] #46" at bounding box center [707, 177] width 161 height 15
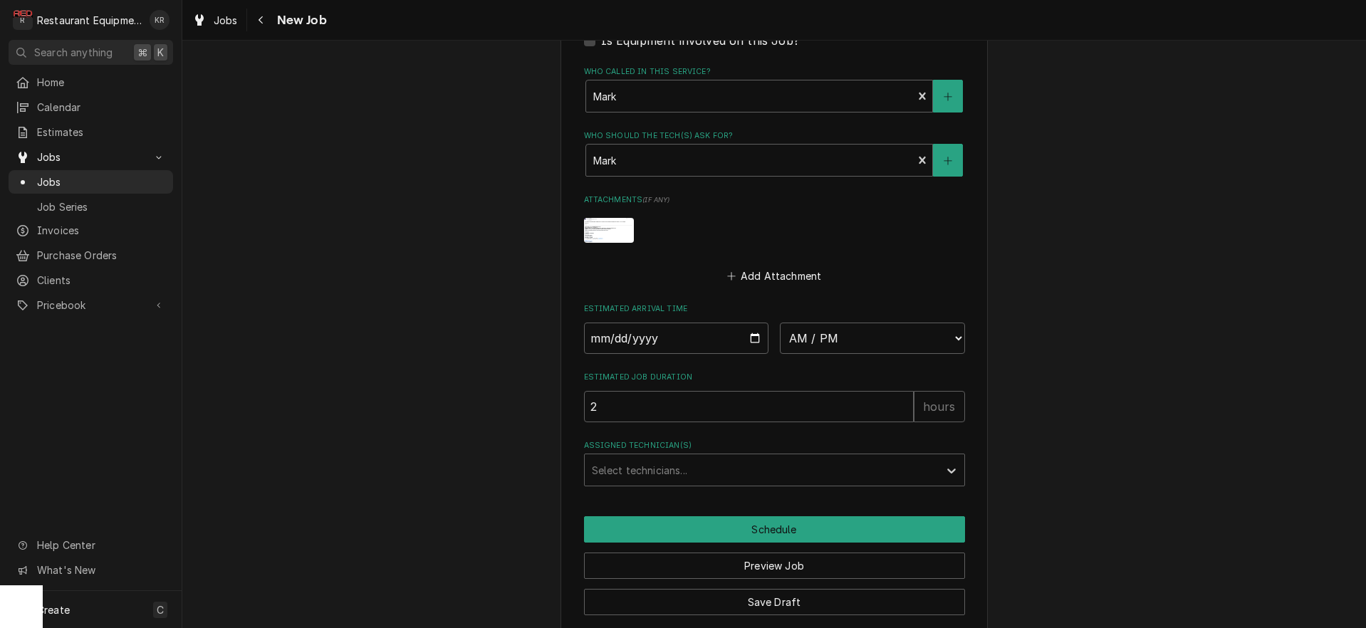
scroll to position [1315, 0]
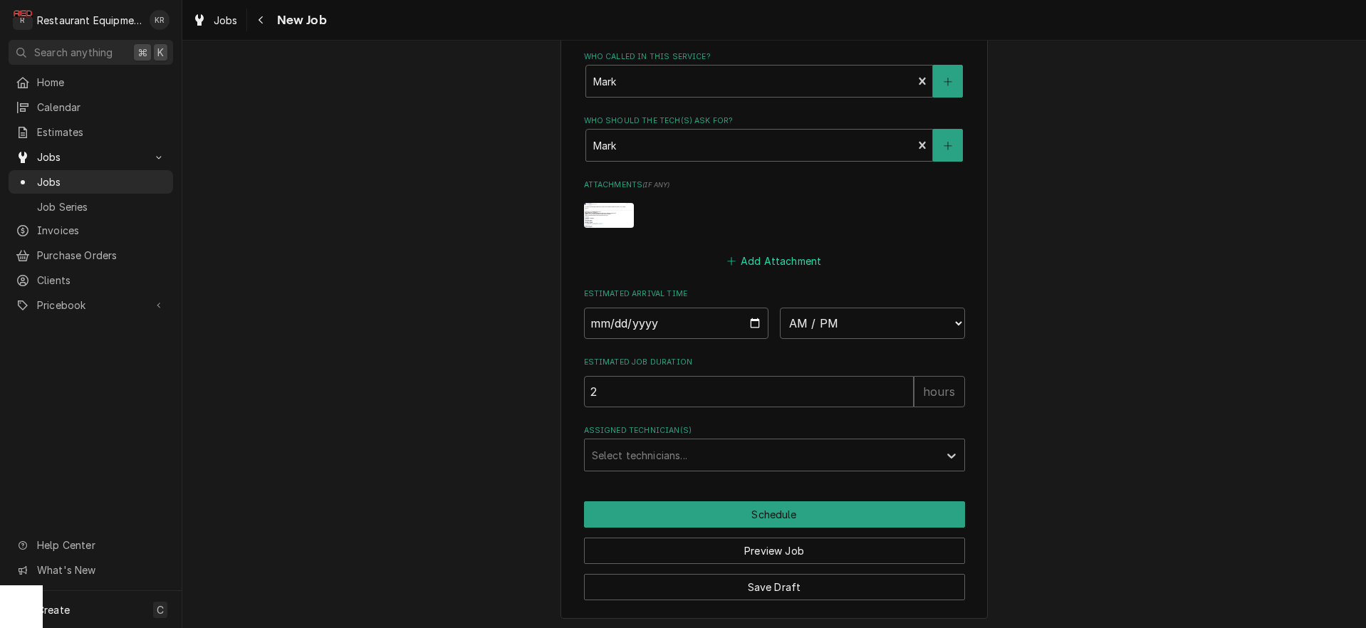
click at [783, 255] on button "Add Attachment" at bounding box center [774, 261] width 100 height 20
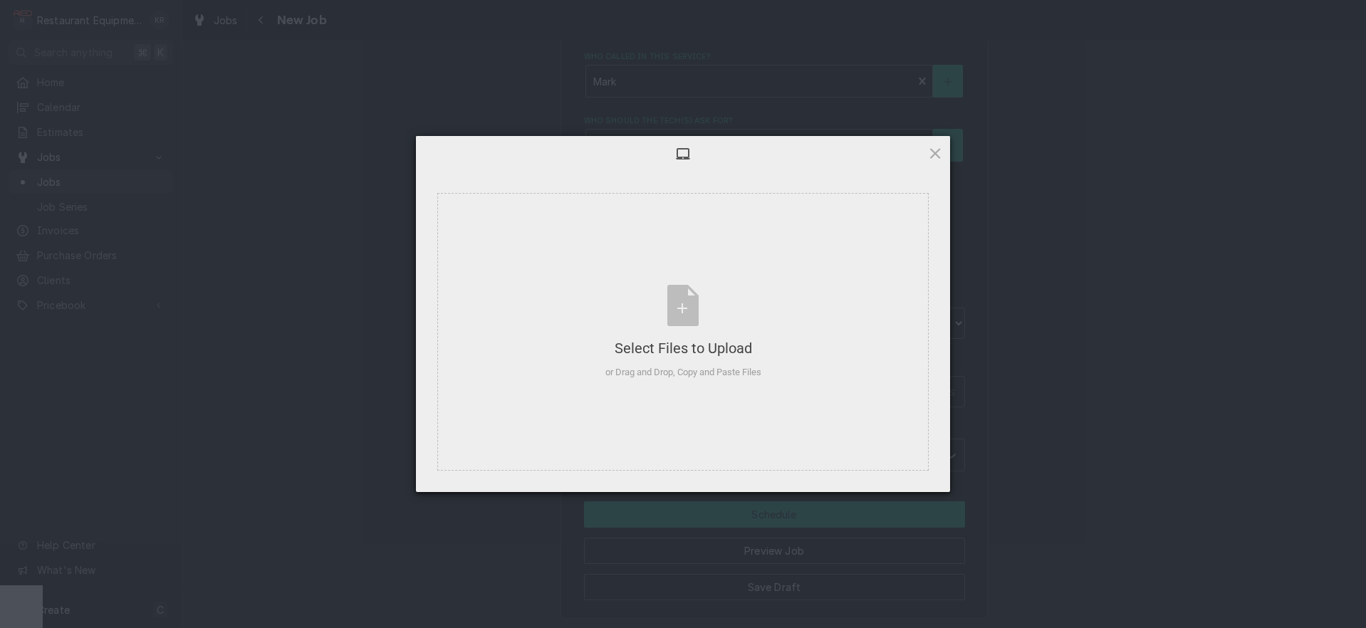
type textarea "x"
click at [680, 306] on div "Select Files to Upload or Drag and Drop, Copy and Paste Files" at bounding box center [684, 332] width 156 height 95
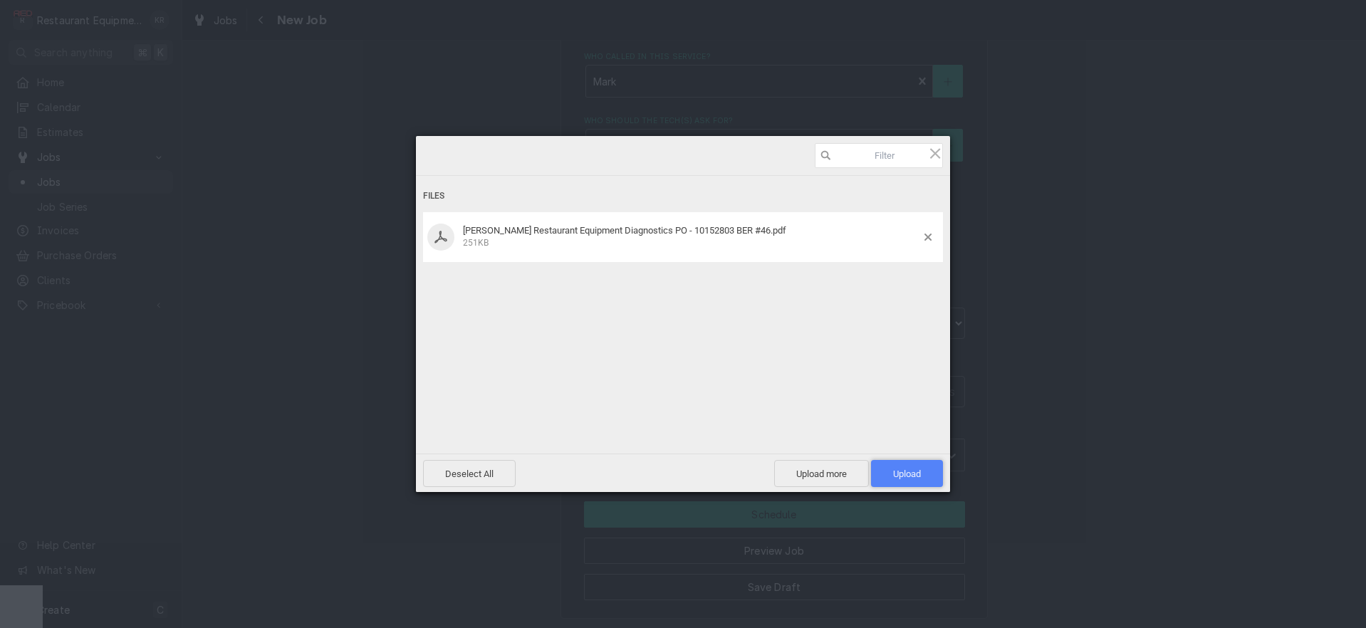
click at [898, 474] on span "Upload 1" at bounding box center [907, 474] width 28 height 11
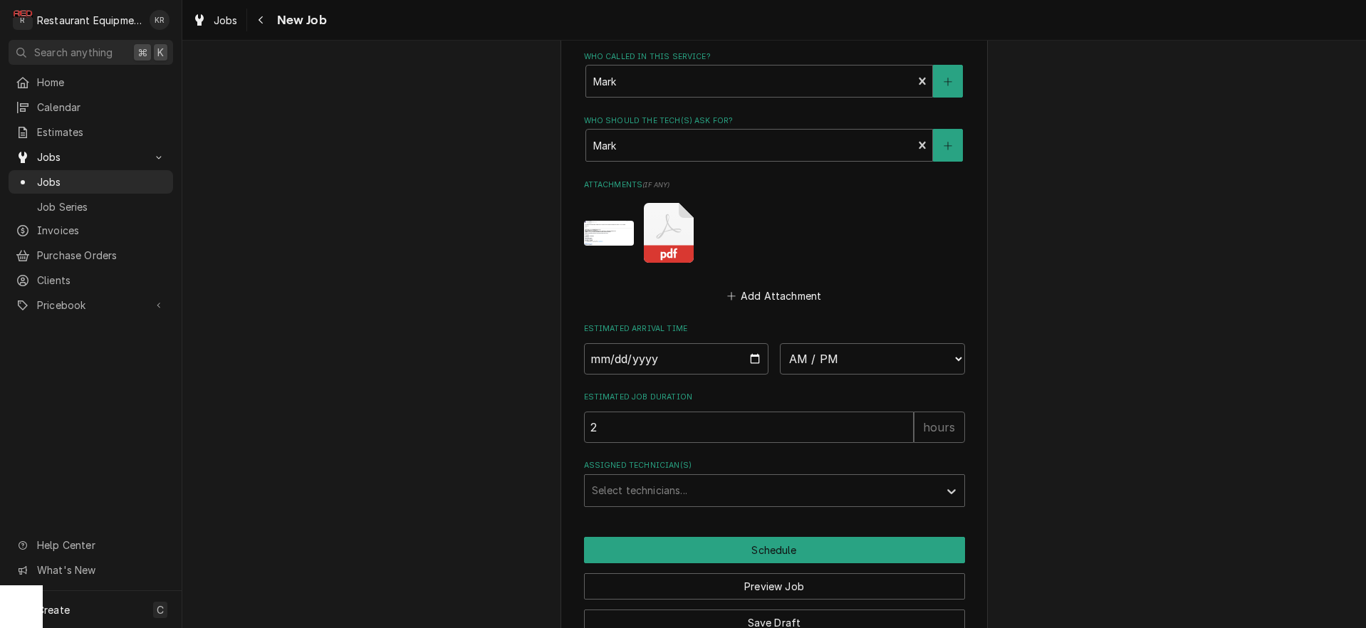
scroll to position [1351, 0]
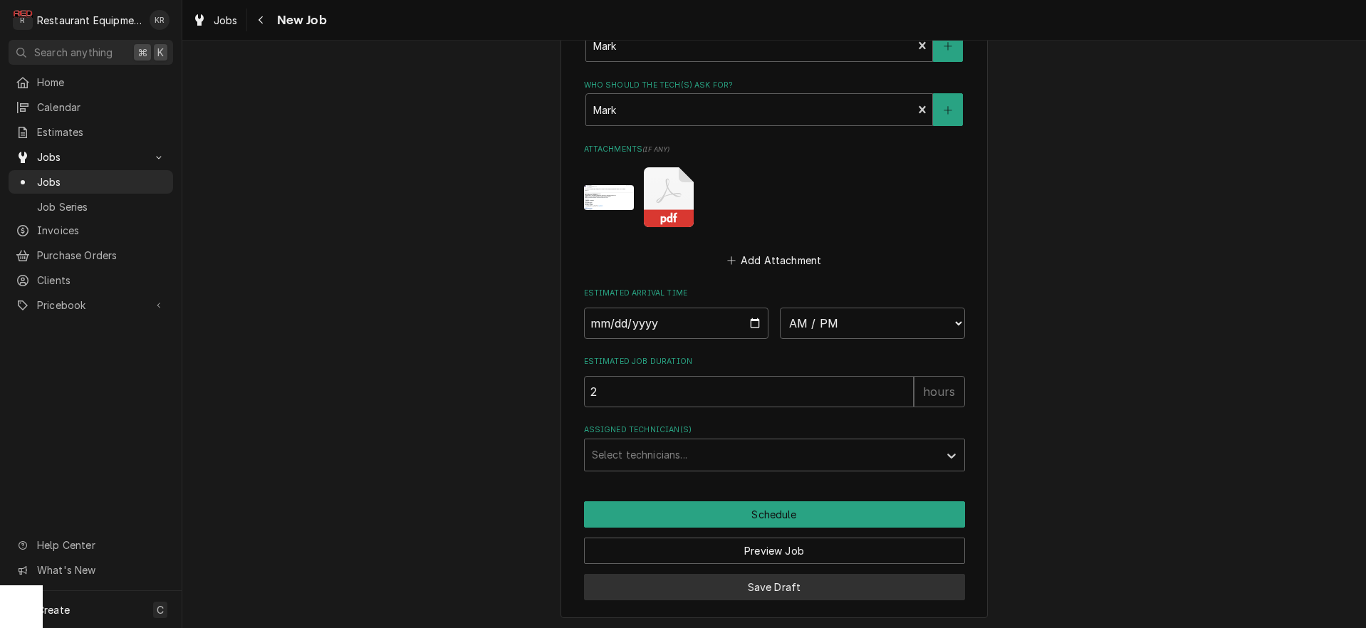
click at [761, 593] on button "Save Draft" at bounding box center [774, 587] width 381 height 26
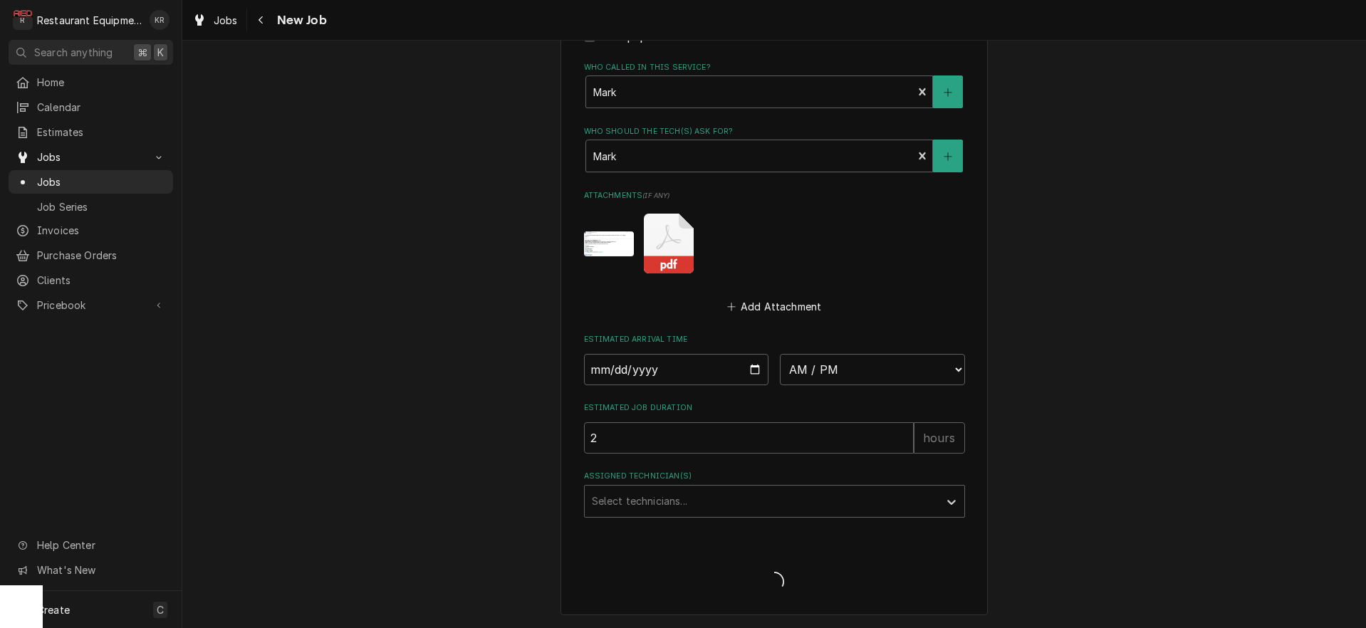
scroll to position [1301, 0]
type textarea "x"
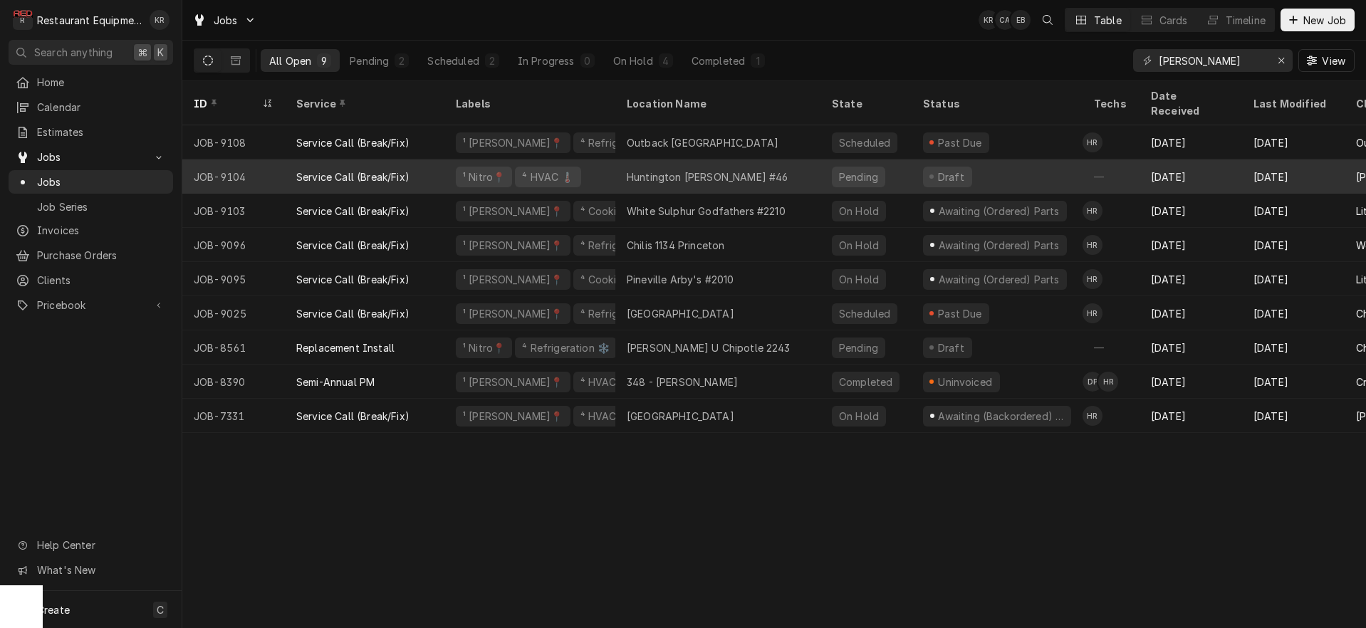
click at [680, 170] on div "Huntington [PERSON_NAME] #46" at bounding box center [707, 177] width 161 height 15
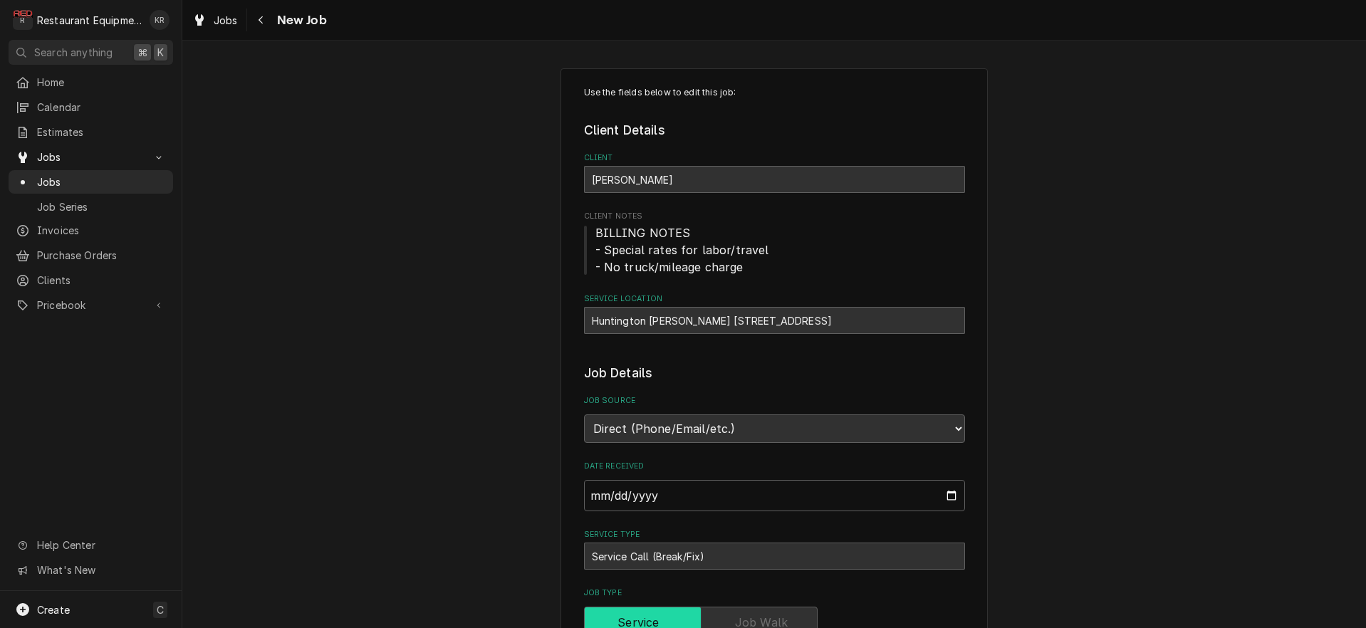
type textarea "x"
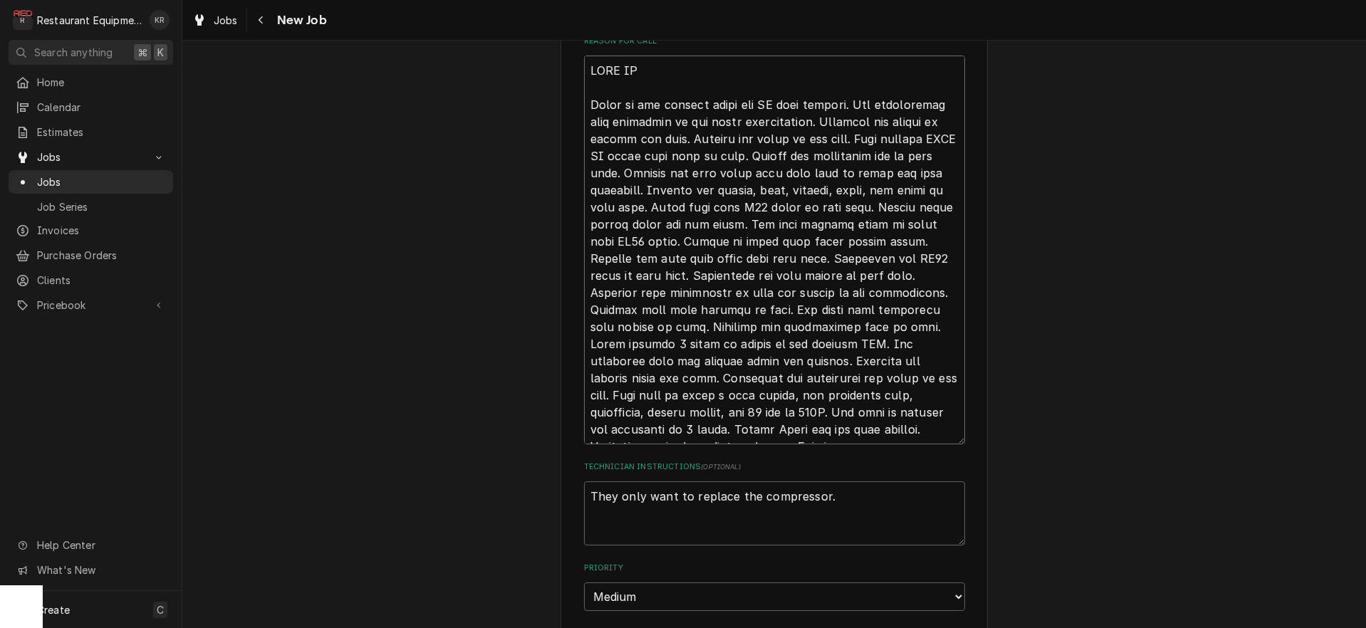
scroll to position [620, 0]
click at [592, 65] on textarea "Reason For Call" at bounding box center [774, 249] width 381 height 389
click at [591, 66] on textarea "Reason For Call" at bounding box center [774, 249] width 381 height 389
type textarea "PHVAC PM Spoke to the manager about the PM upon arrival. All thermostats were s…"
type textarea "x"
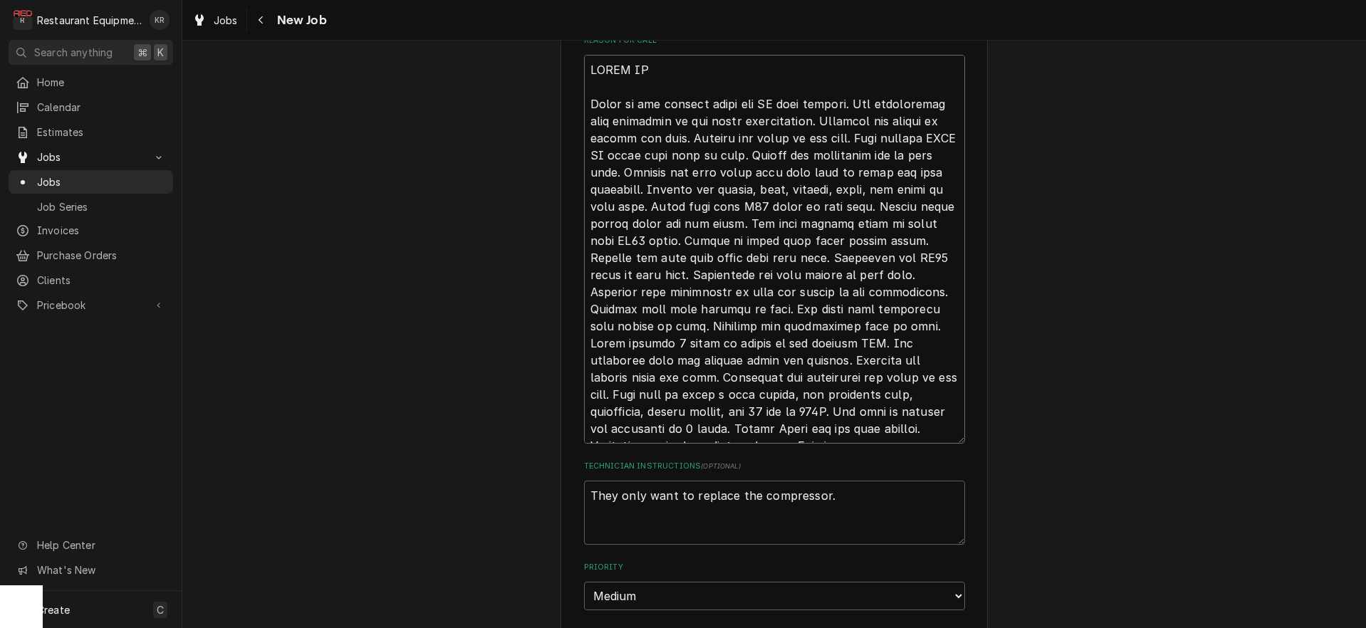
type textarea "POHVAC PM Spoke to the manager about the PM upon arrival. All thermostats were …"
type textarea "x"
type textarea "PO HVAC PM Spoke to the manager about the PM upon arrival. All thermostats were…"
type textarea "x"
type textarea "PO 1HVAC PM Spoke to the manager about the PM upon arrival. All thermostats wer…"
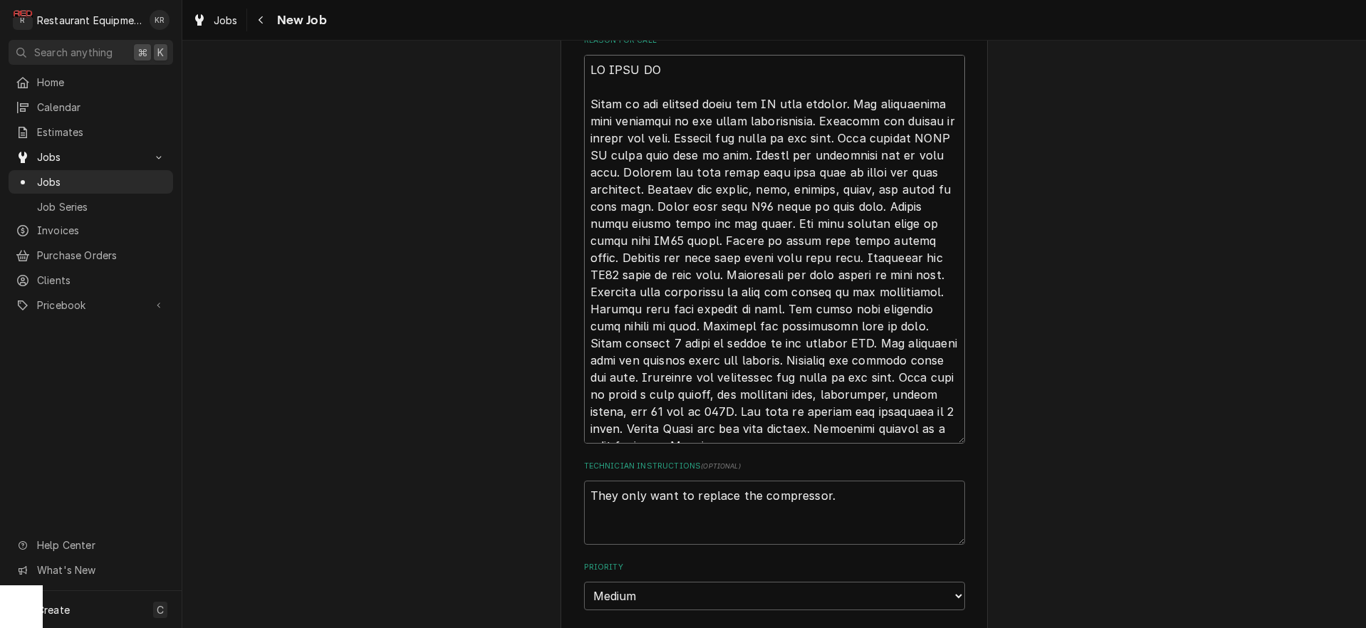
type textarea "x"
type textarea "PO 10HVAC PM Spoke to the manager about the PM upon arrival. All thermostats we…"
type textarea "x"
type textarea "PO 101HVAC PM Spoke to the manager about the PM upon arrival. All thermostats w…"
type textarea "x"
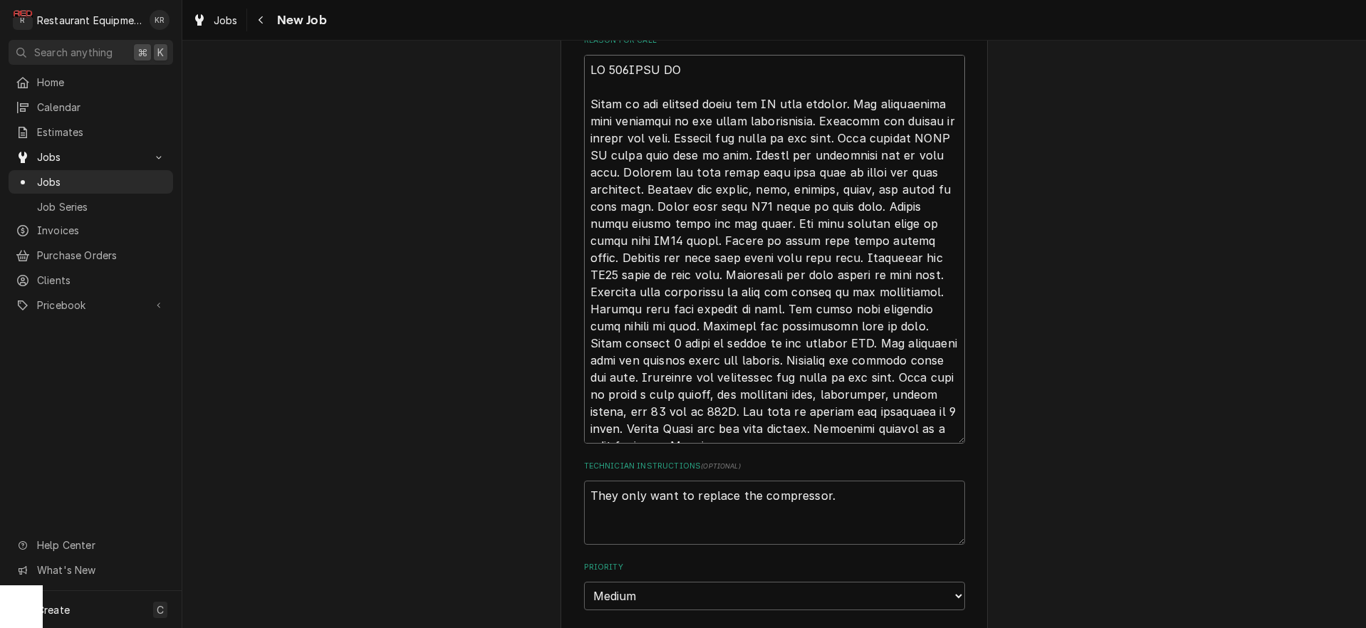
type textarea "PO 1015HVAC PM Spoke to the manager about the PM upon arrival. All thermostats …"
type textarea "x"
type textarea "PO 10152HVAC PM Spoke to the manager about the PM upon arrival. All thermostats…"
type textarea "x"
type textarea "PO 101525HVAC PM Spoke to the manager about the PM upon arrival. All thermostat…"
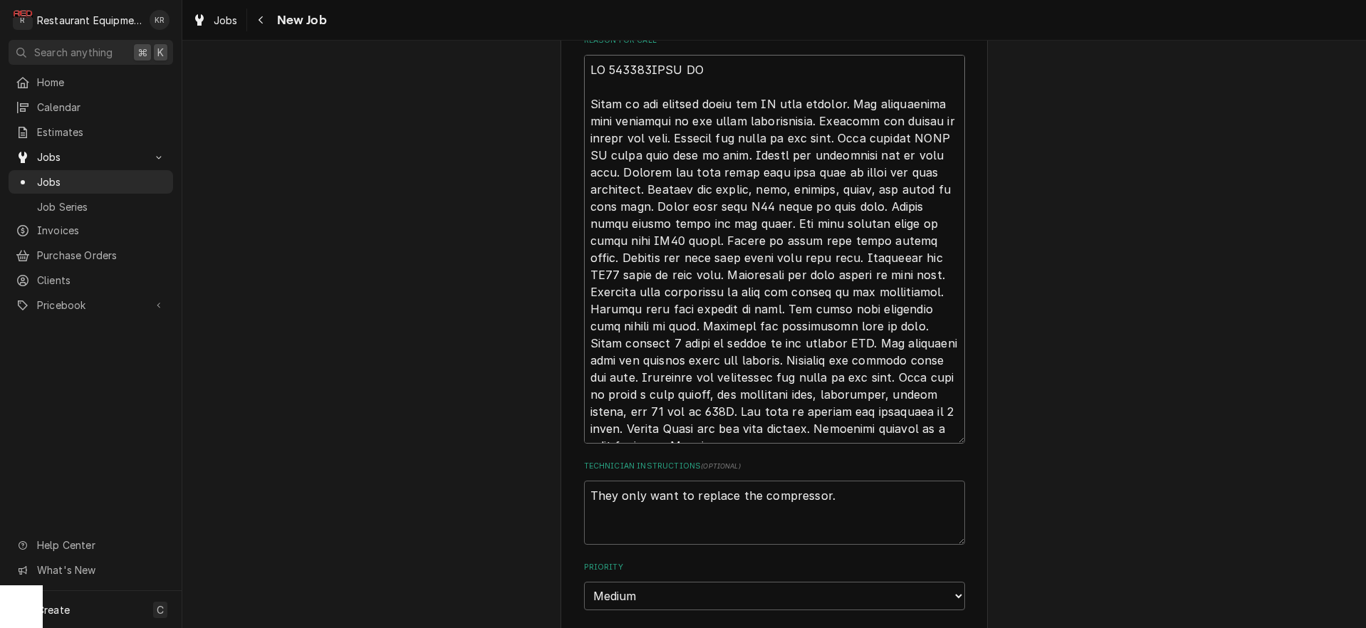
type textarea "x"
type textarea "PO 10152HVAC PM Spoke to the manager about the PM upon arrival. All thermostats…"
type textarea "x"
type textarea "PO 101528HVAC PM Spoke to the manager about the PM upon arrival. All thermostat…"
type textarea "x"
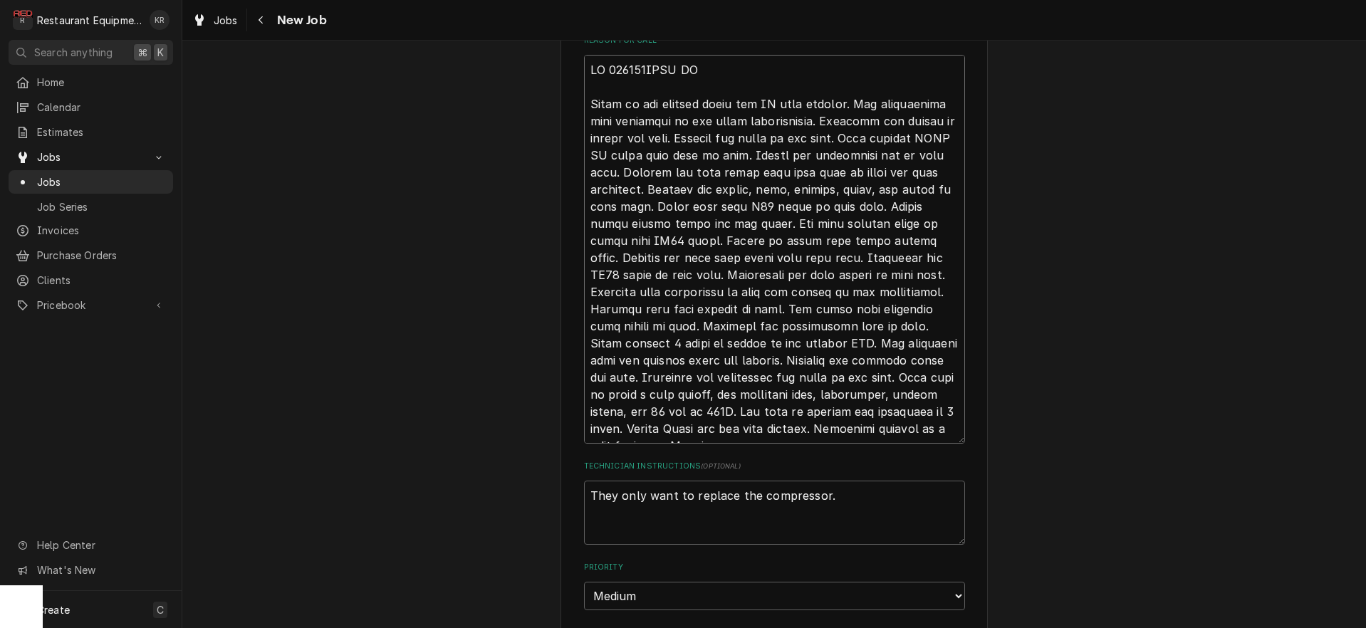
type textarea "PO 1015280HVAC PM Spoke to the manager about the PM upon arrival. All thermosta…"
type textarea "x"
type textarea "PO 10152803HVAC PM Spoke to the manager about the PM upon arrival. All thermost…"
type textarea "x"
type textarea "PO 10152803 HVAC PM Spoke to the manager about the PM upon arrival. All thermos…"
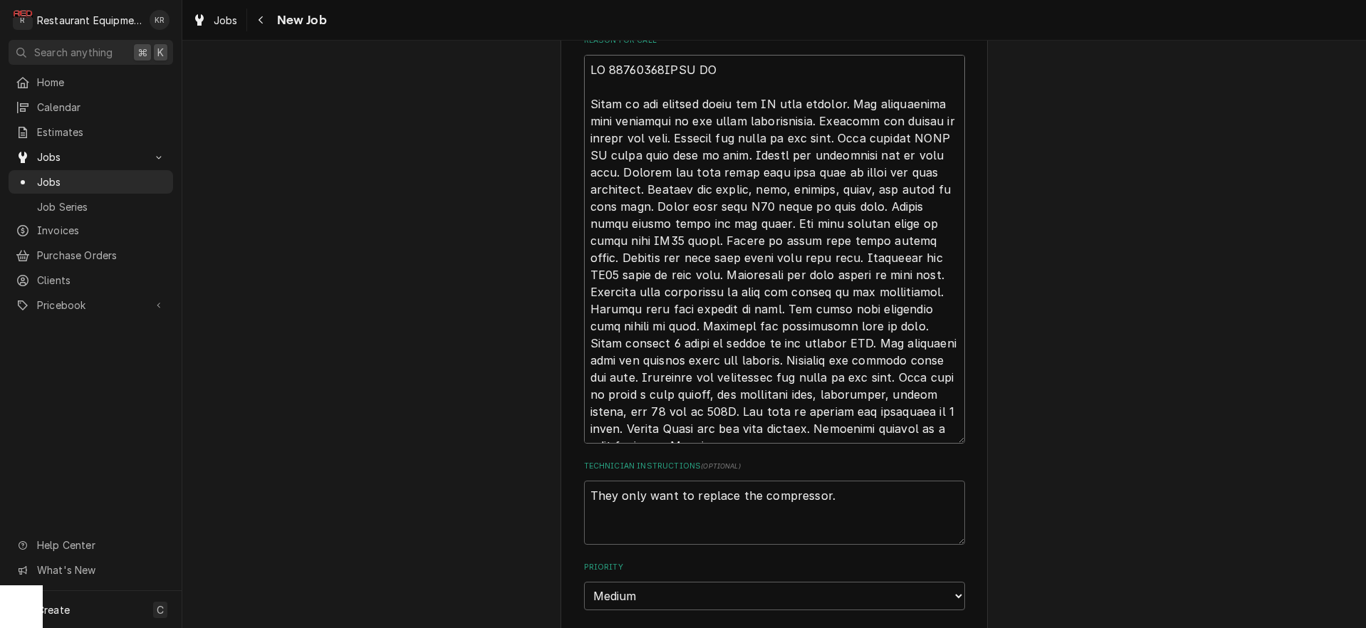
type textarea "x"
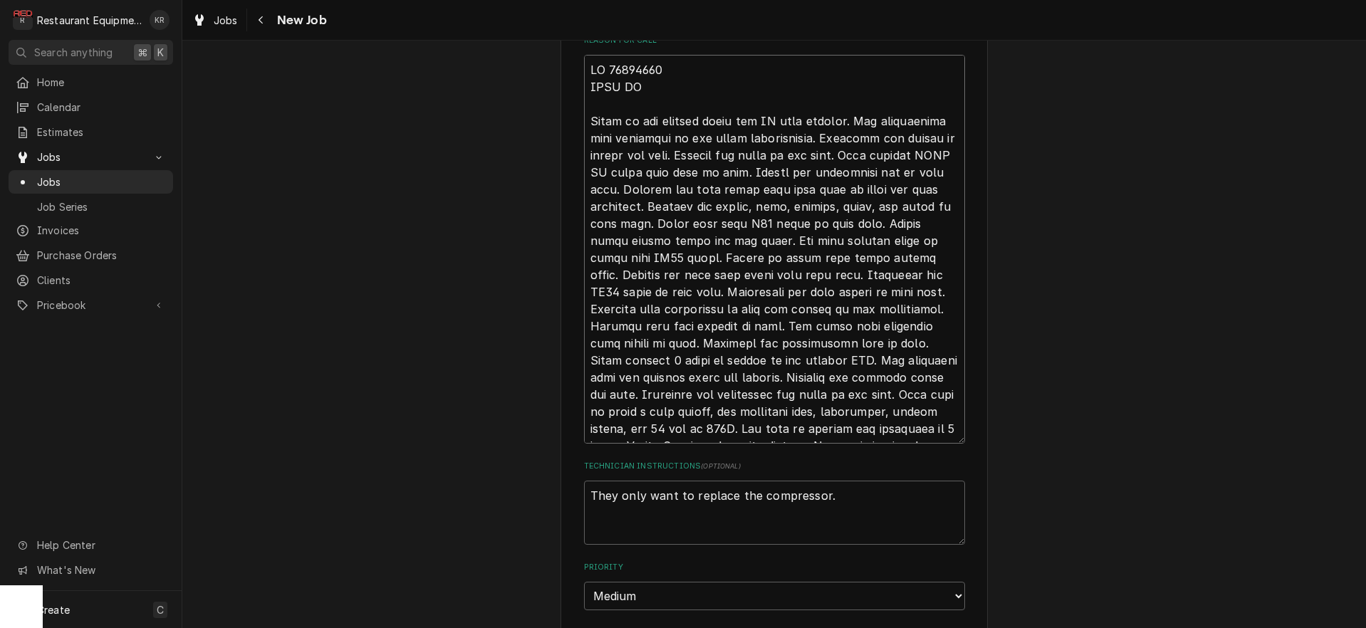
type textarea "PO 10152803 HVAC PM Spoke to the manager about the PM upon arrival. All thermos…"
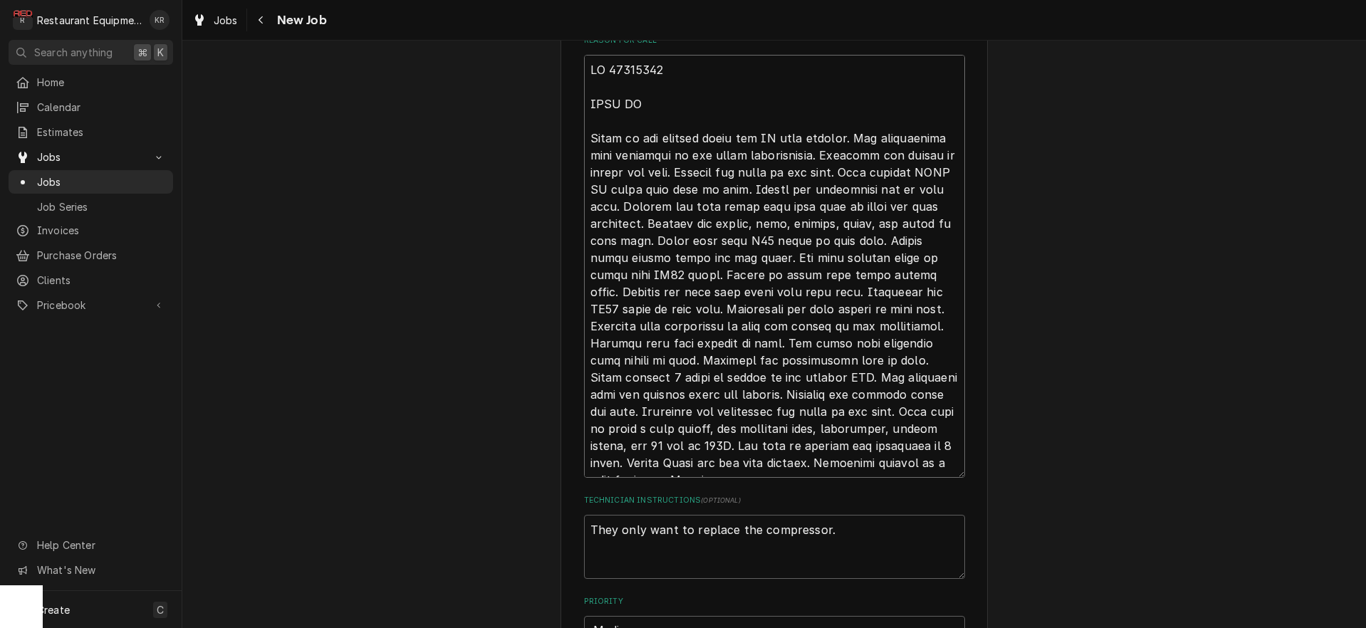
type textarea "x"
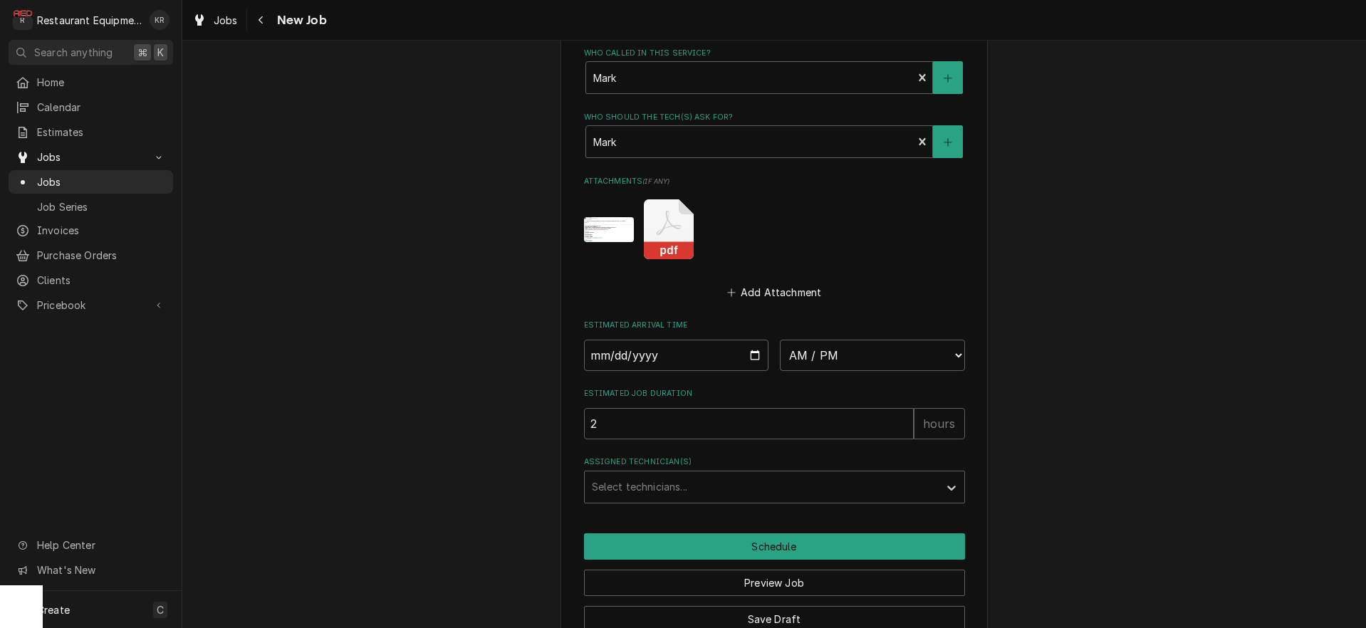
scroll to position [1385, 0]
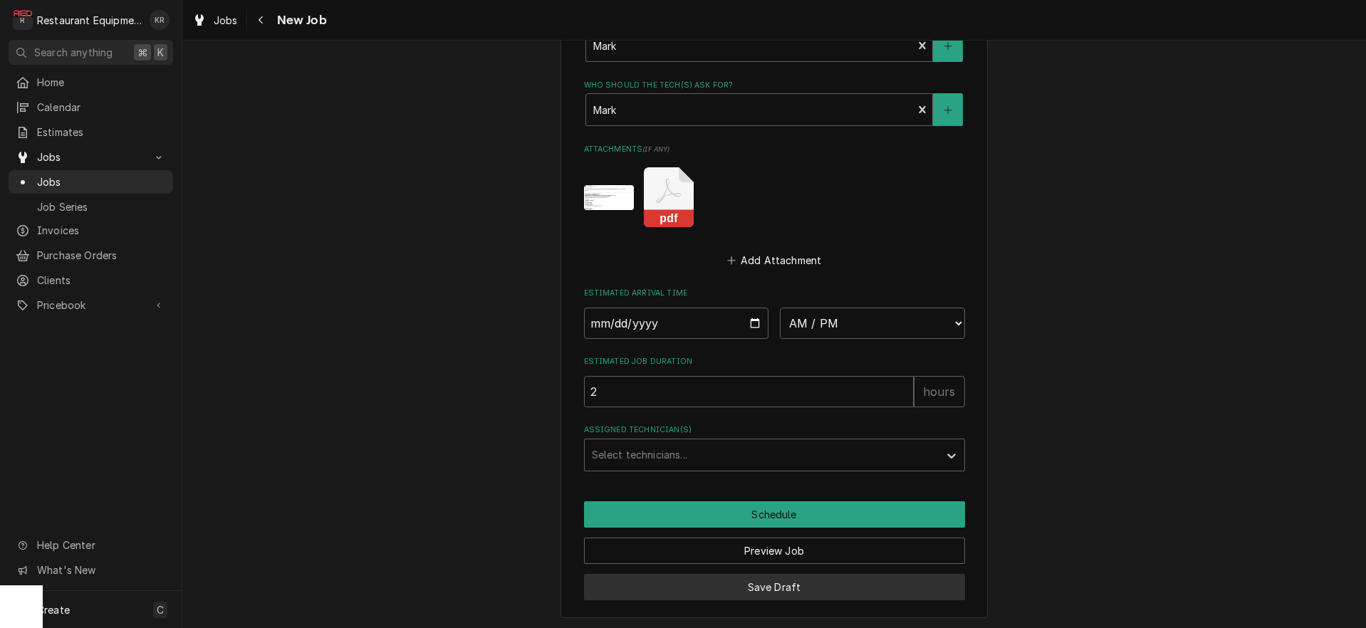
type textarea "PO 10152803 HVAC PM Spoke to the manager about the PM upon arrival. All thermos…"
click at [792, 583] on button "Save Draft" at bounding box center [774, 587] width 381 height 26
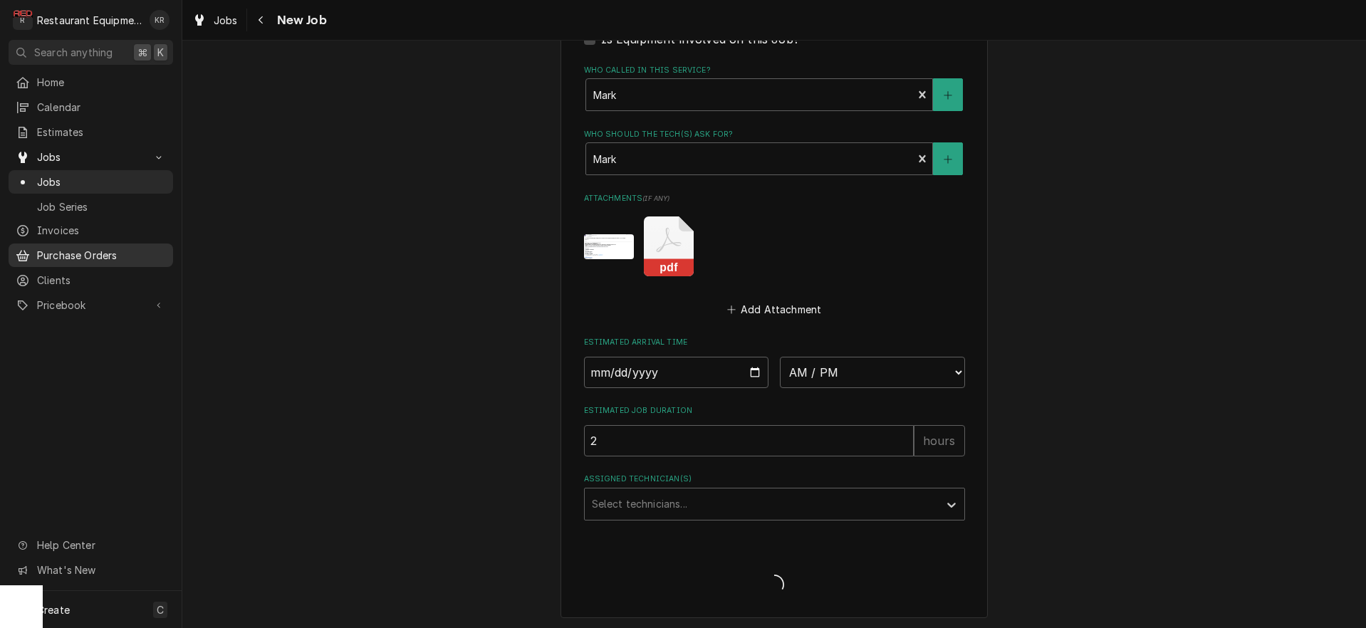
type textarea "x"
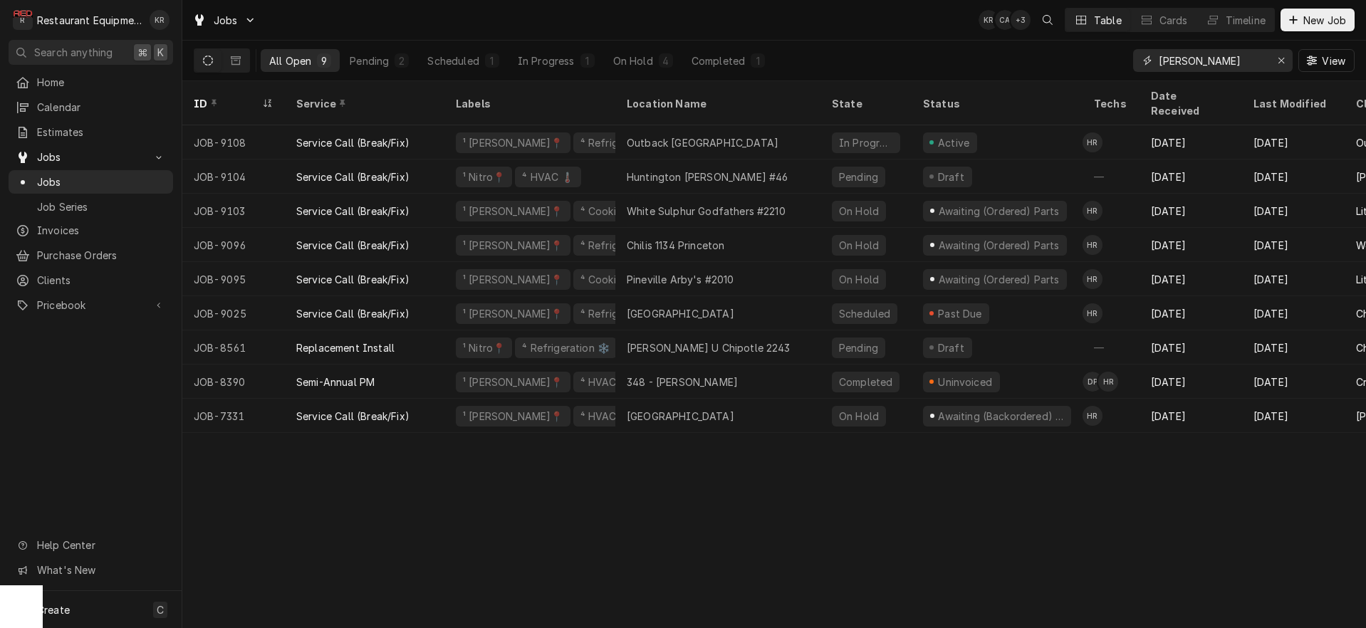
click at [1282, 60] on icon "Erase input" at bounding box center [1282, 61] width 8 height 10
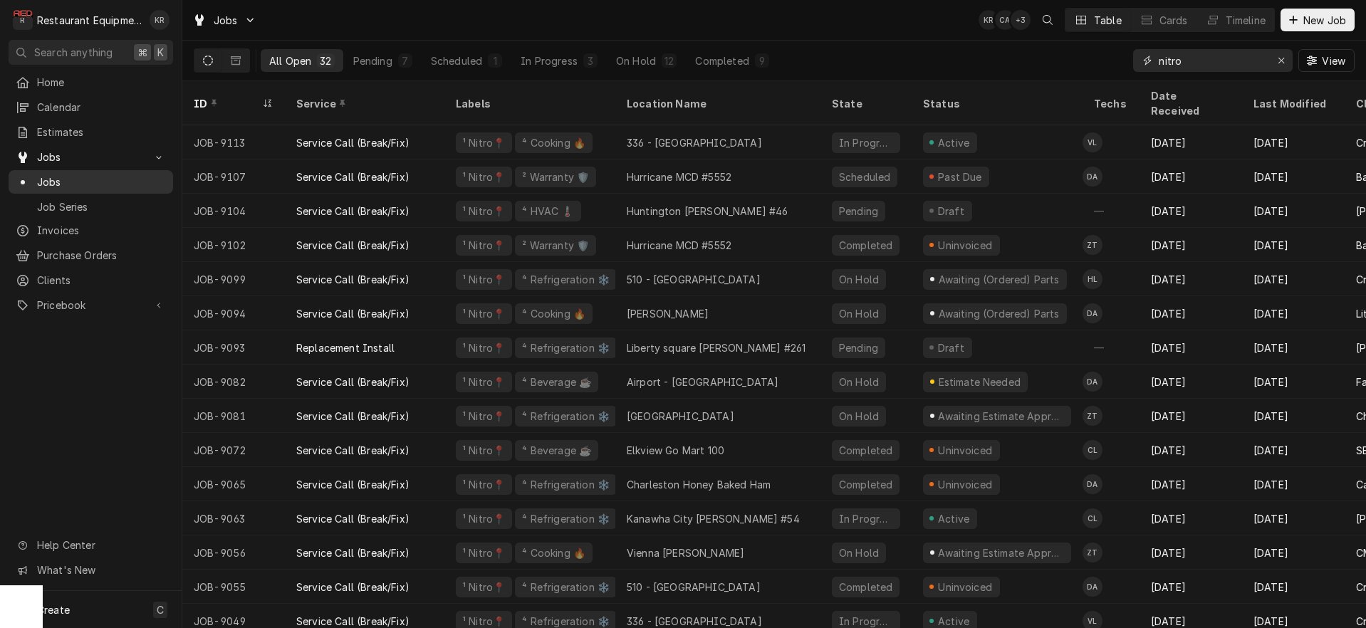
type input "nitro"
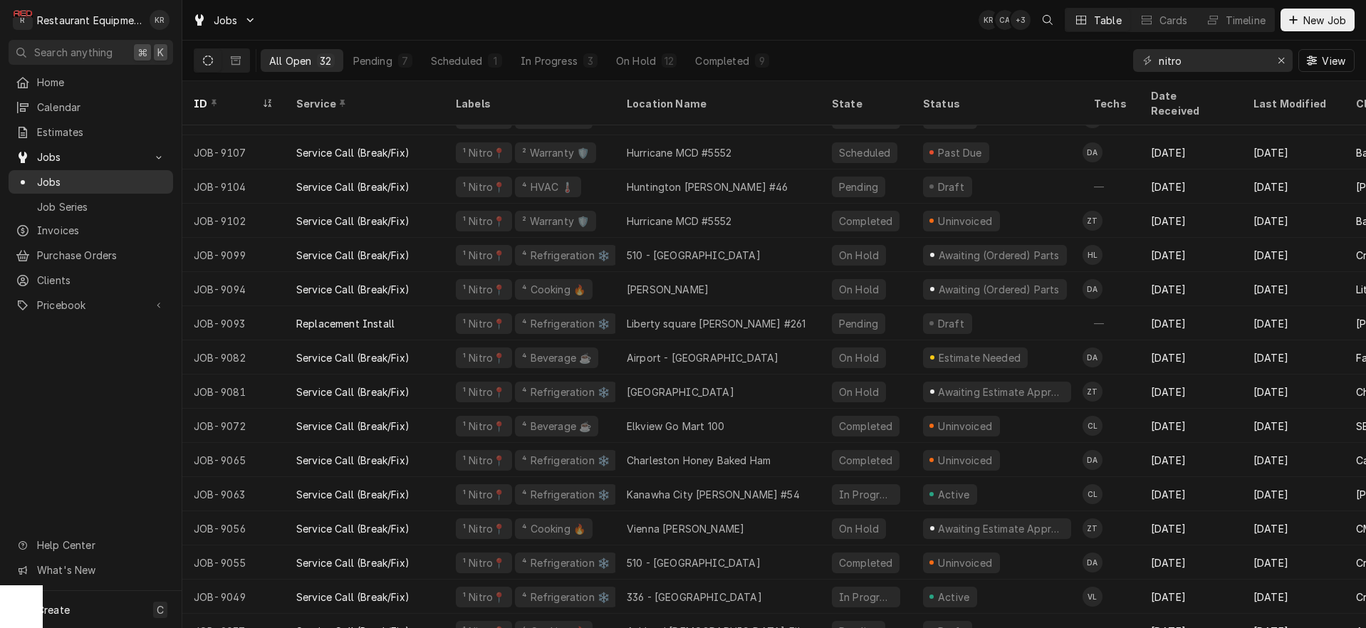
scroll to position [24, 0]
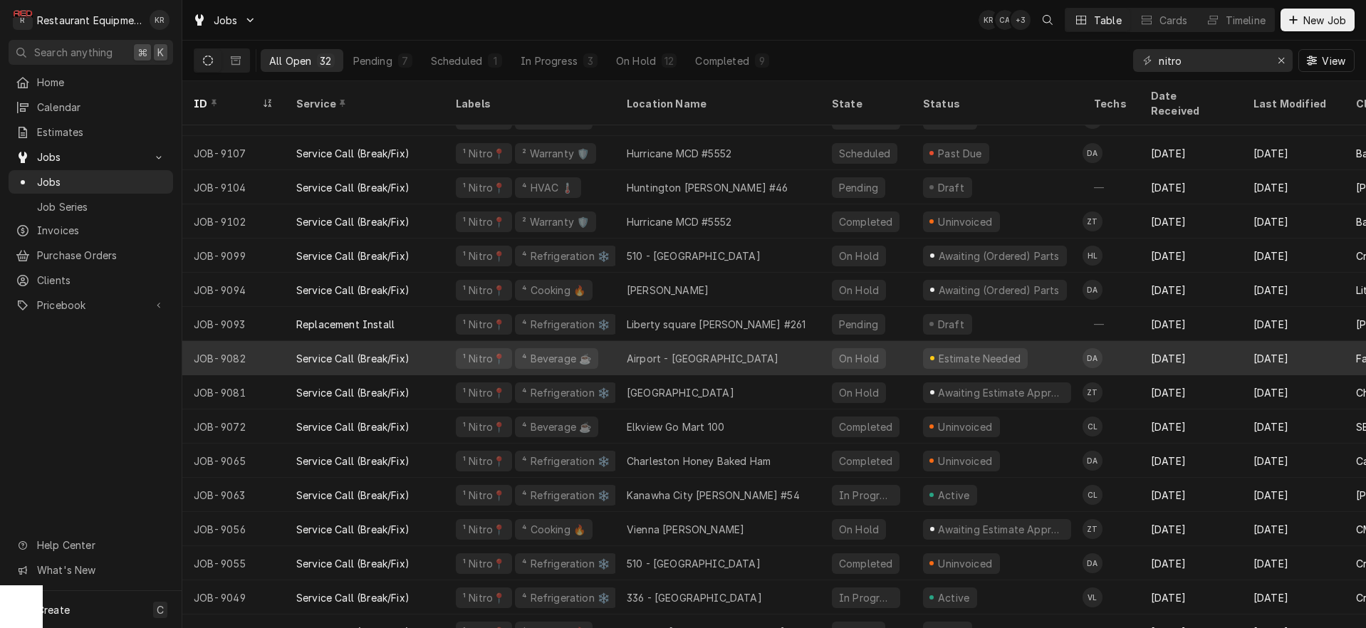
click at [895, 343] on div "On Hold" at bounding box center [866, 358] width 91 height 34
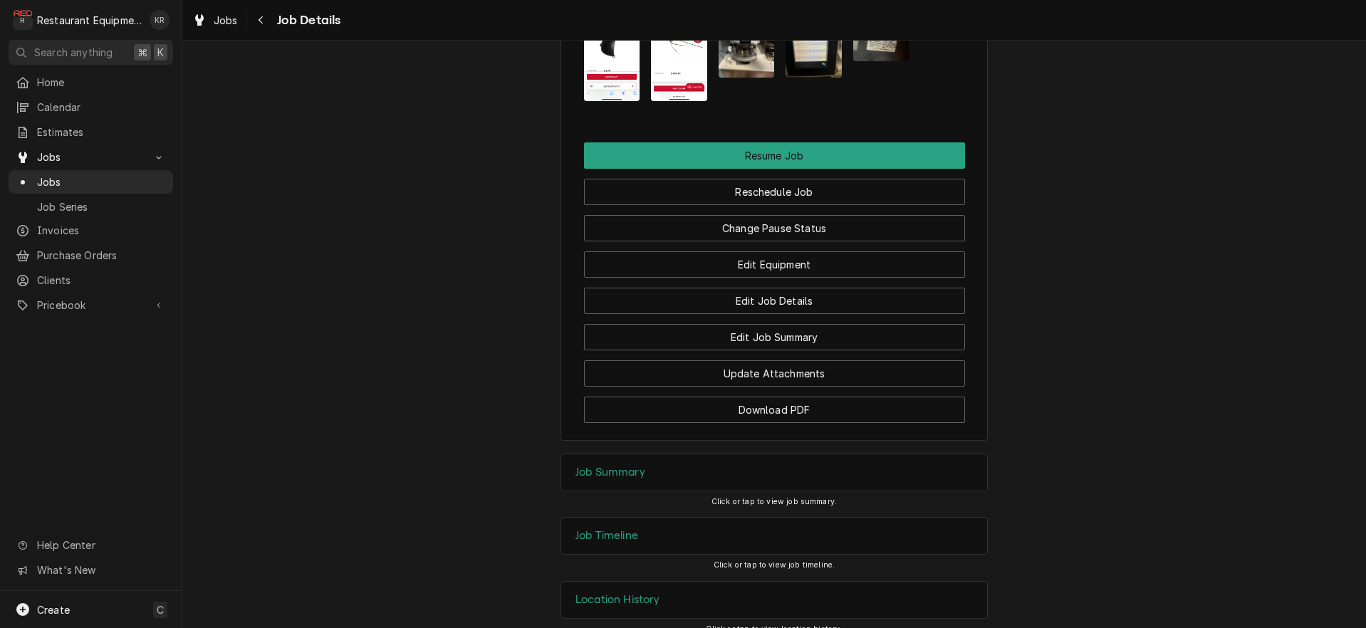
scroll to position [1614, 0]
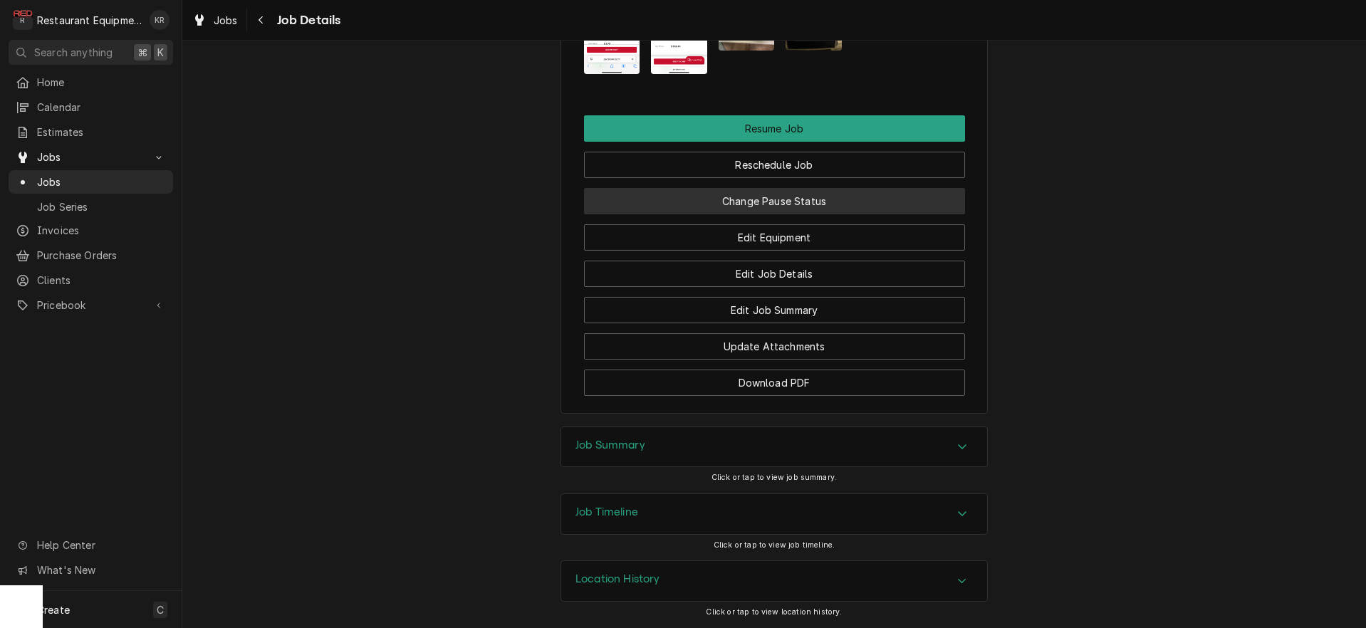
click at [792, 202] on button "Change Pause Status" at bounding box center [774, 201] width 381 height 26
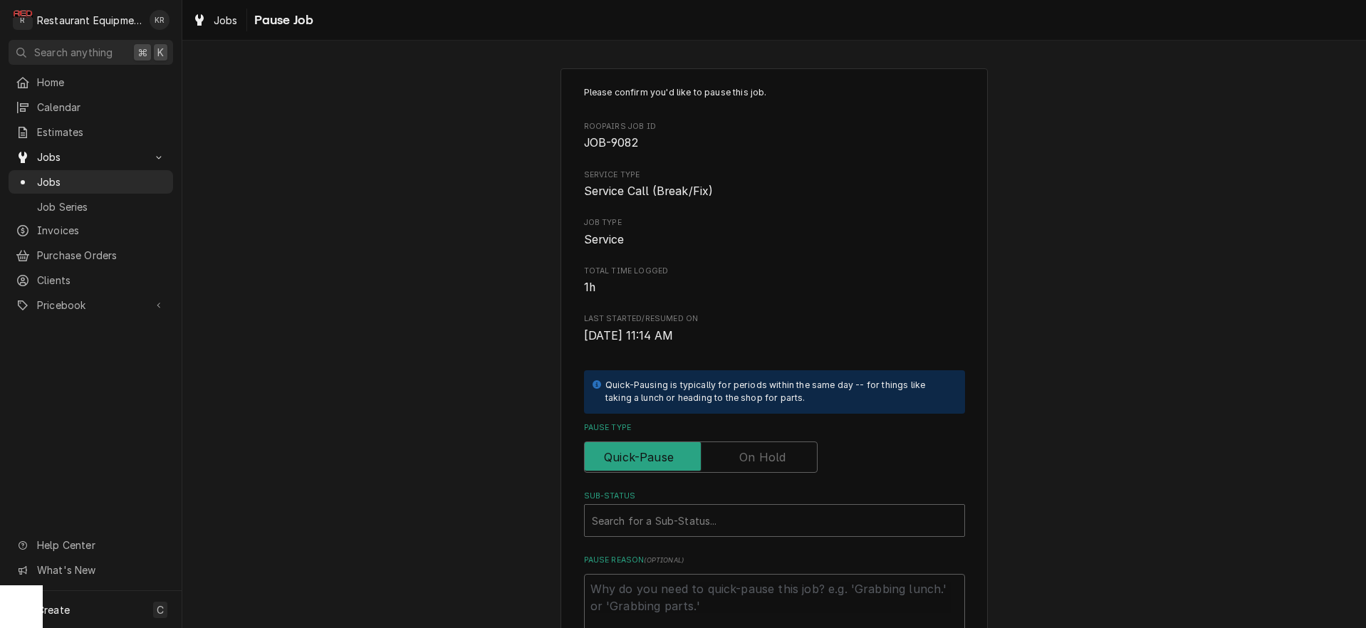
click at [750, 451] on label "Pause Type" at bounding box center [701, 457] width 234 height 31
click at [750, 451] on input "Pause Type" at bounding box center [701, 457] width 221 height 31
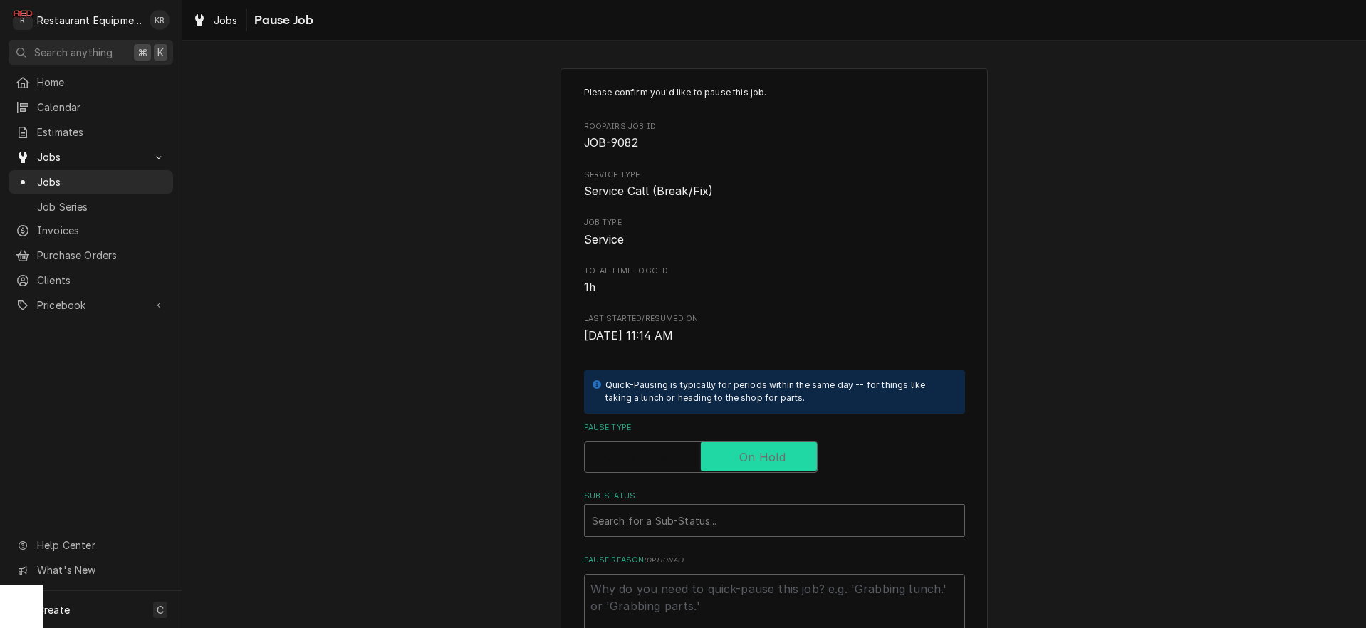
checkbox input "true"
click at [729, 519] on div "Sub-Status" at bounding box center [774, 521] width 365 height 26
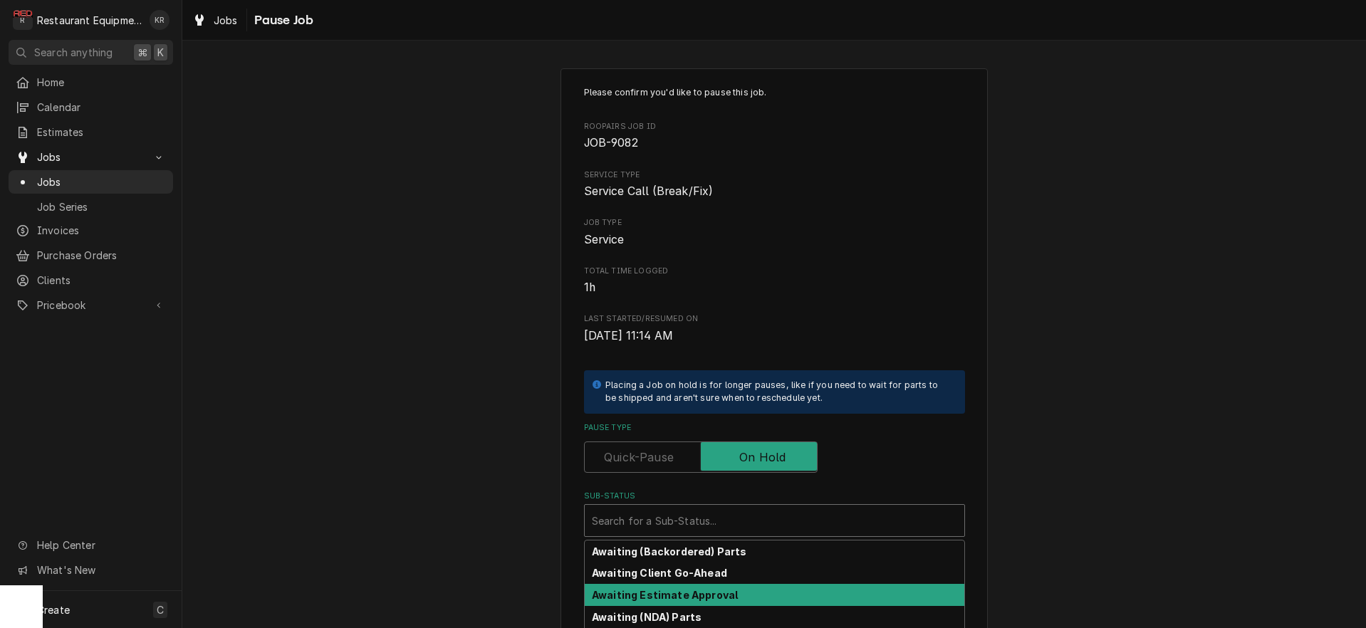
click at [711, 602] on div "Awaiting Estimate Approval" at bounding box center [775, 595] width 380 height 22
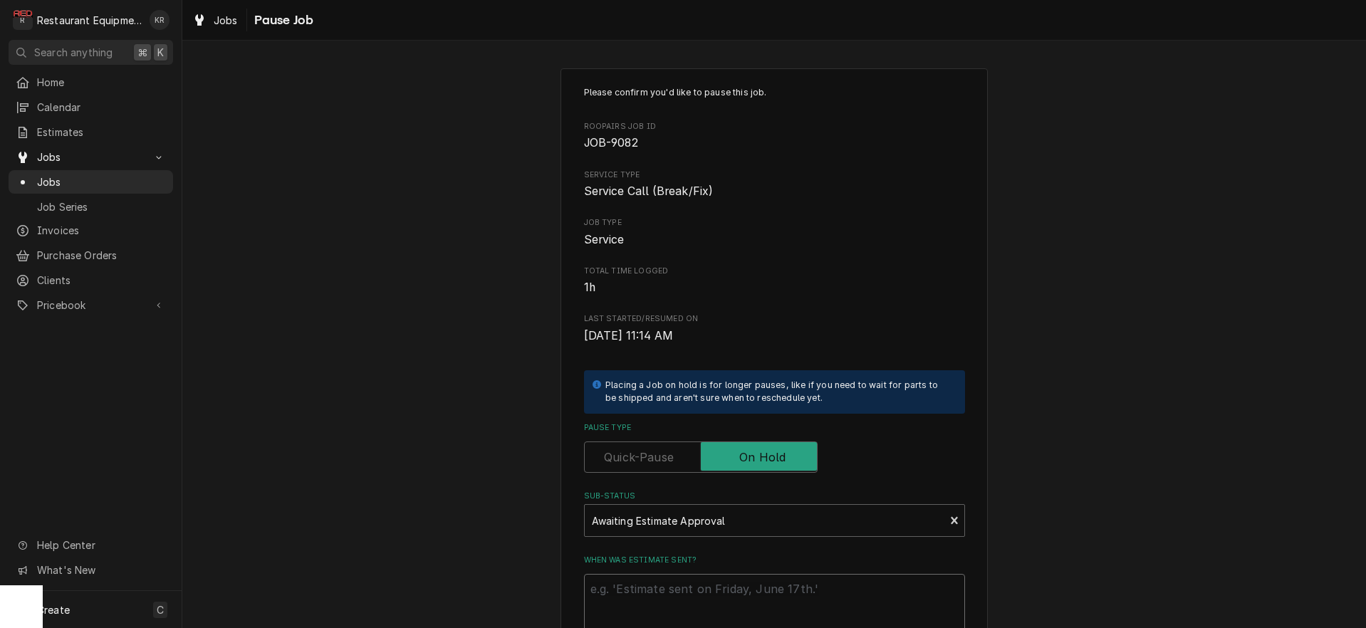
click at [702, 596] on textarea "When was estimate sent?" at bounding box center [774, 606] width 381 height 64
type textarea "x"
type textarea "1"
type textarea "x"
type textarea "10"
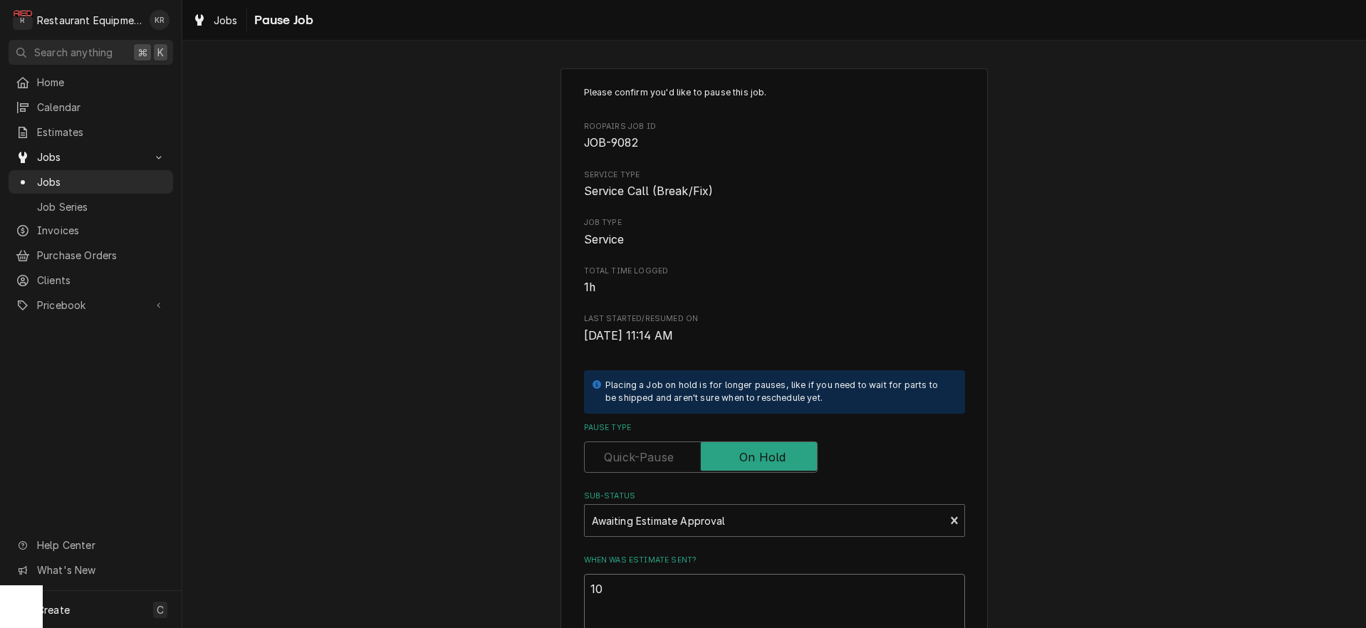
type textarea "x"
type textarea "10/"
type textarea "x"
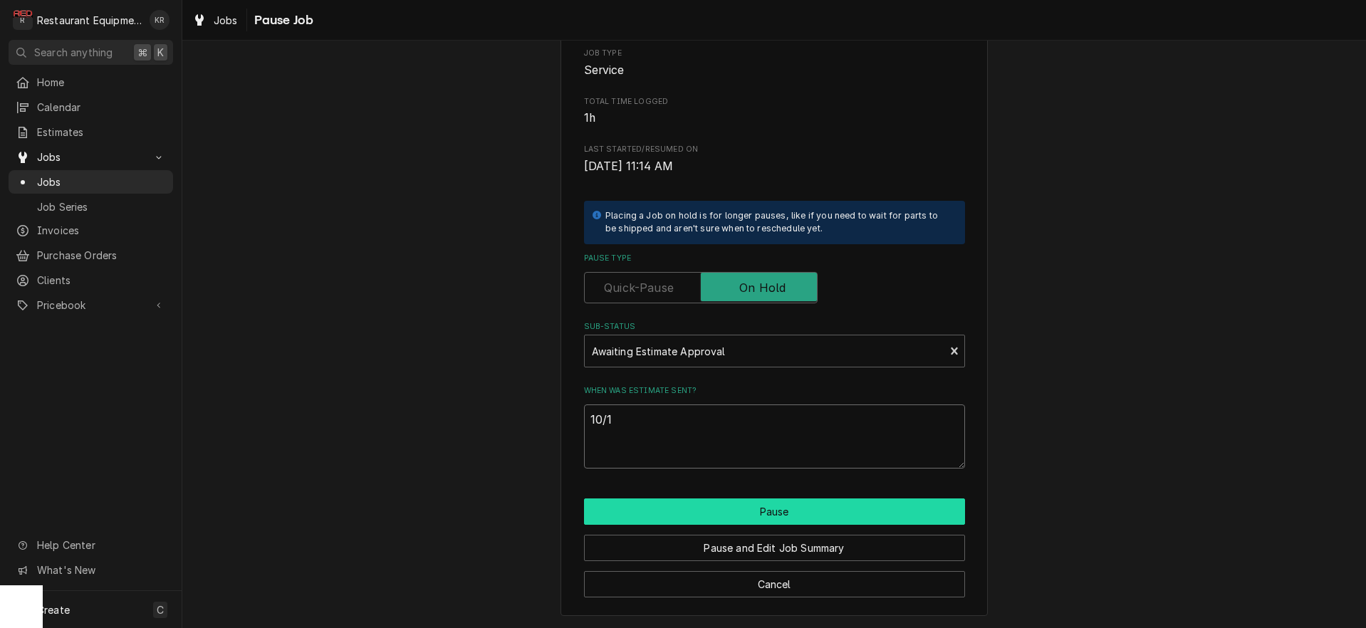
type textarea "10/1"
click at [808, 508] on button "Pause" at bounding box center [774, 512] width 381 height 26
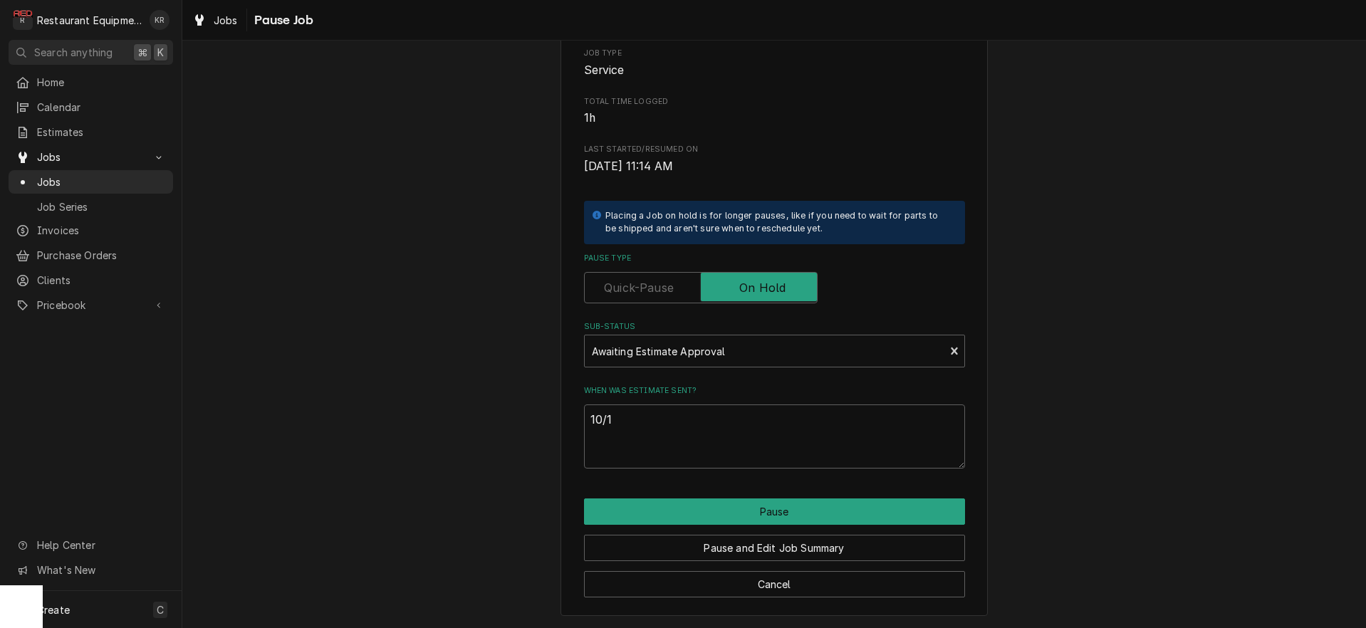
type textarea "x"
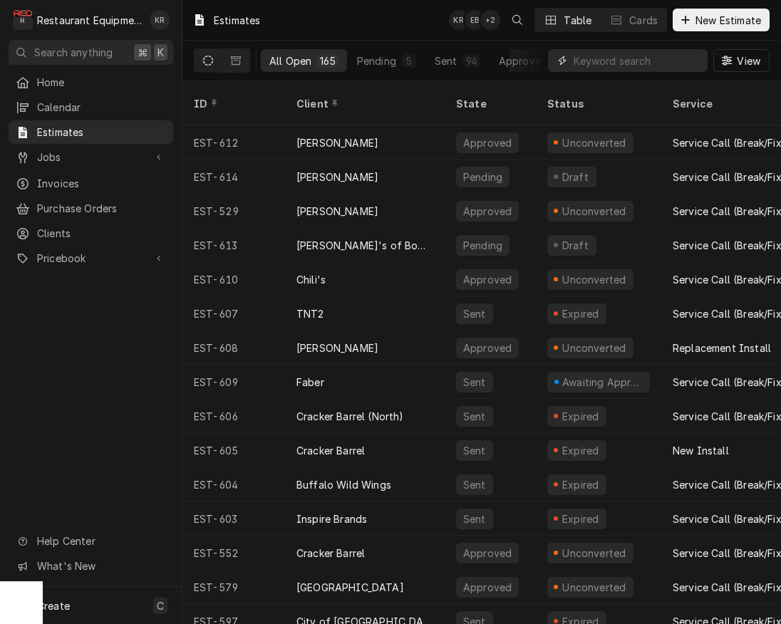
click at [659, 61] on input "Dynamic Content Wrapper" at bounding box center [636, 60] width 127 height 23
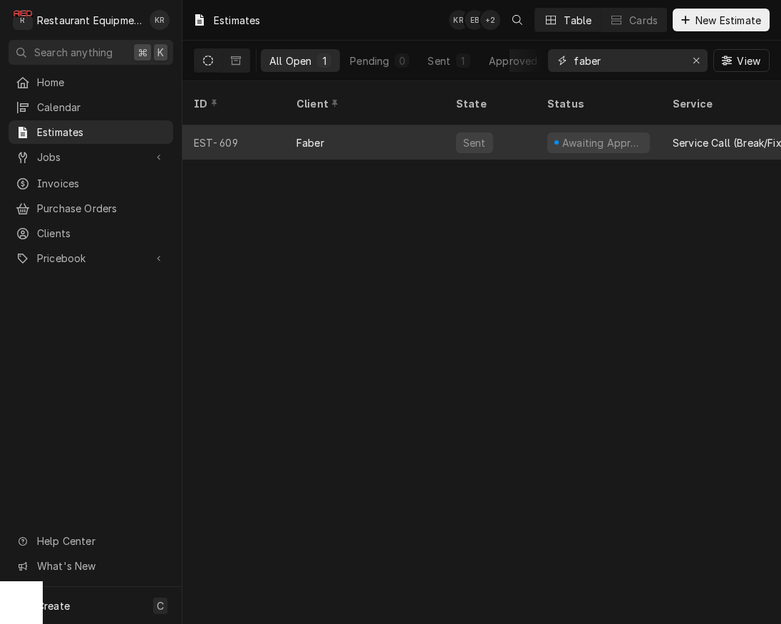
type input "faber"
click at [610, 135] on div "Awaiting Approval" at bounding box center [602, 142] width 83 height 15
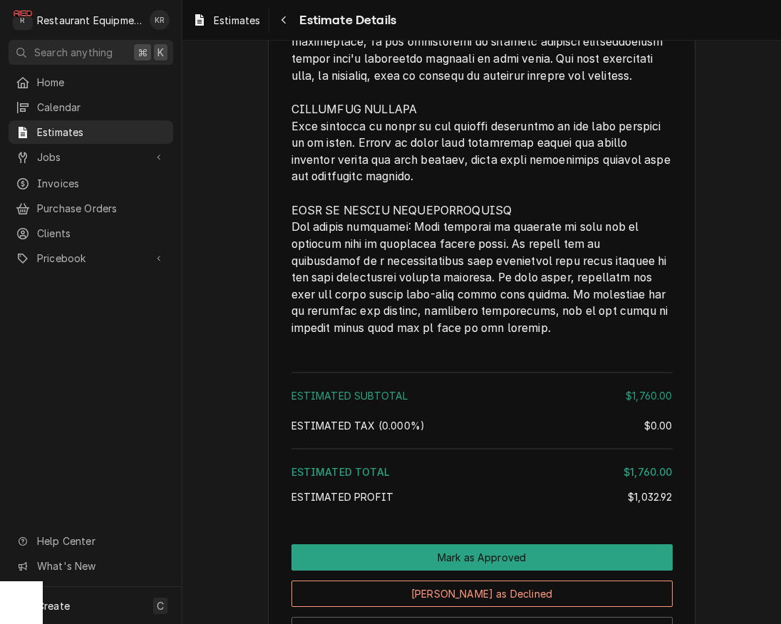
scroll to position [2919, 0]
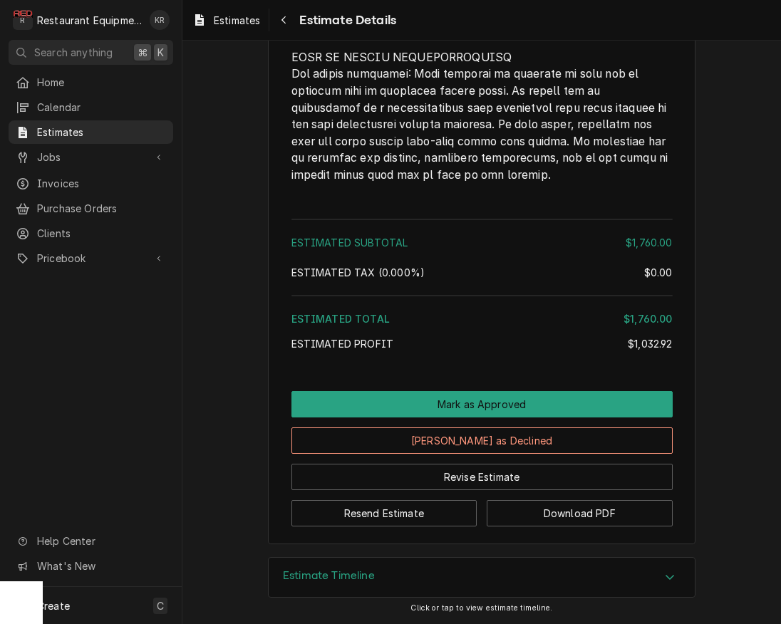
click at [383, 573] on div "Estimate Timeline" at bounding box center [482, 578] width 426 height 40
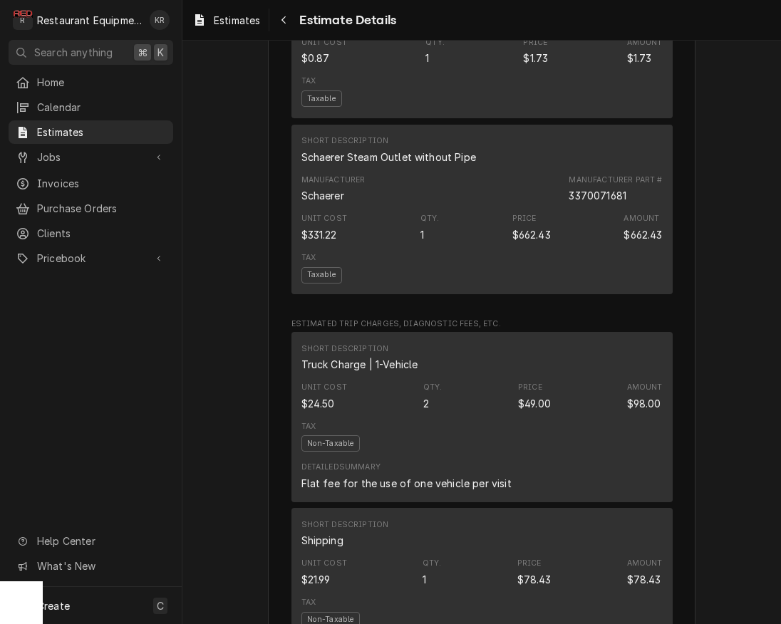
scroll to position [1259, 0]
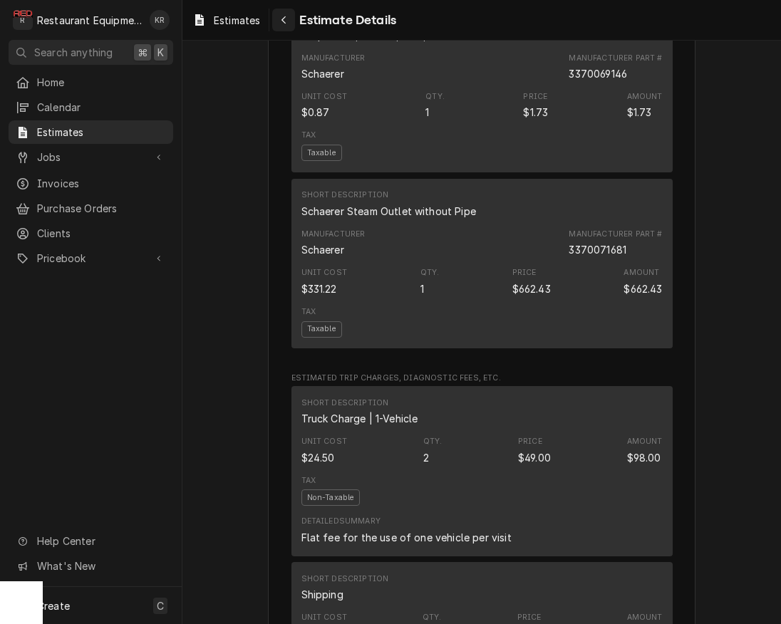
click at [284, 16] on icon "Navigate back" at bounding box center [284, 20] width 6 height 10
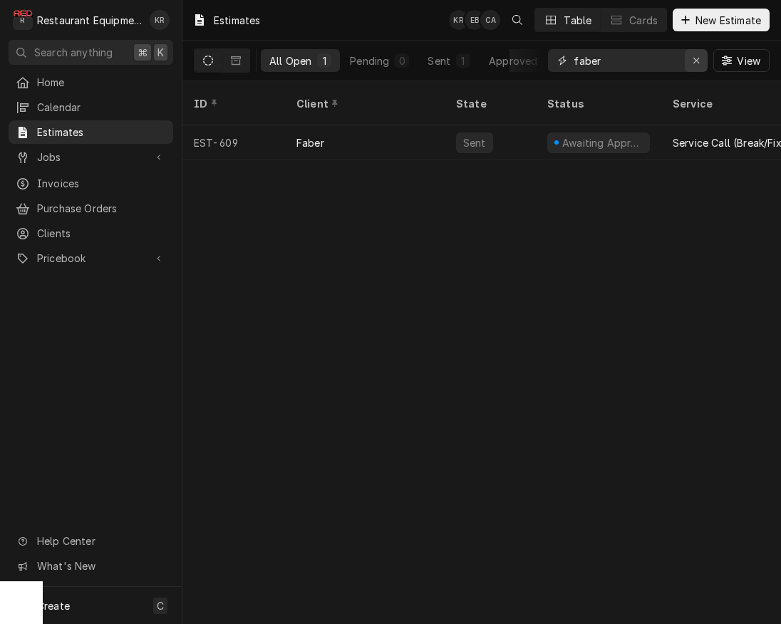
click at [699, 61] on icon "Erase input" at bounding box center [696, 61] width 8 height 10
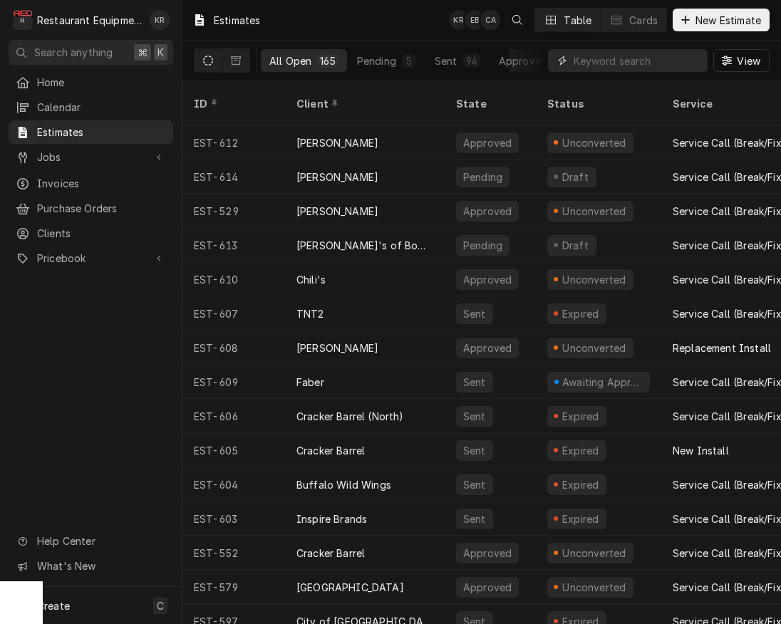
click at [585, 64] on input "Dynamic Content Wrapper" at bounding box center [636, 60] width 127 height 23
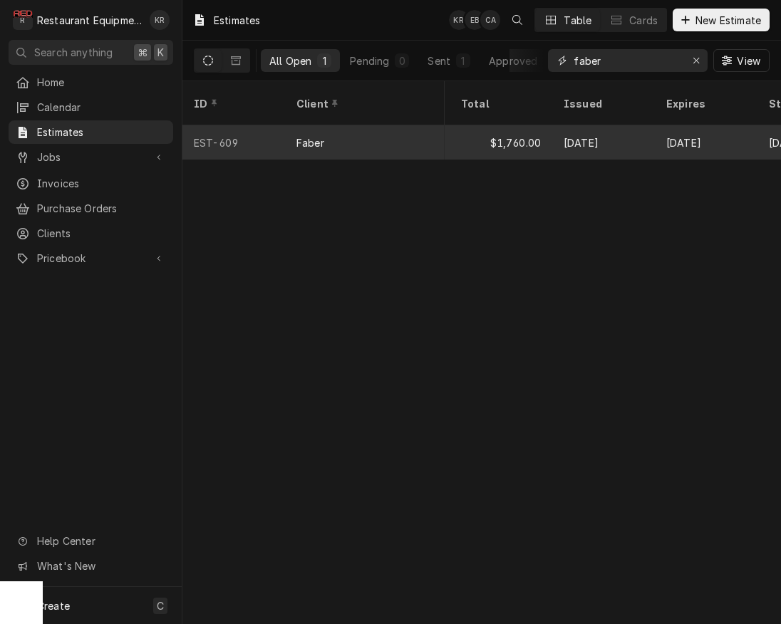
scroll to position [0, 952]
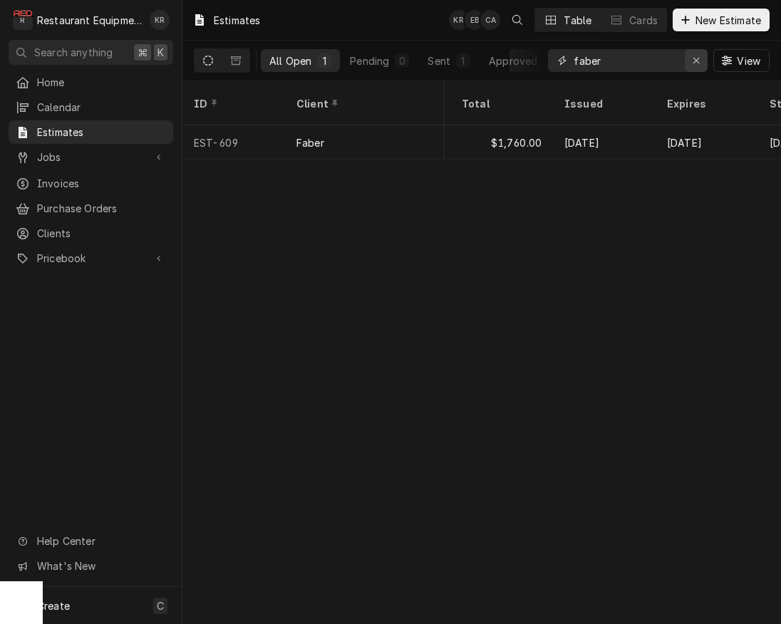
type input "faber"
click at [695, 65] on icon "Erase input" at bounding box center [696, 61] width 8 height 10
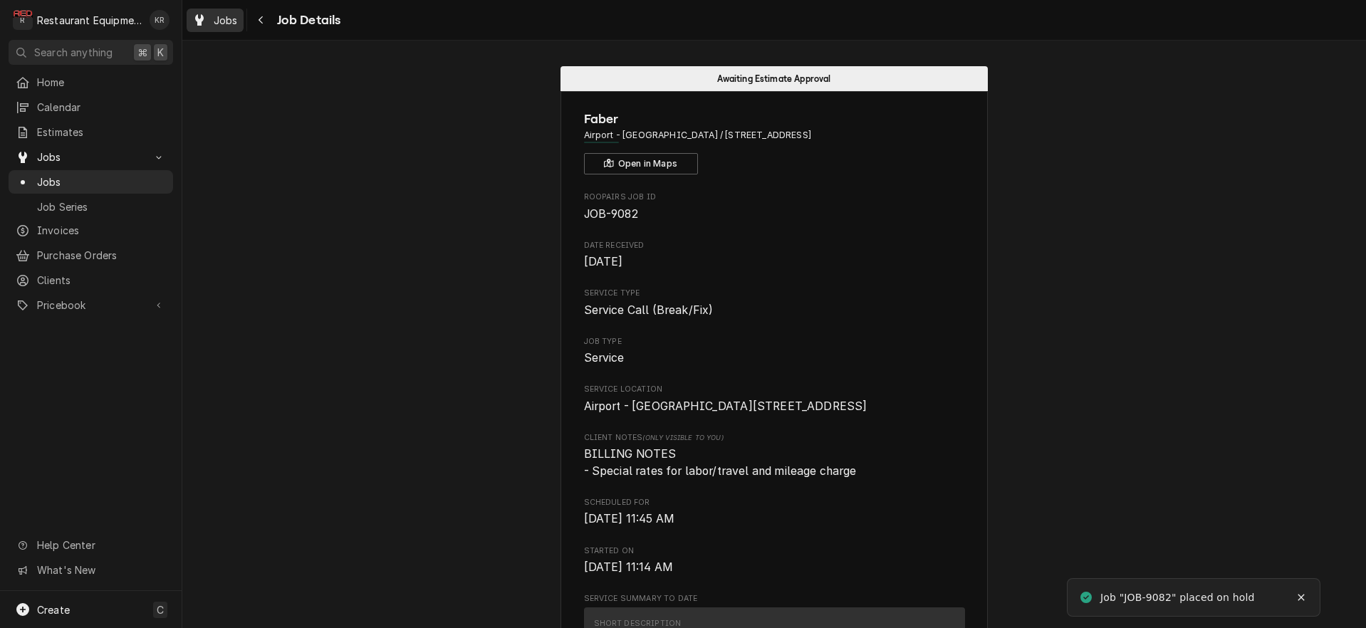
click at [229, 21] on span "Jobs" at bounding box center [226, 20] width 24 height 15
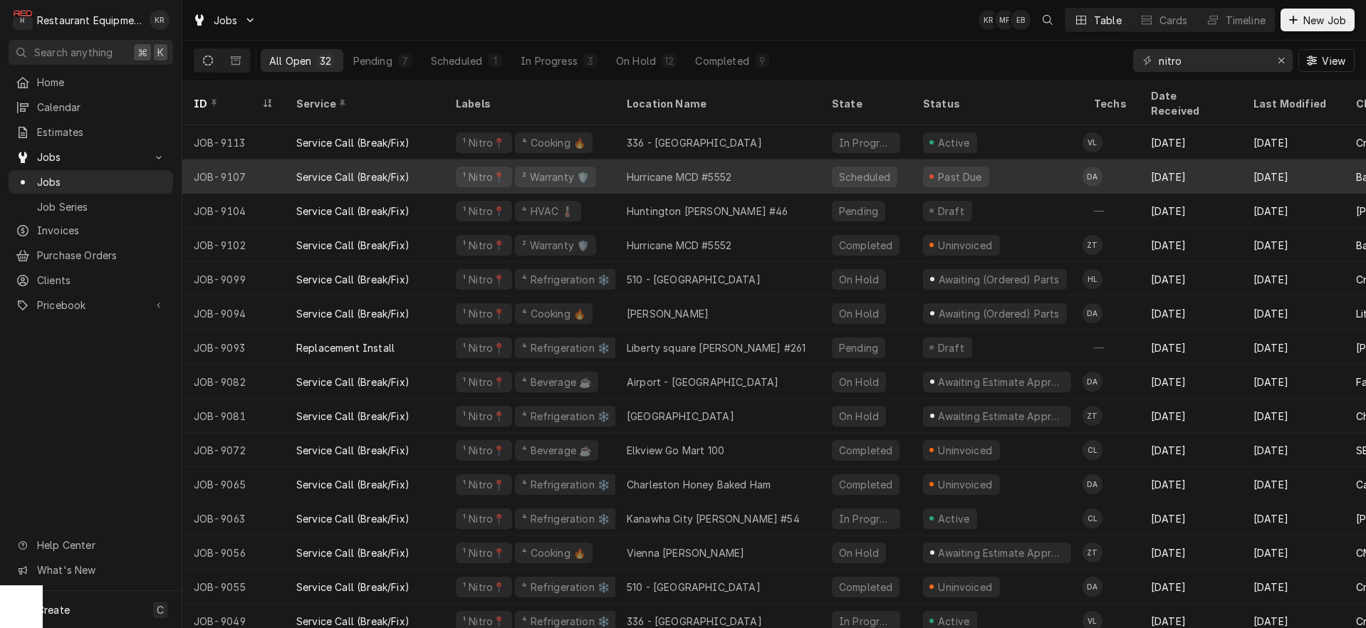
click at [622, 160] on div "Hurricane MCD #5552" at bounding box center [717, 177] width 205 height 34
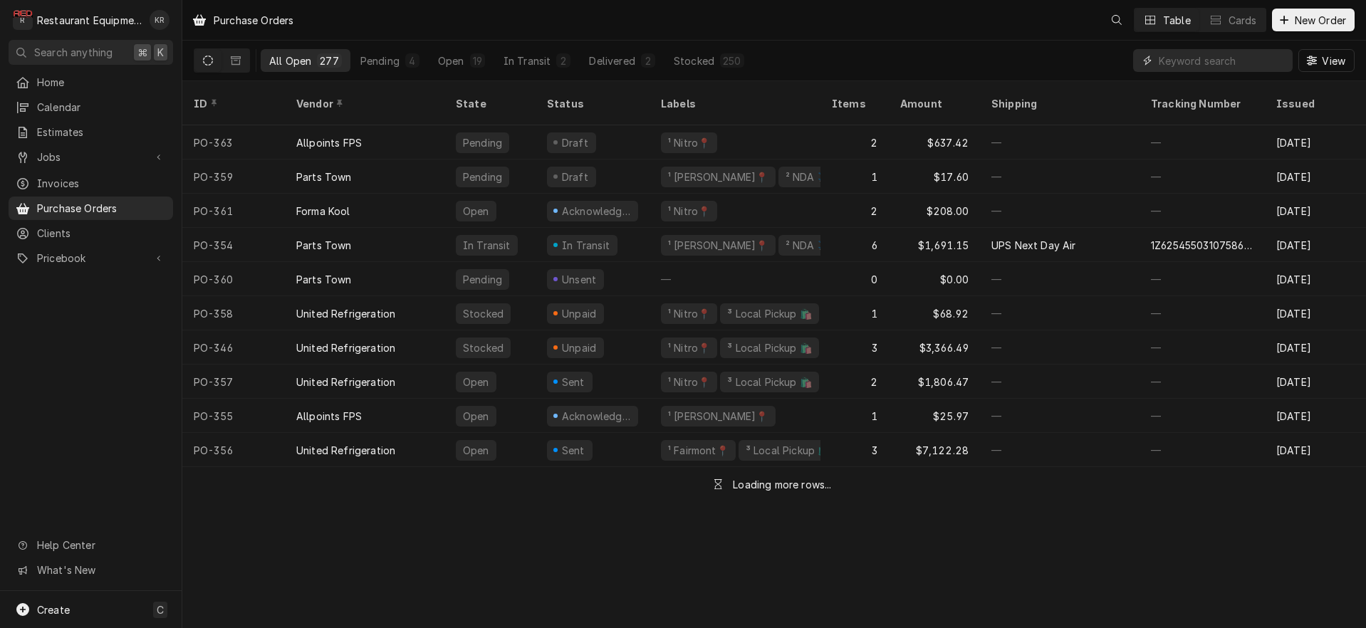
click at [1226, 68] on input "Dynamic Content Wrapper" at bounding box center [1222, 60] width 127 height 23
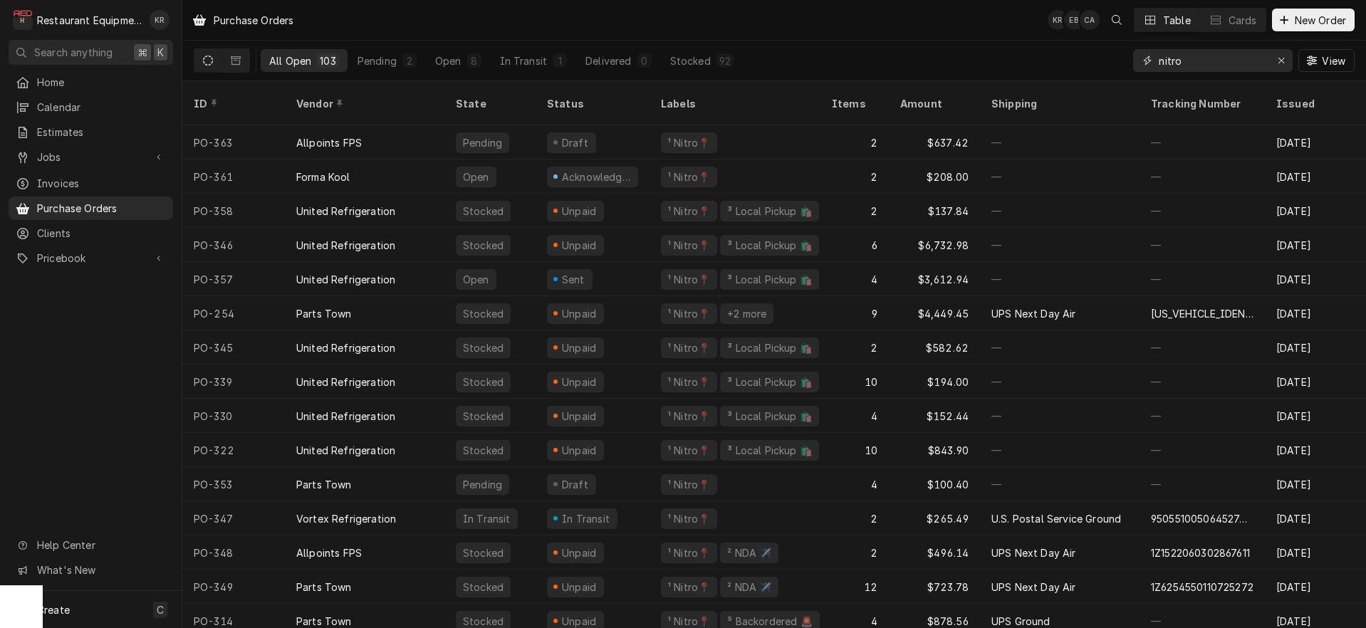
type input "nitro"
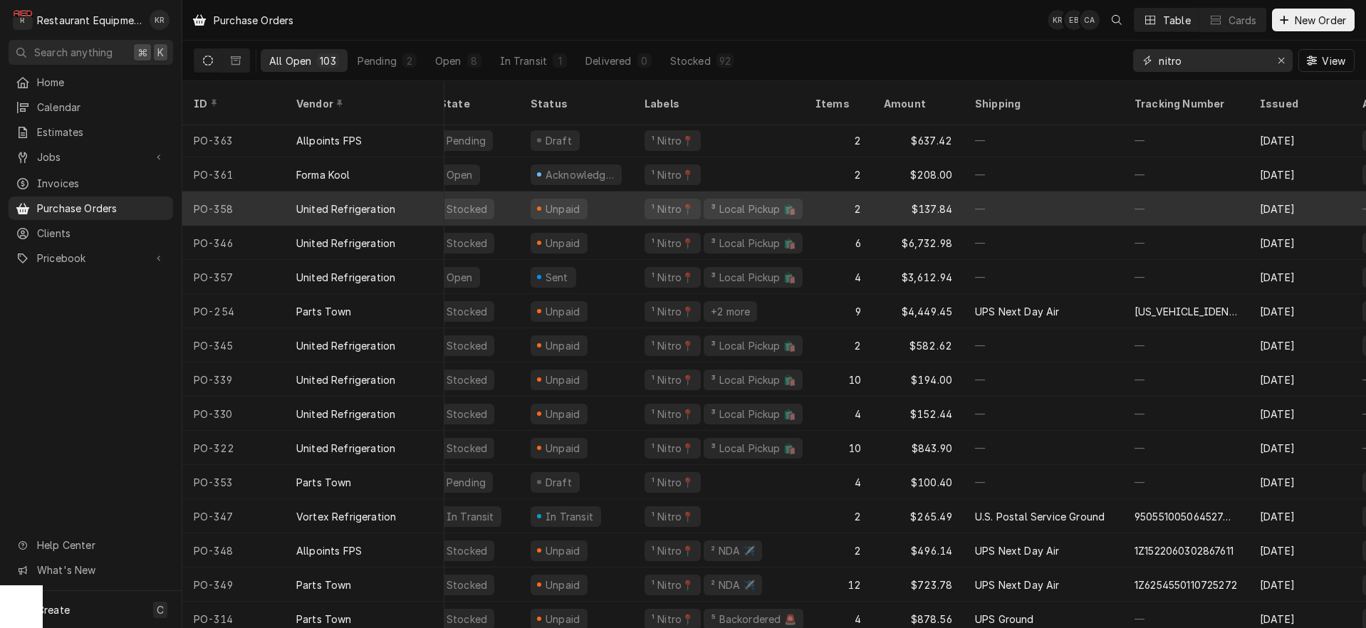
scroll to position [2, 0]
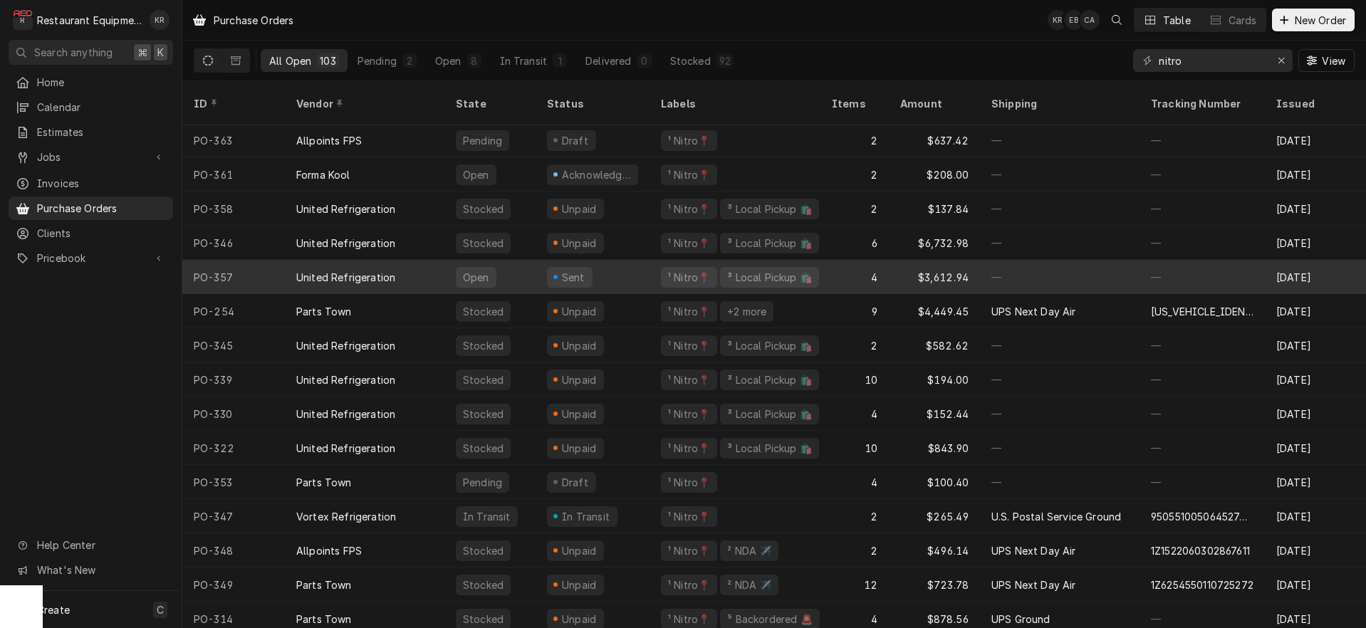
click at [884, 262] on div "4" at bounding box center [855, 277] width 68 height 34
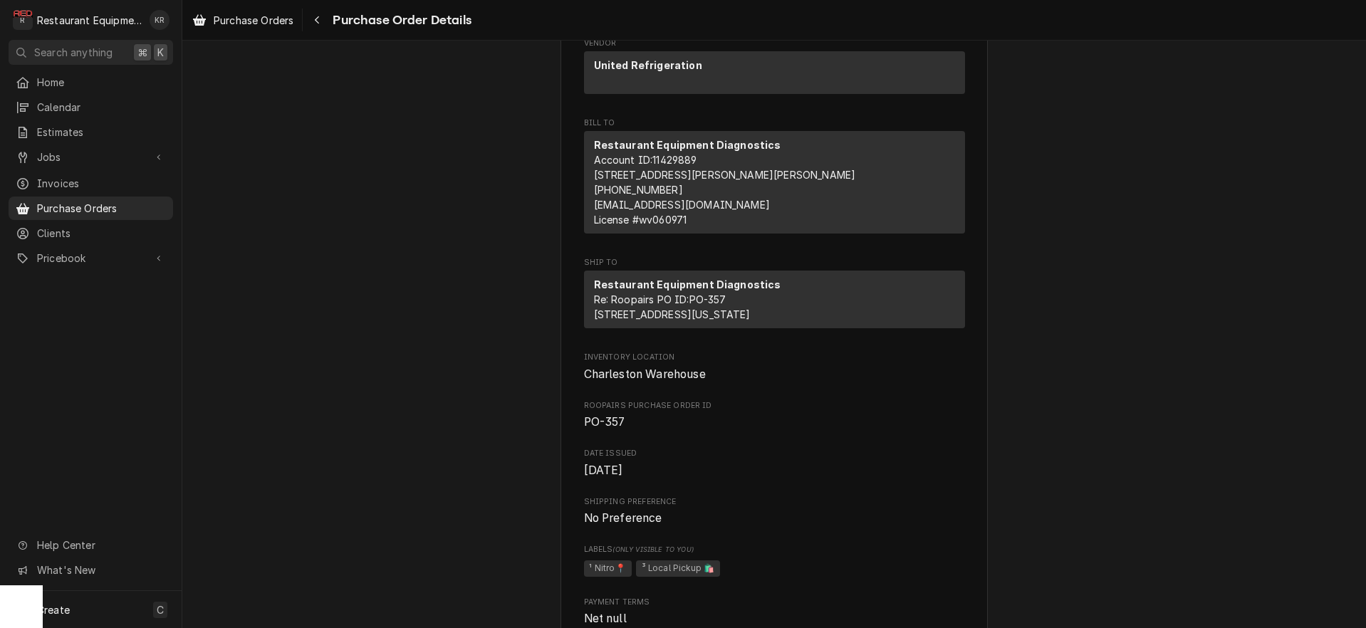
scroll to position [85, 0]
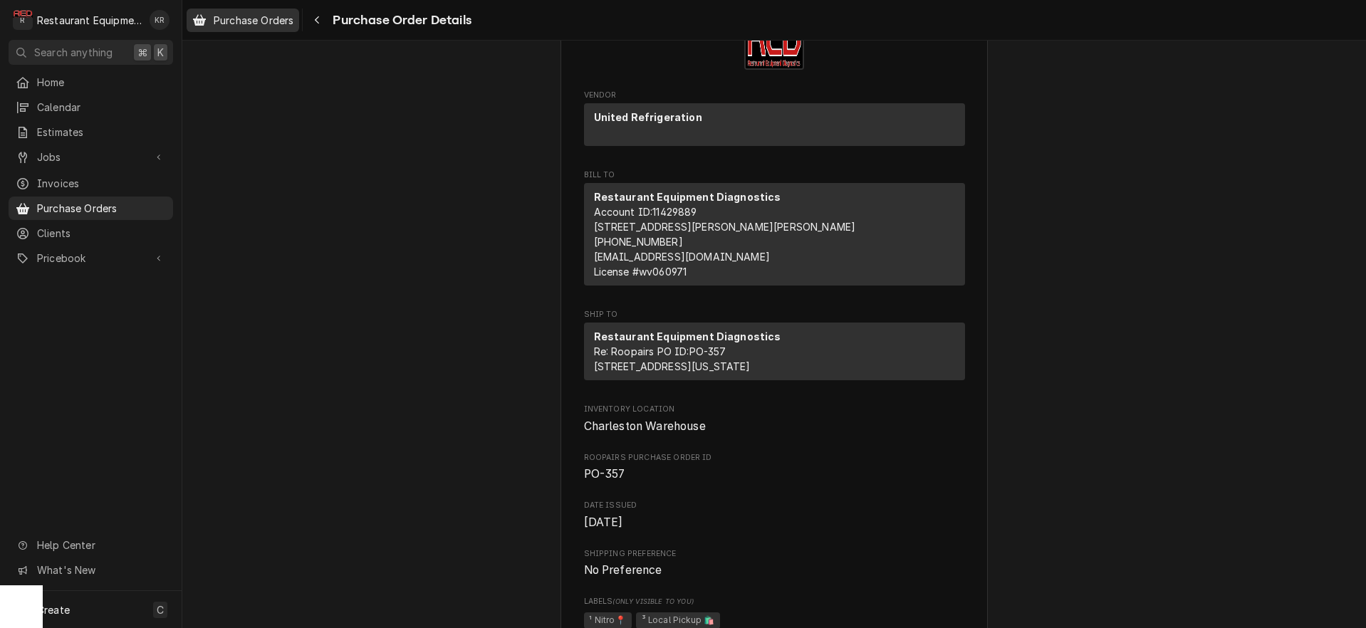
click at [280, 22] on span "Purchase Orders" at bounding box center [254, 20] width 80 height 15
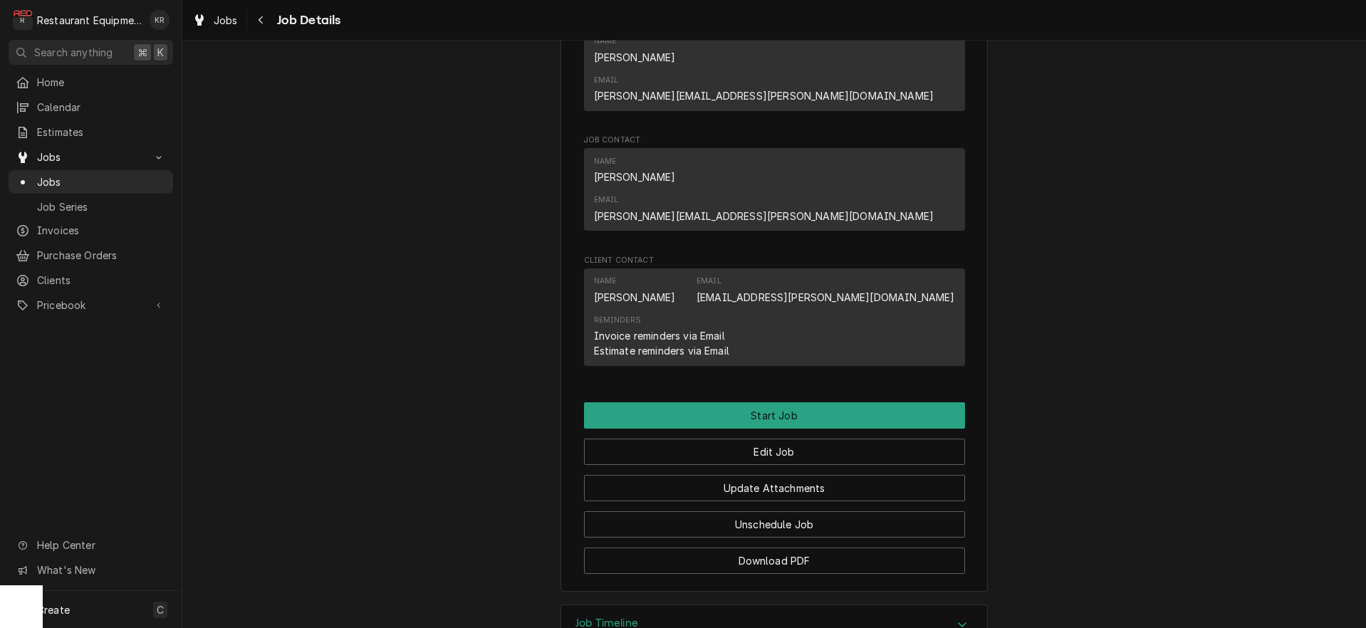
scroll to position [1133, 0]
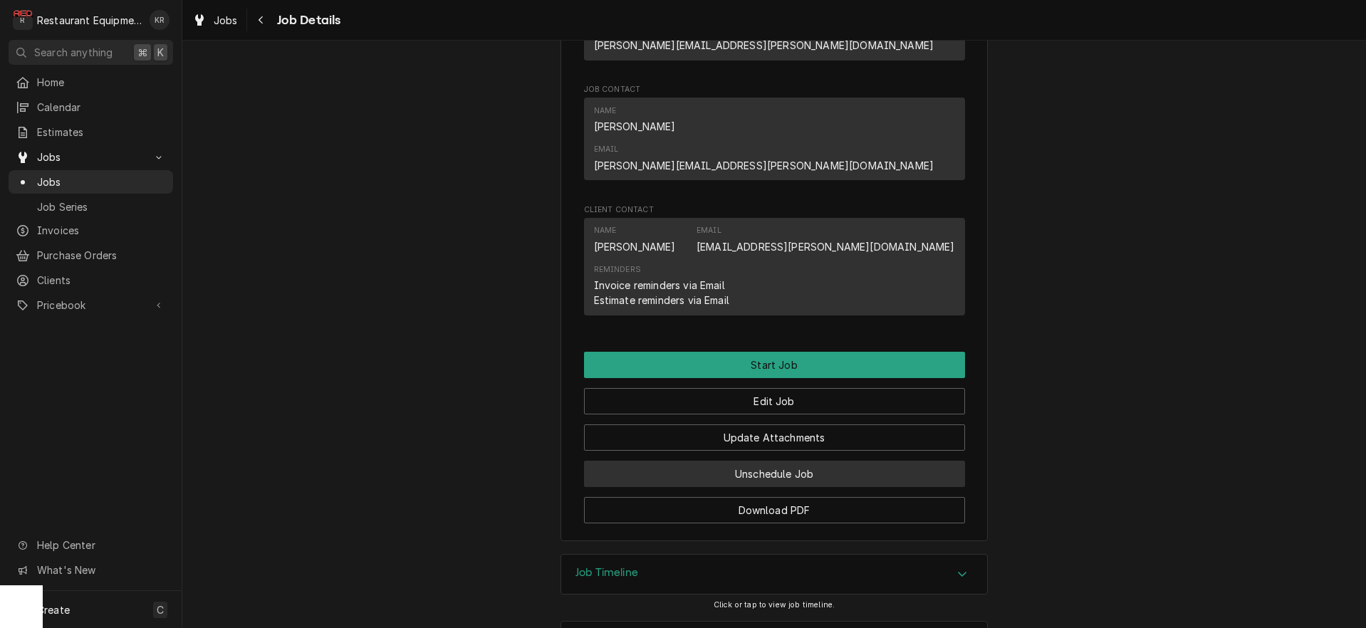
click at [776, 461] on button "Unschedule Job" at bounding box center [774, 474] width 381 height 26
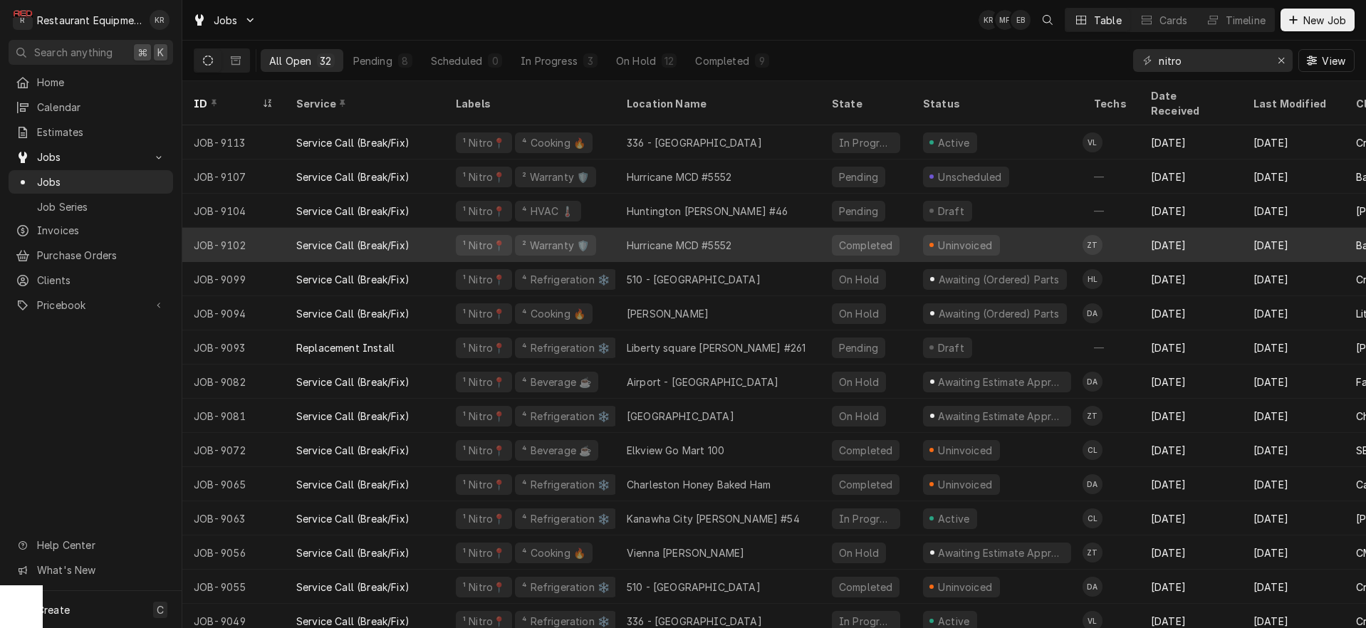
click at [668, 237] on div "Hurricane MCD #5552" at bounding box center [717, 245] width 205 height 34
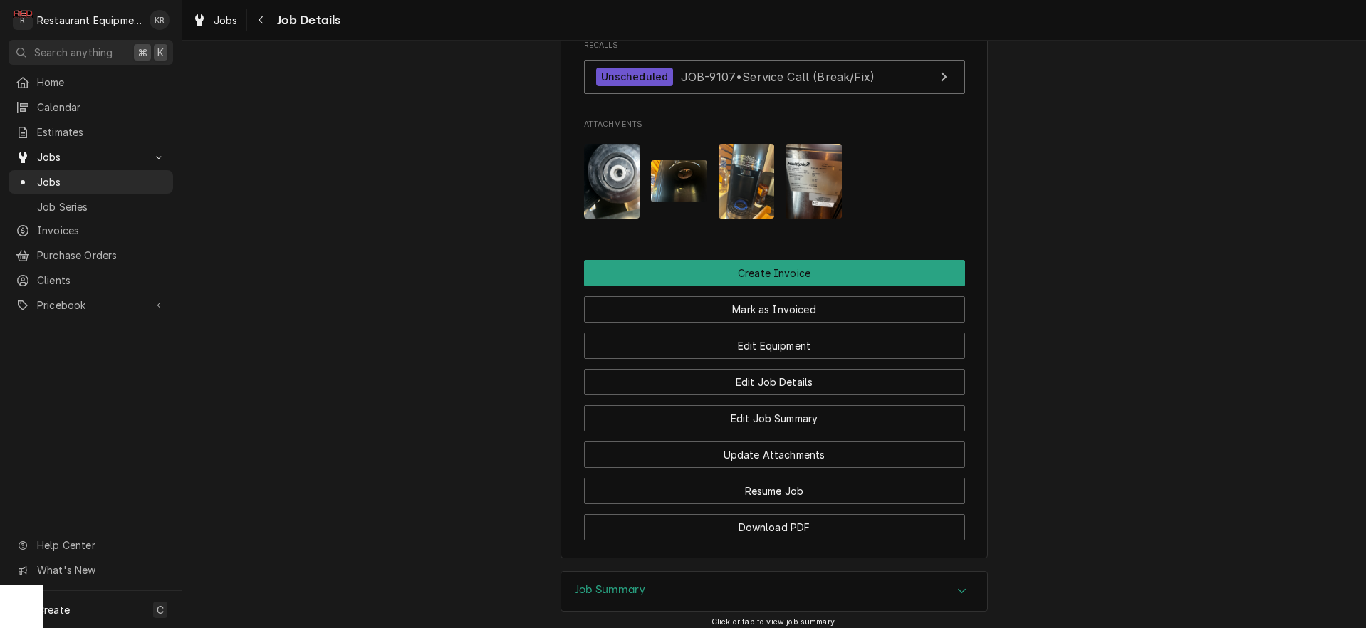
scroll to position [1163, 0]
click at [264, 22] on icon "Navigate back" at bounding box center [261, 20] width 6 height 10
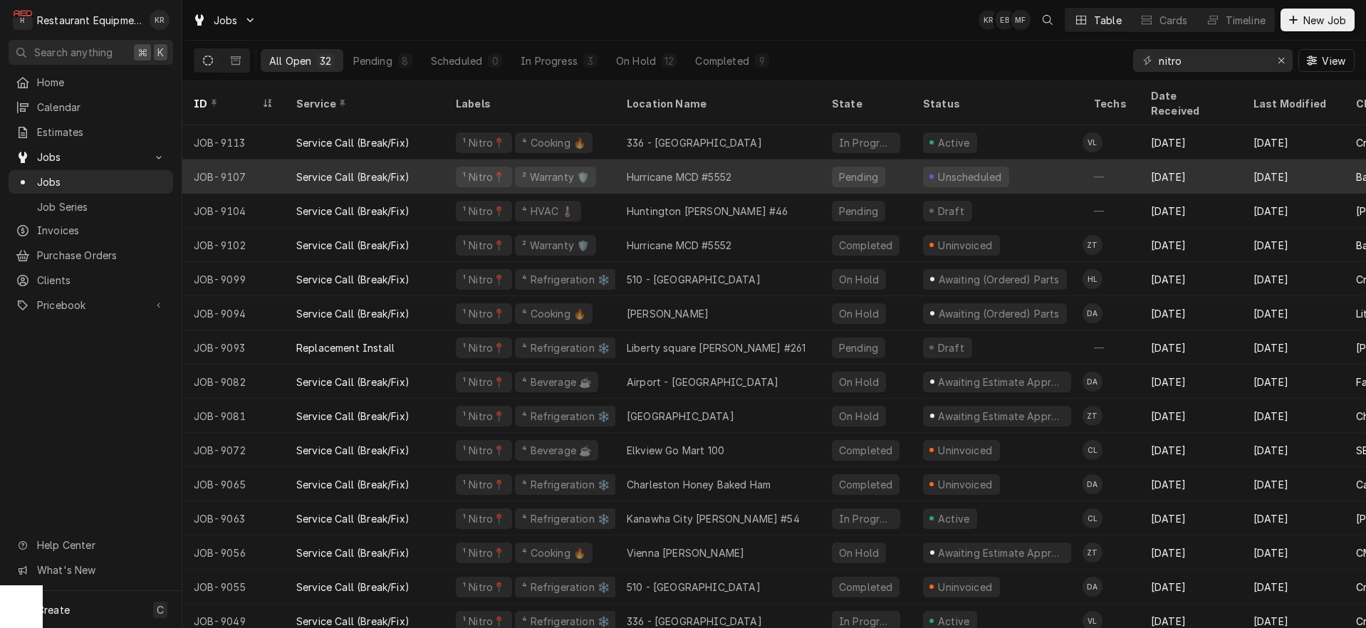
click at [682, 170] on div "Hurricane MCD #5552" at bounding box center [679, 177] width 105 height 15
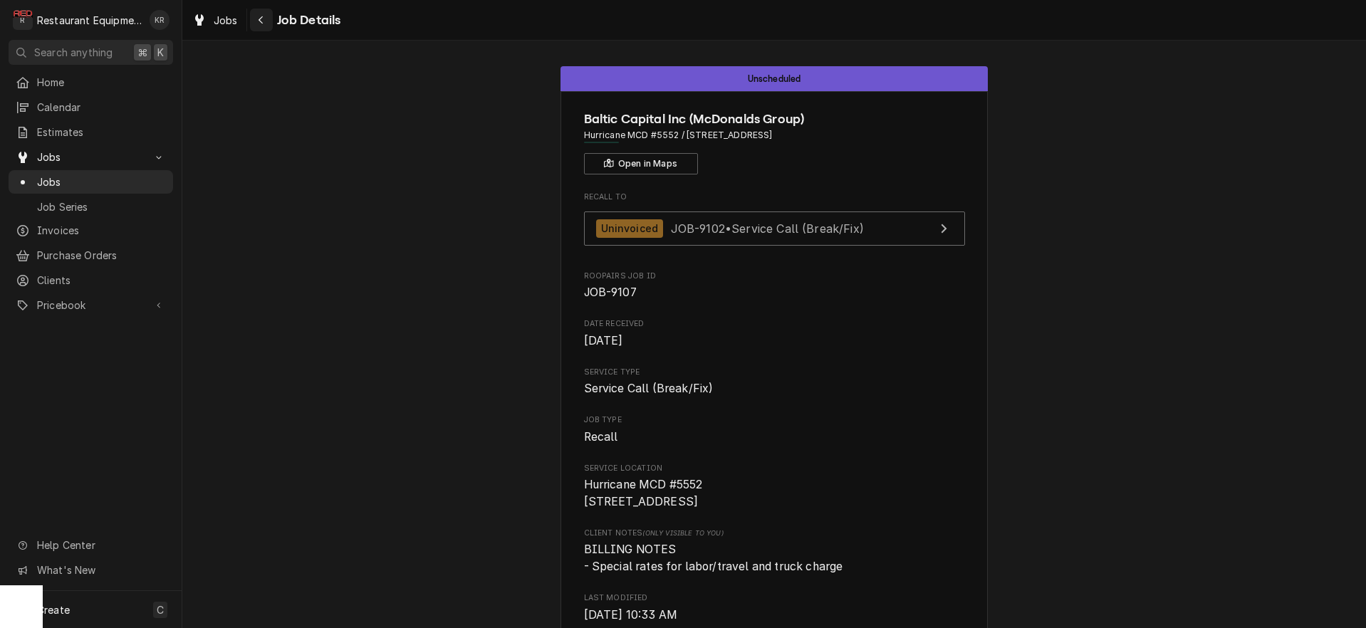
click at [259, 24] on icon "Navigate back" at bounding box center [261, 20] width 6 height 10
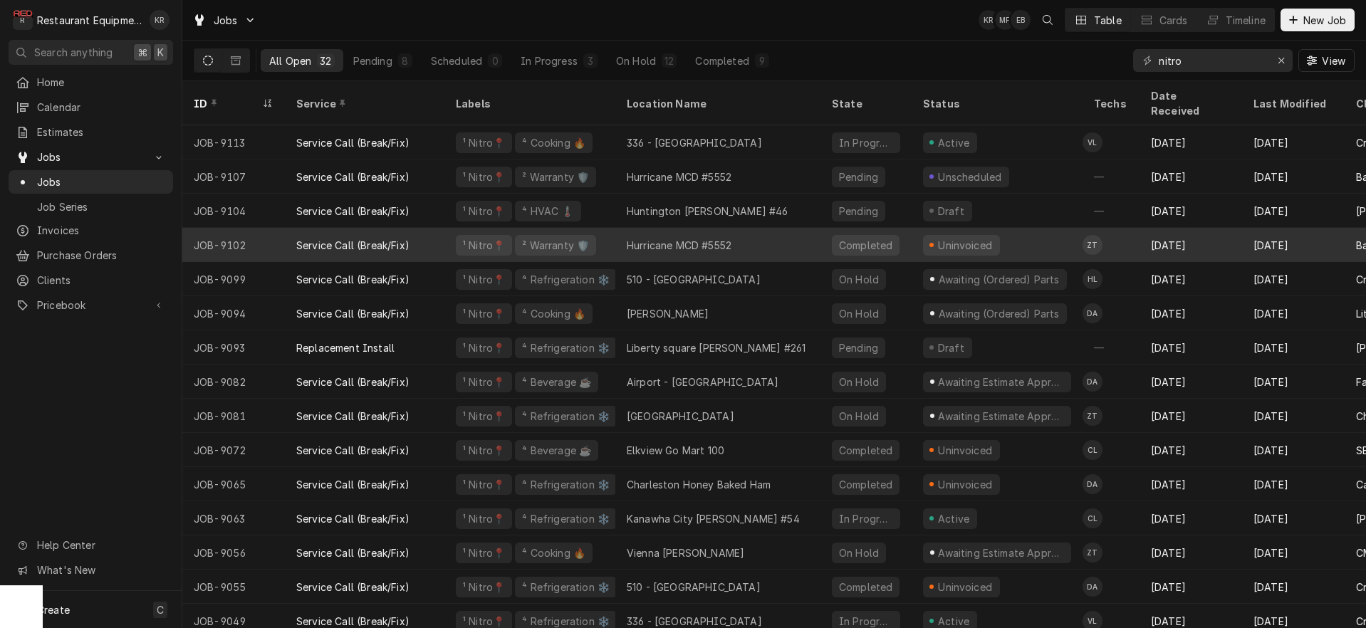
click at [618, 228] on div "Hurricane MCD #5552" at bounding box center [717, 245] width 205 height 34
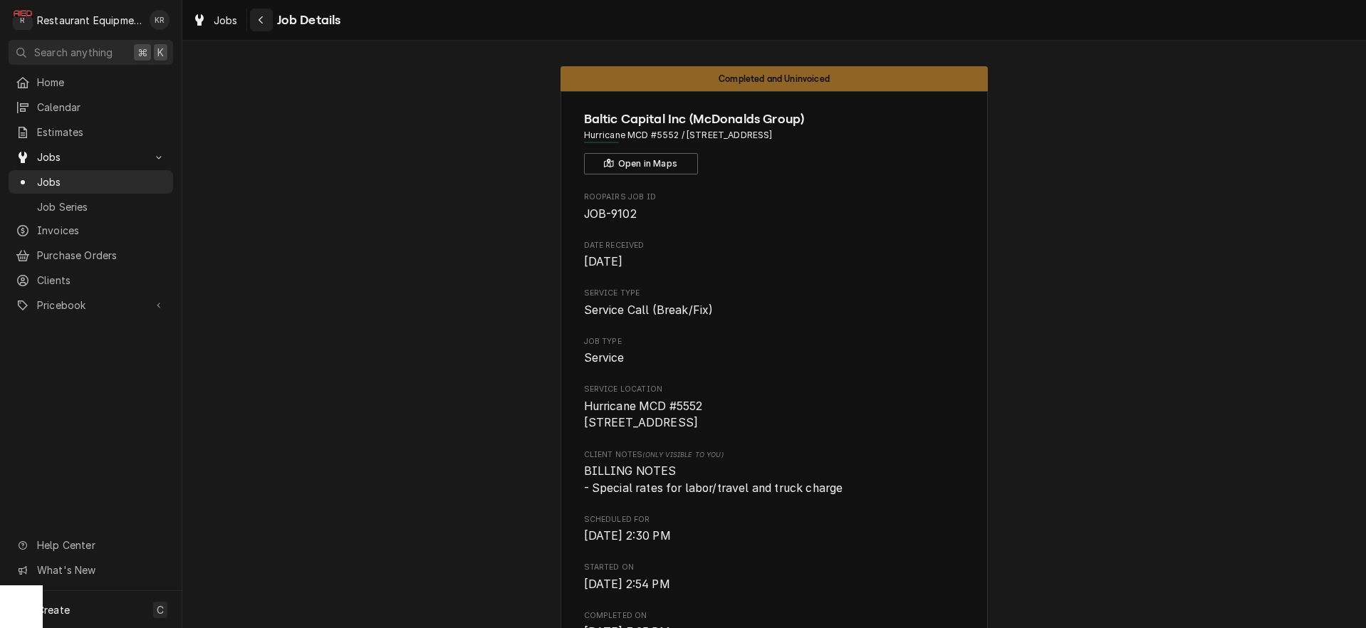
click at [256, 21] on div "Navigate back" at bounding box center [261, 20] width 14 height 14
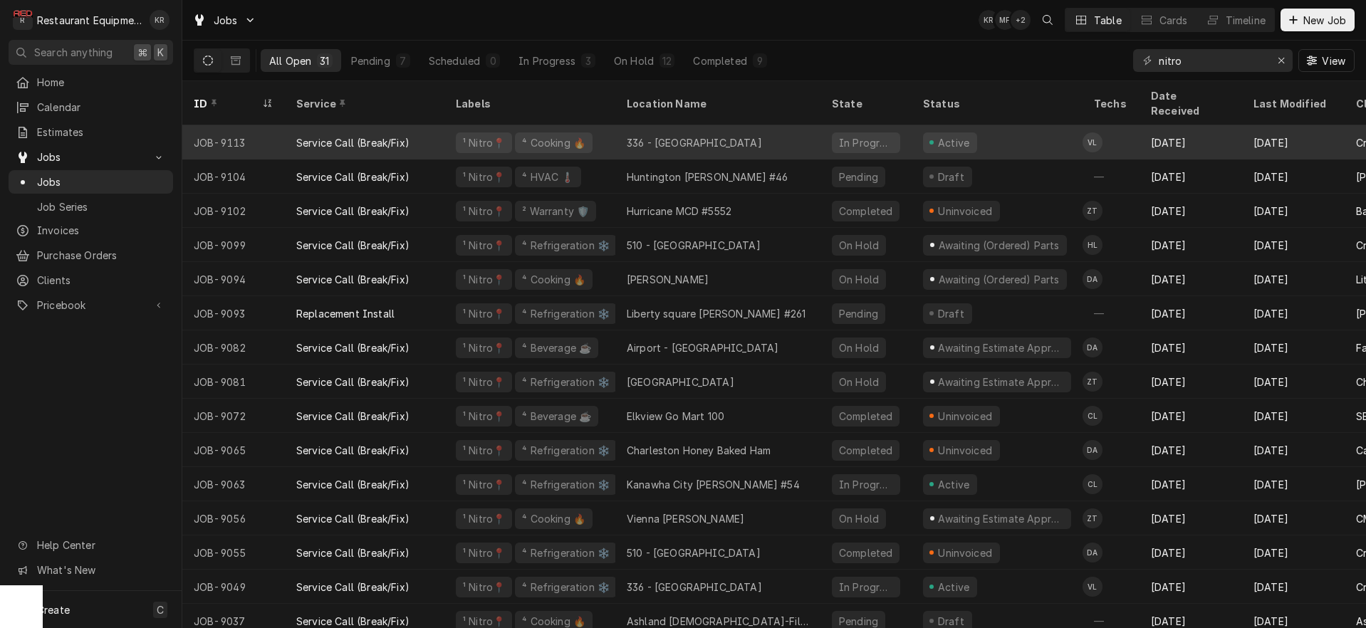
drag, startPoint x: 22, startPoint y: 276, endPoint x: 675, endPoint y: 125, distance: 669.8
click at [675, 135] on div "336 - Barboursville" at bounding box center [694, 142] width 135 height 15
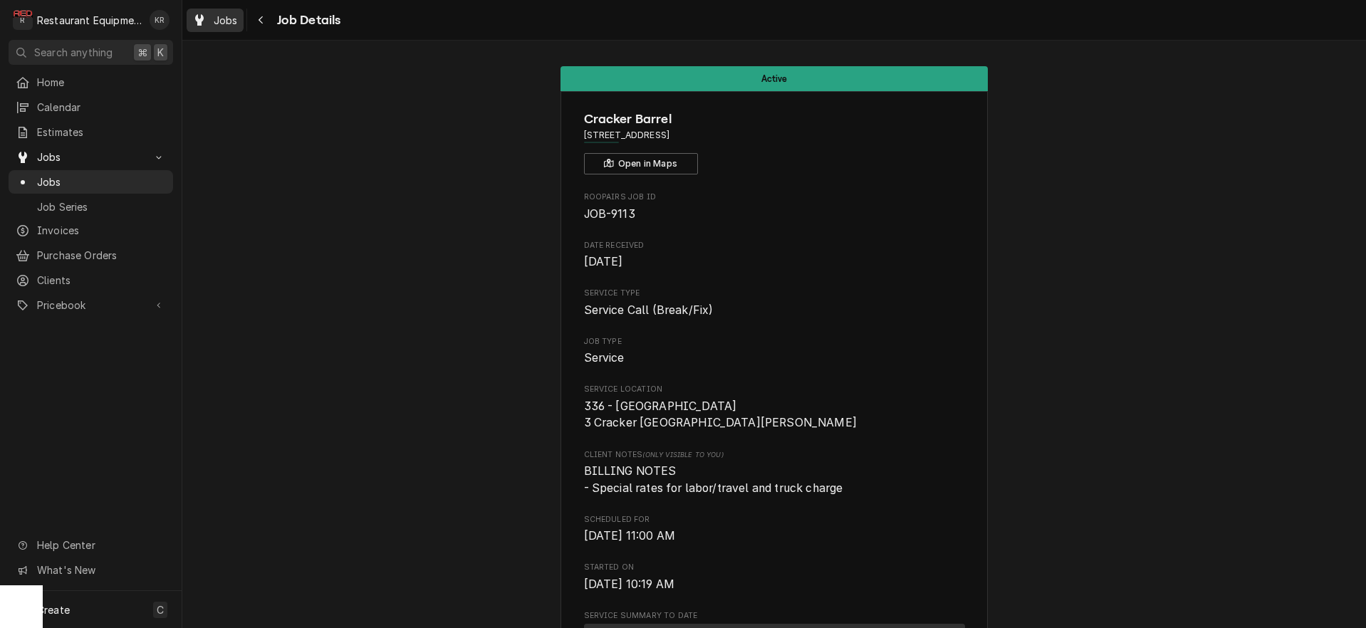
click at [230, 22] on span "Jobs" at bounding box center [226, 20] width 24 height 15
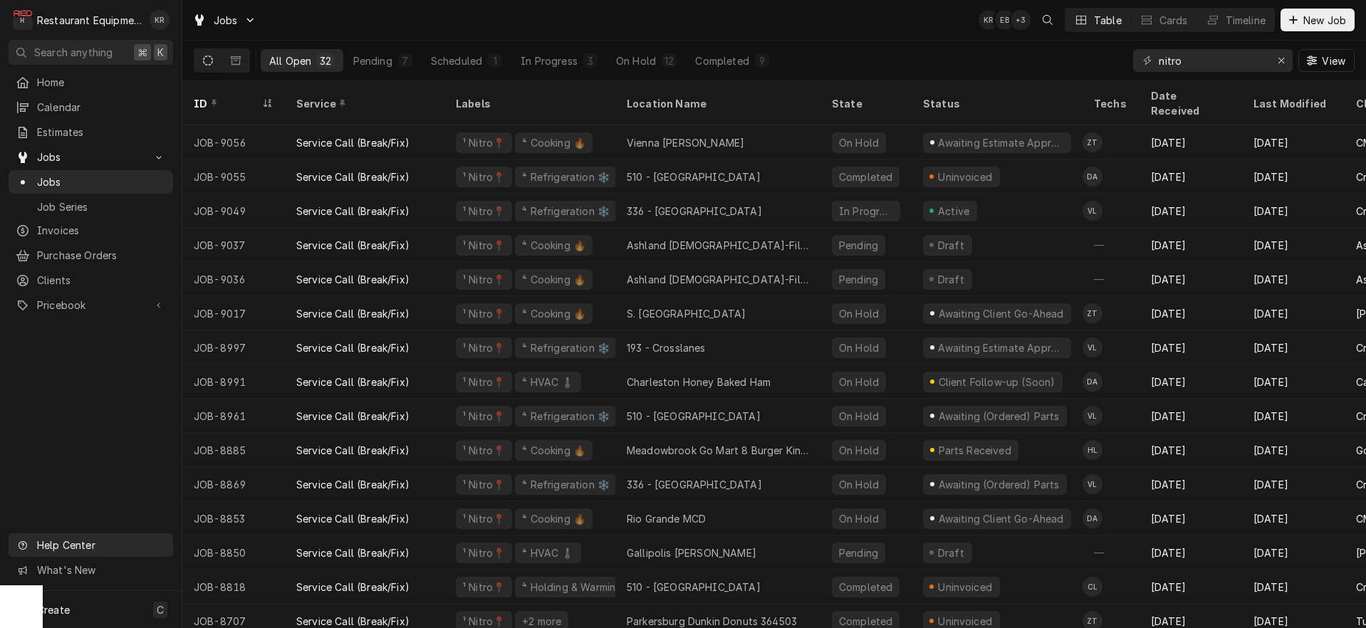
scroll to position [416, 0]
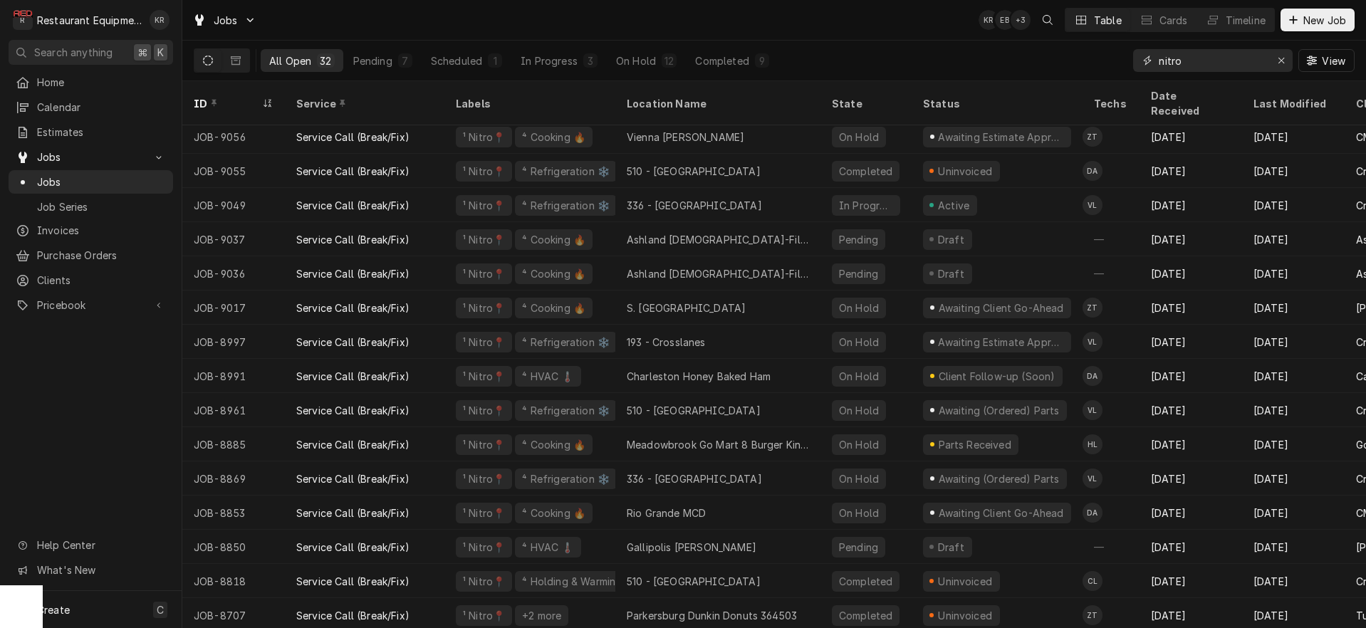
drag, startPoint x: 1231, startPoint y: 62, endPoint x: 1088, endPoint y: 62, distance: 142.5
click at [1159, 62] on input "nitro" at bounding box center [1212, 60] width 107 height 23
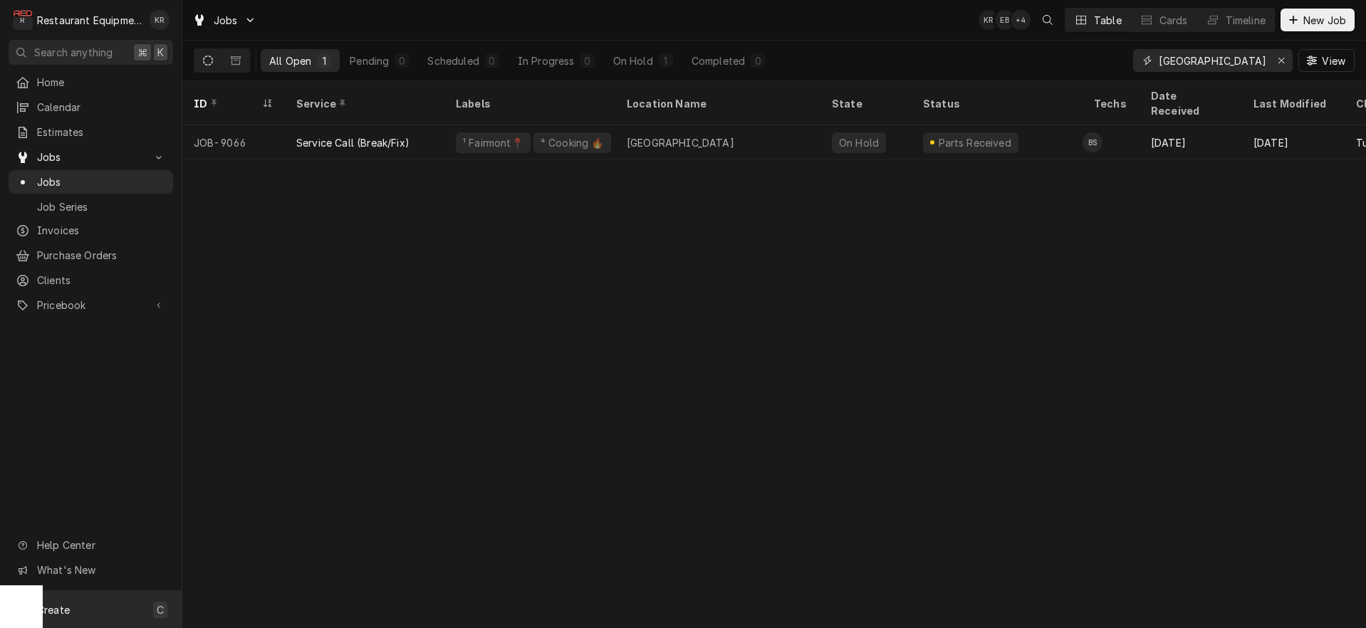
type input "huttonsville"
click at [1278, 62] on icon "Erase input" at bounding box center [1282, 61] width 8 height 10
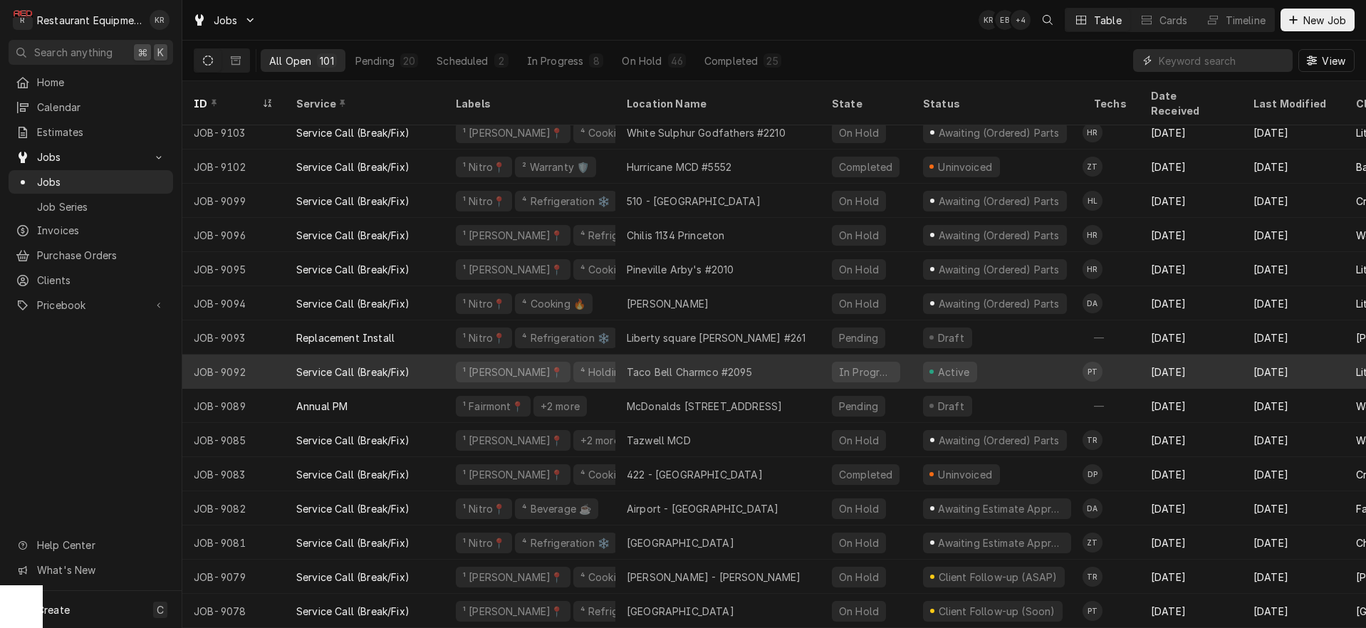
scroll to position [0, 0]
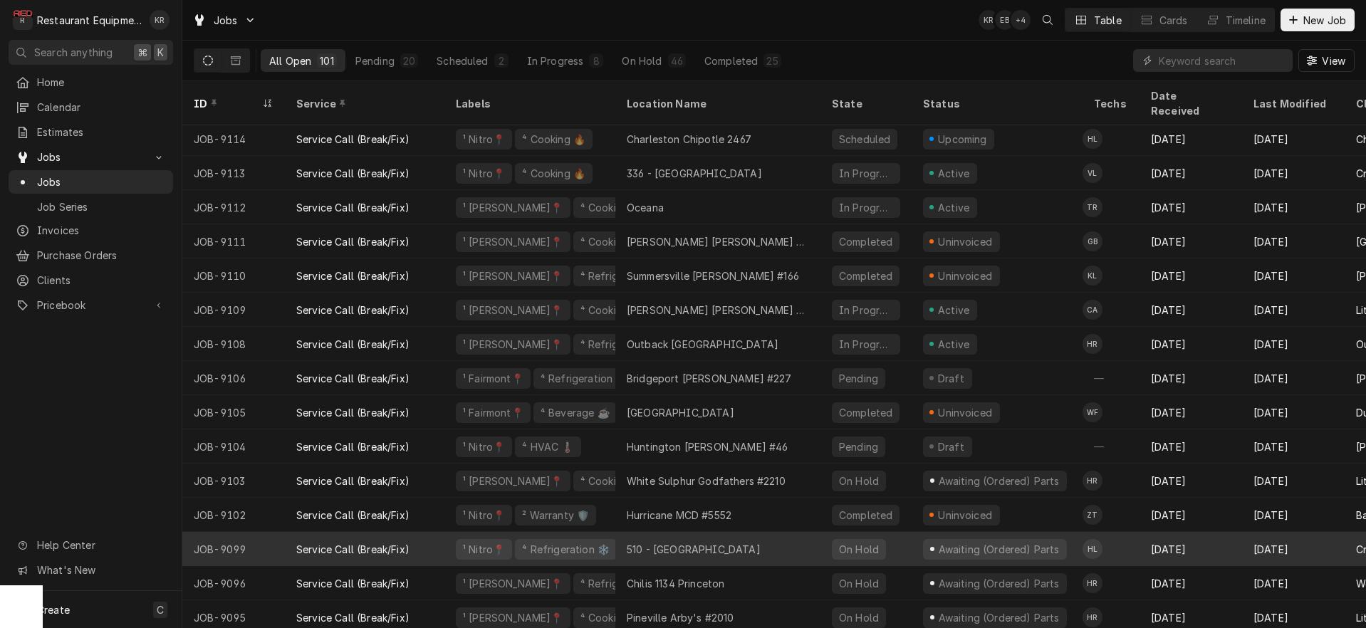
click at [576, 542] on div "¹ Nitro📍 ⁴ Refrigeration ❄️" at bounding box center [530, 549] width 171 height 34
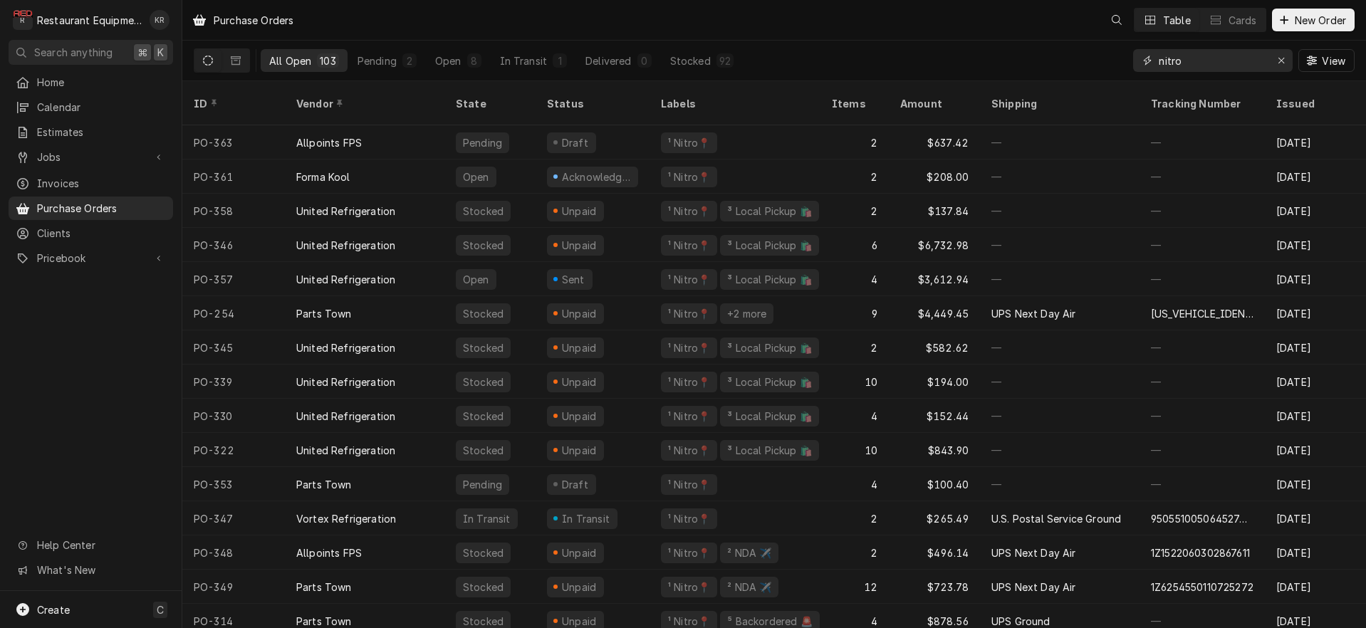
drag, startPoint x: 1207, startPoint y: 71, endPoint x: 1111, endPoint y: 59, distance: 96.8
click at [1159, 59] on input "nitro" at bounding box center [1212, 60] width 107 height 23
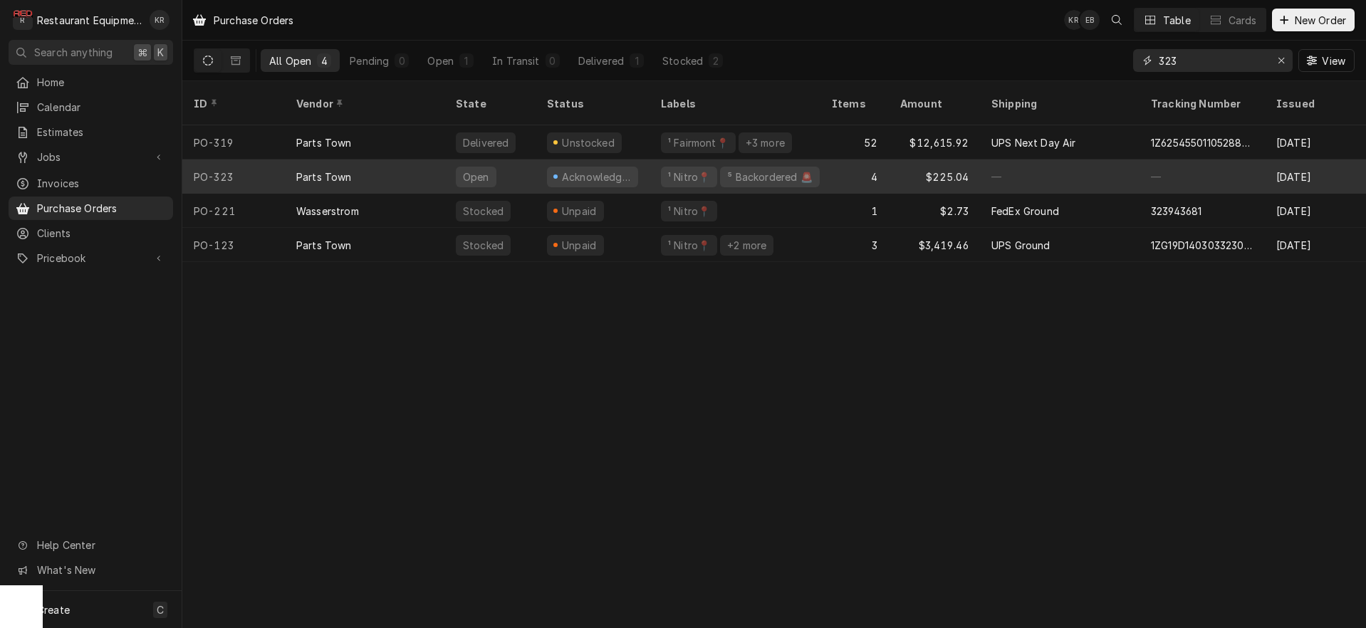
type input "323"
click at [581, 170] on div "Acknowledged" at bounding box center [597, 177] width 72 height 15
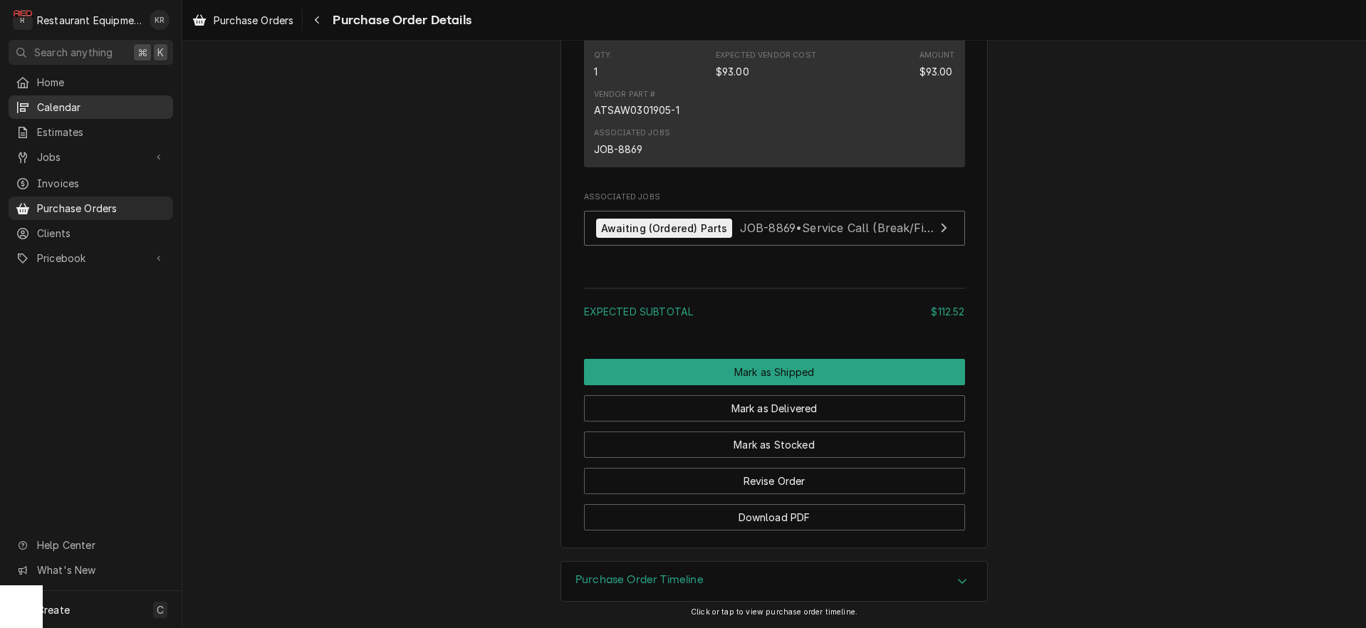
scroll to position [1236, 0]
click at [638, 574] on h3 "Purchase Order Timeline" at bounding box center [640, 580] width 128 height 14
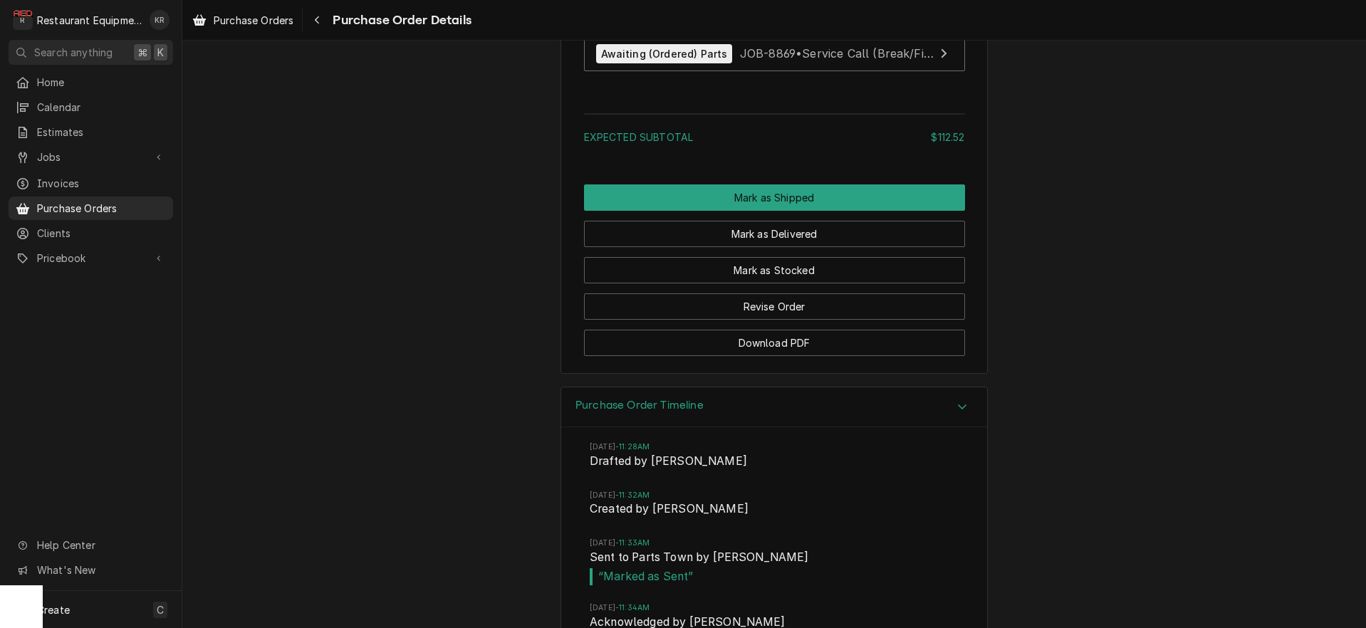
scroll to position [1449, 0]
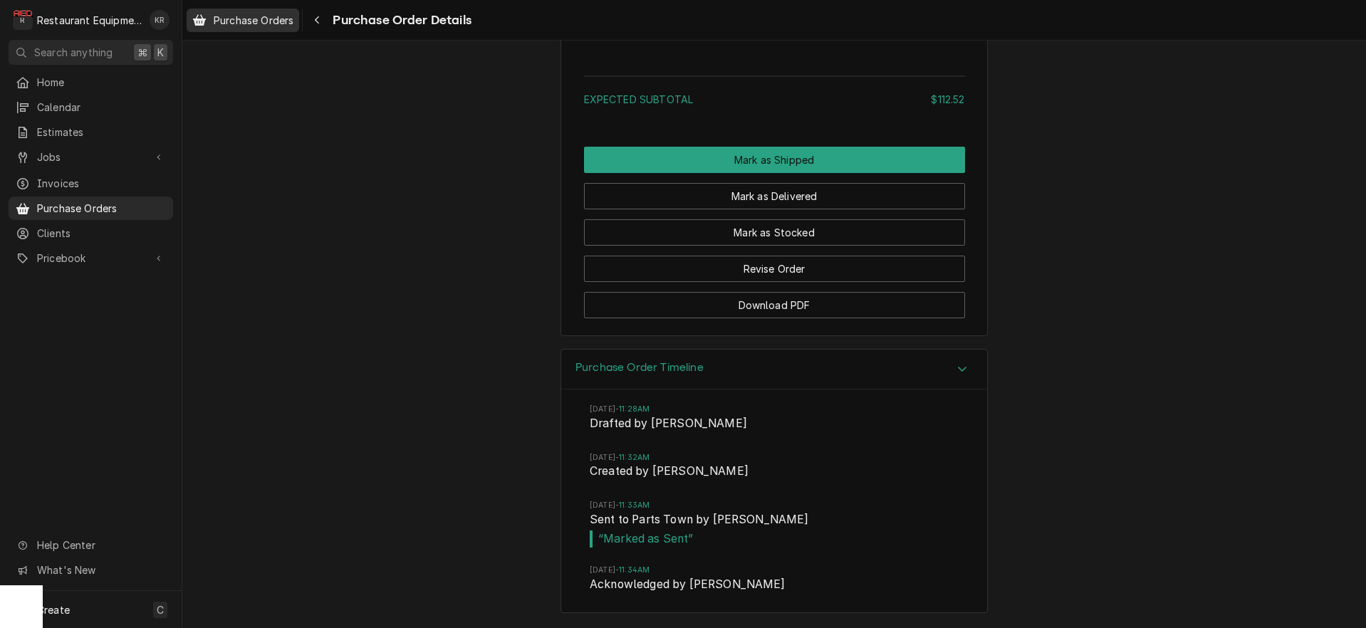
click at [264, 28] on div "Purchase Orders" at bounding box center [242, 20] width 107 height 18
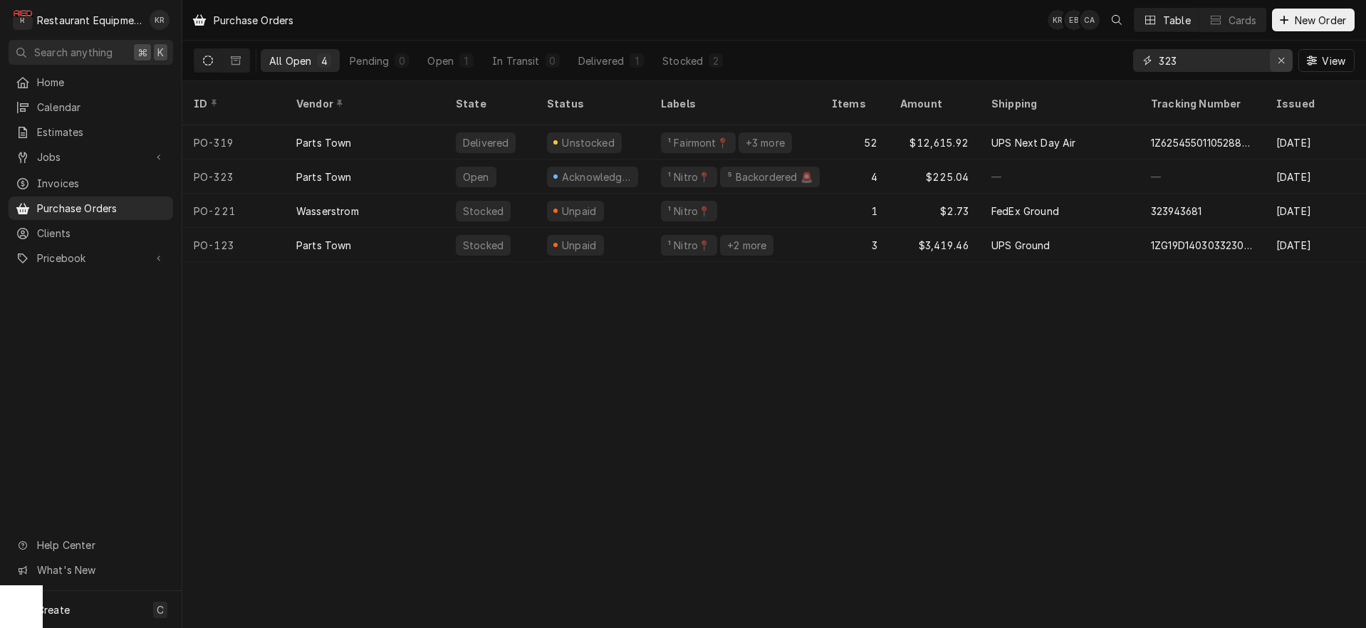
click at [1283, 63] on icon "Erase input" at bounding box center [1282, 61] width 6 height 6
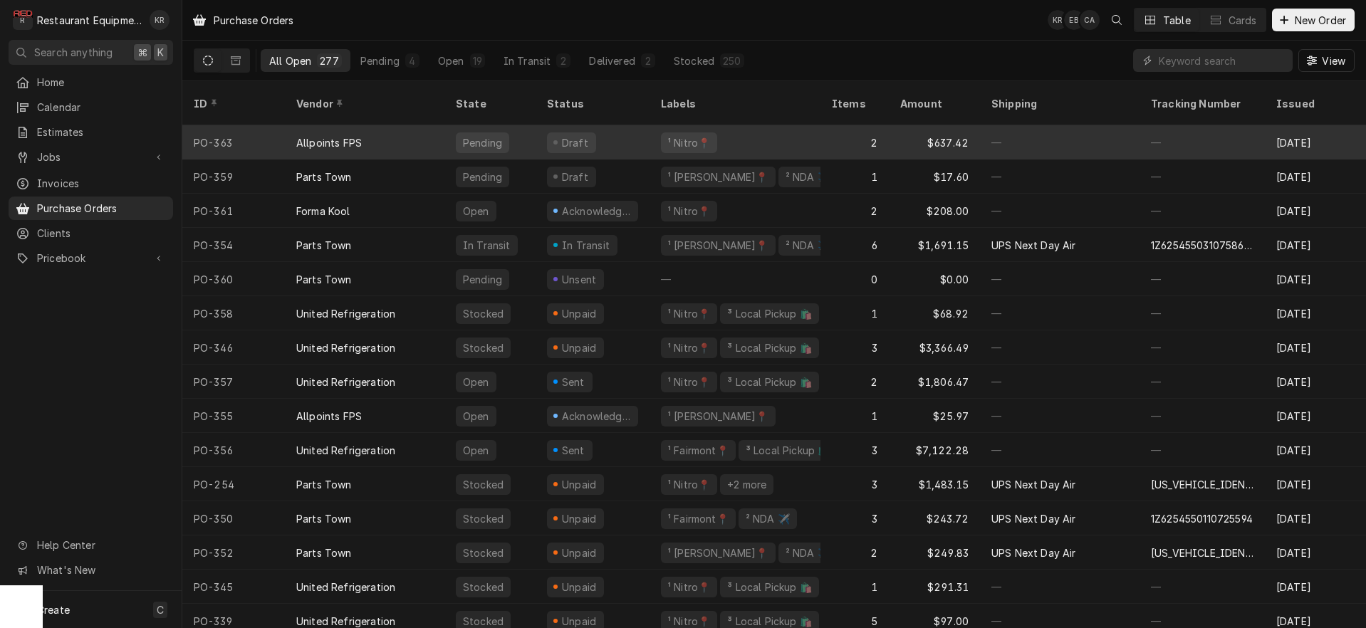
click at [539, 125] on div "Draft" at bounding box center [593, 142] width 114 height 34
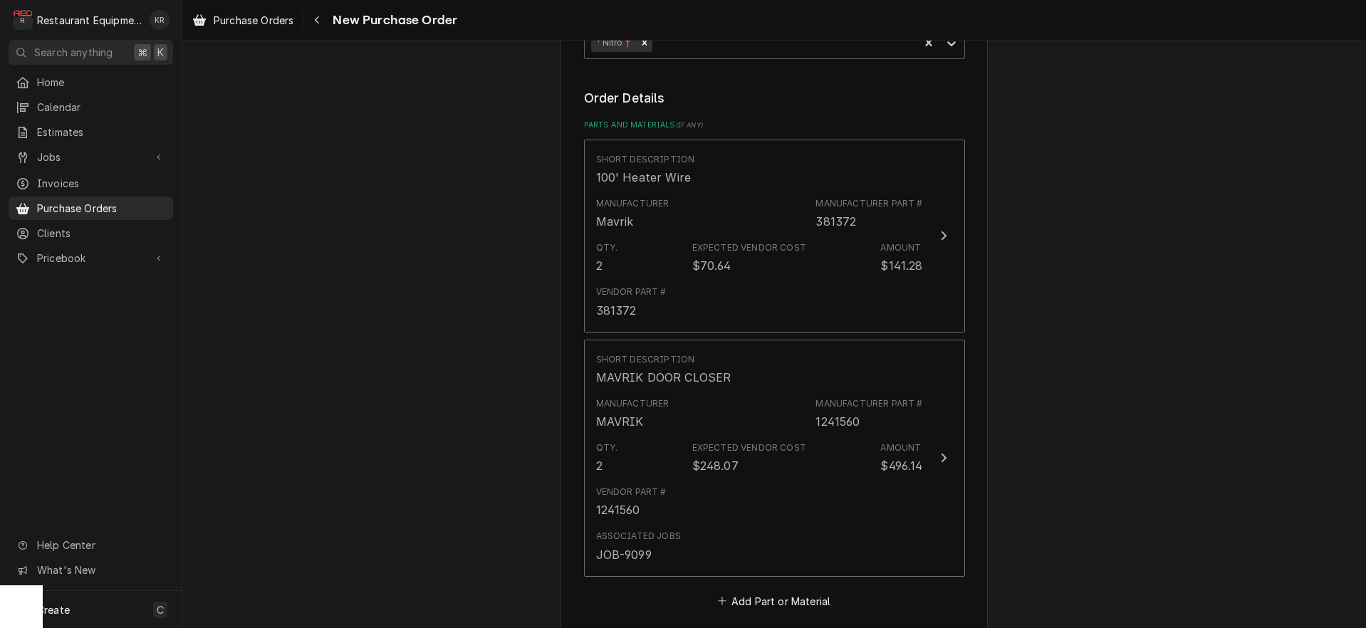
scroll to position [514, 0]
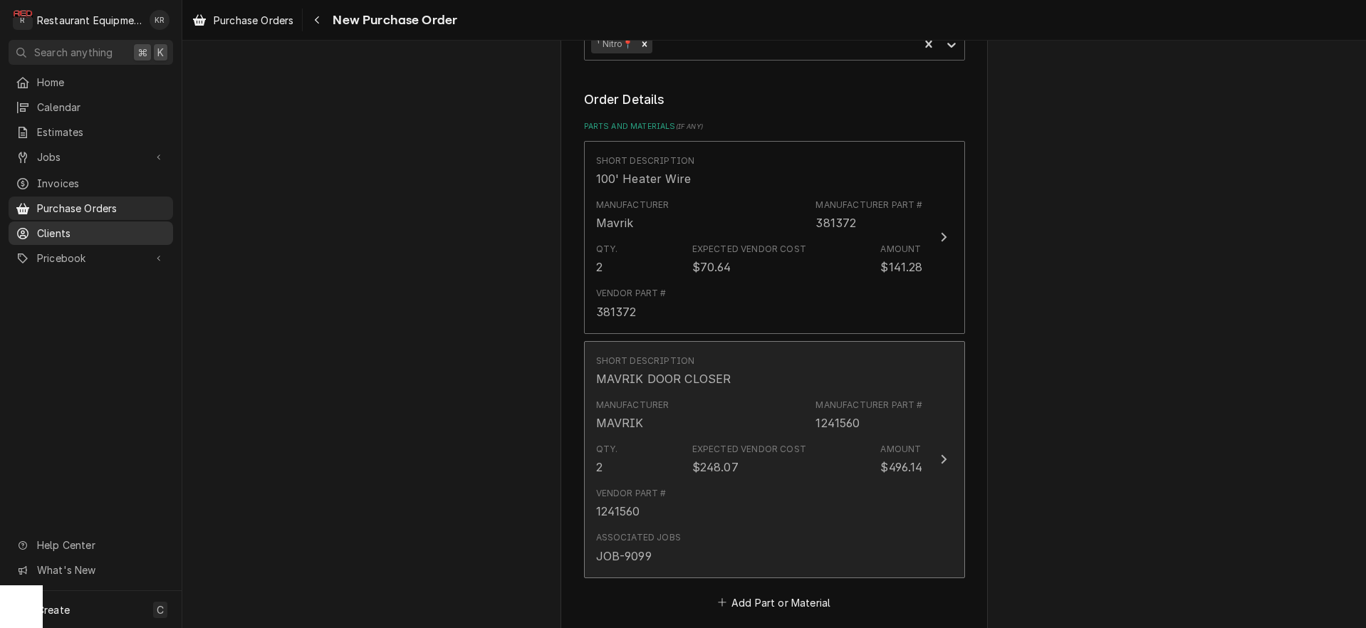
click at [746, 457] on div "Expected Vendor Cost $248.07" at bounding box center [749, 459] width 114 height 33
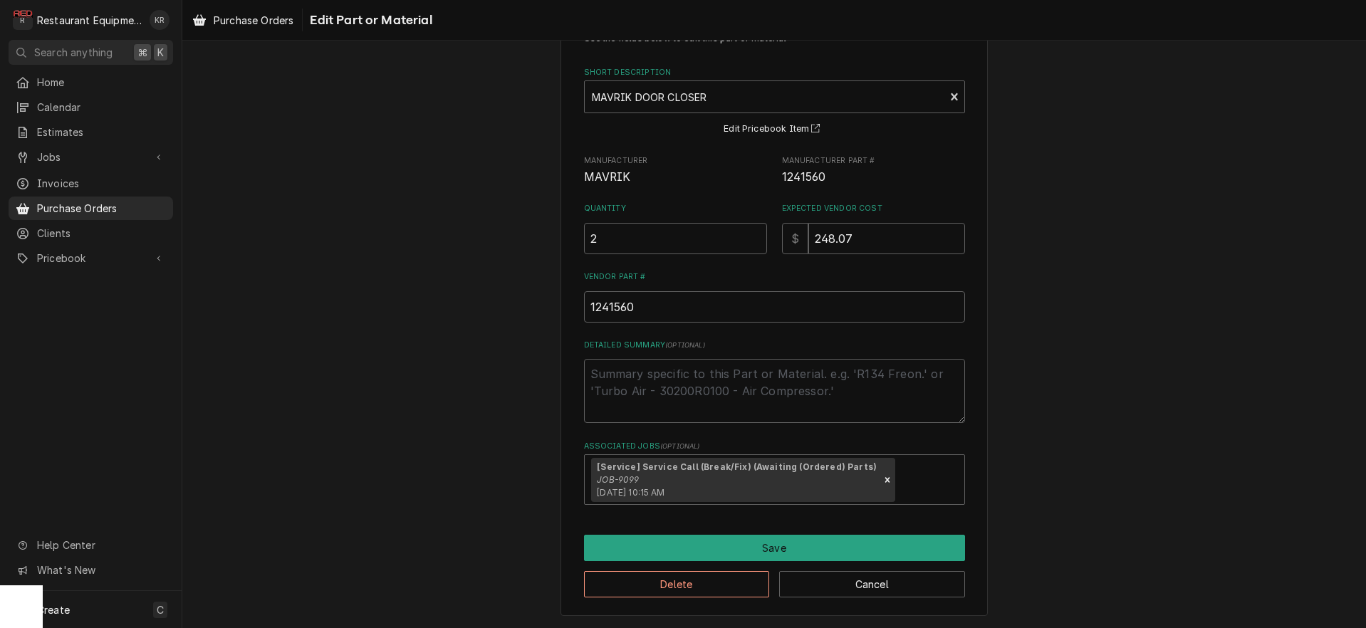
scroll to position [51, 0]
click at [829, 602] on div "Use the fields below to edit this part or material: Short Description MAVRIK DO…" at bounding box center [774, 318] width 427 height 602
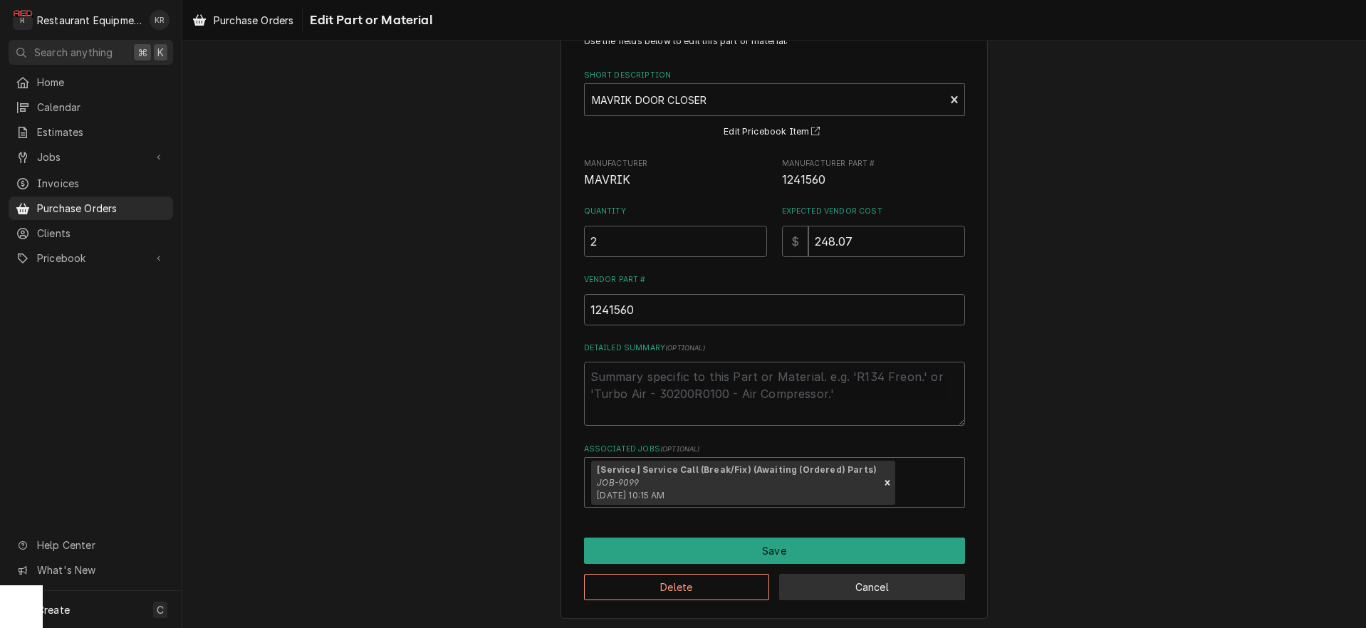
click at [830, 590] on button "Cancel" at bounding box center [872, 587] width 186 height 26
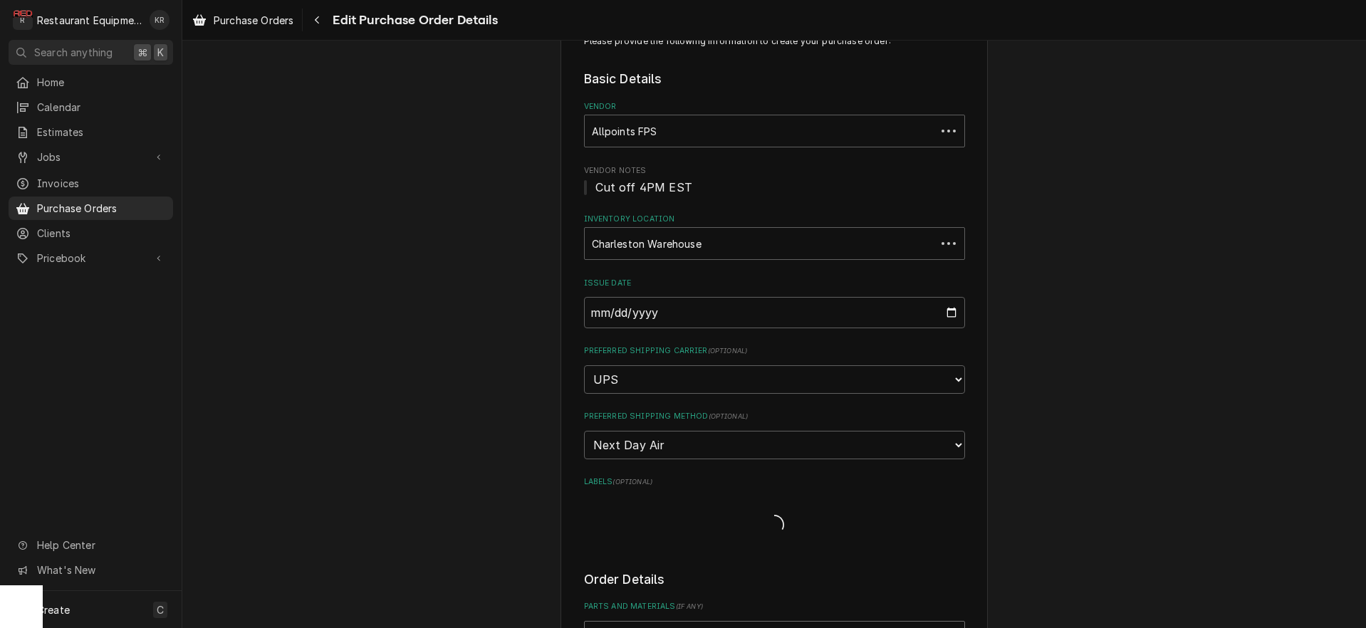
type textarea "x"
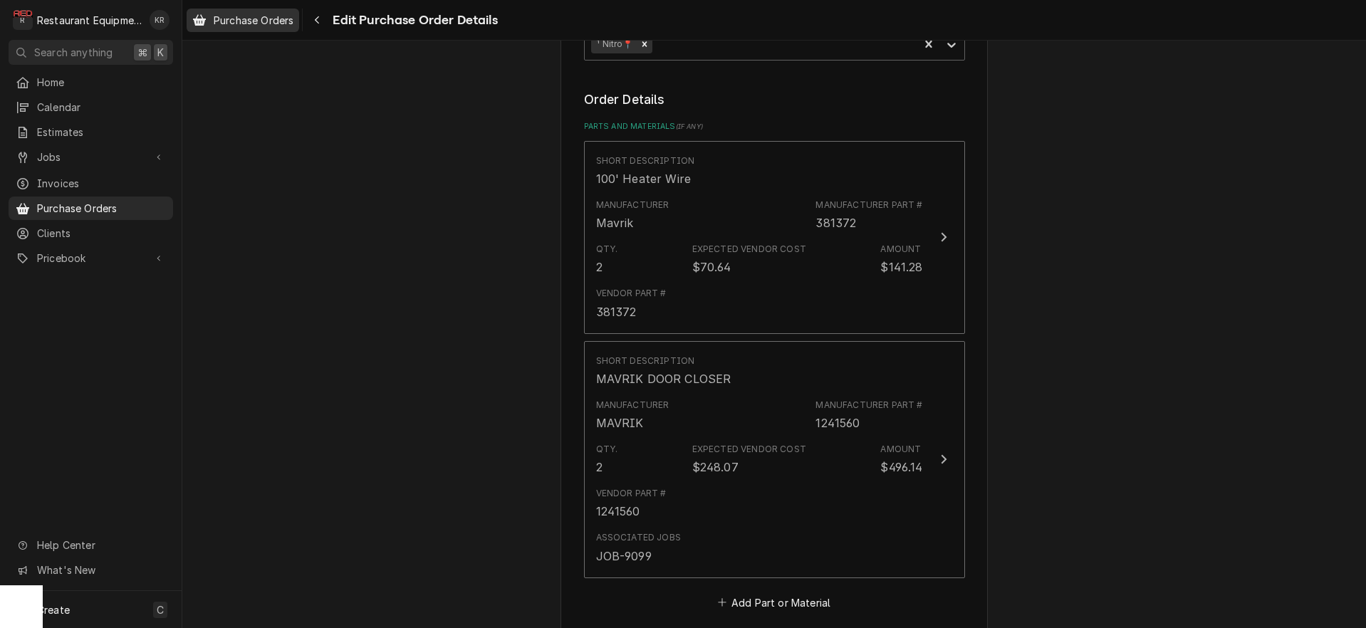
click at [265, 23] on span "Purchase Orders" at bounding box center [254, 20] width 80 height 15
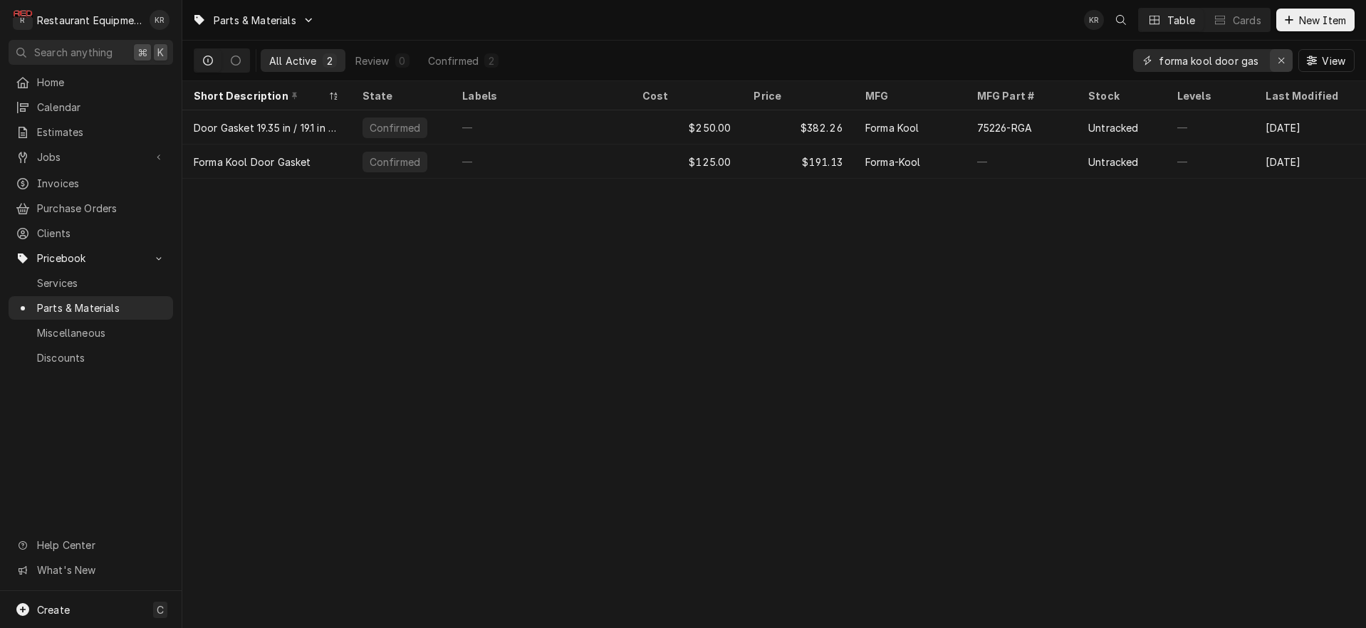
click at [1278, 62] on icon "Erase input" at bounding box center [1282, 61] width 8 height 10
click at [1211, 65] on input "Dynamic Content Wrapper" at bounding box center [1226, 60] width 134 height 23
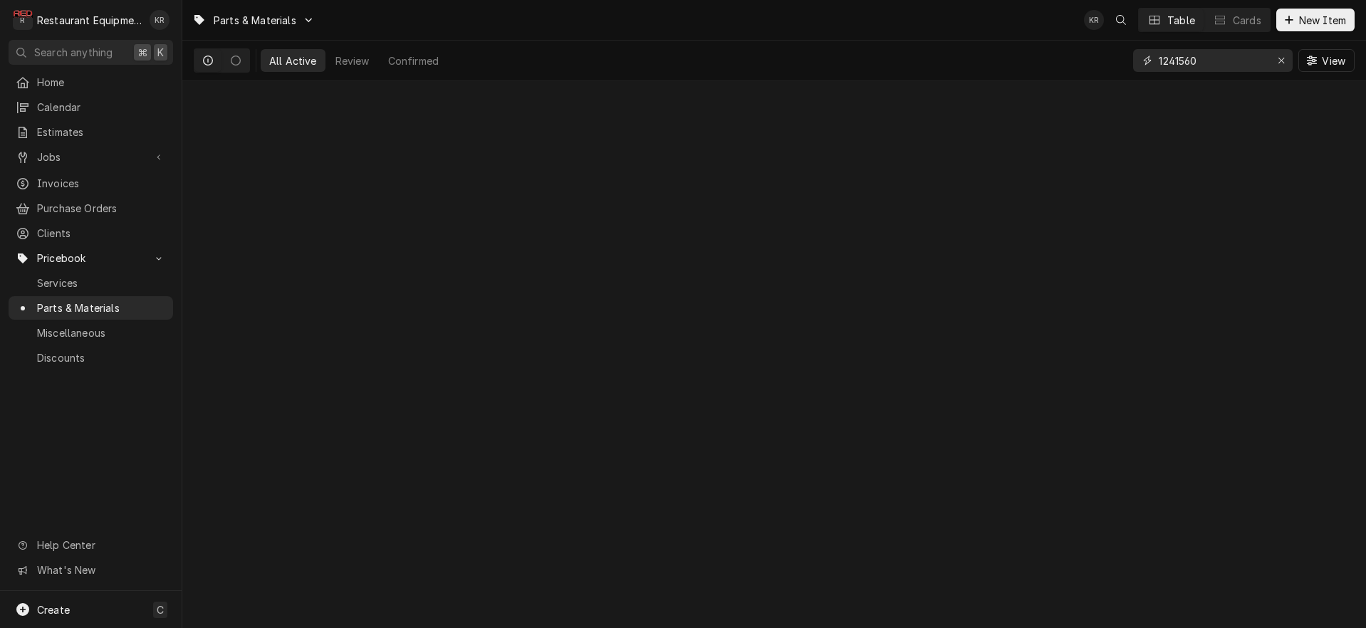
type input "1241560"
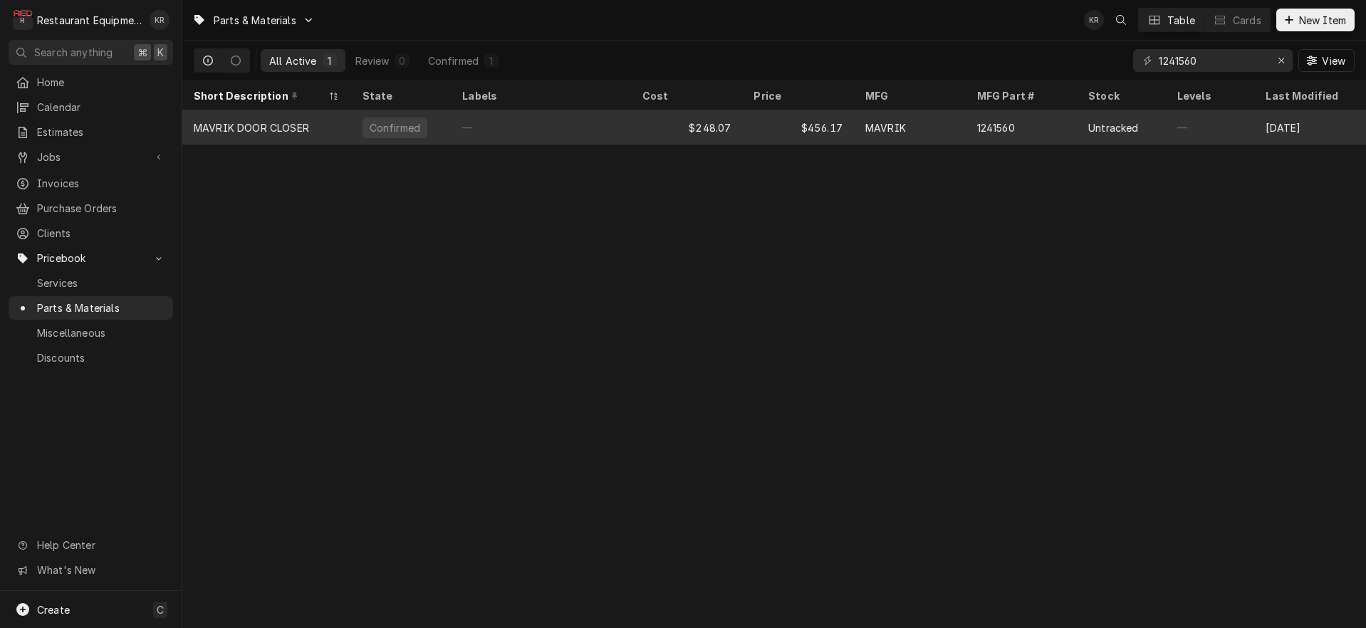
click at [871, 123] on div "MAVRIK" at bounding box center [886, 127] width 41 height 15
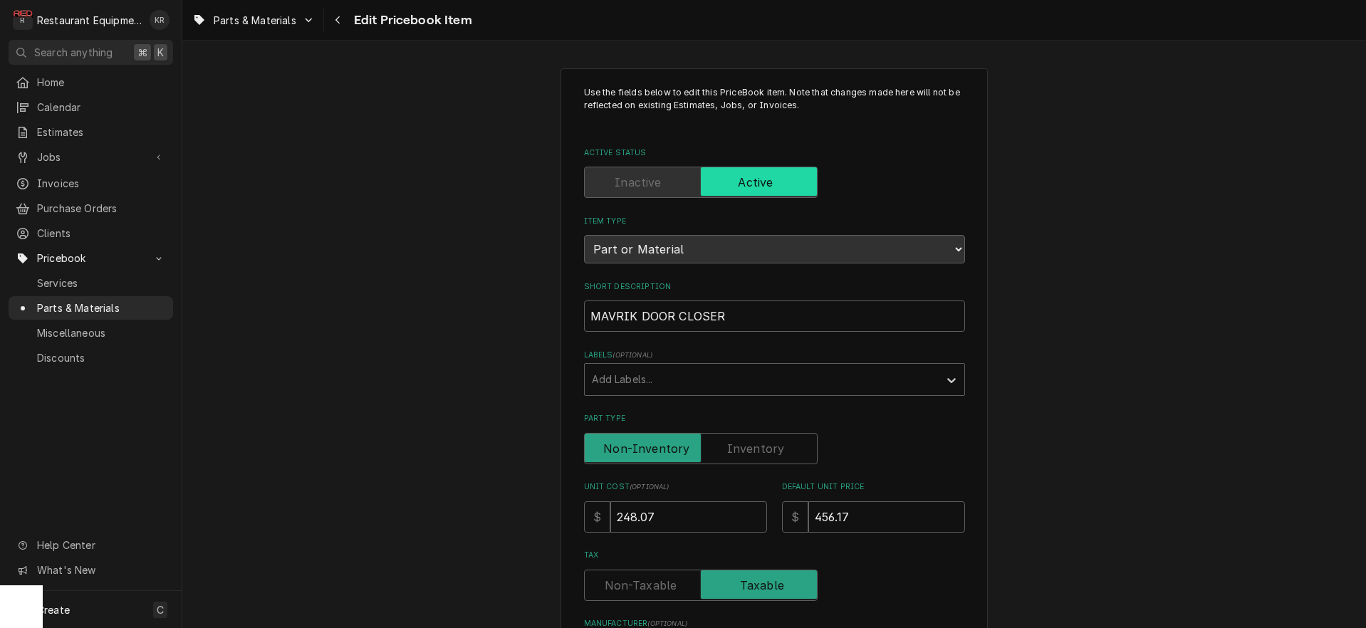
type textarea "x"
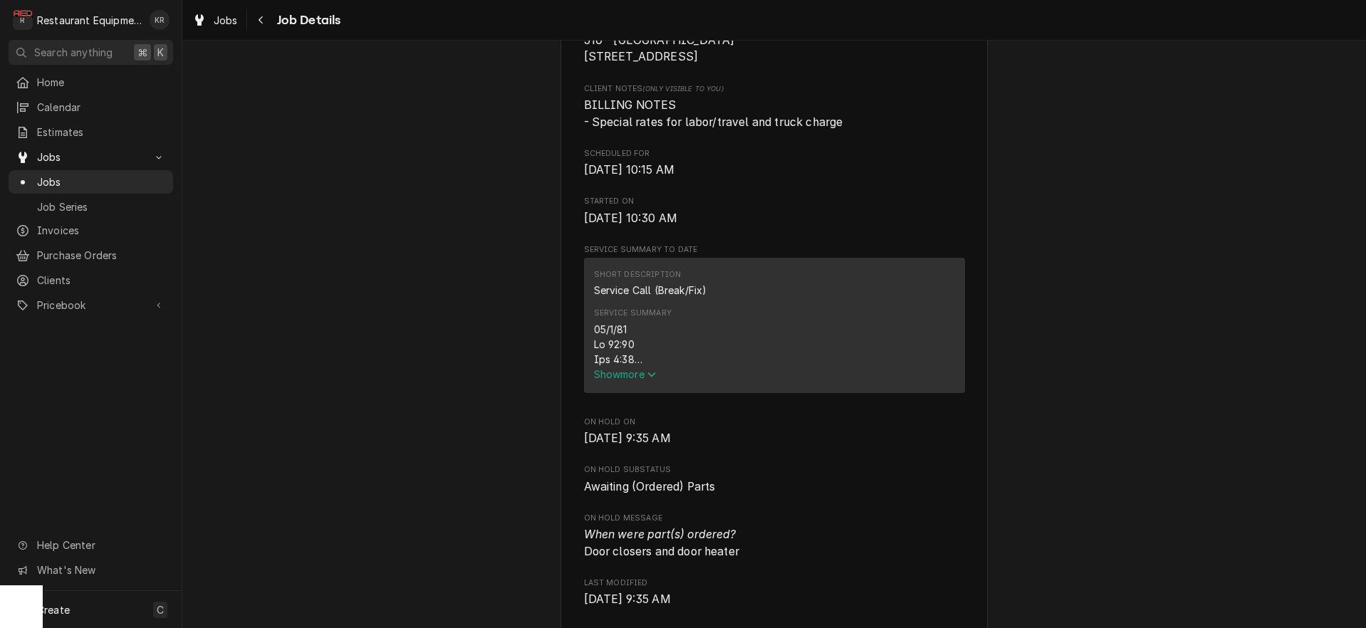
scroll to position [367, 0]
click at [620, 380] on span "Show more" at bounding box center [625, 374] width 63 height 12
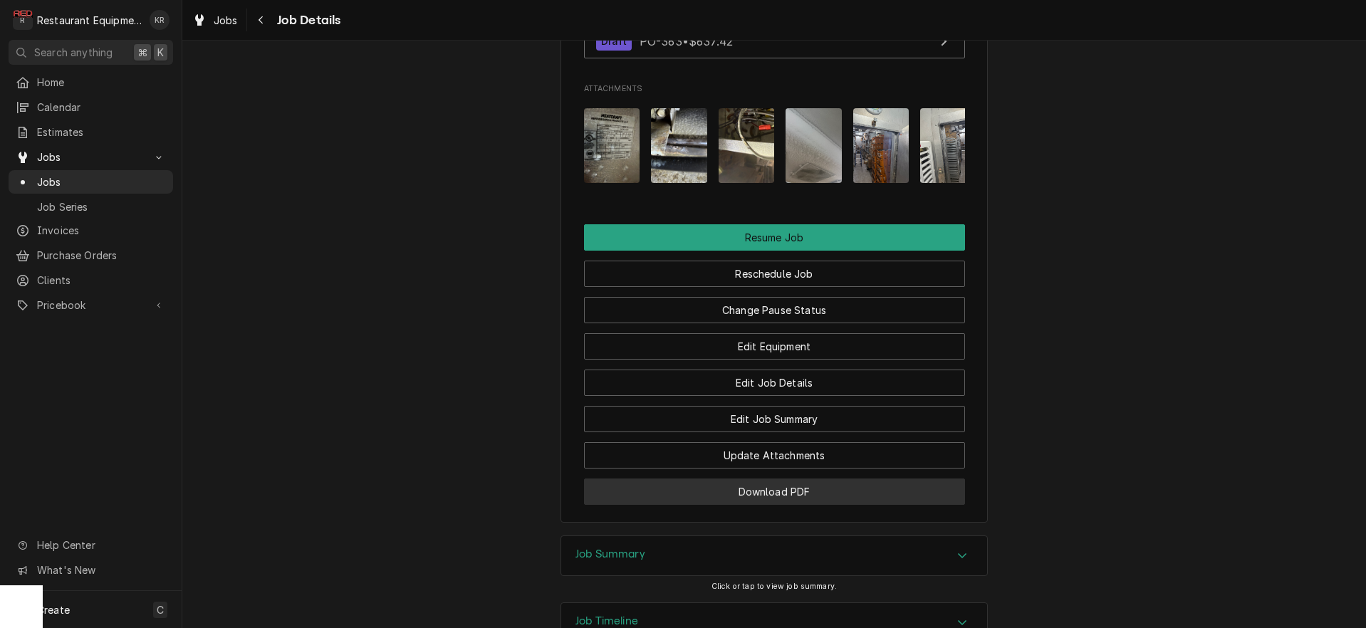
scroll to position [2084, 0]
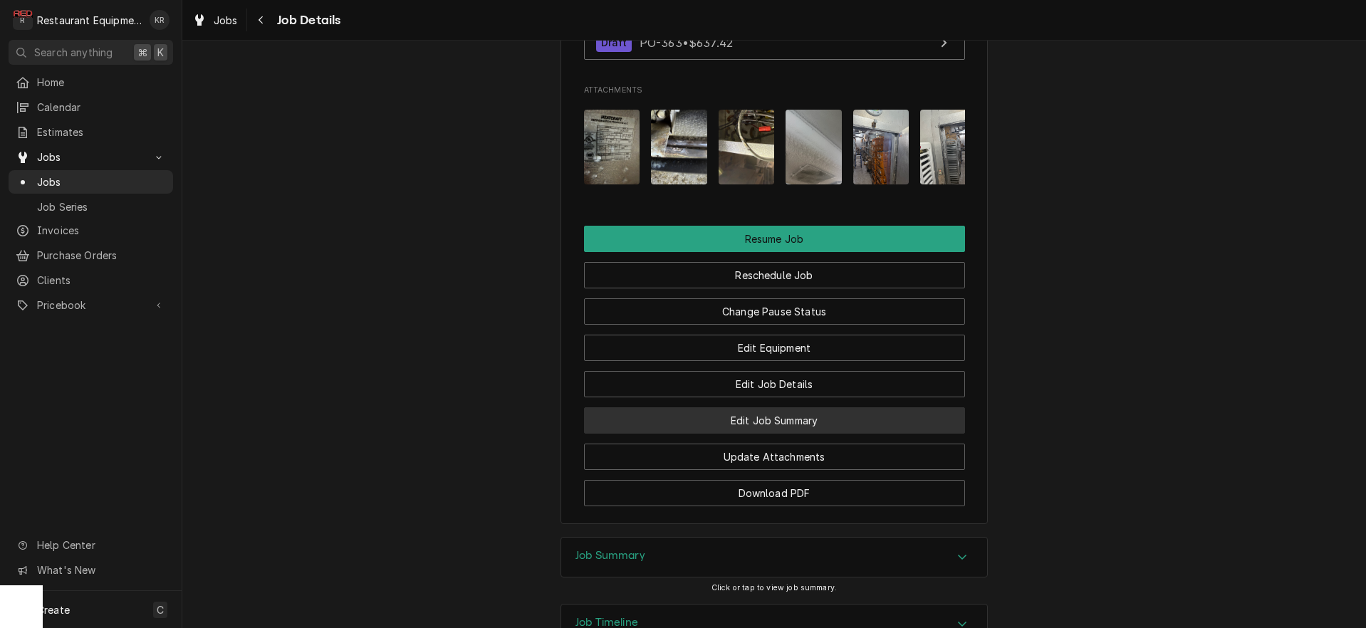
click at [760, 434] on button "Edit Job Summary" at bounding box center [774, 420] width 381 height 26
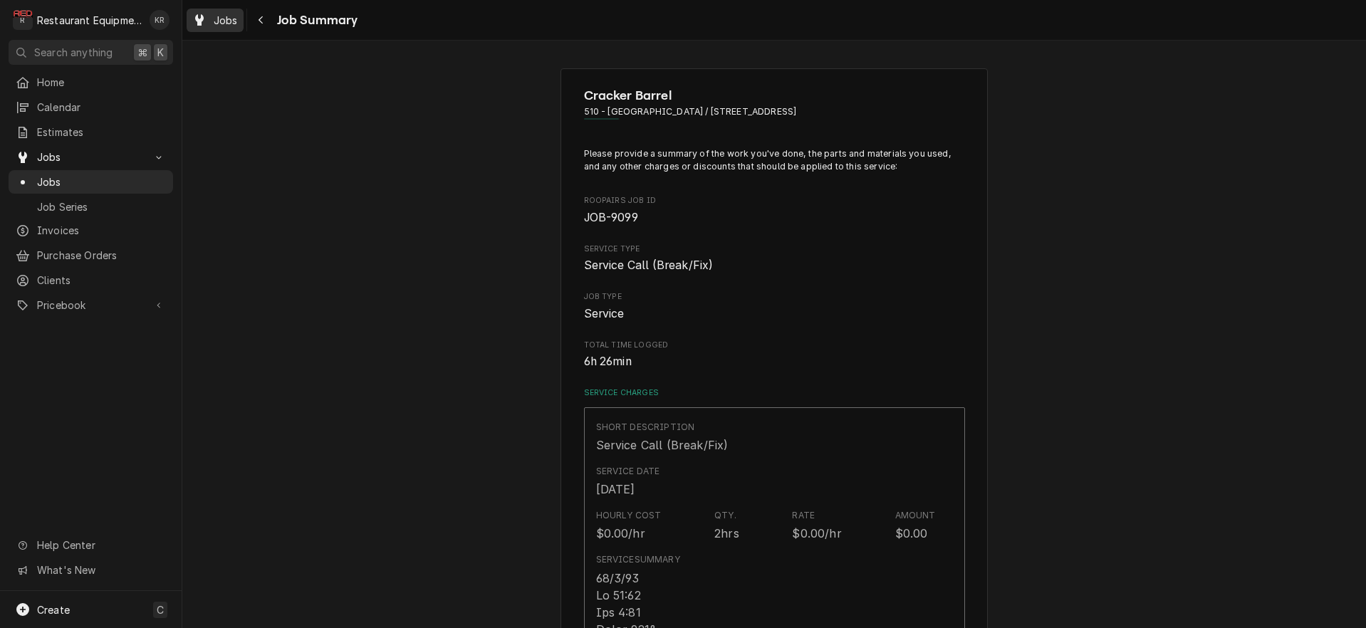
type textarea "x"
drag, startPoint x: 221, startPoint y: 21, endPoint x: 407, endPoint y: 230, distance: 280.1
click at [222, 22] on span "Jobs" at bounding box center [226, 20] width 24 height 15
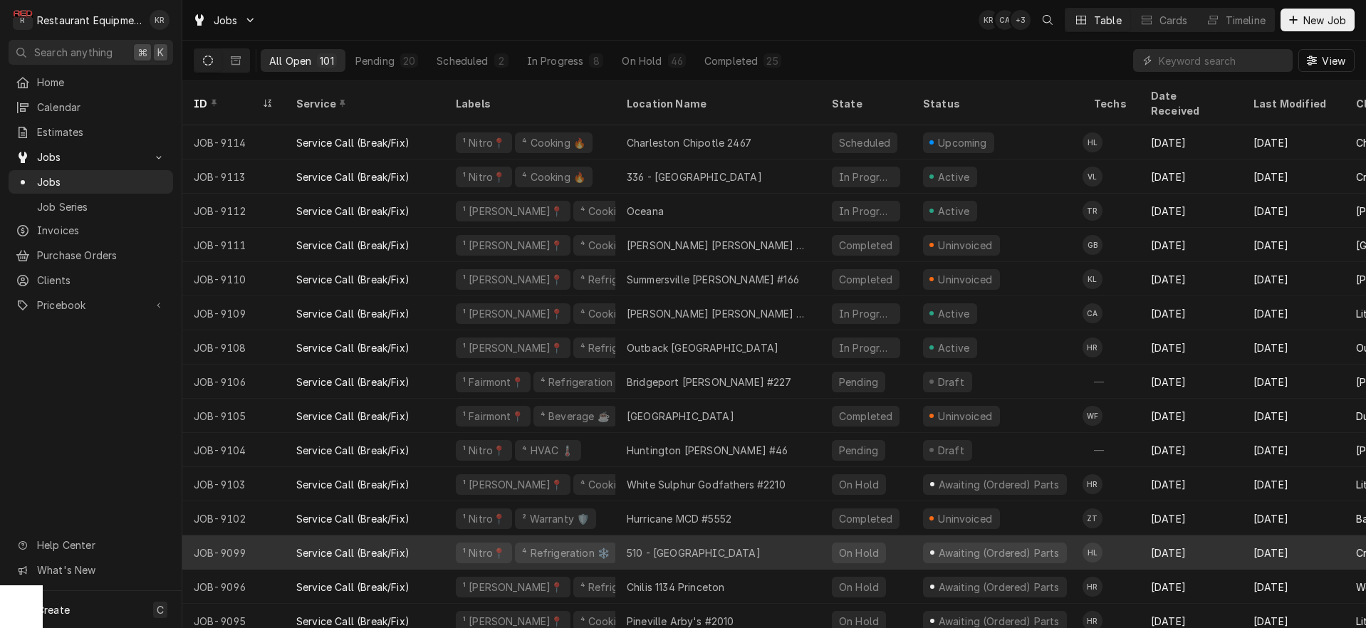
click at [531, 546] on div "⁴ Refrigeration ❄️" at bounding box center [566, 553] width 90 height 15
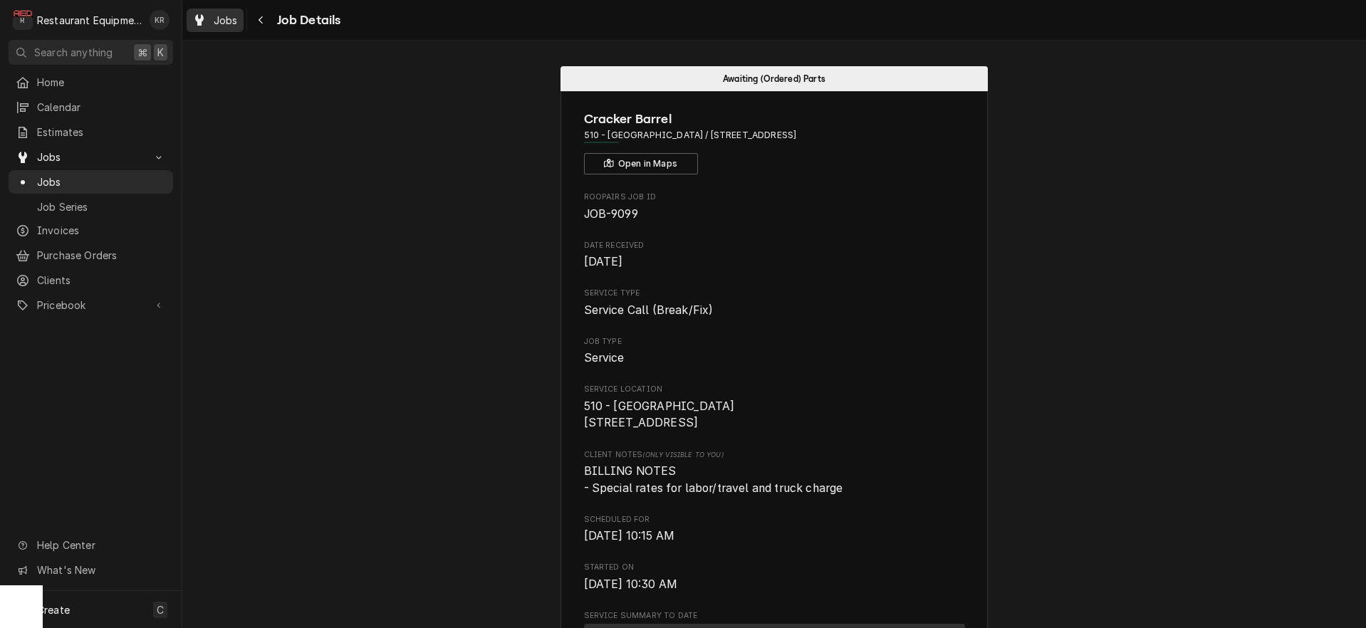
click at [241, 24] on link "Jobs" at bounding box center [215, 21] width 57 height 24
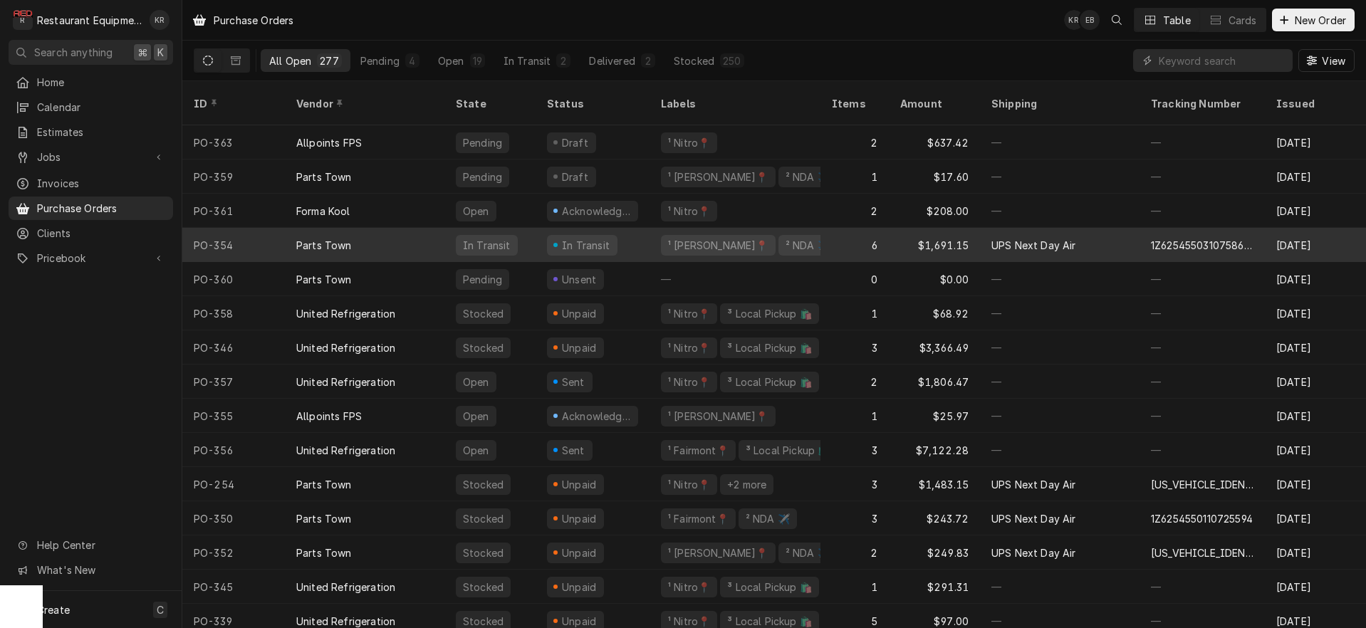
click at [571, 238] on div "In Transit" at bounding box center [586, 245] width 51 height 15
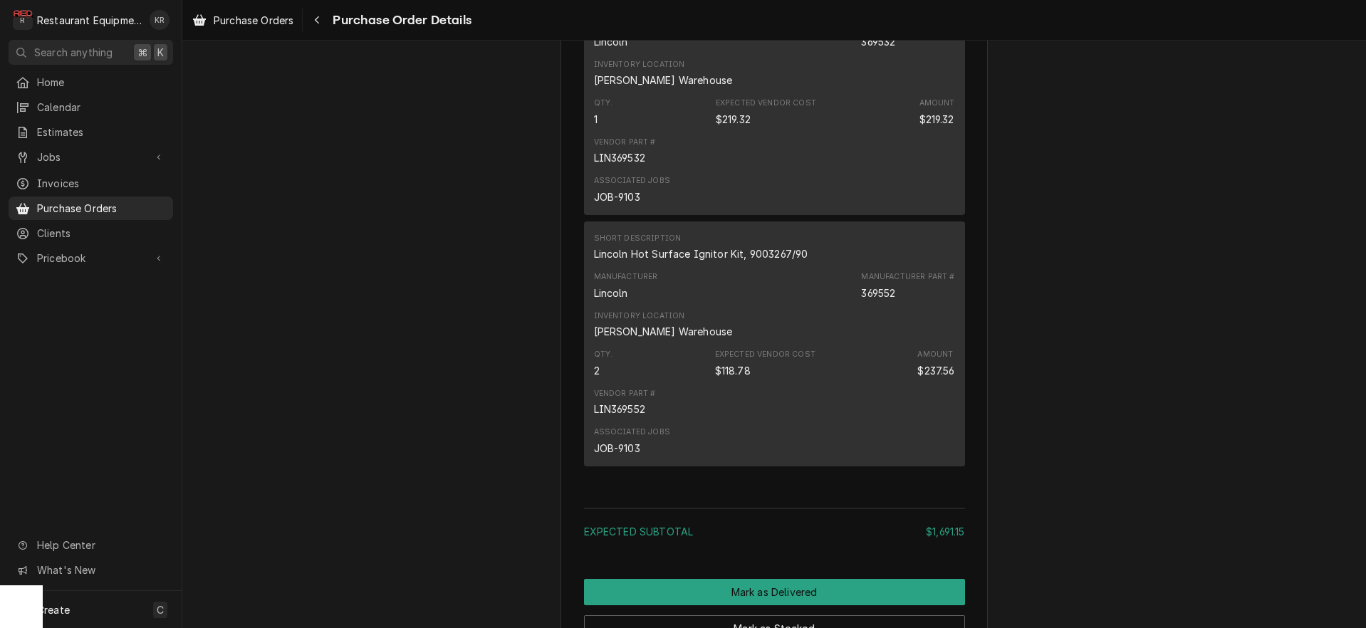
scroll to position [2265, 0]
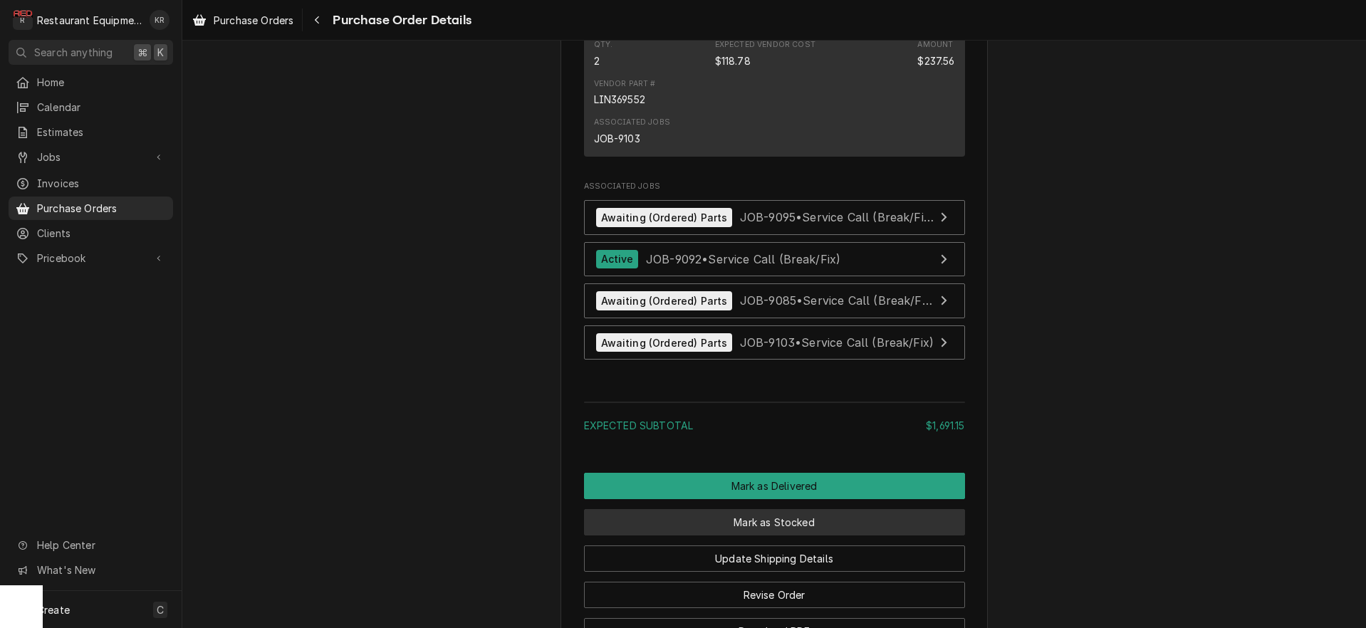
click at [729, 536] on button "Mark as Stocked" at bounding box center [774, 522] width 381 height 26
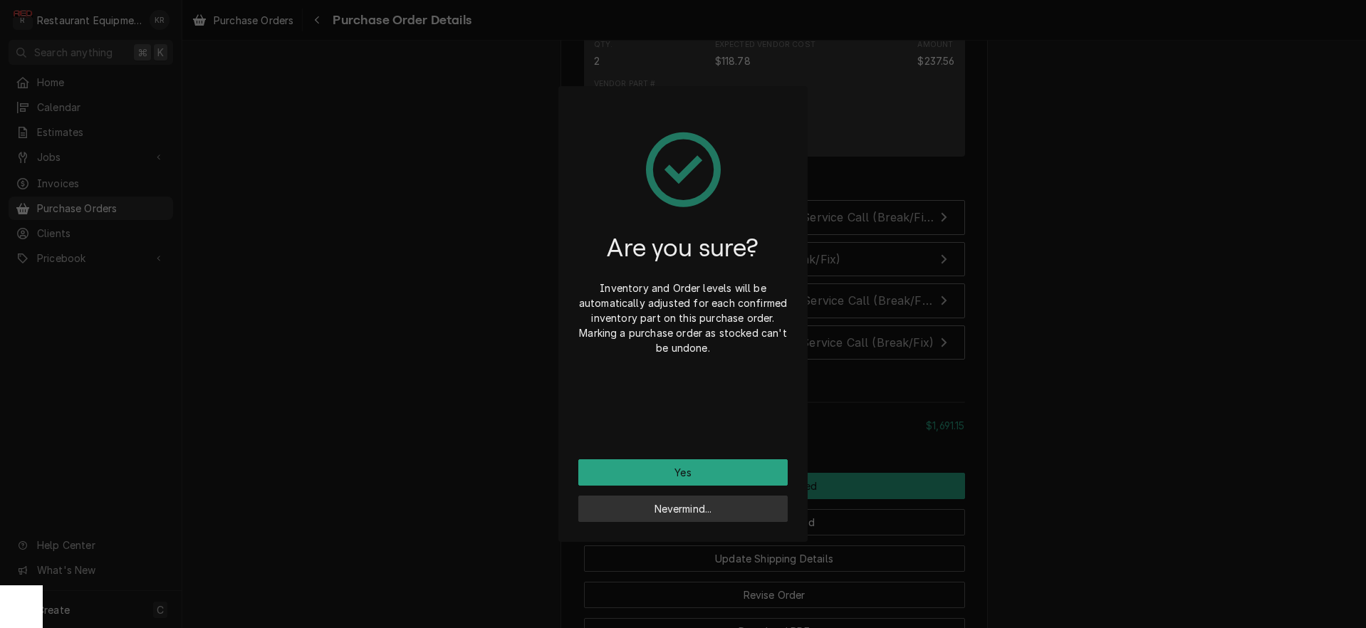
click at [617, 505] on button "Nevermind..." at bounding box center [682, 509] width 209 height 26
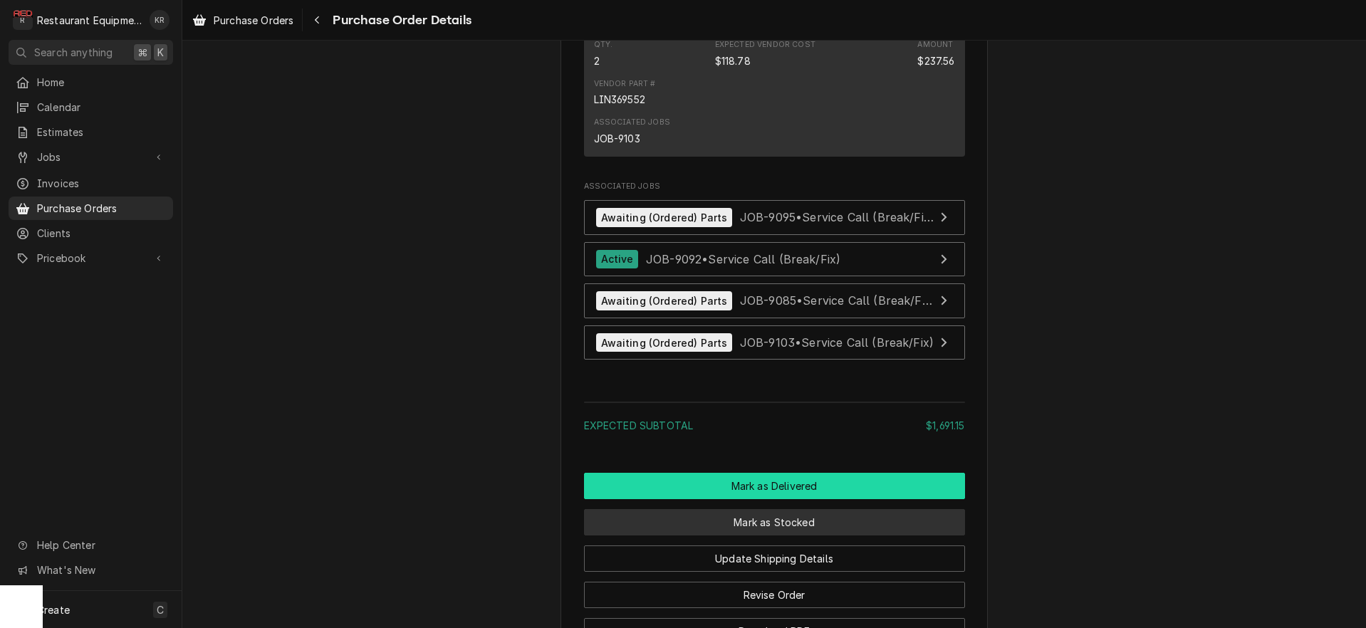
scroll to position [2424, 0]
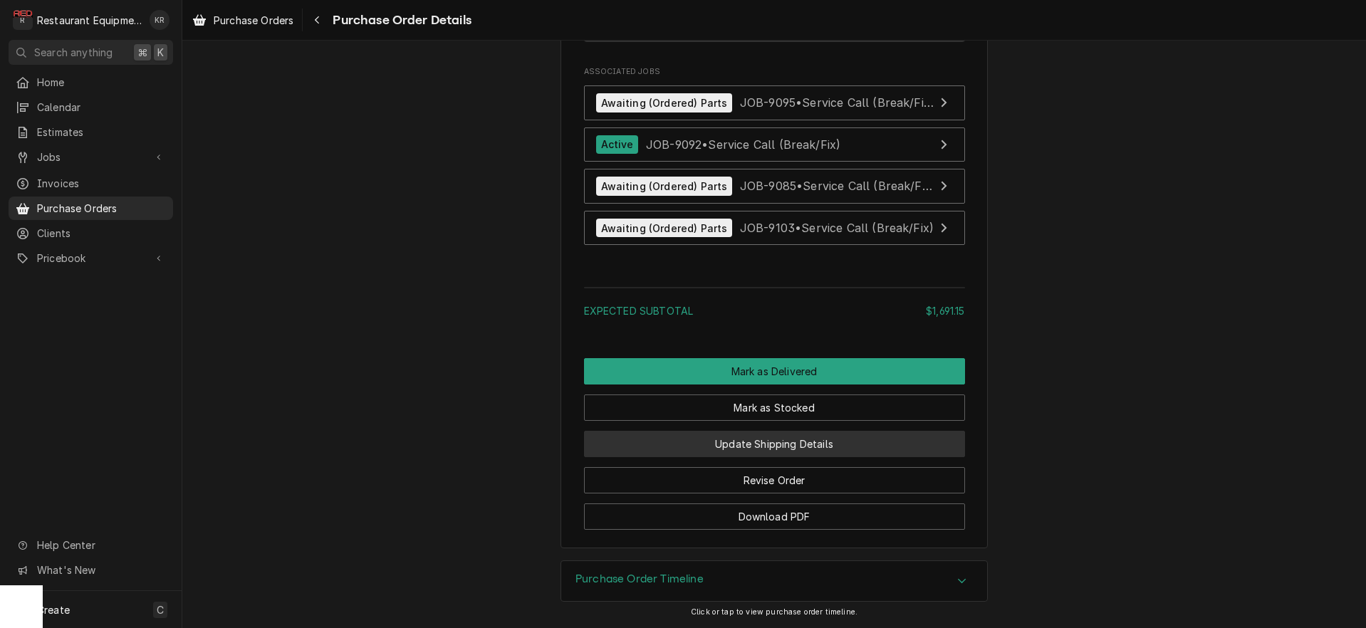
click at [747, 435] on button "Update Shipping Details" at bounding box center [774, 444] width 381 height 26
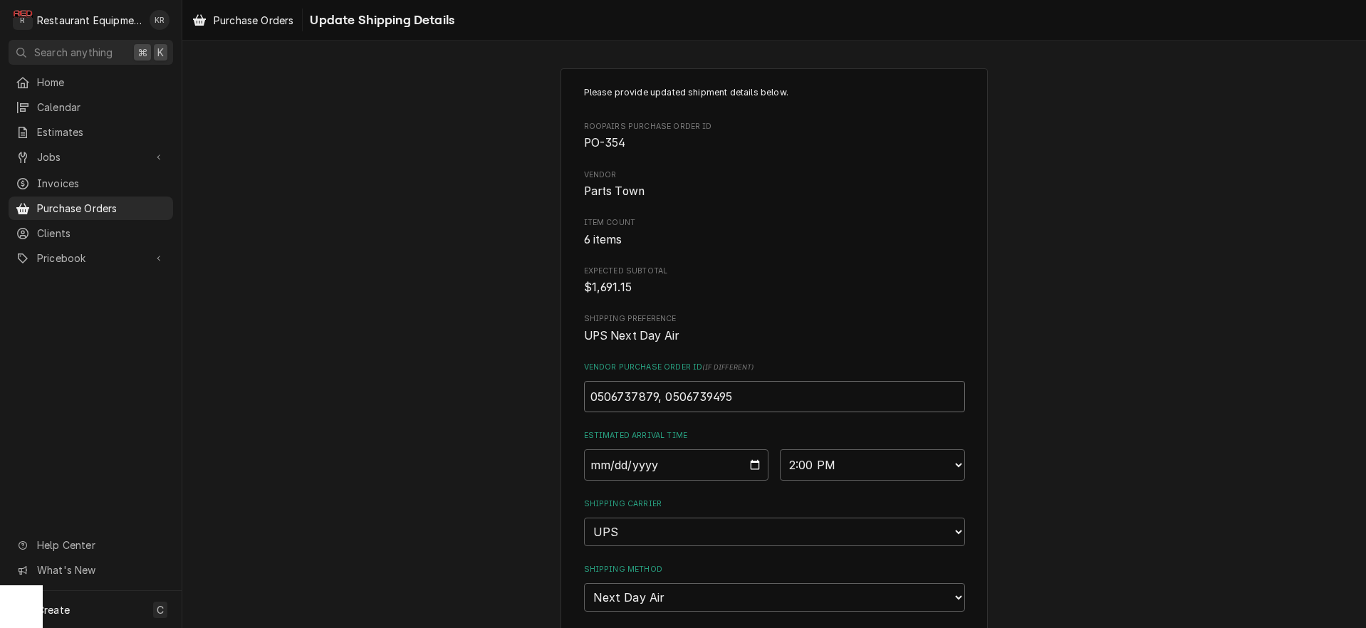
click at [756, 400] on input "0506737879, 0506739495" at bounding box center [774, 396] width 381 height 31
paste input "1Z6254"
click at [758, 400] on input "0506737879, 0506739495, 1Z6254" at bounding box center [774, 396] width 381 height 31
click at [765, 400] on input "0506737879, 0506739495, 1Z6254" at bounding box center [774, 396] width 381 height 31
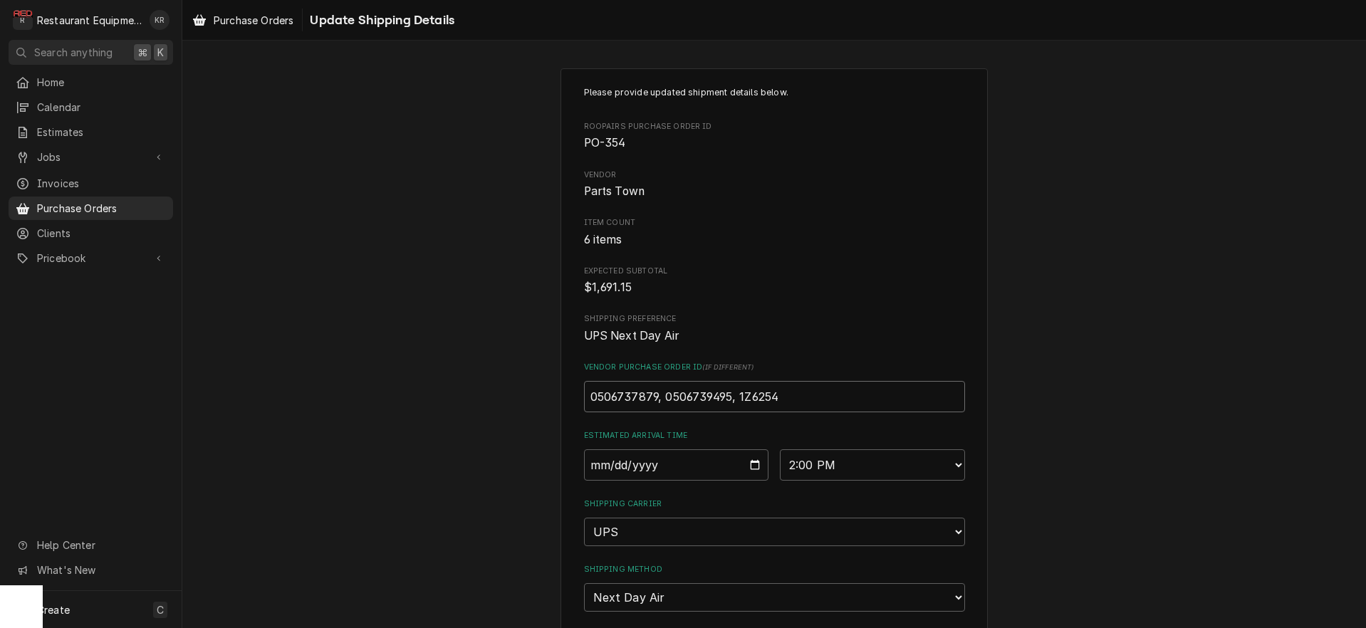
click at [765, 400] on input "0506737879, 0506739495, 1Z6254" at bounding box center [774, 396] width 381 height 31
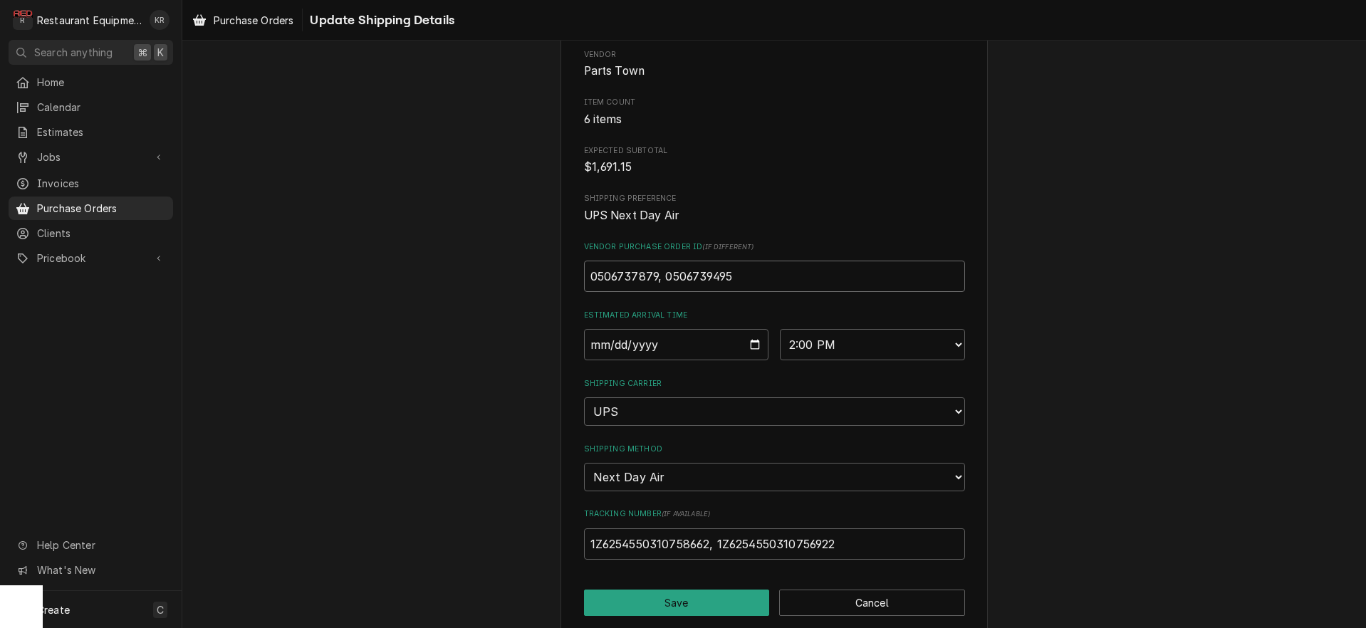
scroll to position [136, 0]
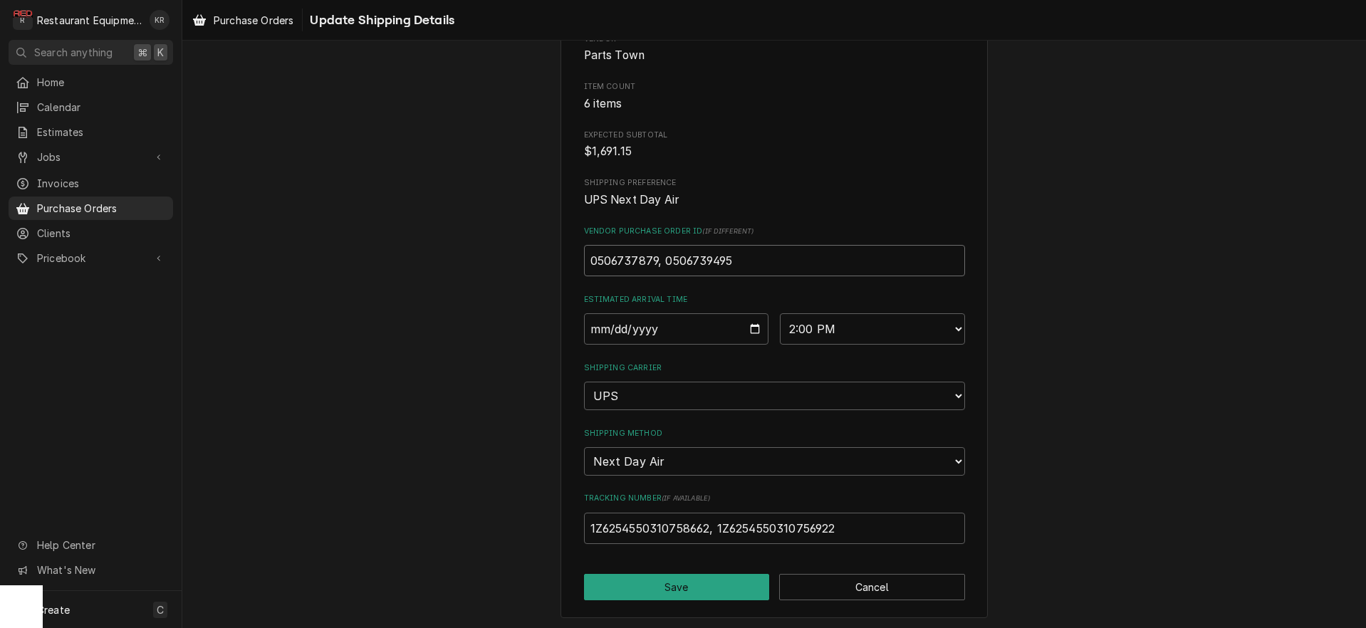
type input "0506737879, 0506739495"
click at [874, 532] on input "1Z6254550310758662, 1Z6254550310756922" at bounding box center [774, 528] width 381 height 31
paste input "1Z6254550142148443"
type input "1Z6254550310758662, 1Z6254550310756922, 1Z6254550142148443"
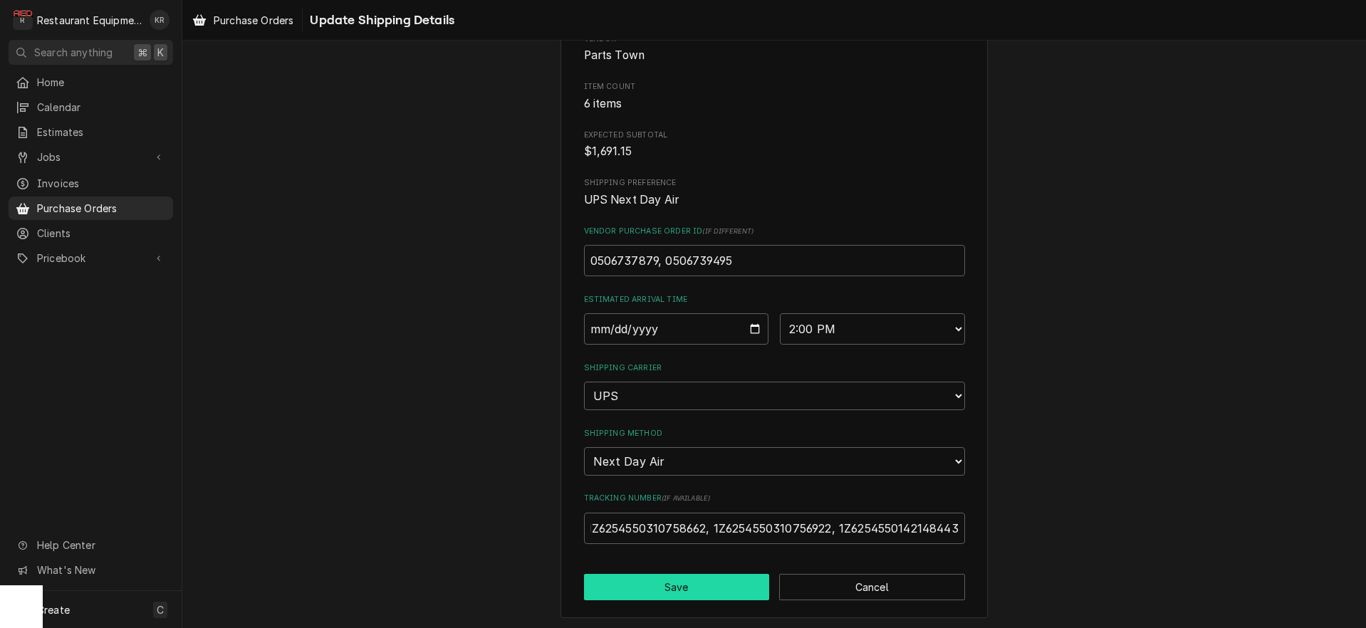
click at [681, 579] on button "Save" at bounding box center [677, 587] width 186 height 26
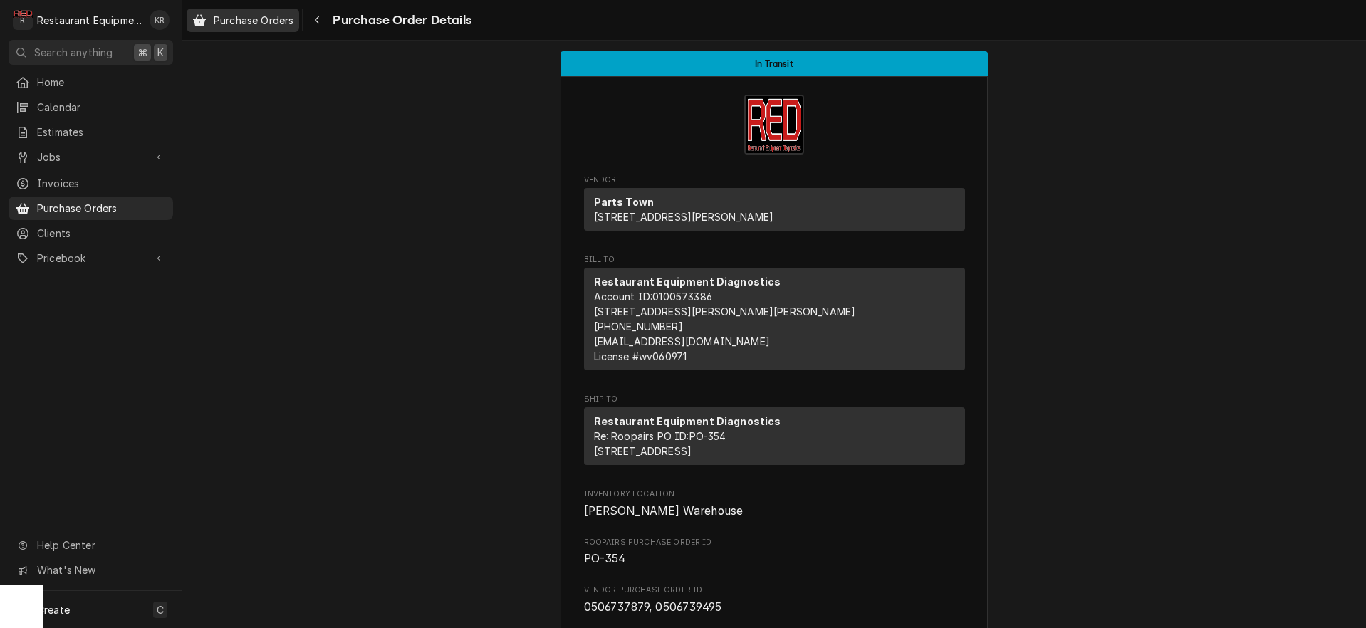
click at [253, 26] on span "Purchase Orders" at bounding box center [254, 20] width 80 height 15
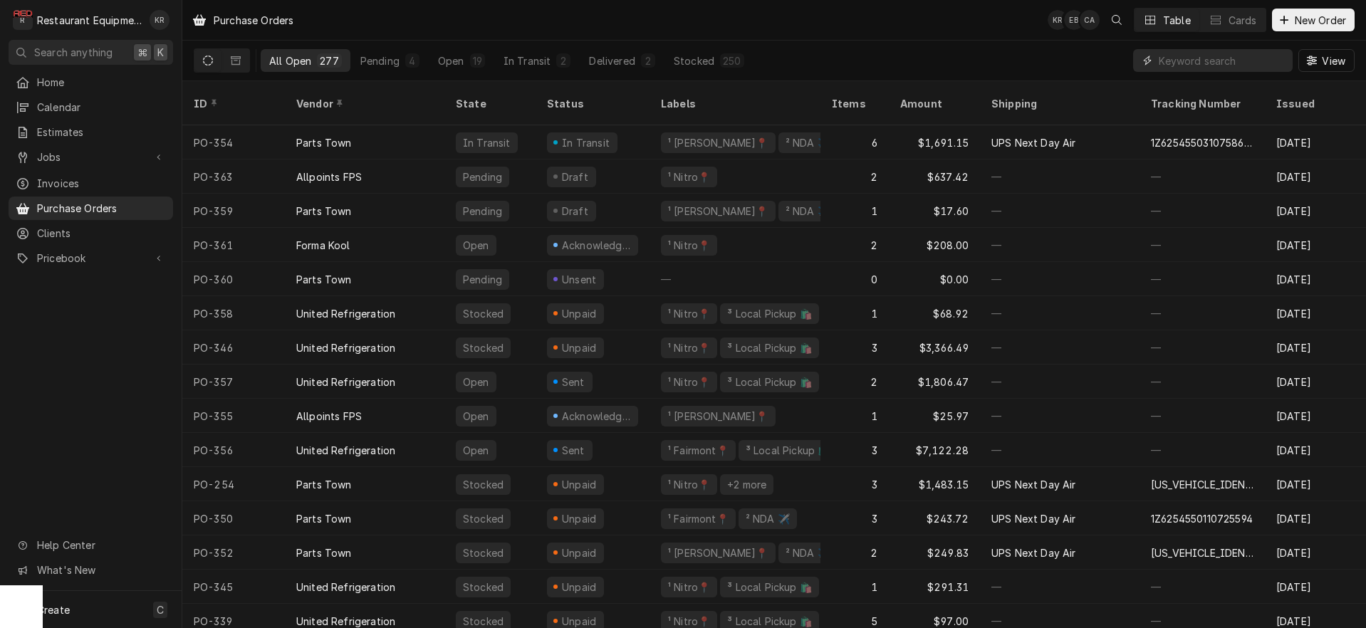
click at [1227, 62] on input "Dynamic Content Wrapper" at bounding box center [1222, 60] width 127 height 23
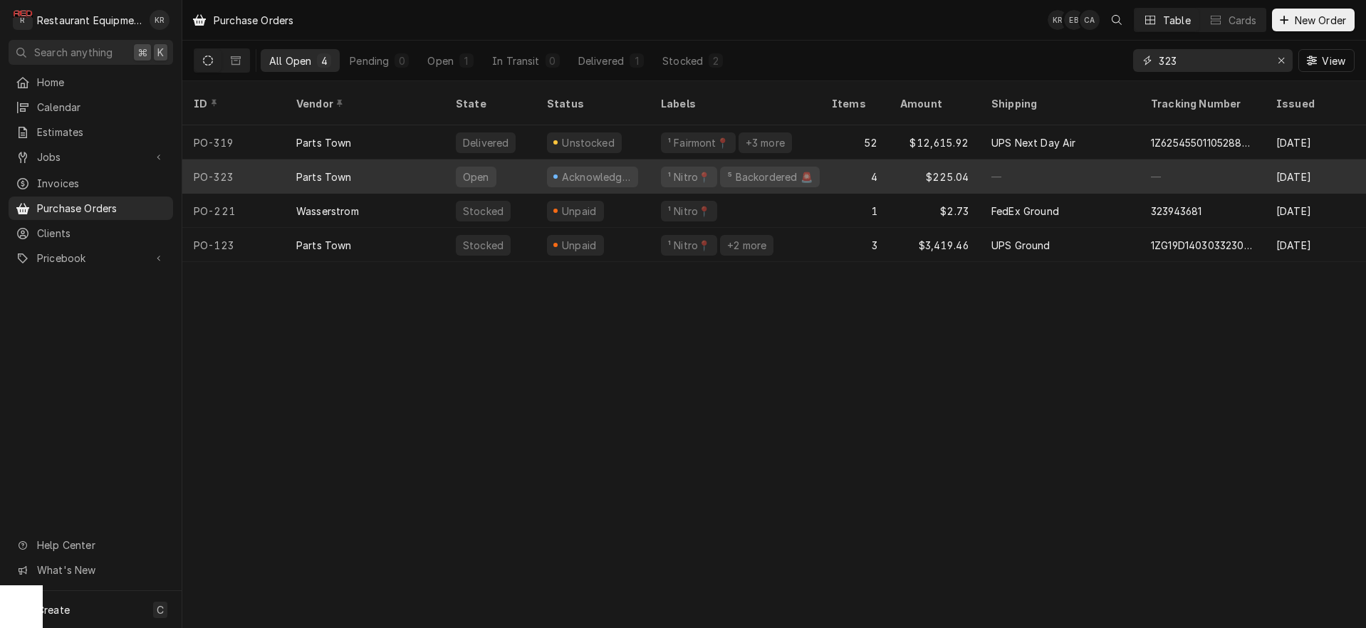
type input "323"
click at [367, 160] on div "Parts Town" at bounding box center [365, 177] width 160 height 34
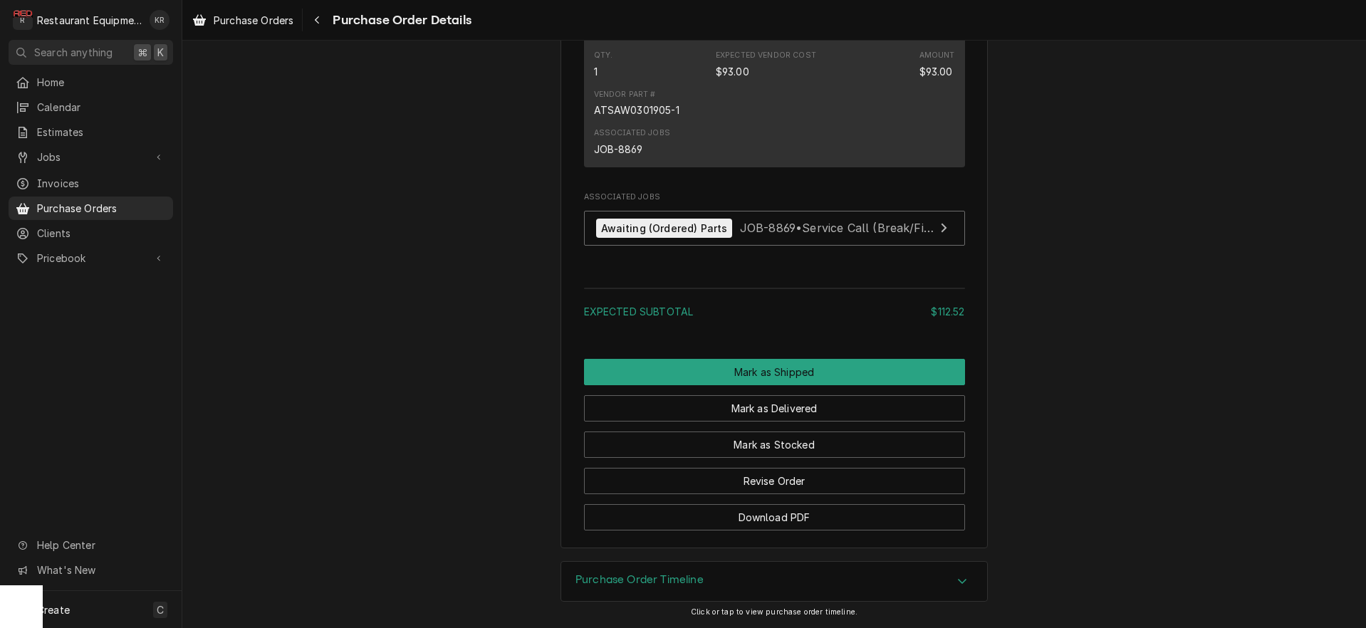
scroll to position [1236, 0]
click at [727, 480] on button "Revise Order" at bounding box center [774, 481] width 381 height 26
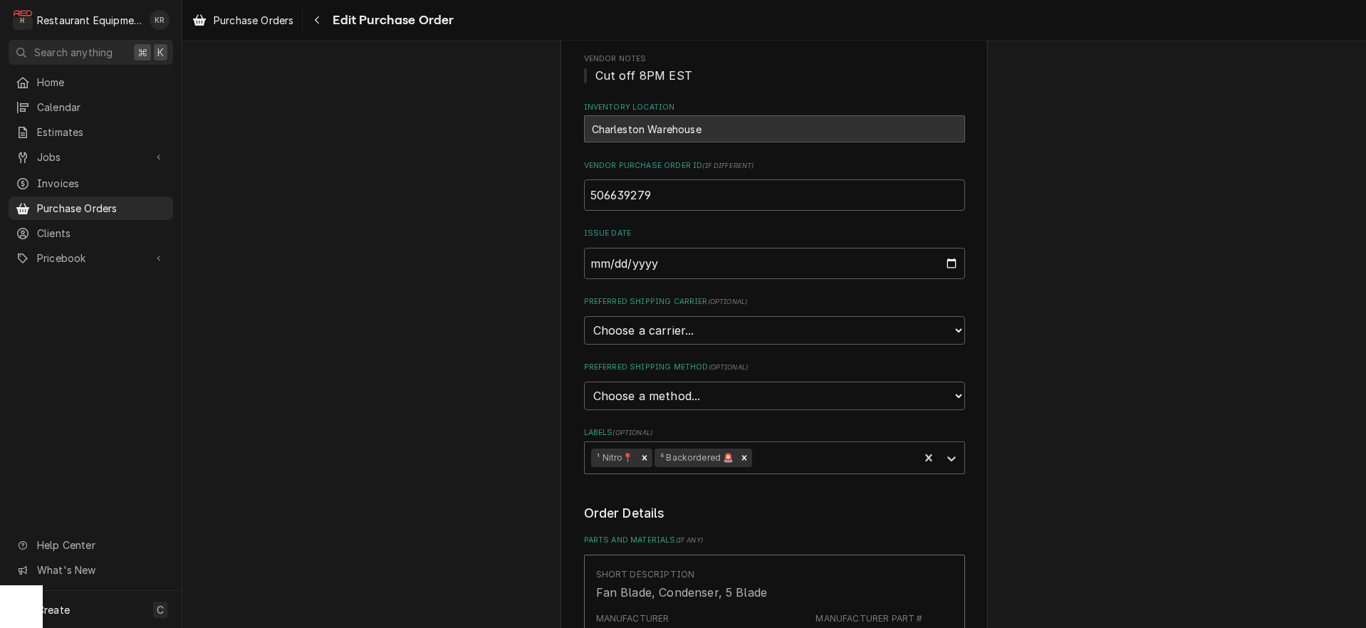
scroll to position [143, 0]
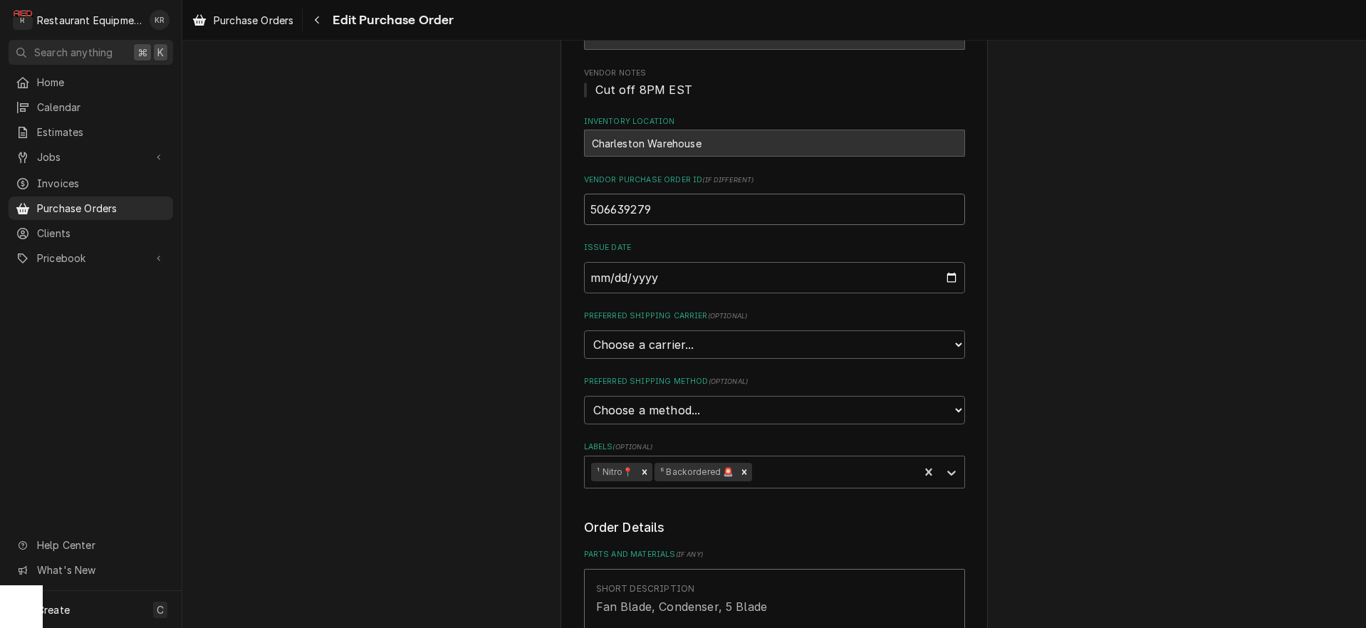
click at [676, 206] on input "506639279" at bounding box center [774, 209] width 381 height 31
type input "506639279"
type textarea "x"
type input "506639279"
click at [584, 331] on select "Choose a carrier... U.S. Postal Service Stamps.com FedEx UPS DHL Express DHL EC…" at bounding box center [774, 345] width 381 height 28
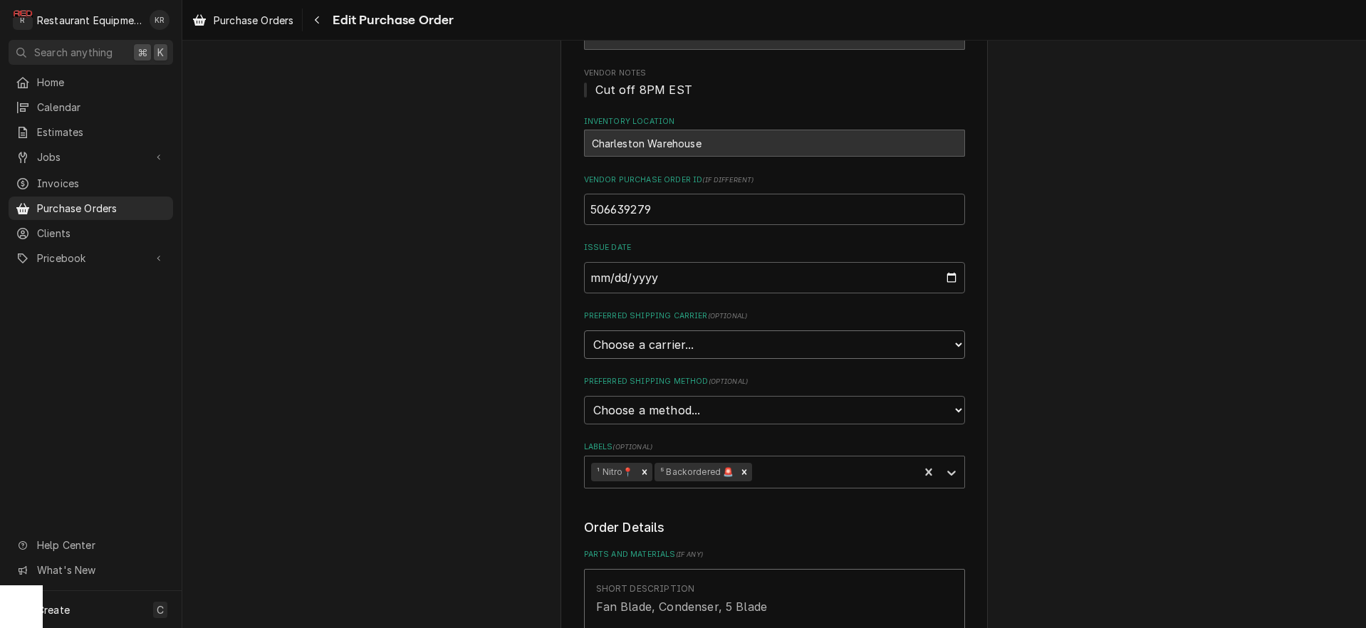
select select "4"
click option "UPS" at bounding box center [0, 0] width 0 height 0
type textarea "x"
select select "3"
click option "Next Day Air" at bounding box center [0, 0] width 0 height 0
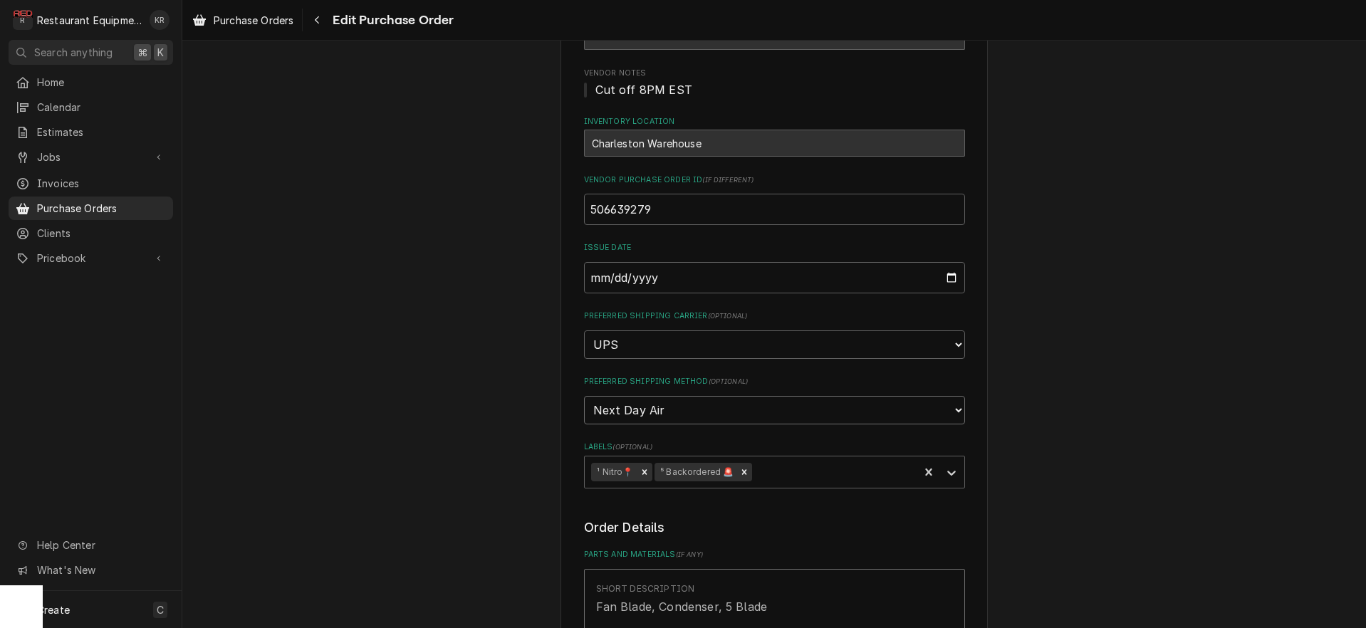
type textarea "x"
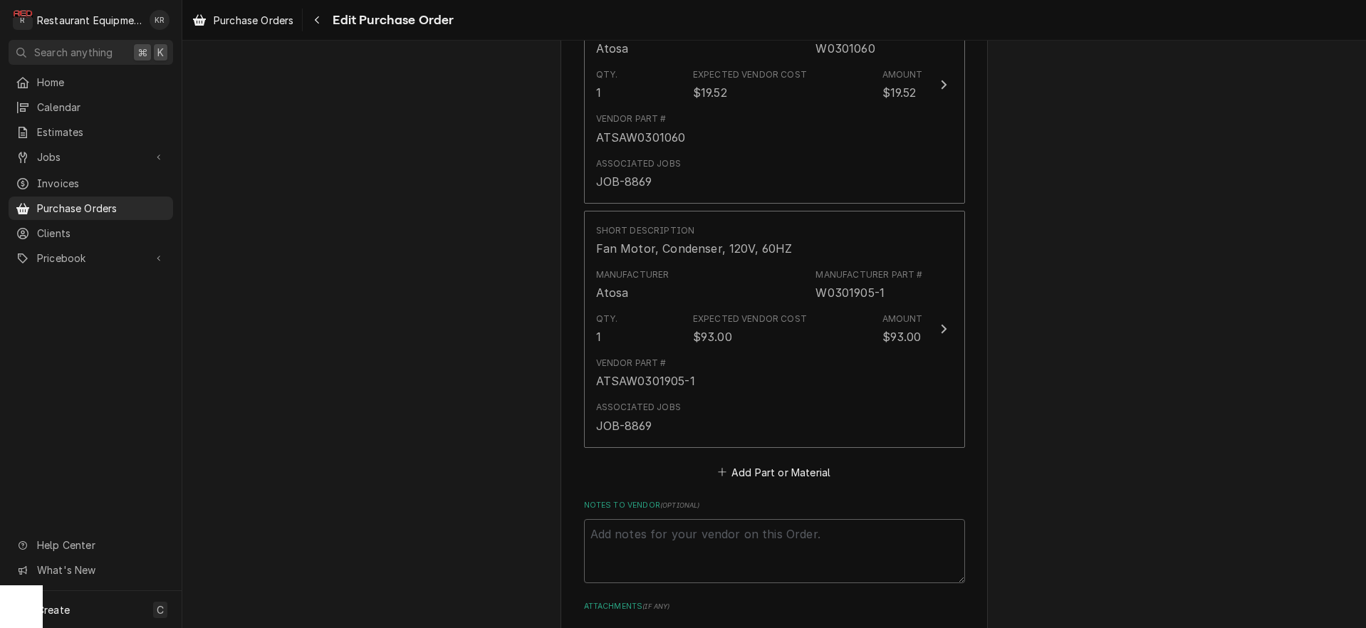
scroll to position [826, 0]
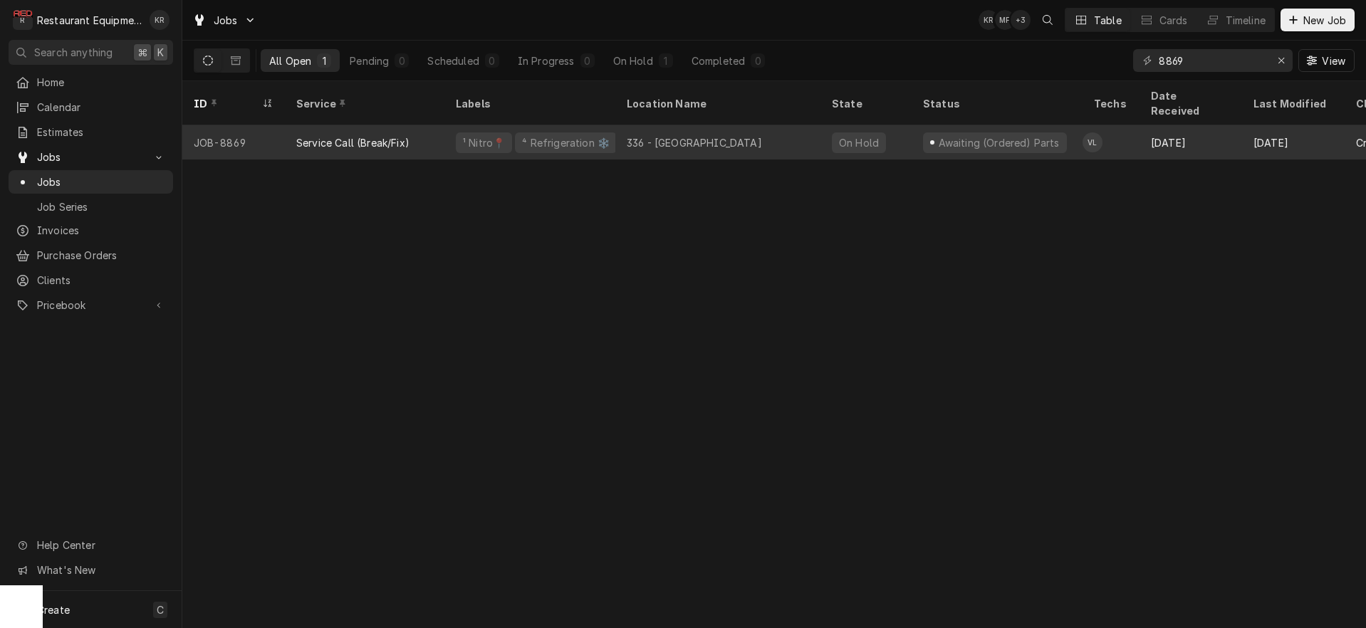
type input "8869"
click at [365, 135] on div "Service Call (Break/Fix)" at bounding box center [352, 142] width 113 height 15
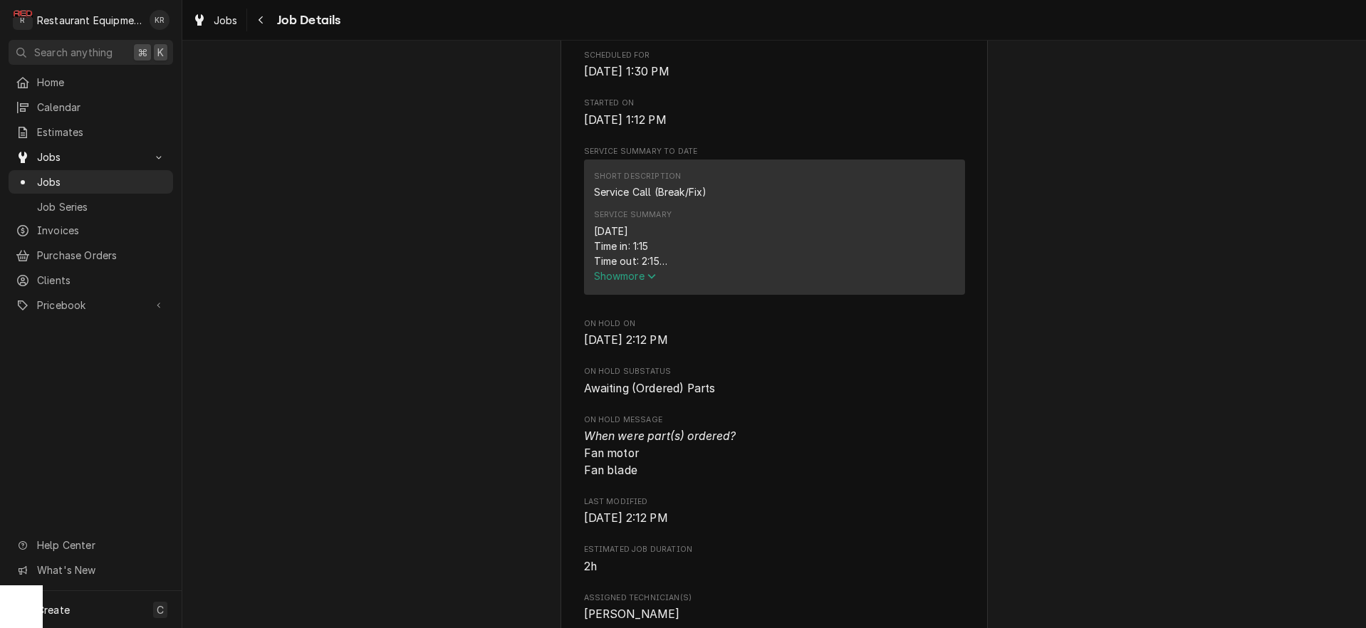
scroll to position [465, 0]
click at [620, 281] on span "Show more" at bounding box center [625, 275] width 63 height 12
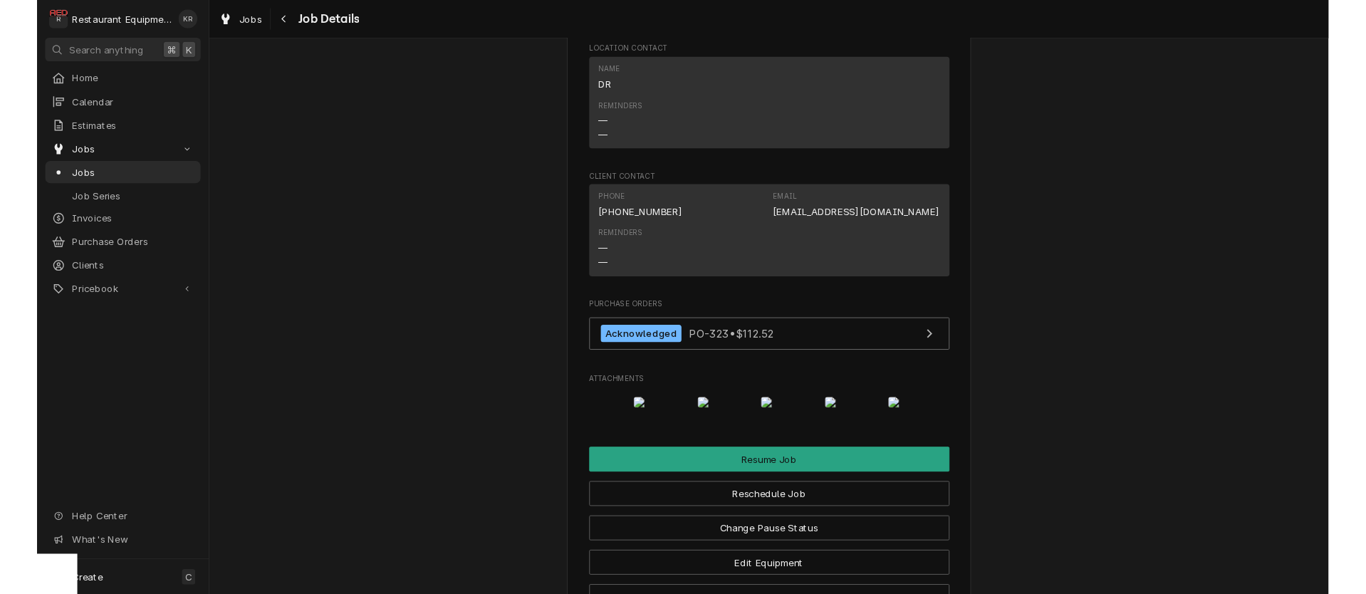
scroll to position [1752, 0]
